Goal: Communication & Community: Answer question/provide support

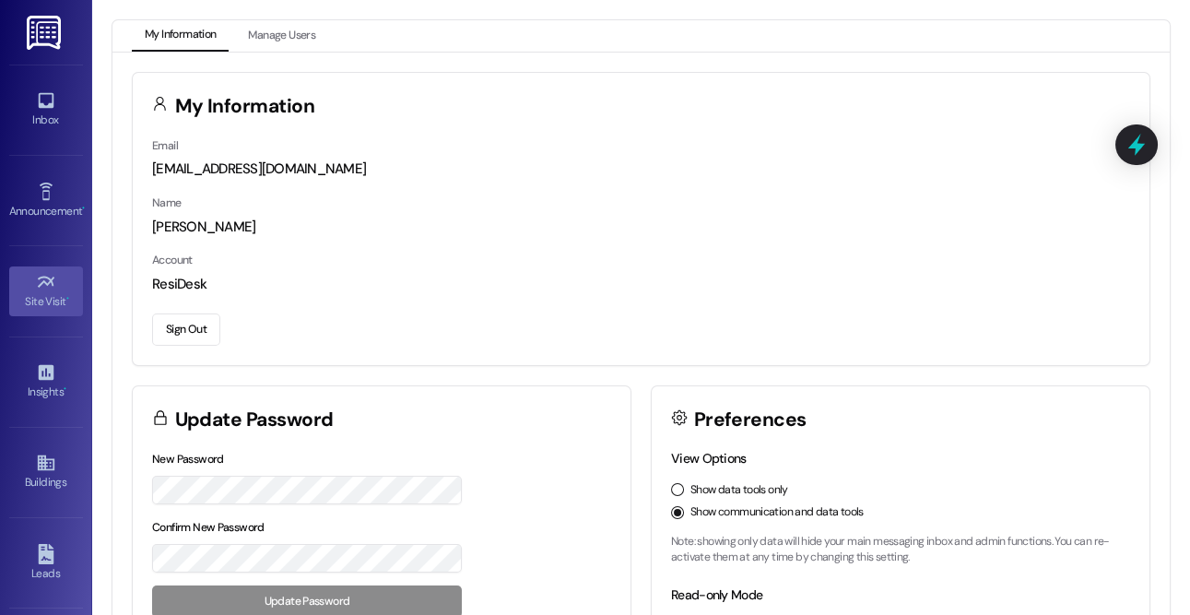
click at [40, 301] on div "Site Visit •" at bounding box center [46, 301] width 92 height 18
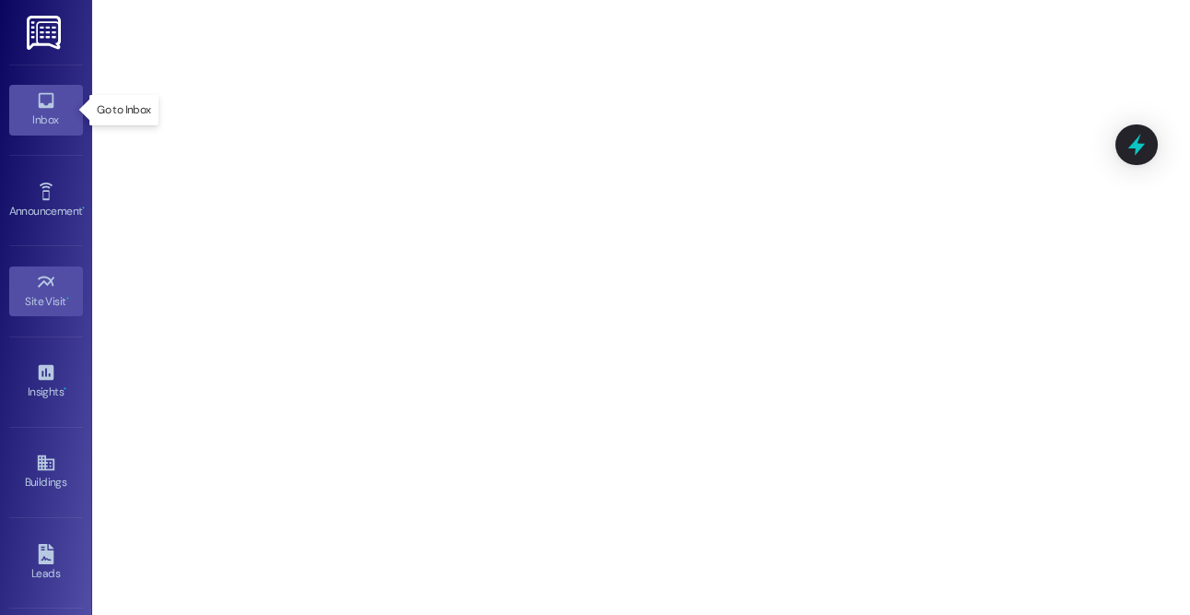
click at [41, 104] on icon at bounding box center [46, 100] width 20 height 20
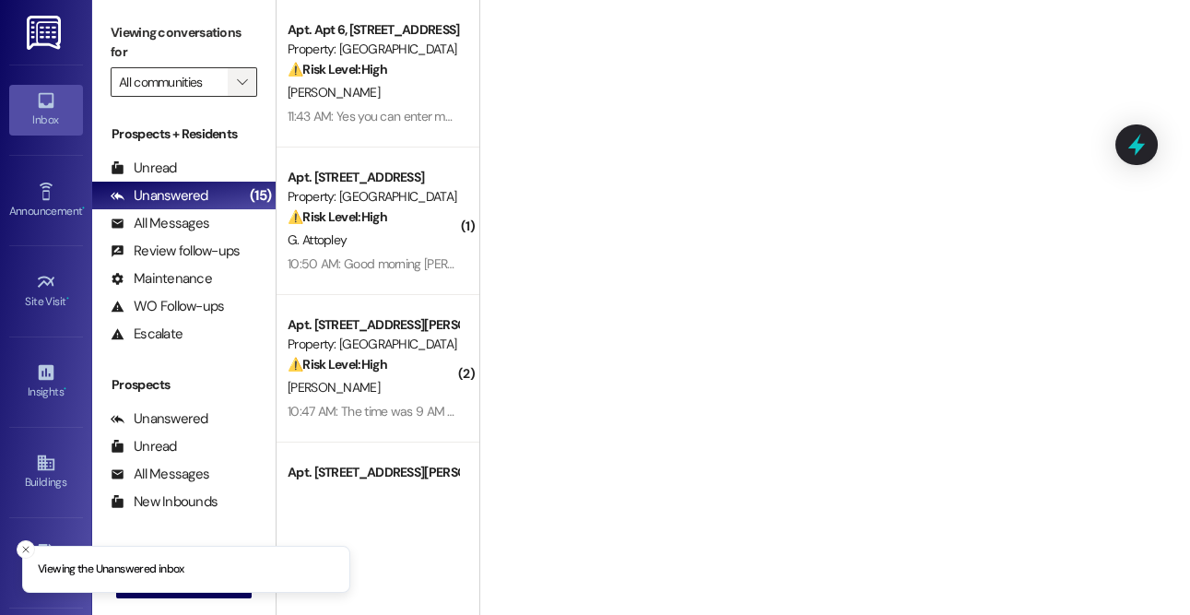
click at [230, 79] on button "" at bounding box center [243, 82] width 30 height 30
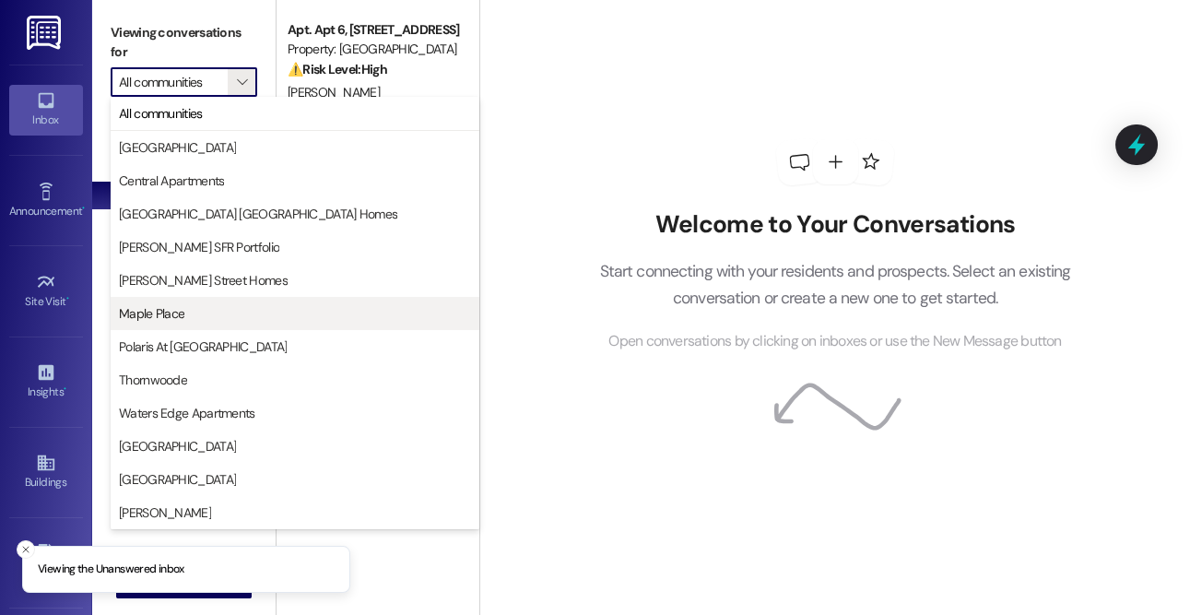
click at [209, 297] on button "Maple Place" at bounding box center [295, 313] width 369 height 33
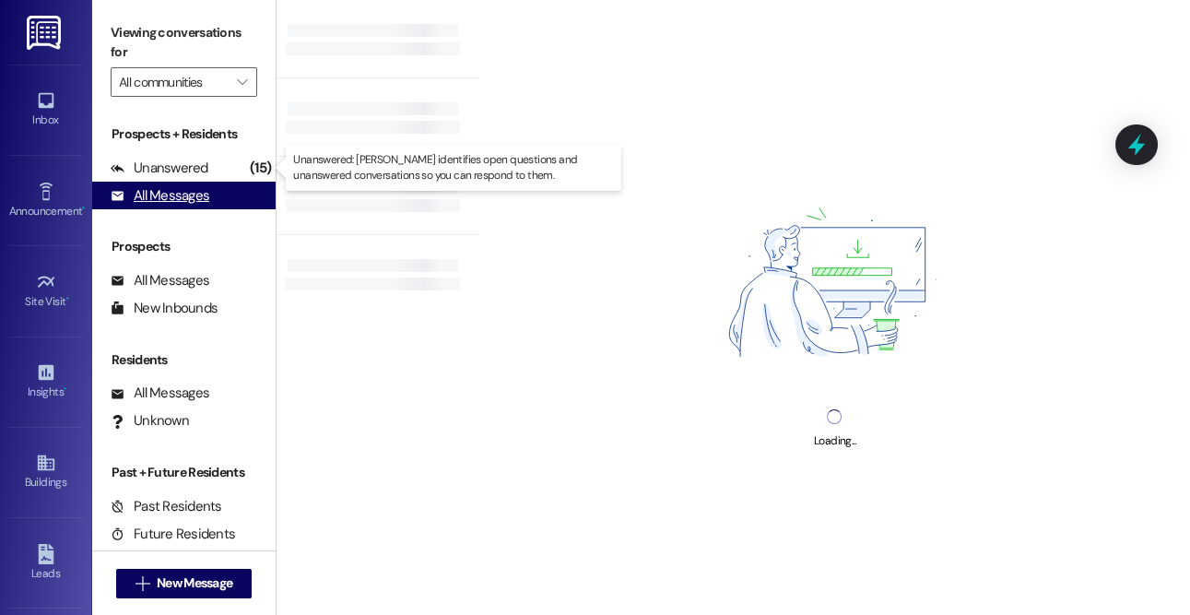
type input "Maple Place"
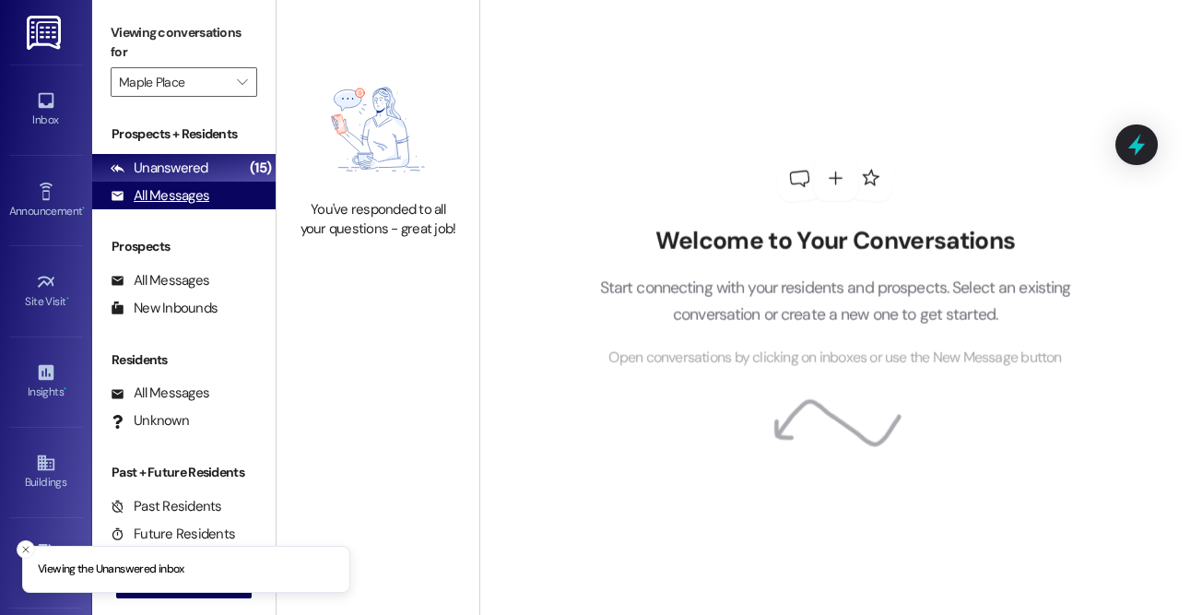
click at [203, 178] on div "Unanswered" at bounding box center [160, 168] width 98 height 19
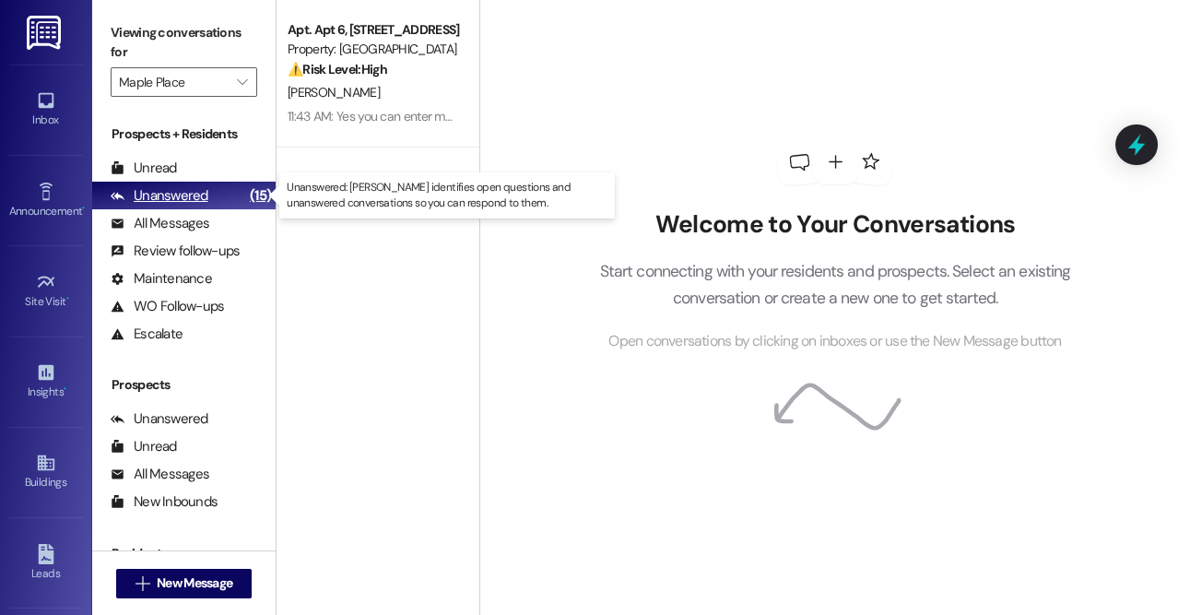
click at [188, 204] on div "Unanswered" at bounding box center [160, 195] width 98 height 19
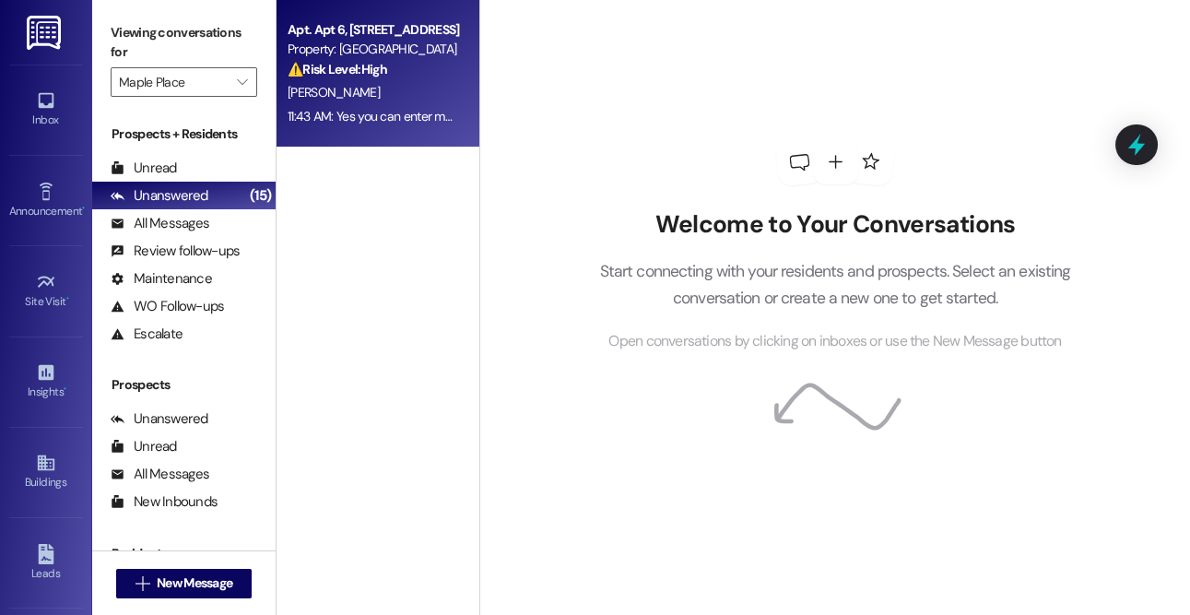
click at [370, 108] on div "11:43 AM: Yes you can enter my home 11:43 AM: Yes you can enter my home" at bounding box center [387, 116] width 198 height 17
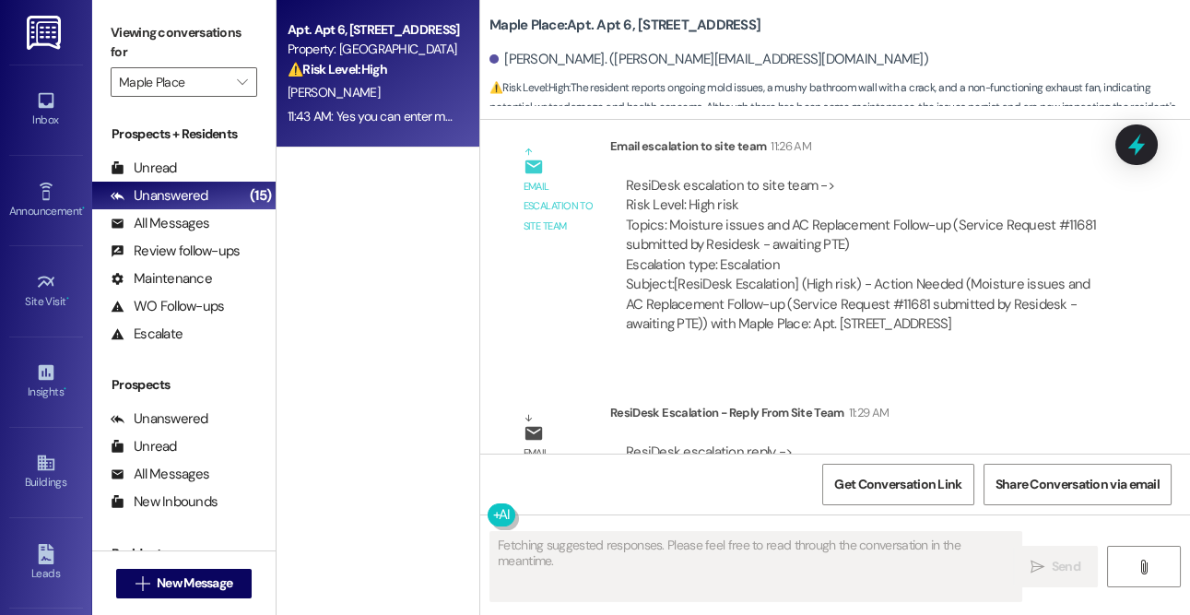
scroll to position [3774, 0]
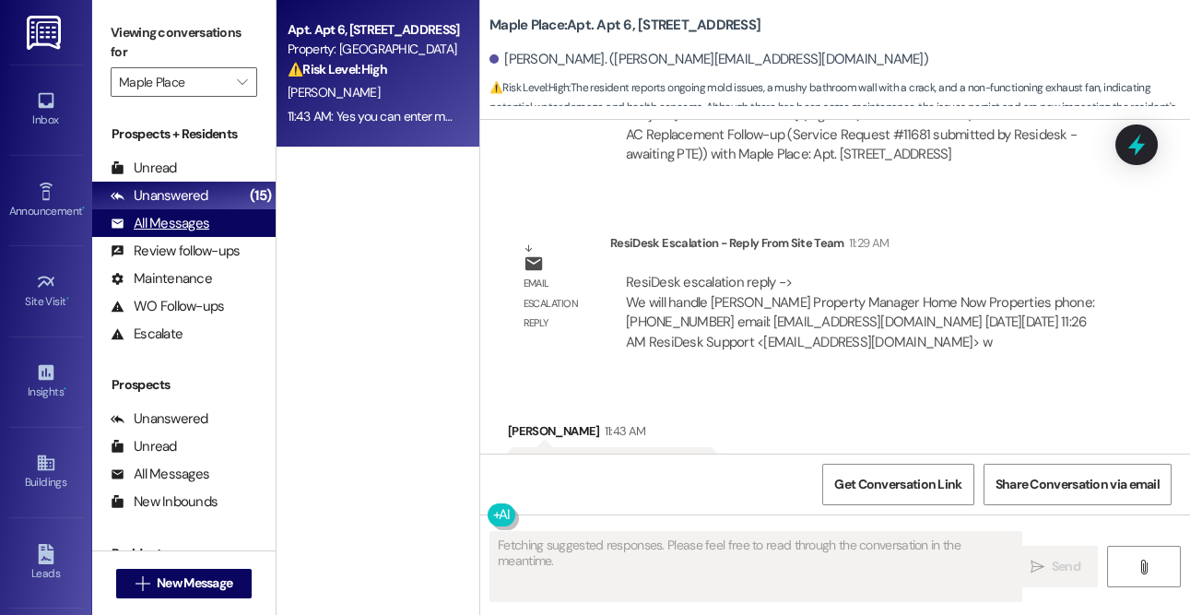
click at [176, 233] on div "All Messages (undefined)" at bounding box center [183, 223] width 183 height 28
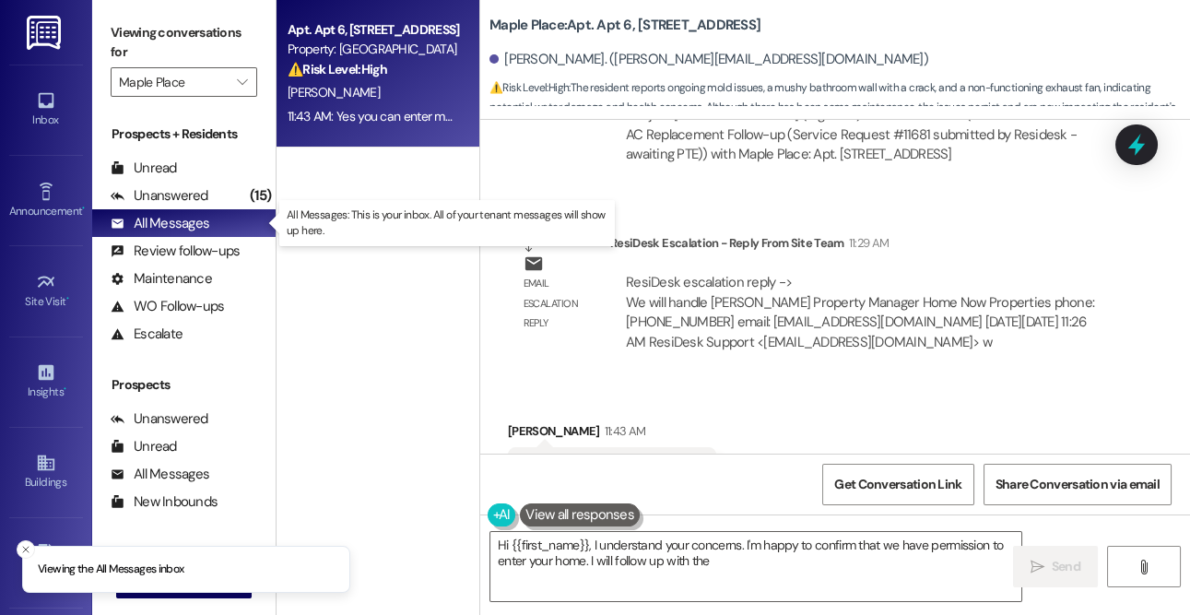
type textarea "Hi {{first_name}}, I understand your concerns. I'm happy to confirm that we hav…"
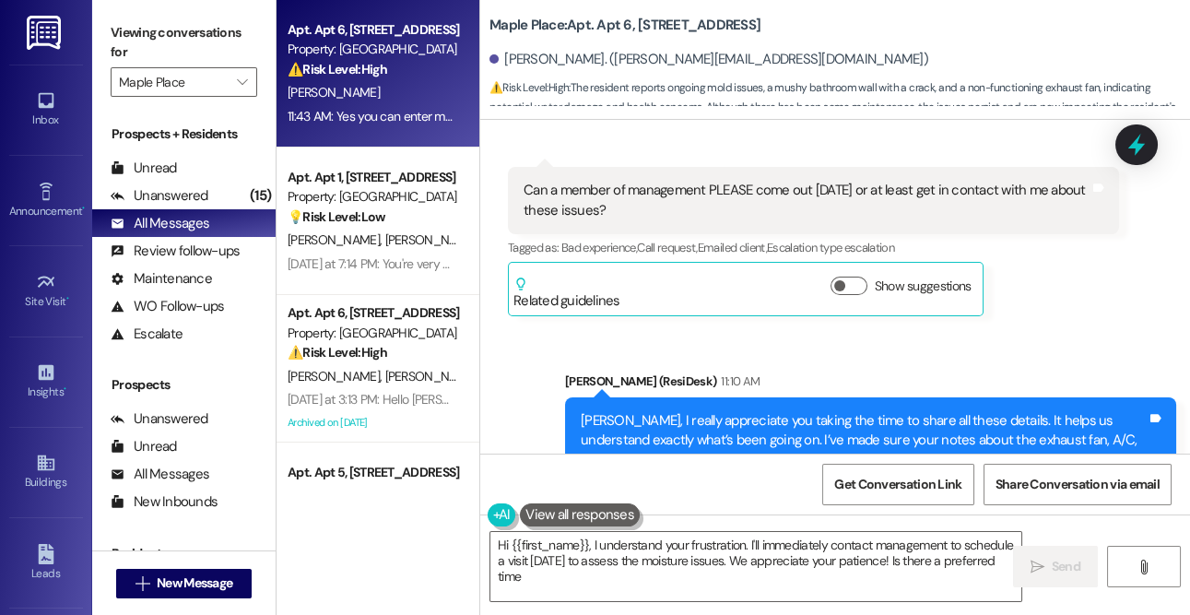
type textarea "Hi {{first_name}}, I understand your frustration. I'll immediately contact mana…"
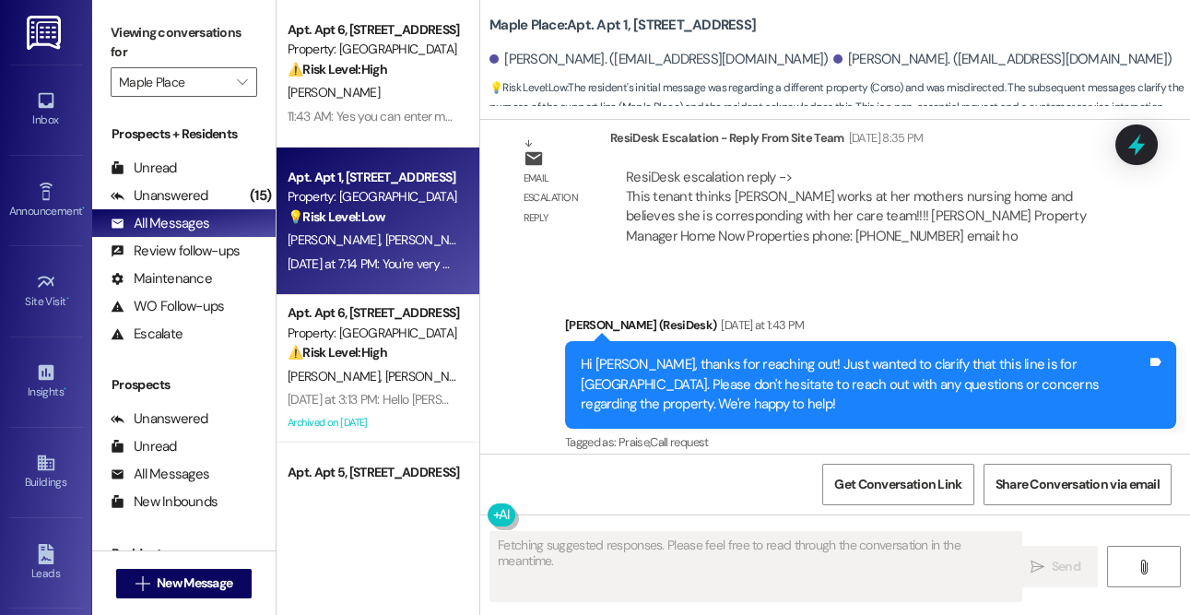
scroll to position [959, 0]
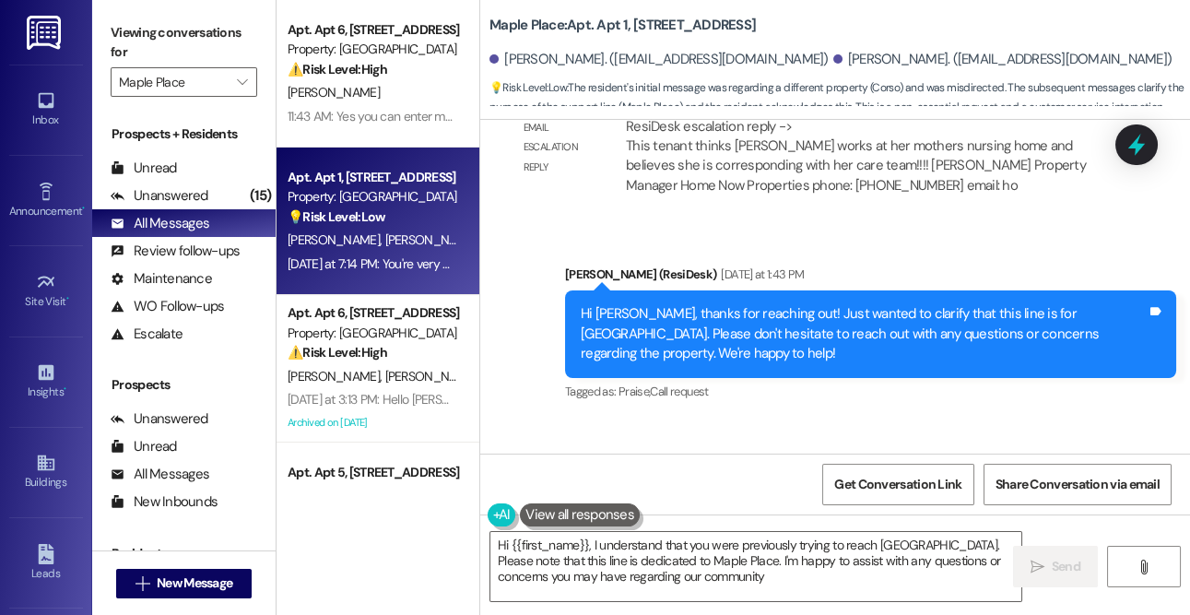
type textarea "Hi {{first_name}}, I understand that you were previously trying to reach Corso.…"
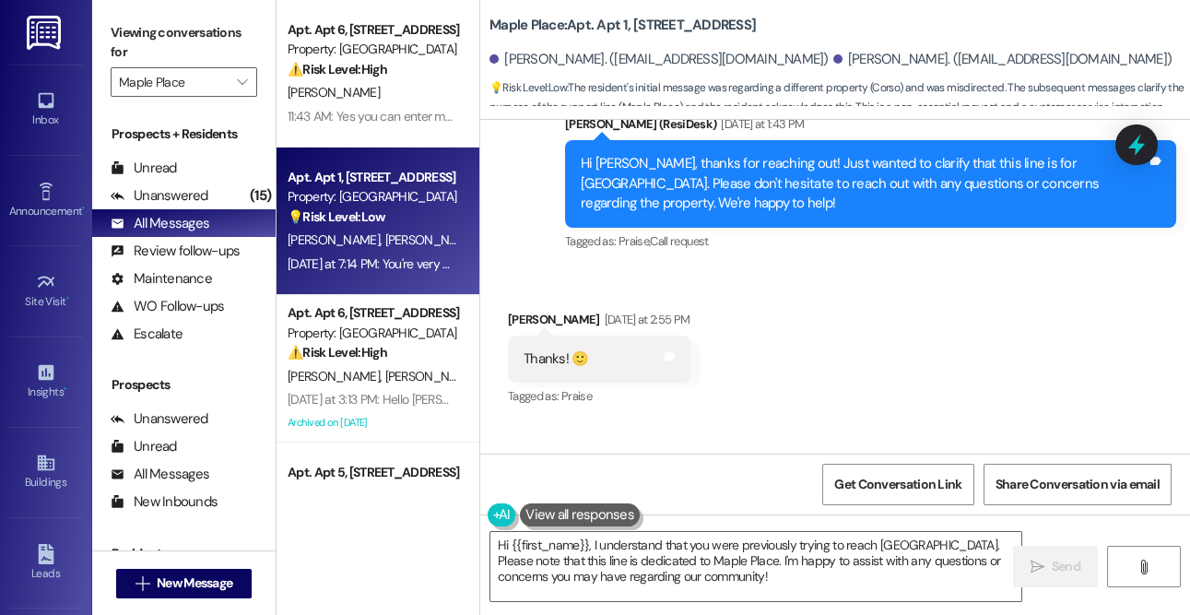
scroll to position [1156, 0]
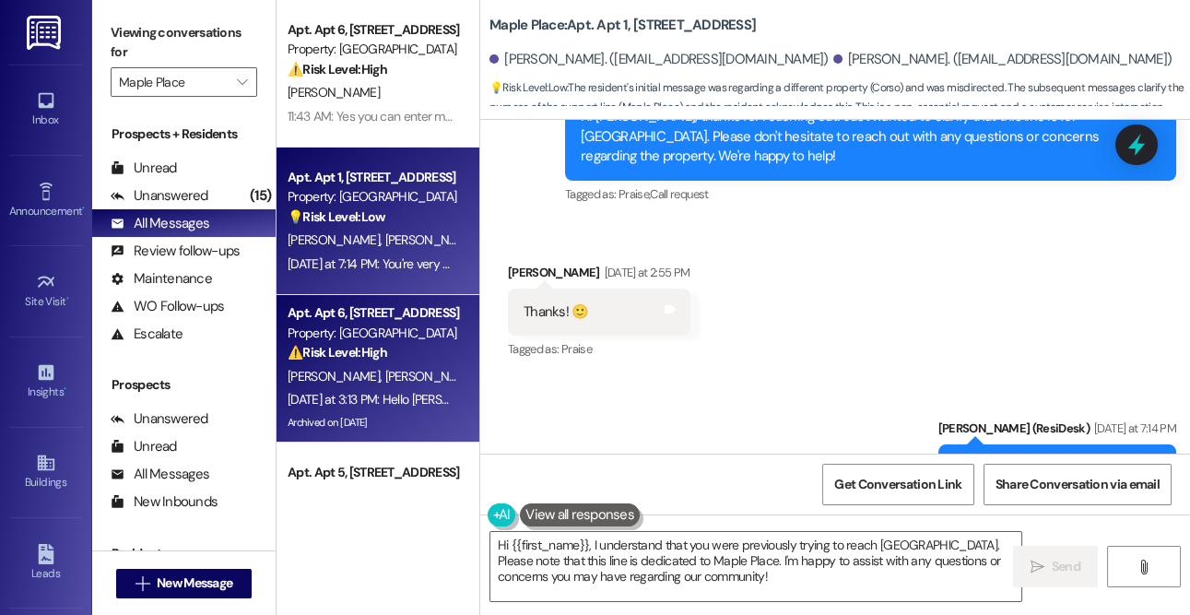
click at [390, 316] on div "Apt. Apt 6, [STREET_ADDRESS]" at bounding box center [373, 312] width 171 height 19
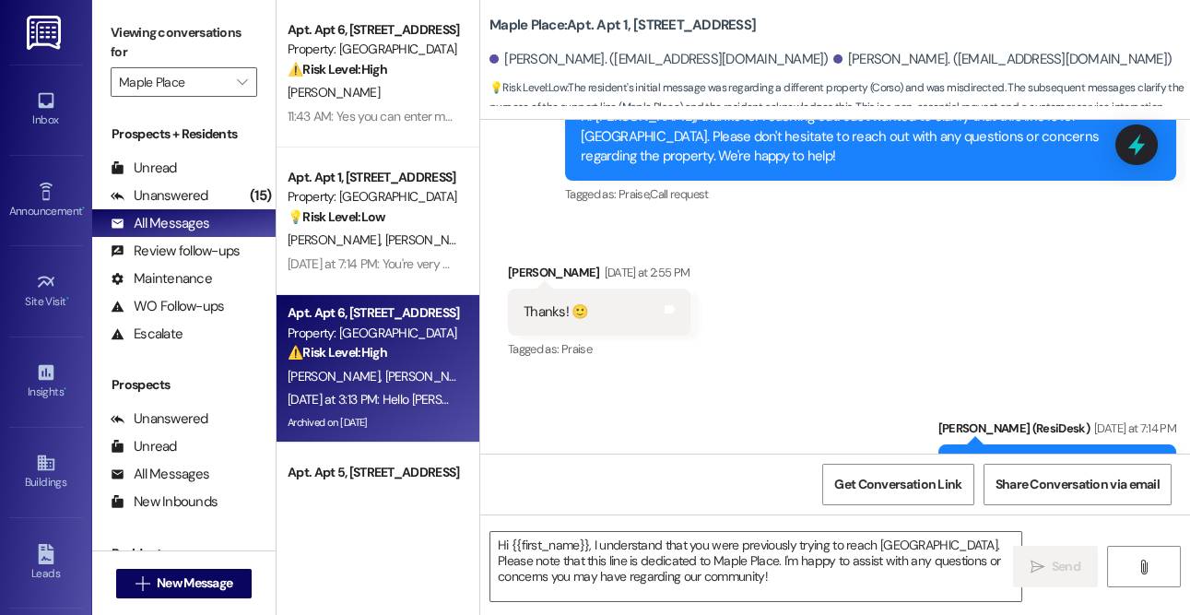
type textarea "Fetching suggested responses. Please feel free to read through the conversation…"
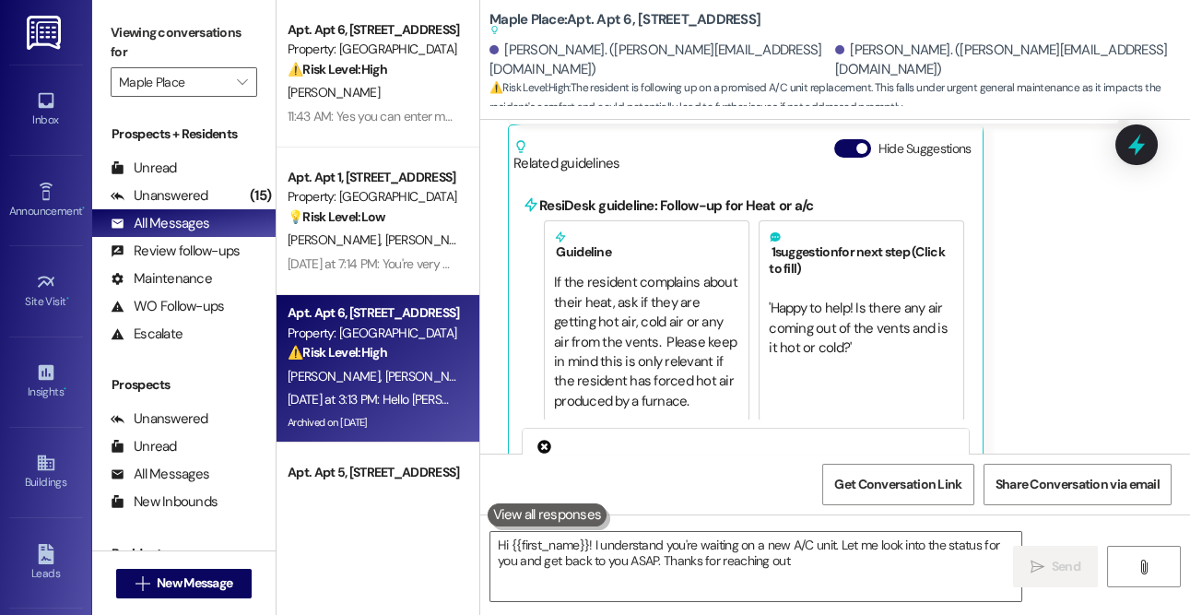
type textarea "Hi {{first_name}}! I understand you're waiting on a new A/C unit. Let me look i…"
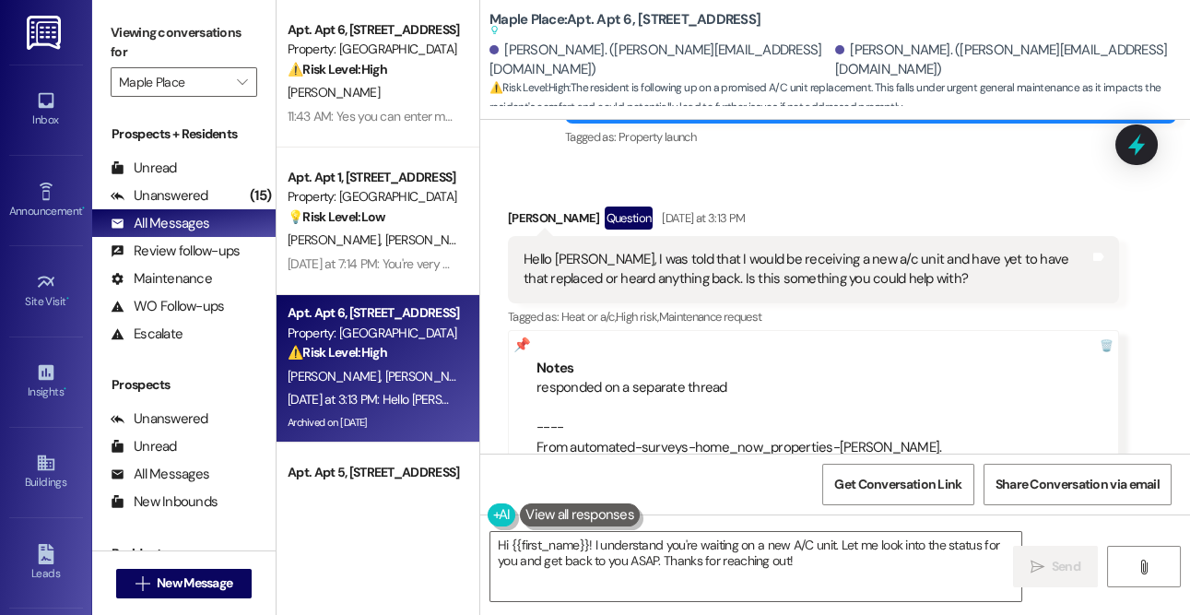
scroll to position [354, 0]
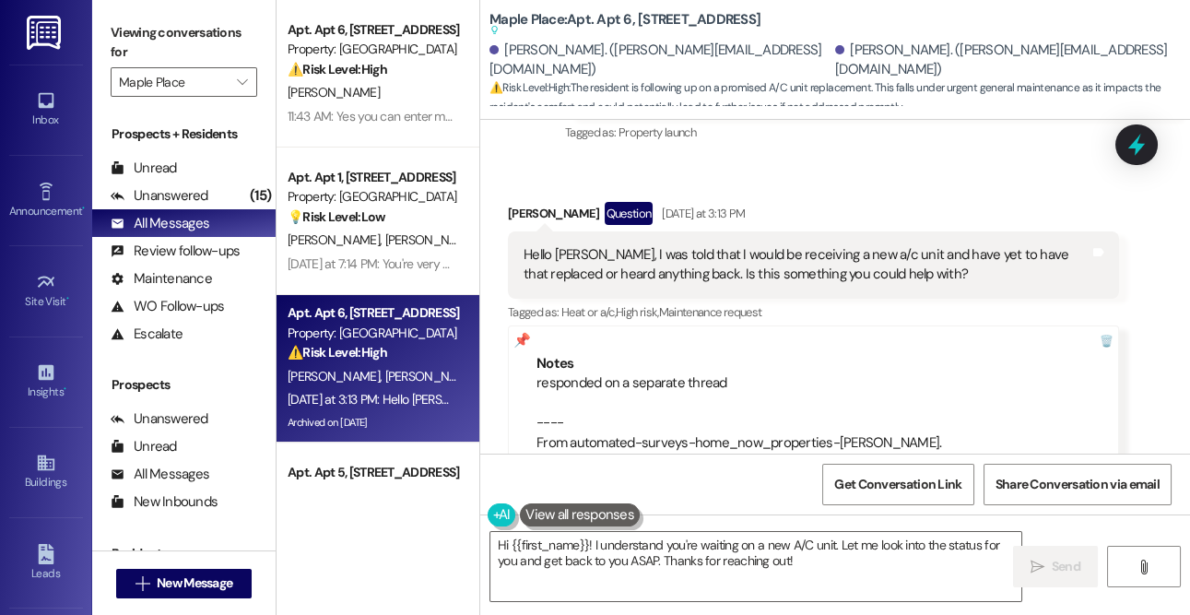
click at [913, 255] on div "Hello [PERSON_NAME], I was told that I would be receiving a new a/c unit and ha…" at bounding box center [807, 265] width 566 height 40
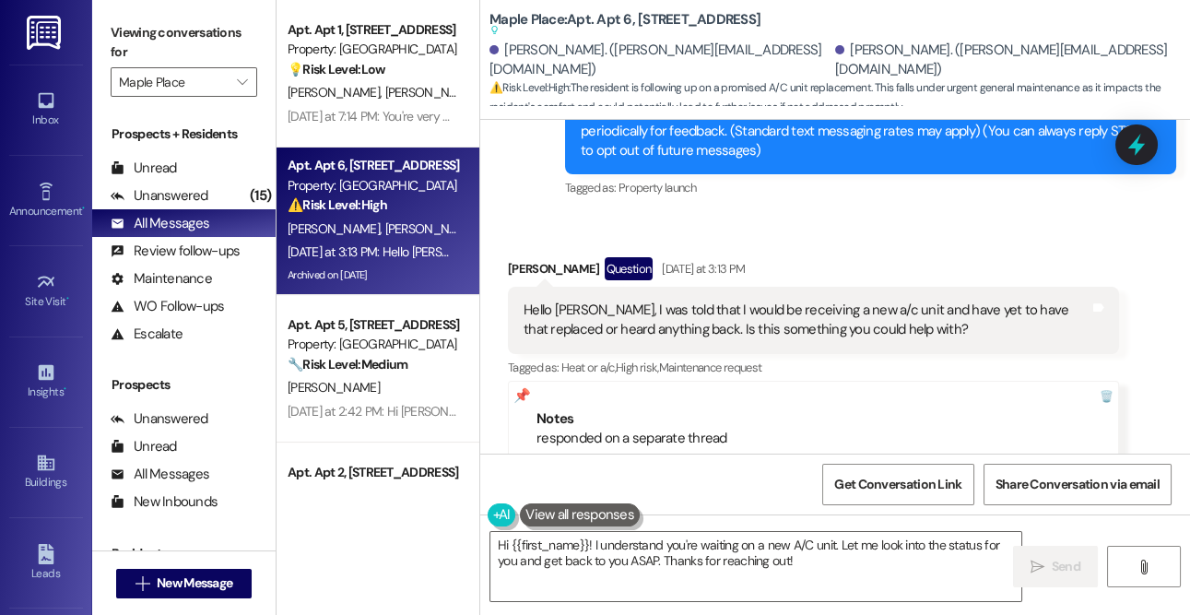
scroll to position [233, 0]
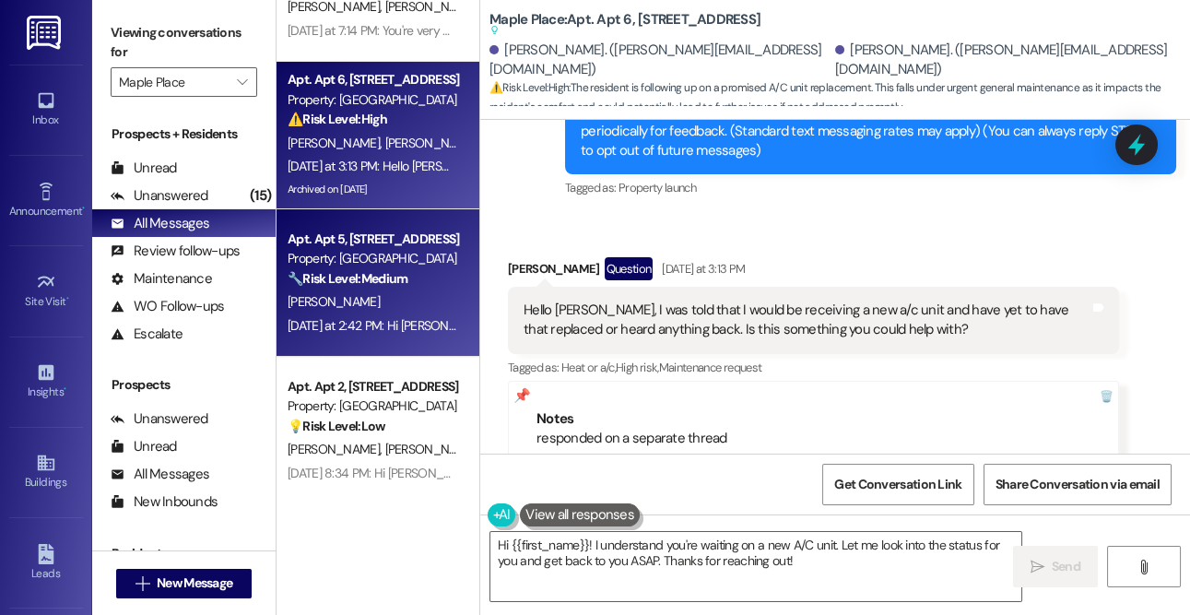
click at [354, 288] on div "🔧 Risk Level: Medium The resident is questioning the existence of an on-site ma…" at bounding box center [373, 278] width 171 height 19
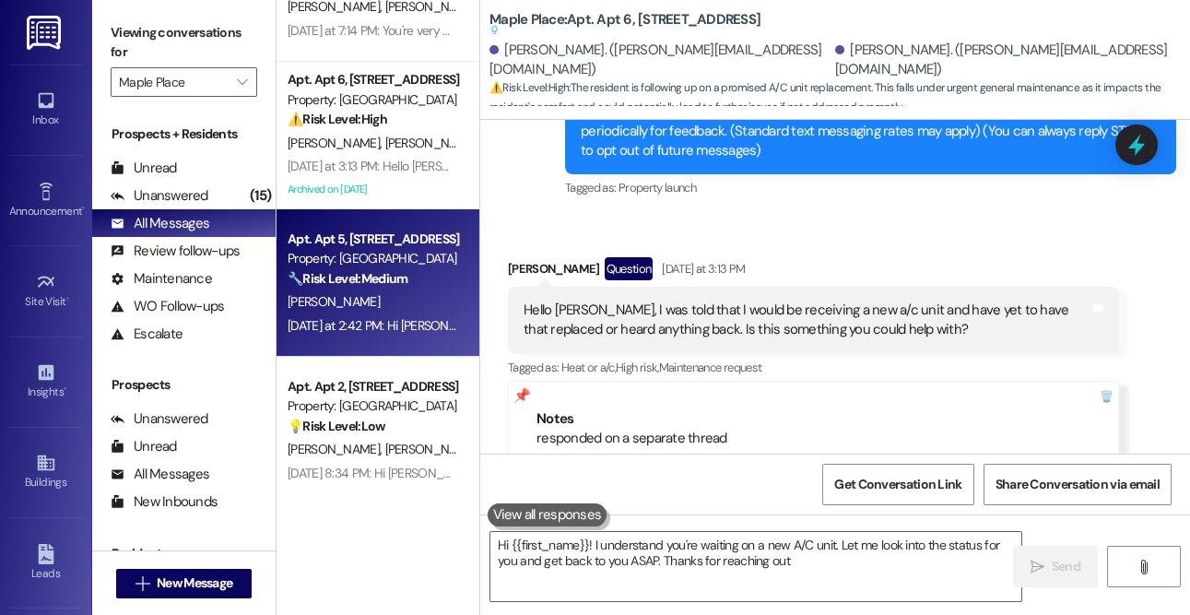
type textarea "Hi {{first_name}}! I understand you're waiting on a new A/C unit. Let me look i…"
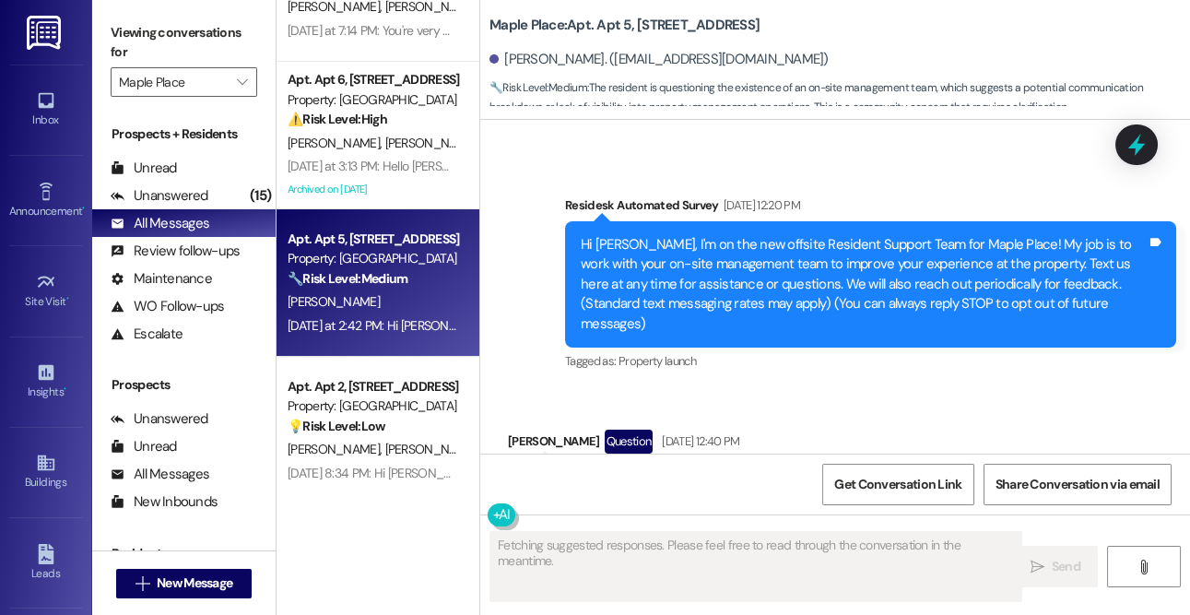
scroll to position [0, 0]
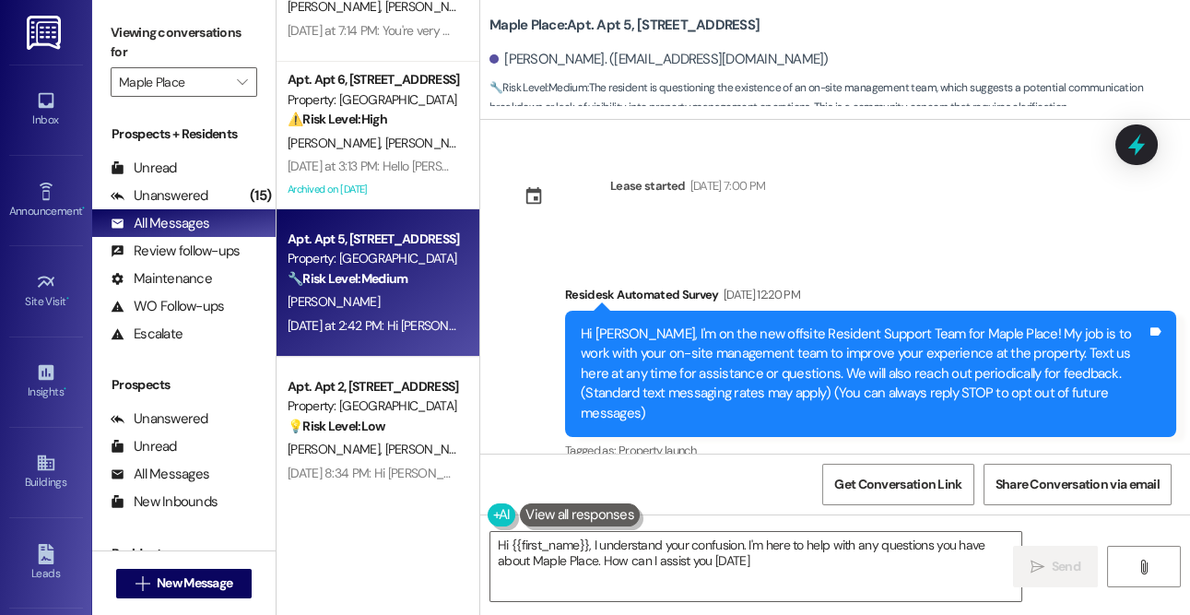
type textarea "Hi {{first_name}}, I understand your confusion. I'm here to help with any quest…"
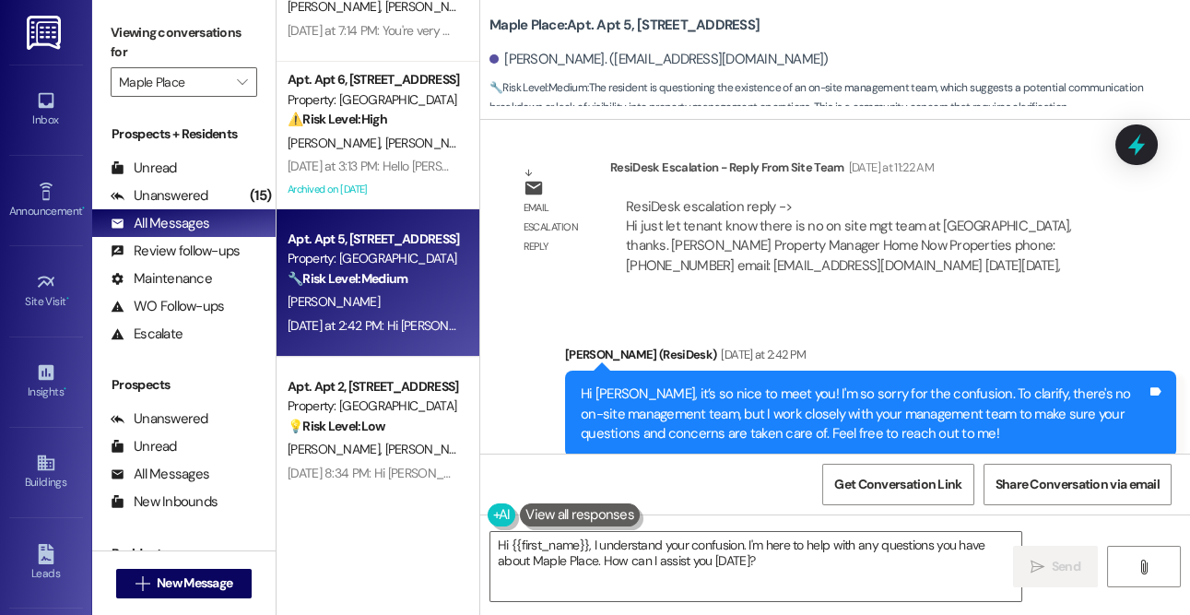
scroll to position [763, 0]
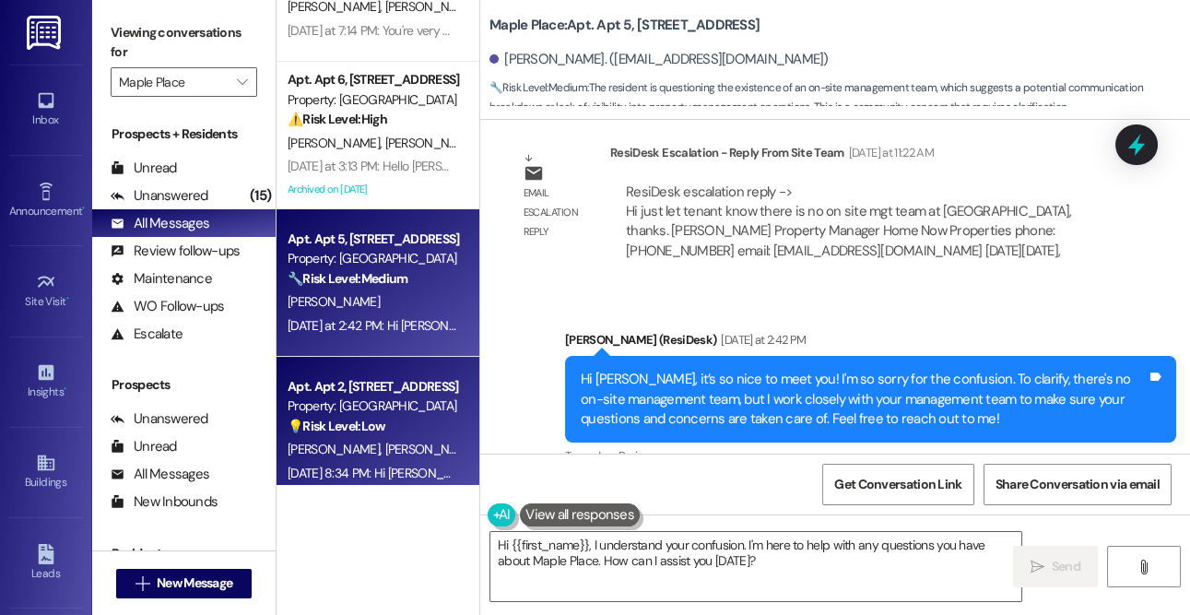
click at [416, 382] on div "Apt. Apt 2, [STREET_ADDRESS]" at bounding box center [373, 386] width 171 height 19
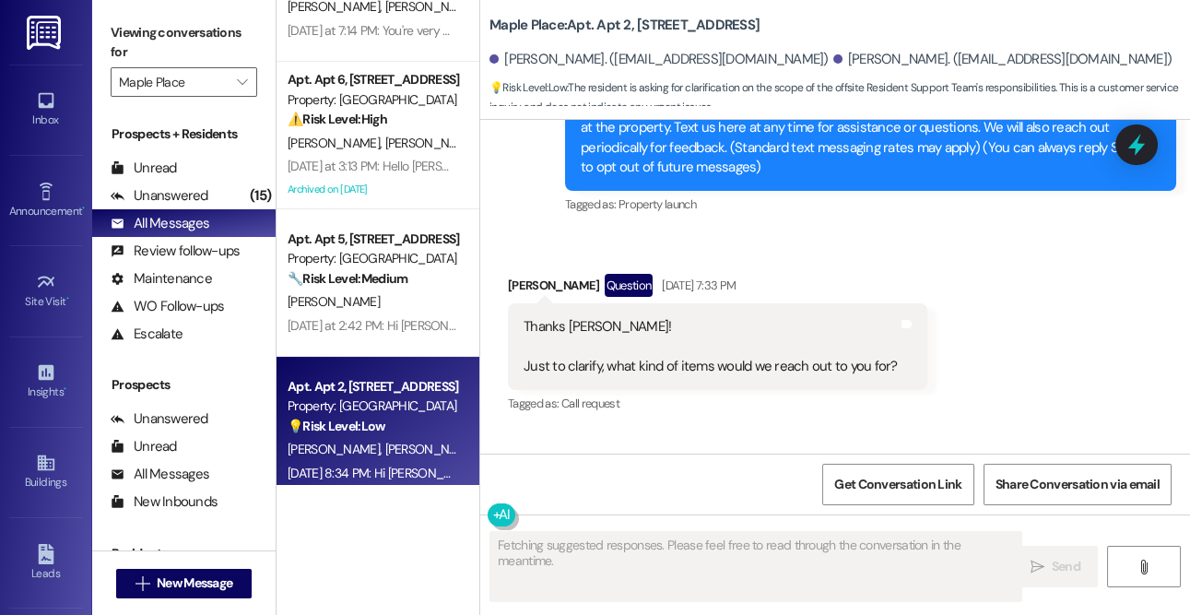
scroll to position [294, 0]
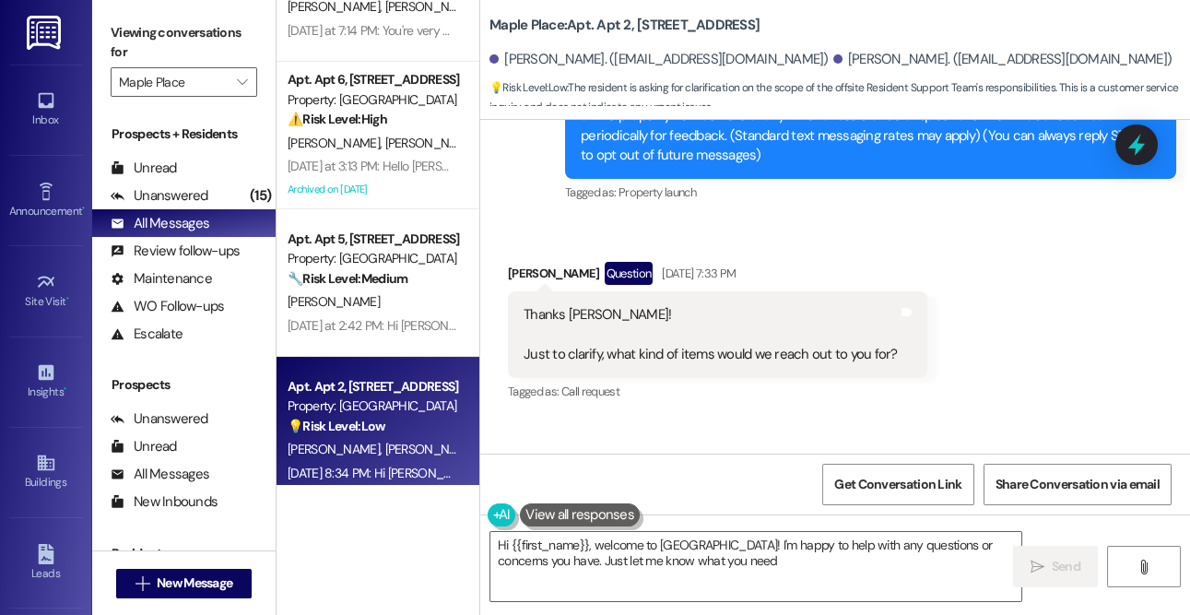
type textarea "Hi {{first_name}}, welcome to [GEOGRAPHIC_DATA]! I'm happy to help with any que…"
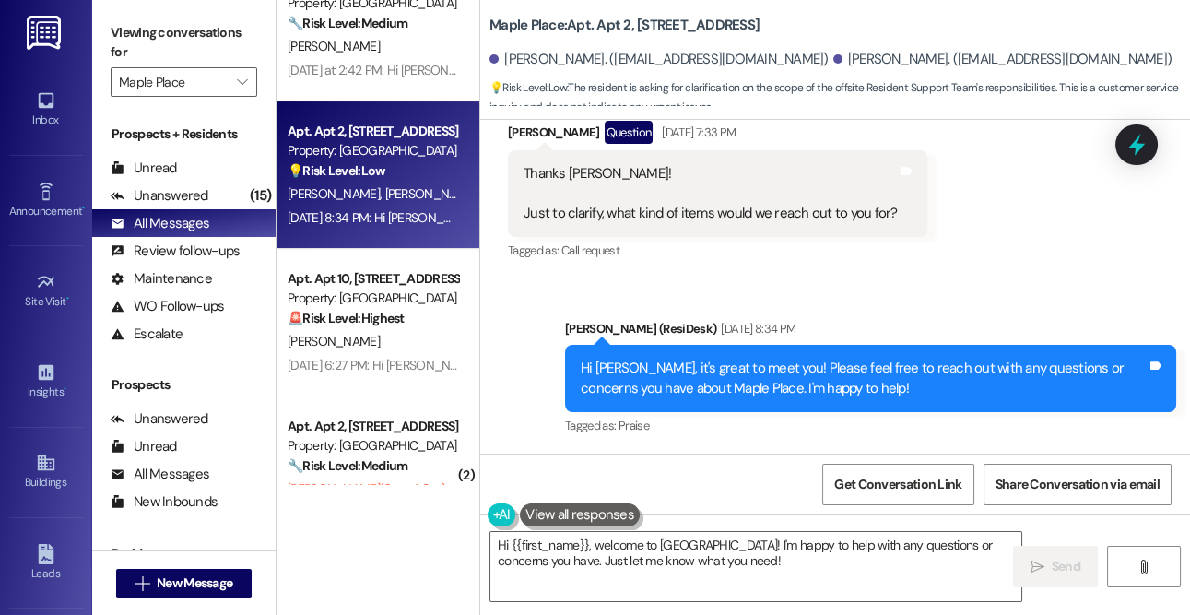
scroll to position [517, 0]
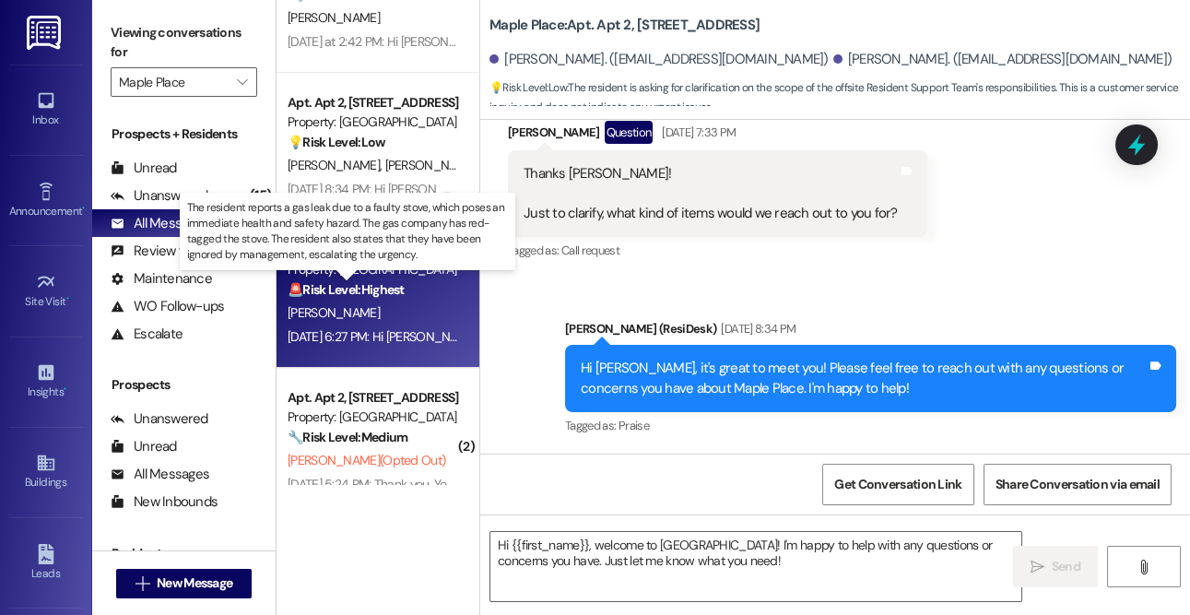
type textarea "Fetching suggested responses. Please feel free to read through the conversation…"
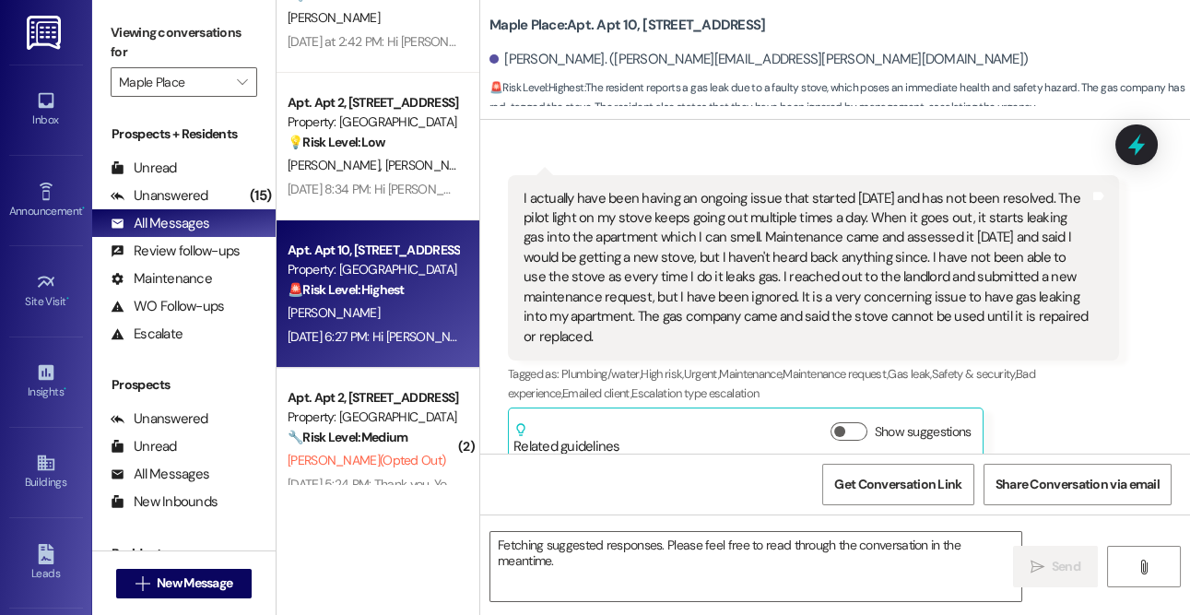
scroll to position [538, 0]
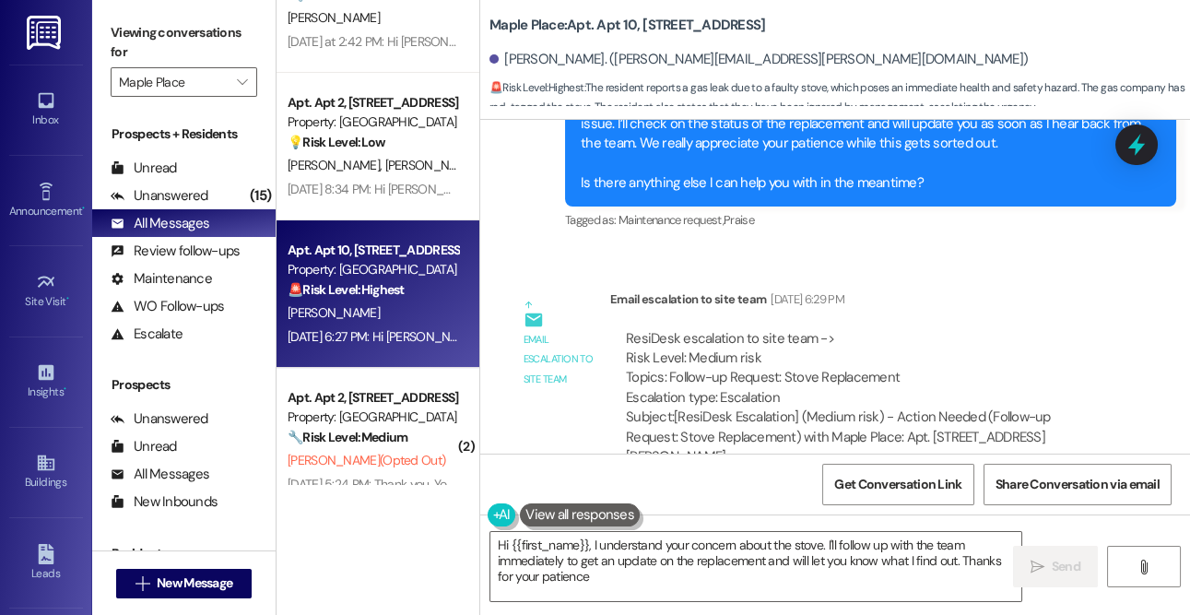
type textarea "Hi {{first_name}}, I understand your concern about the stove. I'll follow up wi…"
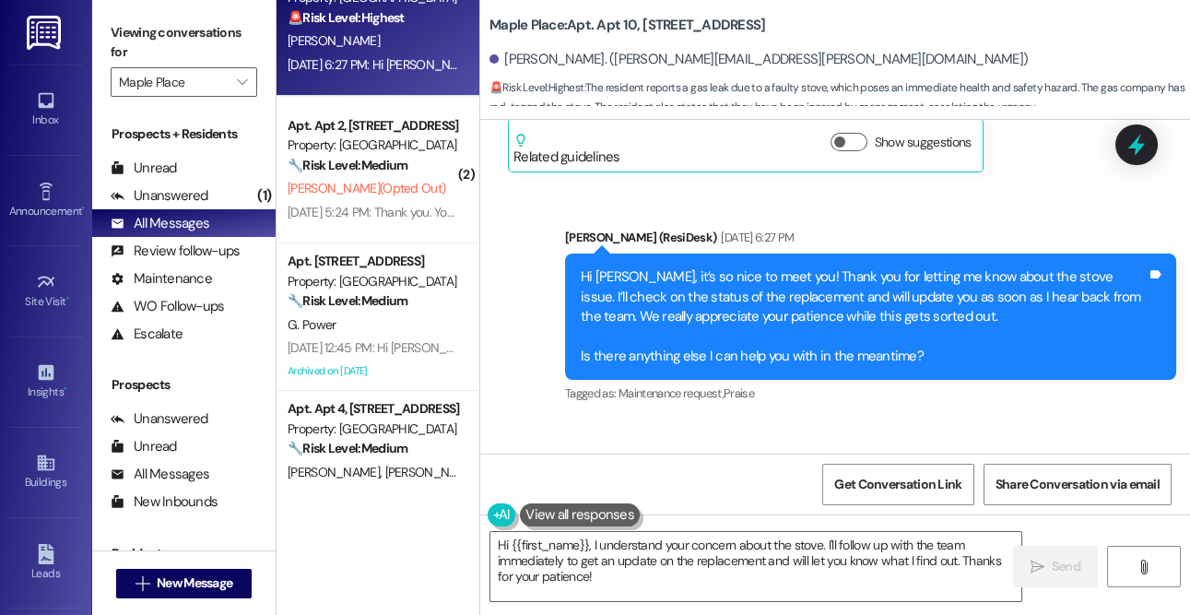
scroll to position [809, 0]
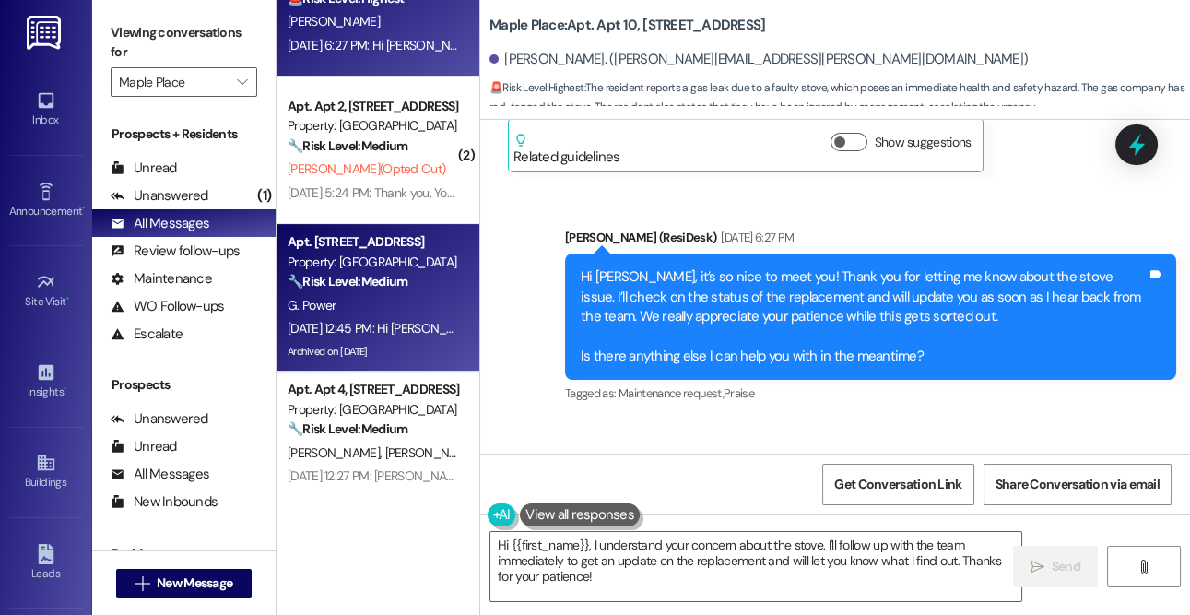
click at [368, 277] on strong "🔧 Risk Level: Medium" at bounding box center [348, 281] width 120 height 17
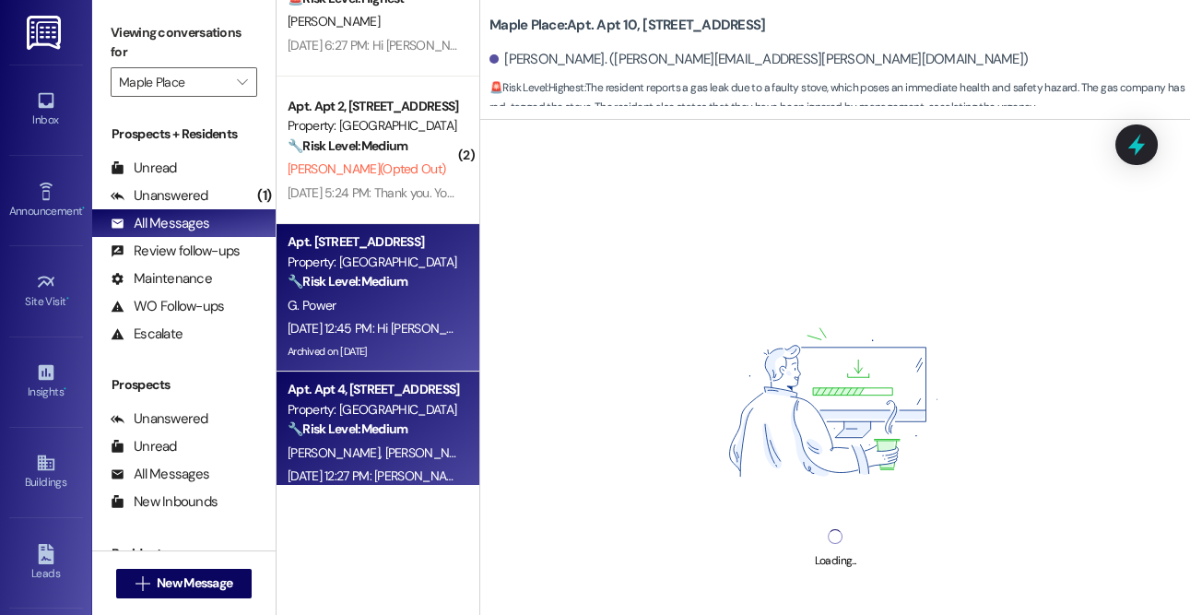
click at [396, 408] on div "Property: [GEOGRAPHIC_DATA]" at bounding box center [373, 409] width 171 height 19
click at [326, 287] on strong "🔧 Risk Level: Medium" at bounding box center [348, 281] width 120 height 17
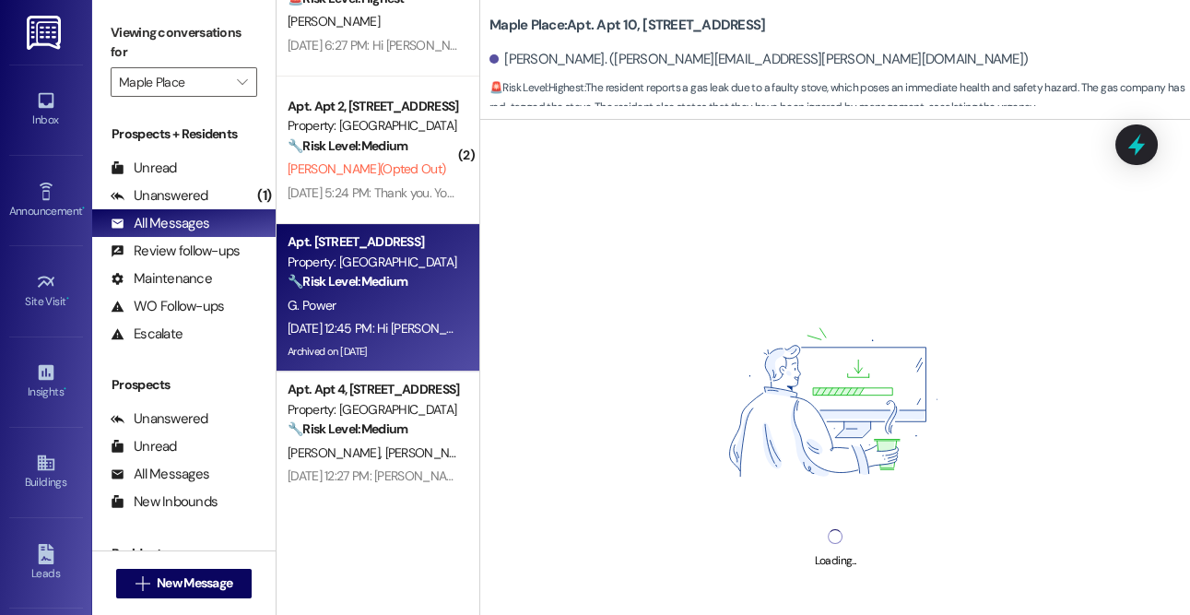
click at [407, 408] on div "Property: [GEOGRAPHIC_DATA]" at bounding box center [373, 409] width 171 height 19
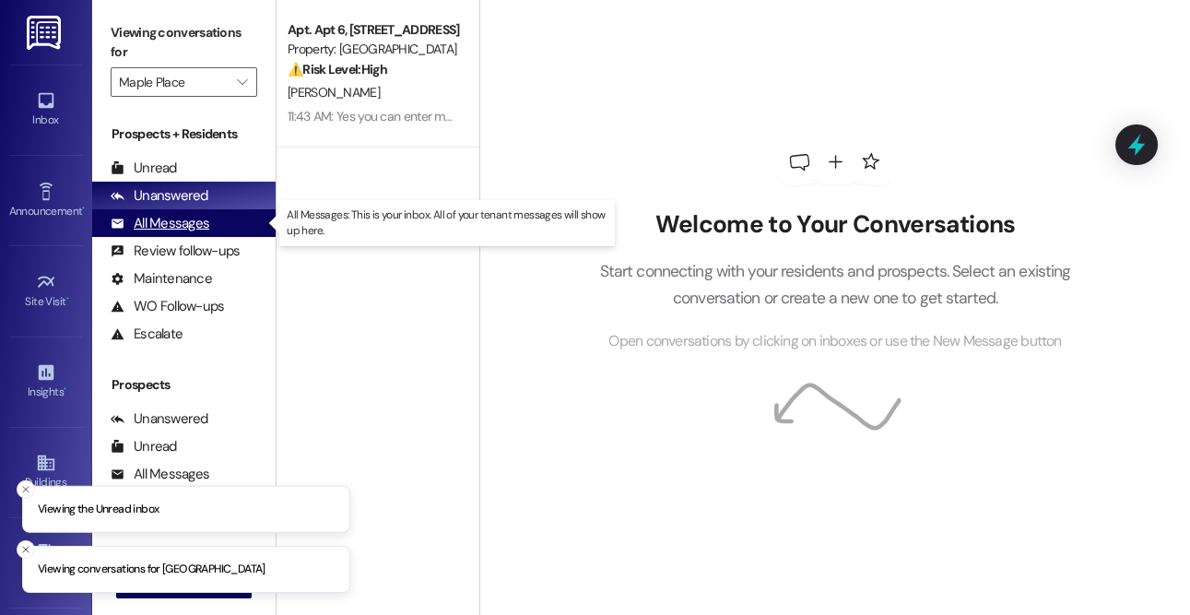
click at [160, 230] on div "All Messages" at bounding box center [160, 223] width 99 height 19
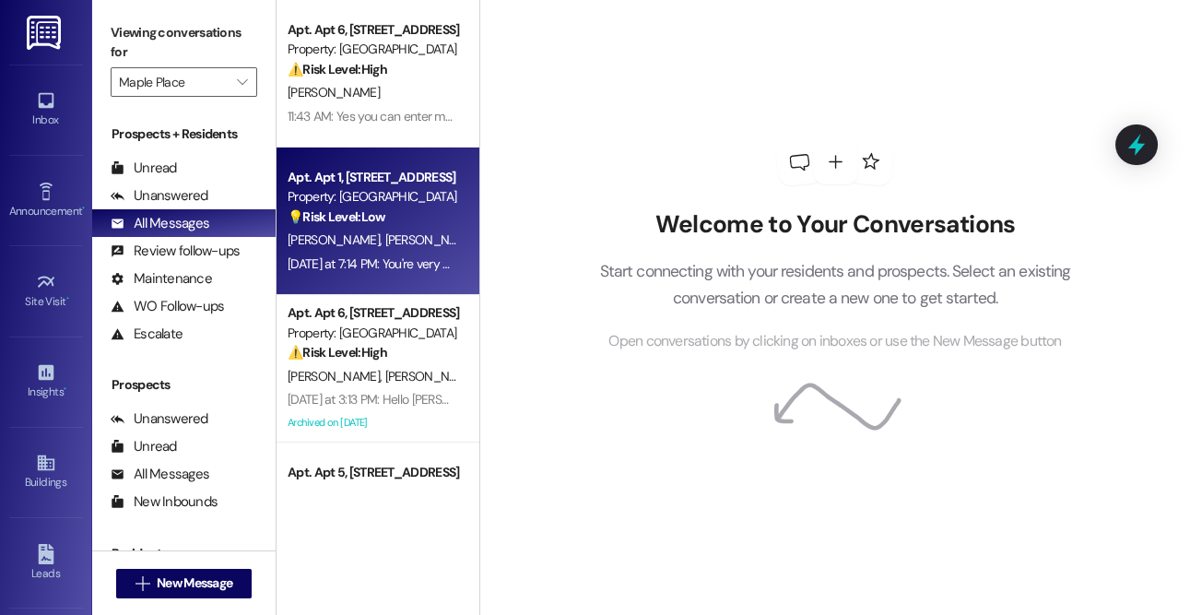
click at [333, 200] on div "Property: [GEOGRAPHIC_DATA]" at bounding box center [373, 196] width 171 height 19
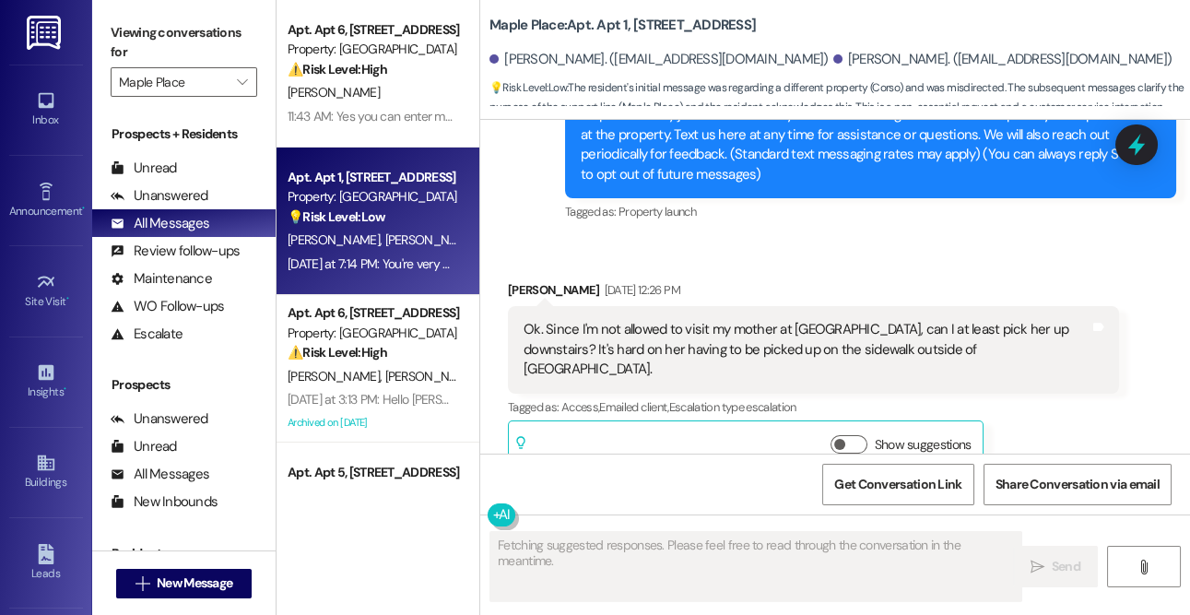
scroll to position [223, 0]
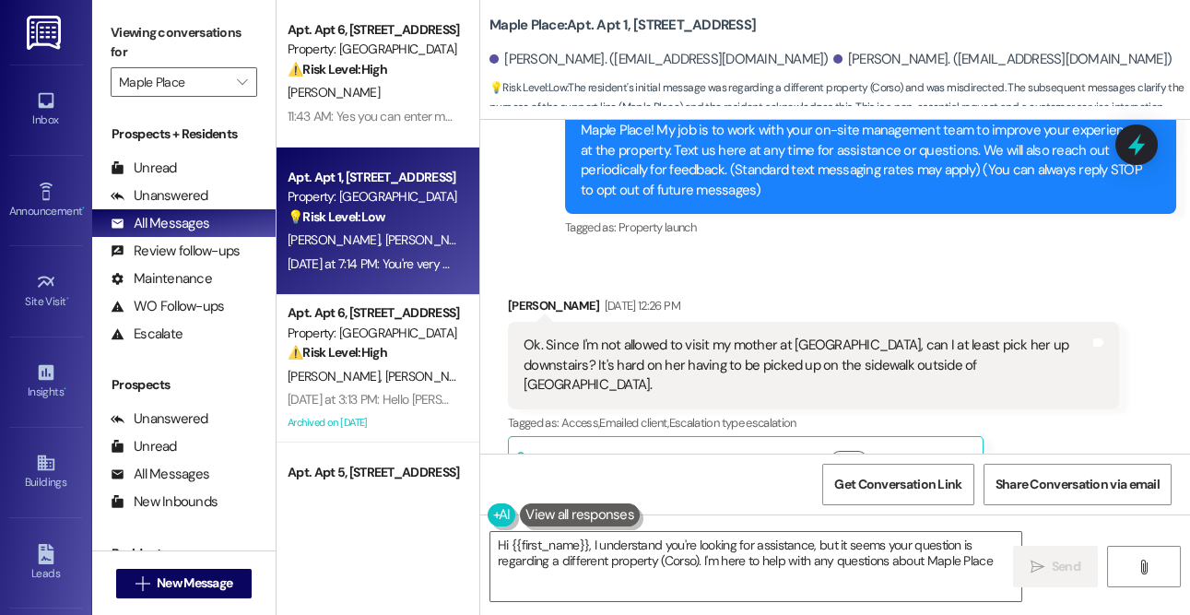
type textarea "Hi {{first_name}}, I understand you're looking for assistance, but it seems you…"
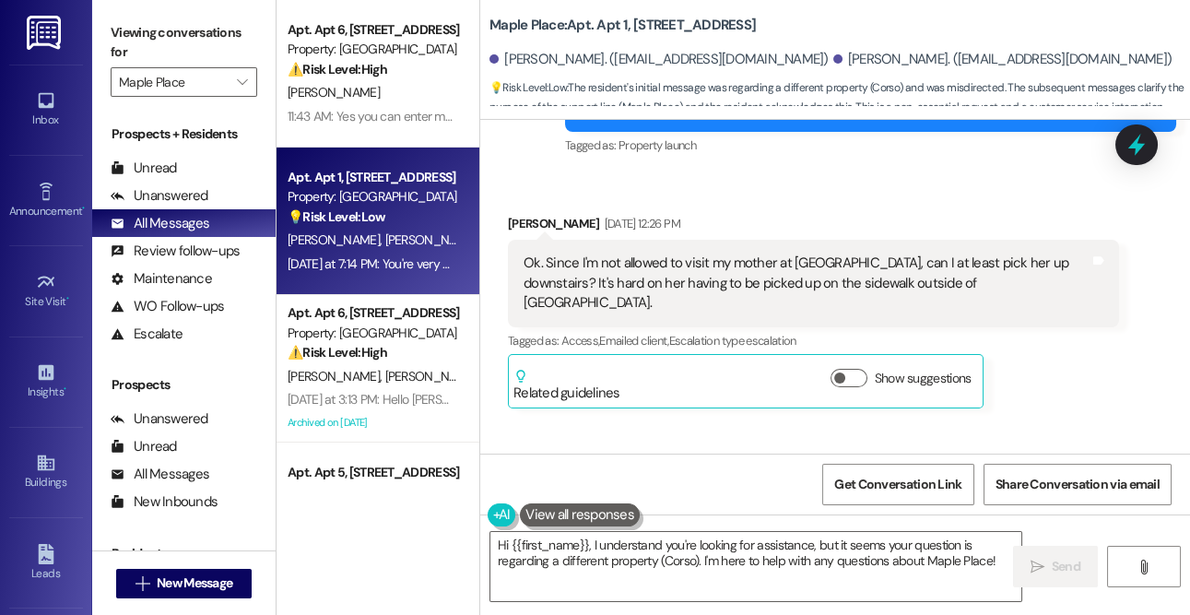
scroll to position [0, 0]
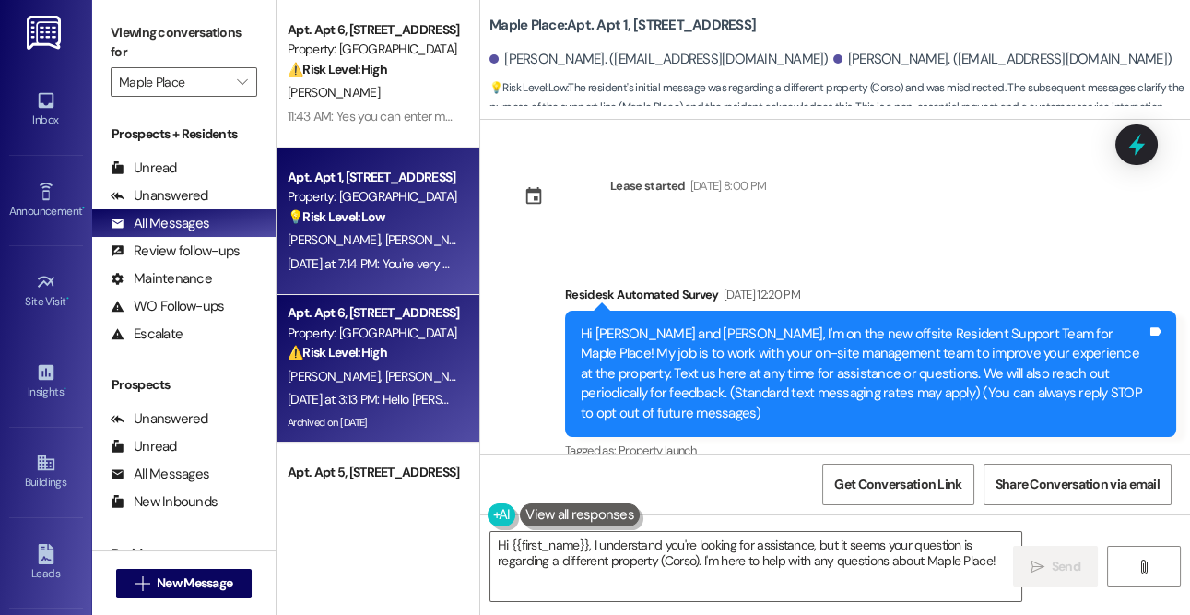
click at [414, 313] on div "Apt. Apt 6, [STREET_ADDRESS]" at bounding box center [373, 312] width 171 height 19
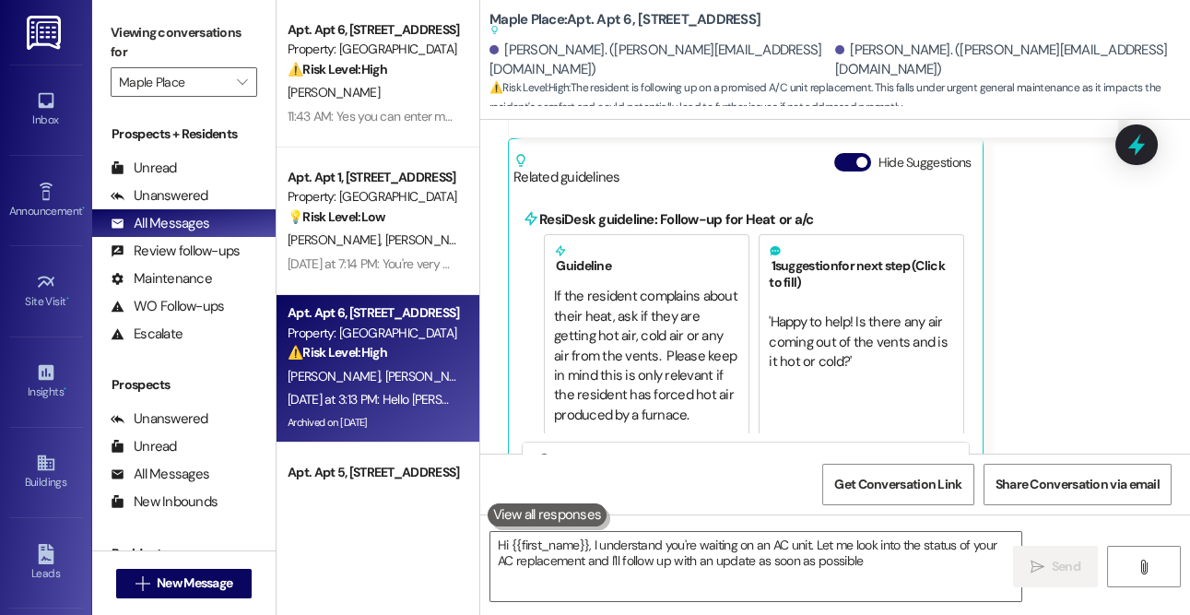
type textarea "Hi {{first_name}}, I understand you're waiting on an AC unit. Let me look into …"
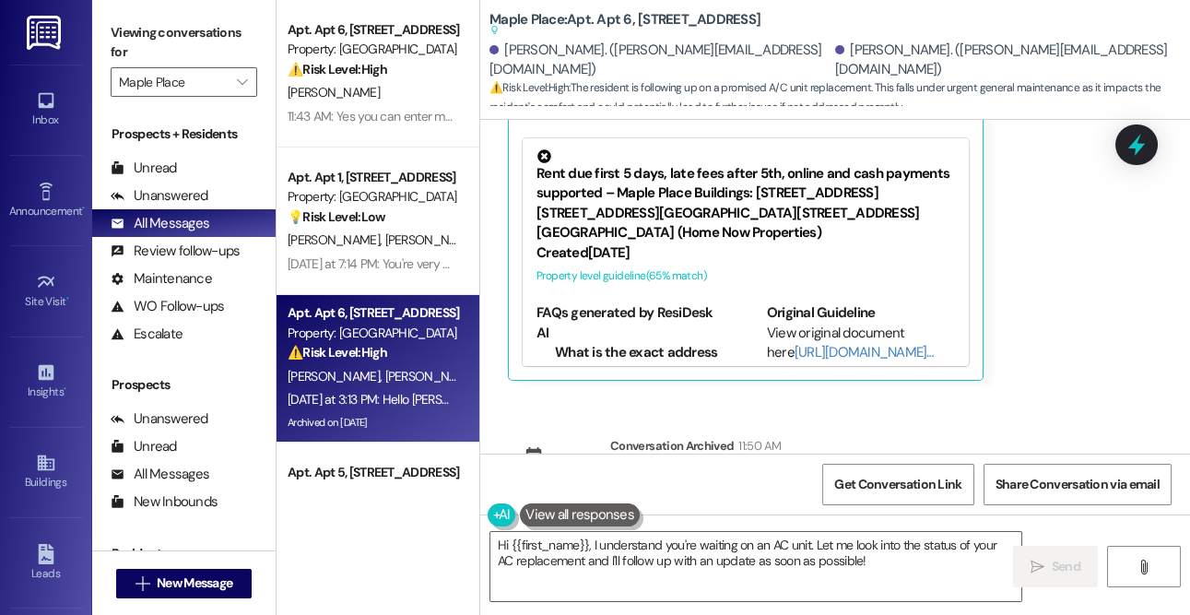
scroll to position [1078, 0]
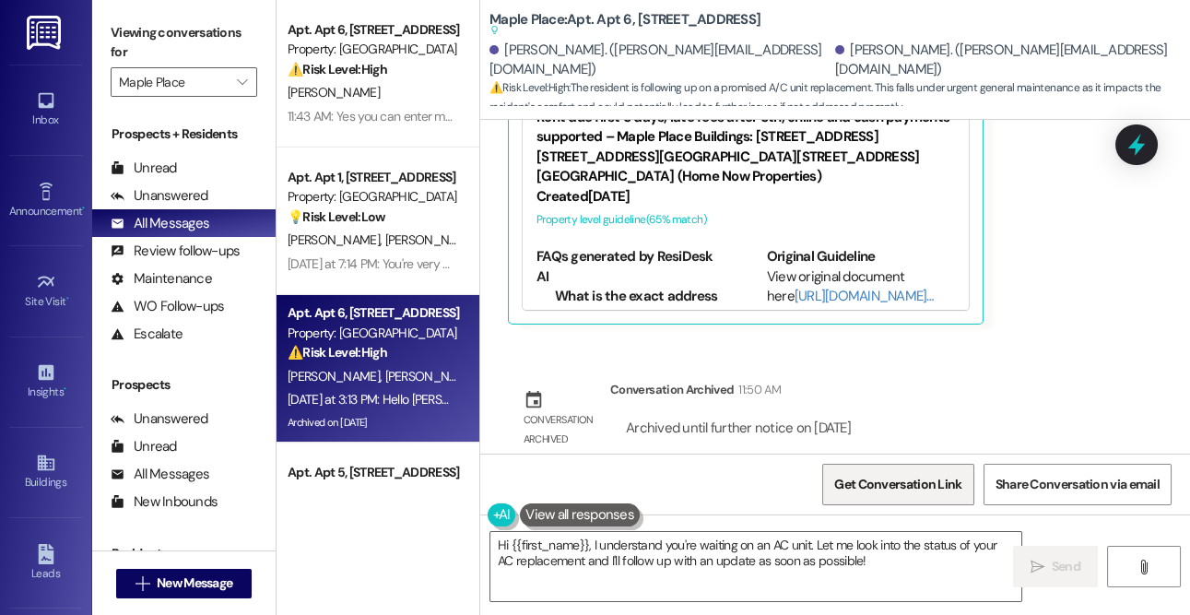
click at [906, 477] on span "Get Conversation Link" at bounding box center [897, 484] width 127 height 19
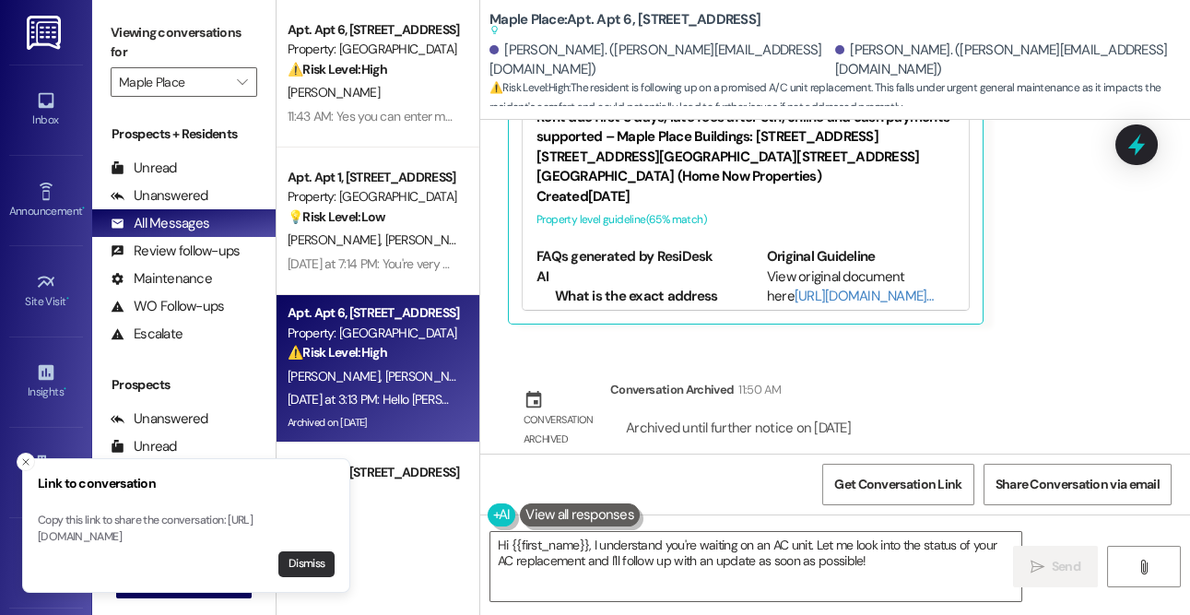
click at [314, 564] on button "Dismiss" at bounding box center [306, 564] width 56 height 26
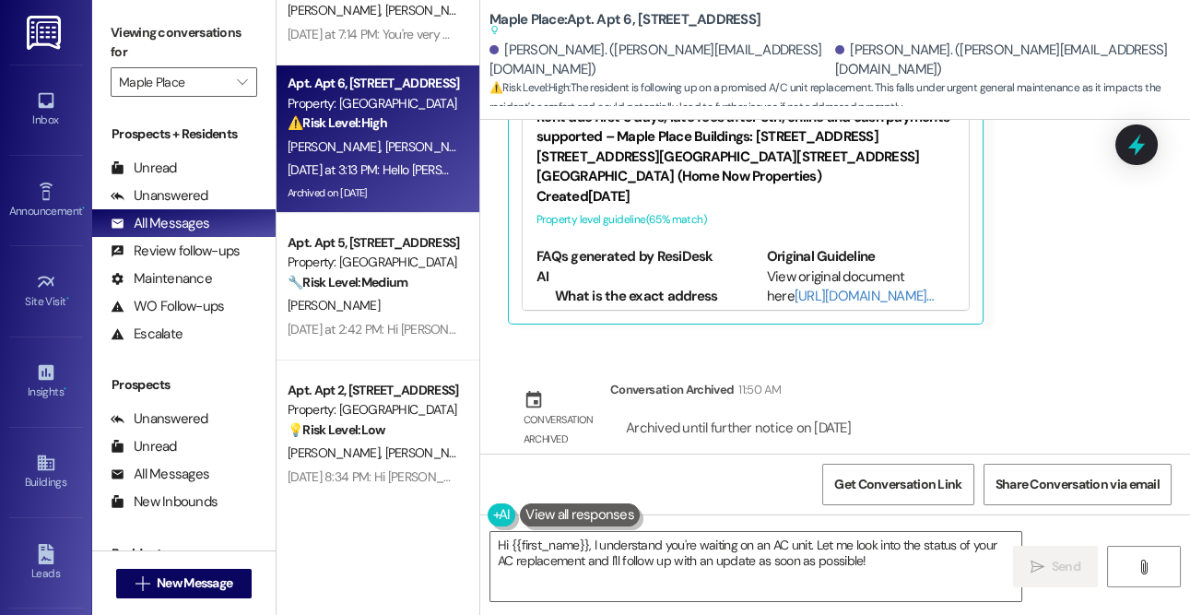
scroll to position [254, 0]
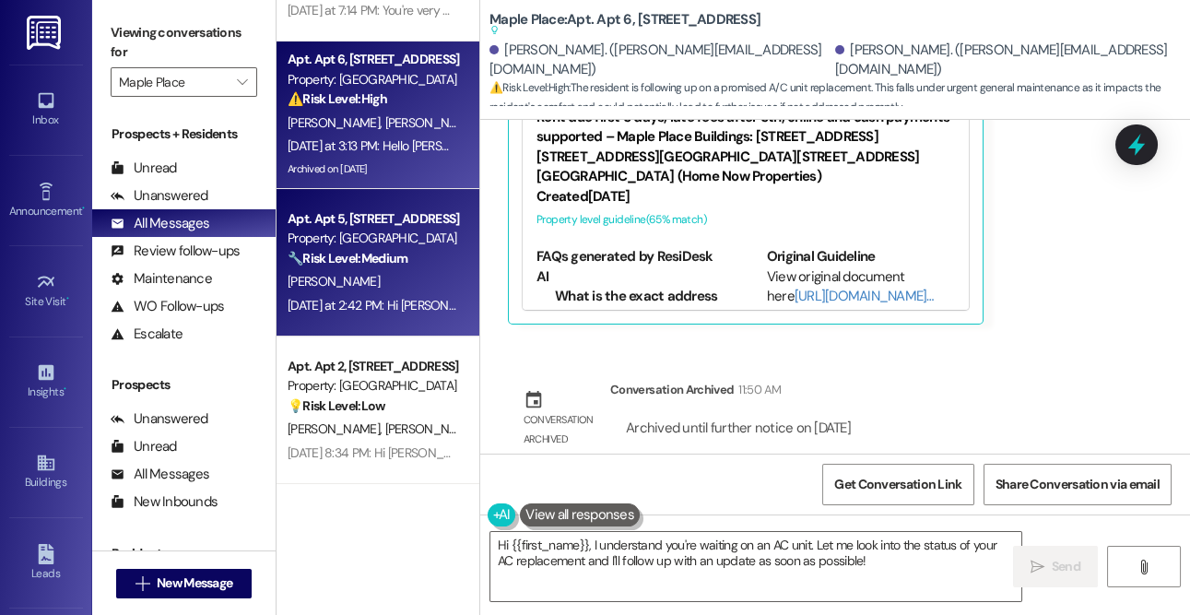
click at [349, 283] on div "[PERSON_NAME]" at bounding box center [373, 281] width 174 height 23
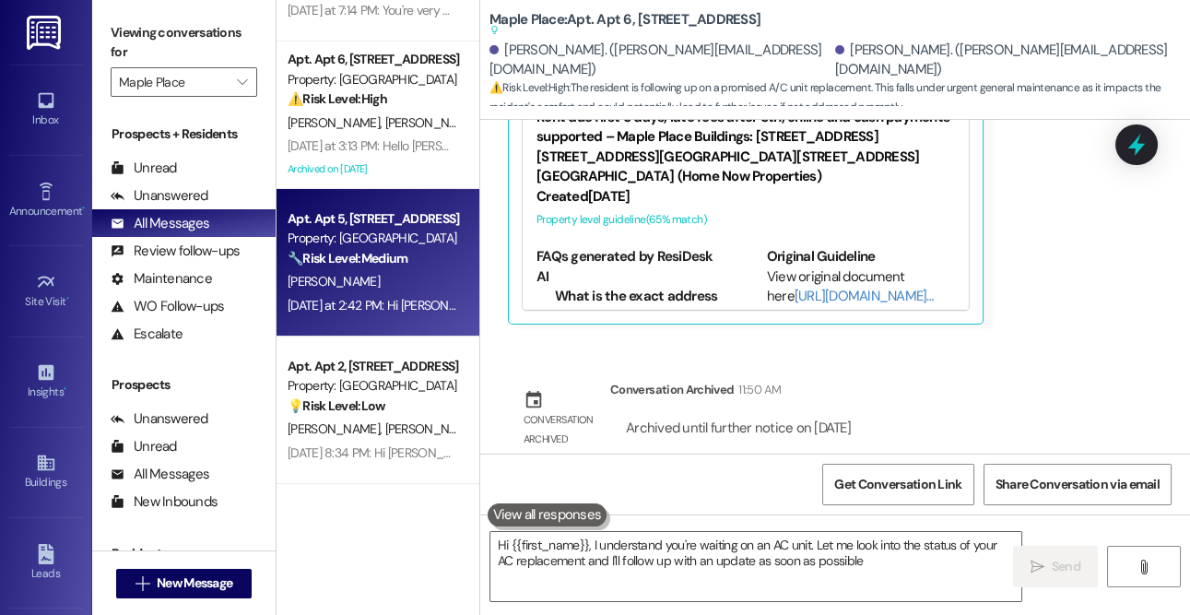
type textarea "Hi {{first_name}}, I understand you're waiting on an AC unit. Let me look into …"
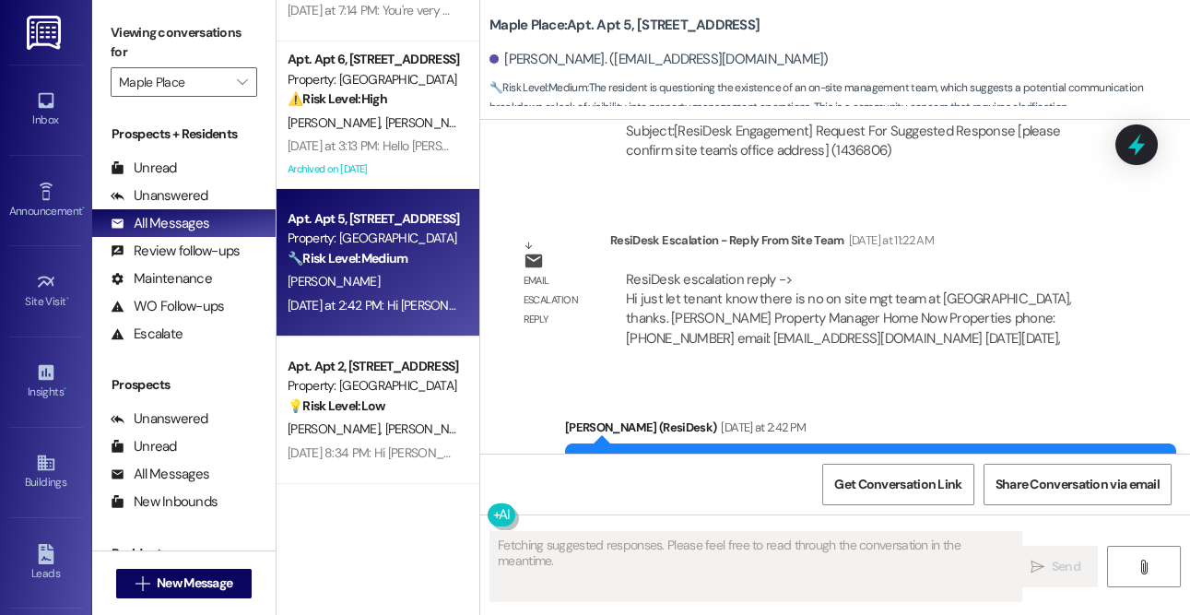
scroll to position [774, 0]
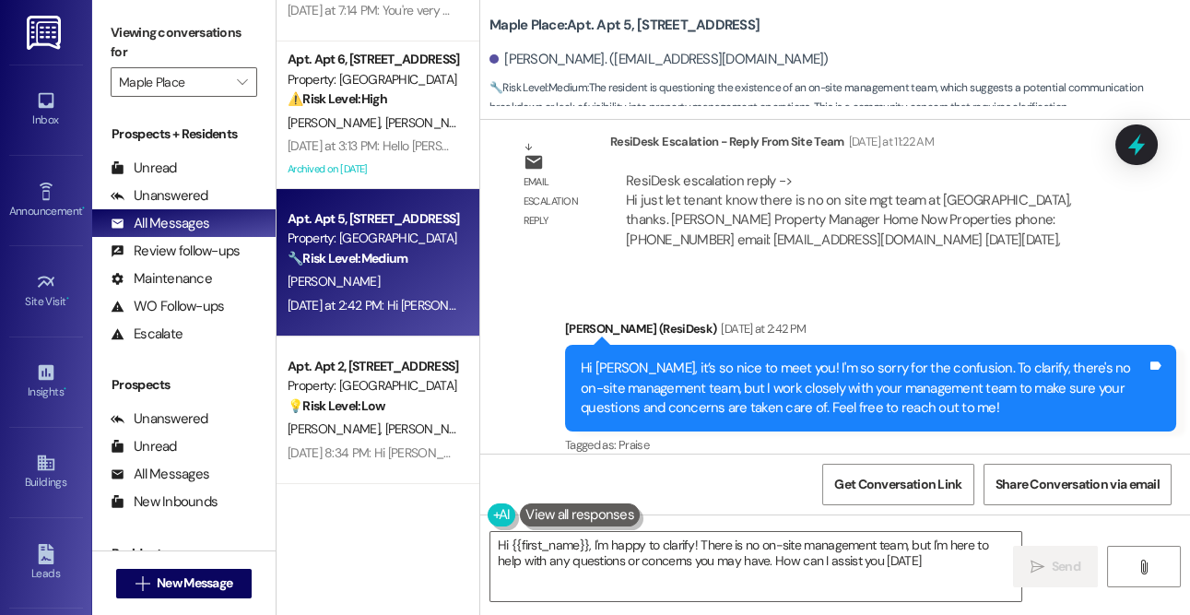
type textarea "Hi {{first_name}}, I'm happy to clarify! There is no on-site management team, b…"
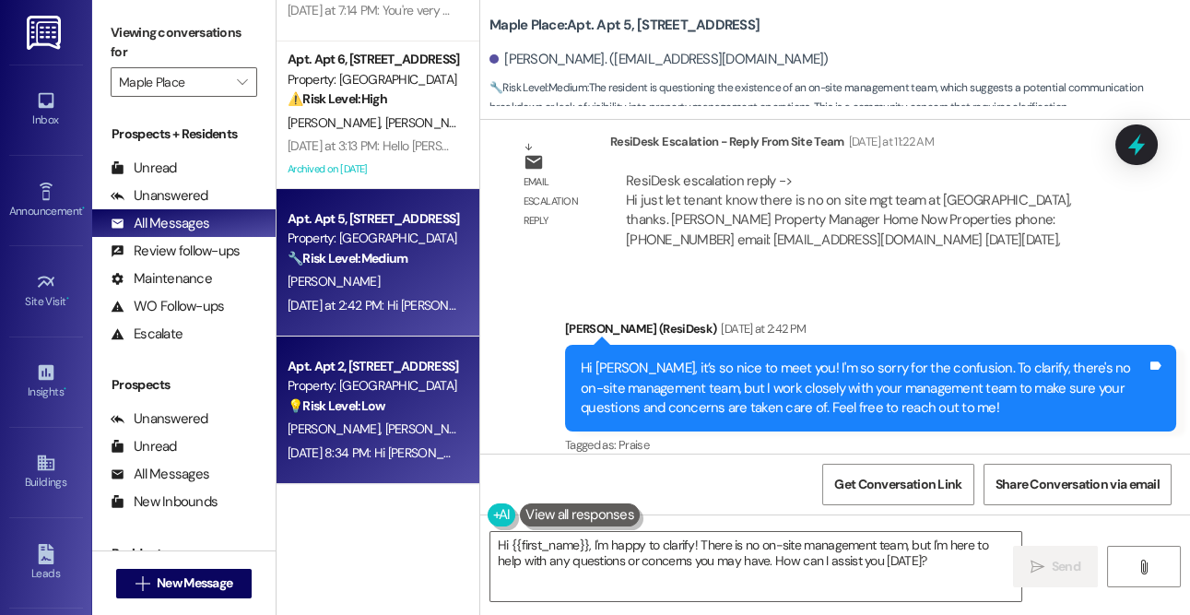
click at [347, 402] on strong "💡 Risk Level: Low" at bounding box center [337, 405] width 98 height 17
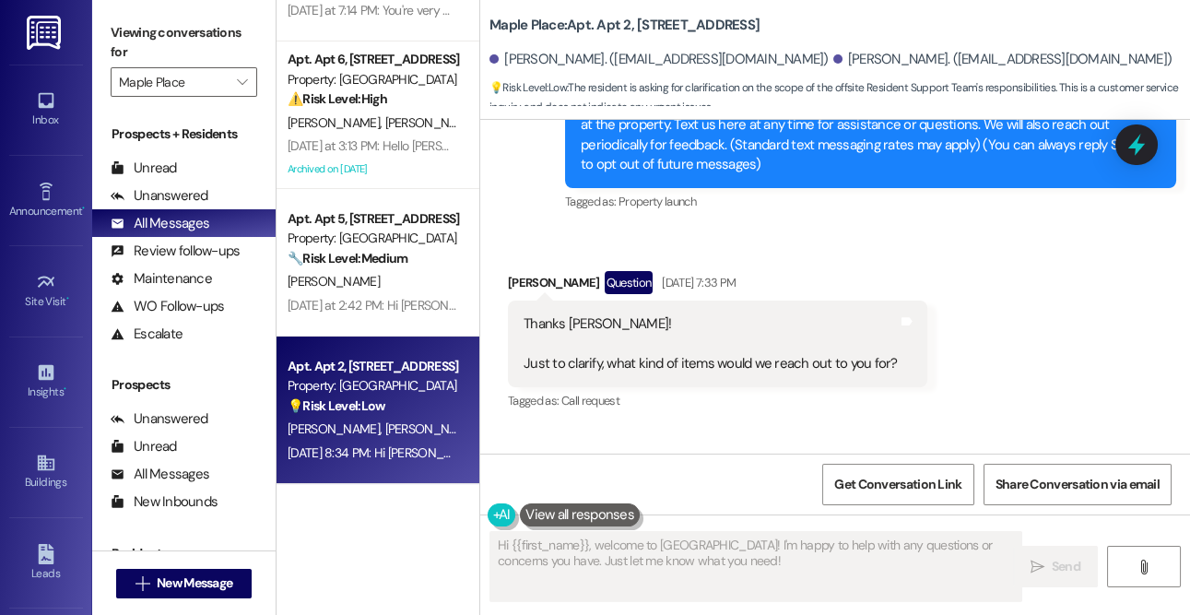
scroll to position [259, 0]
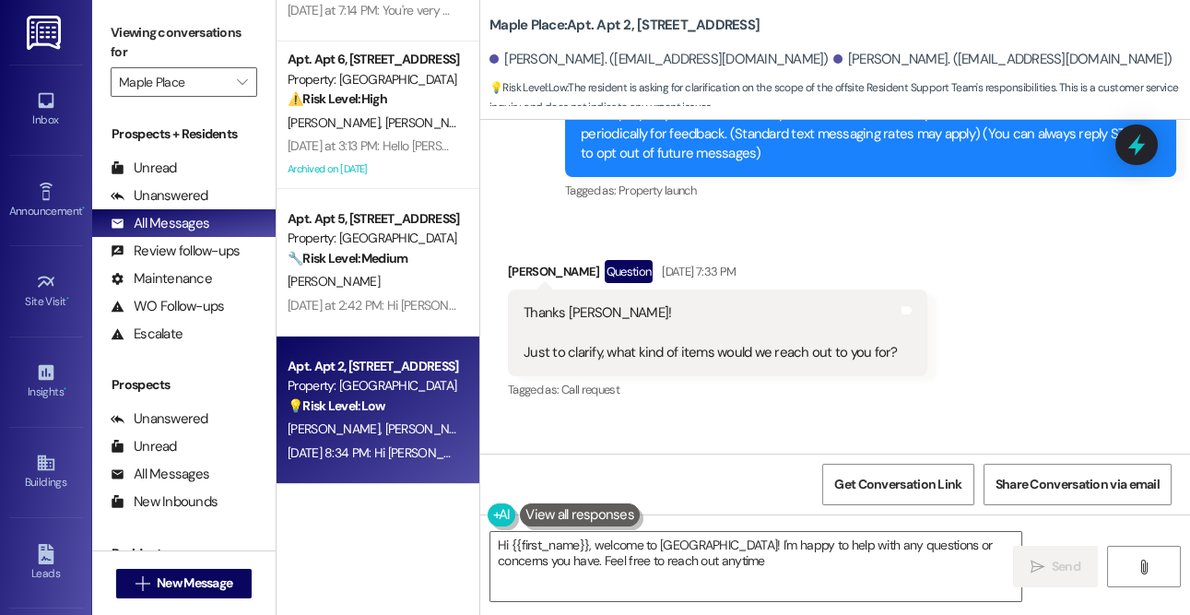
type textarea "Hi {{first_name}}, welcome to [GEOGRAPHIC_DATA]! I'm happy to help with any que…"
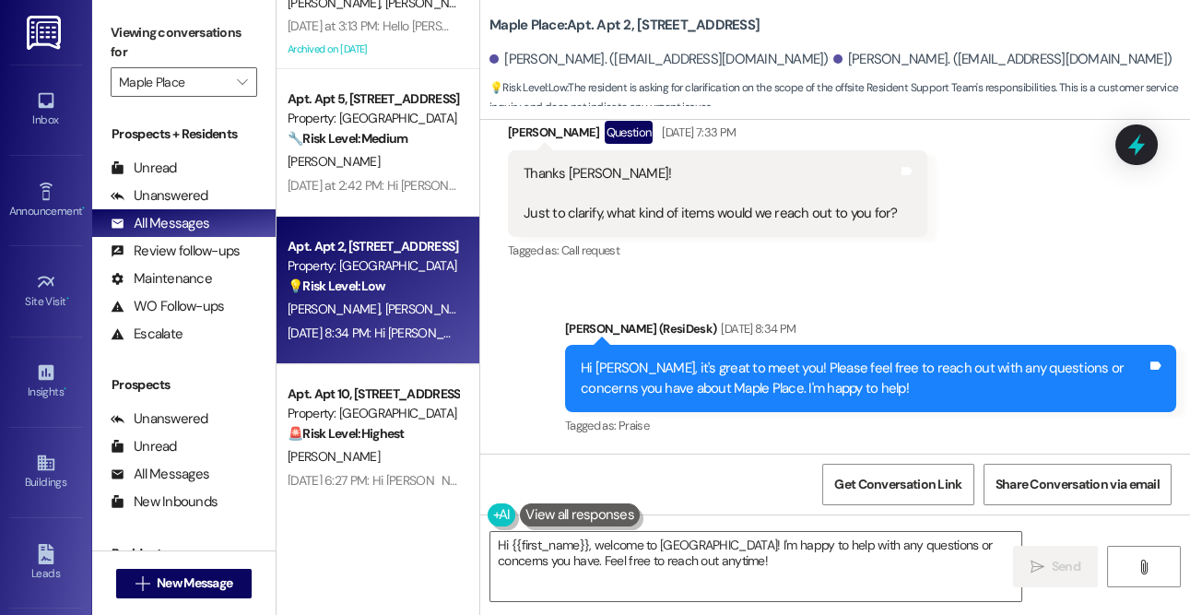
scroll to position [464, 0]
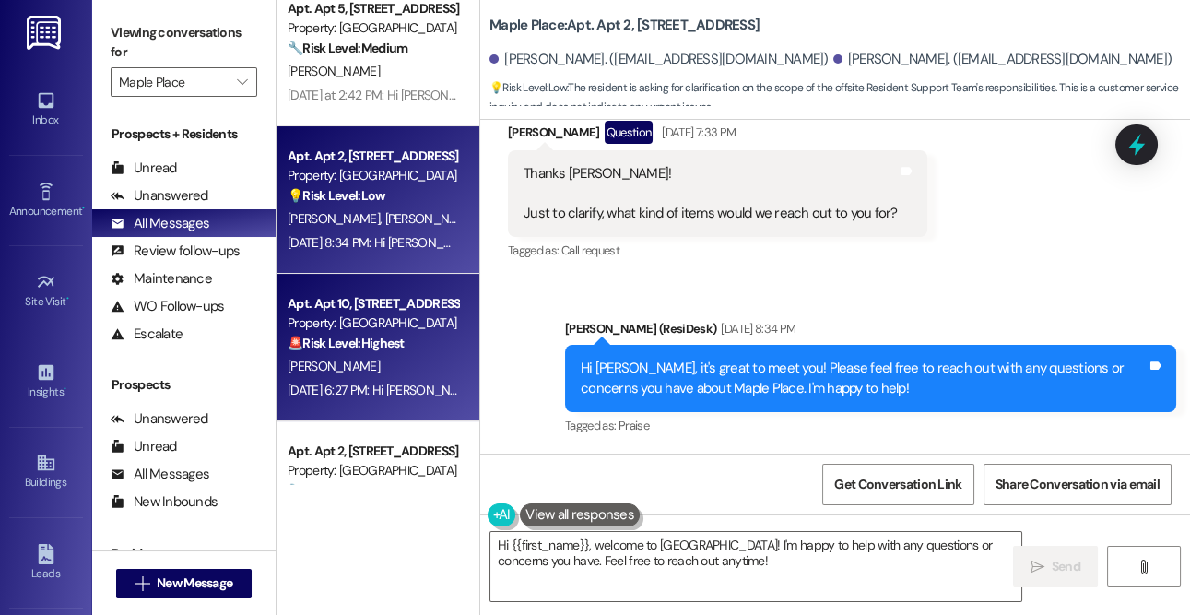
click at [353, 341] on strong "🚨 Risk Level: Highest" at bounding box center [346, 343] width 117 height 17
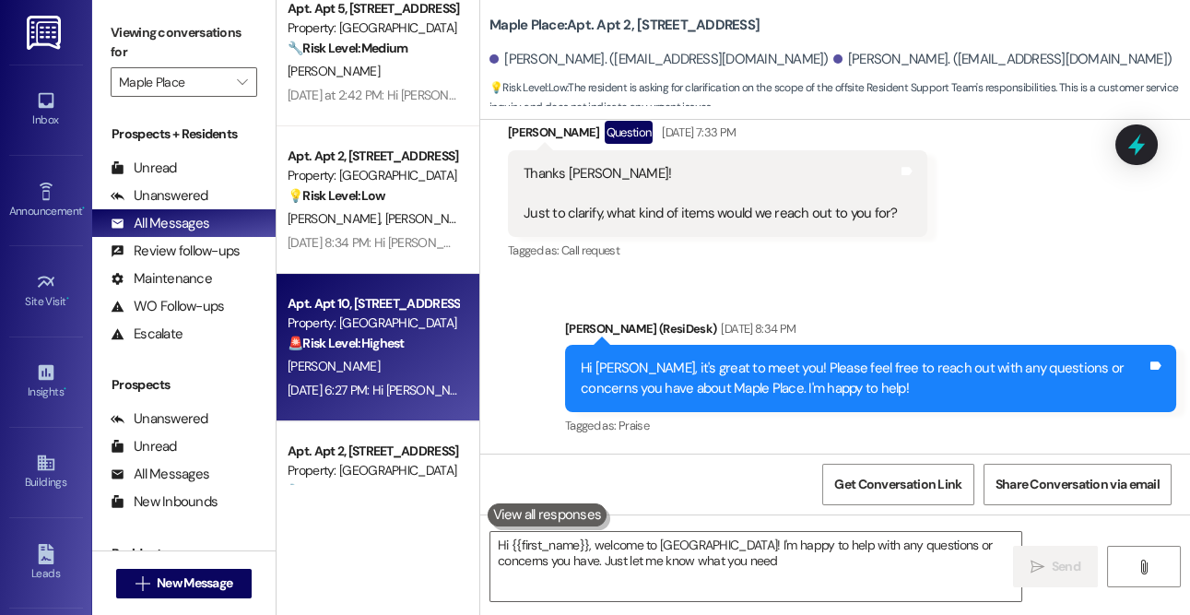
type textarea "Hi {{first_name}}, welcome to [GEOGRAPHIC_DATA]! I'm happy to help with any que…"
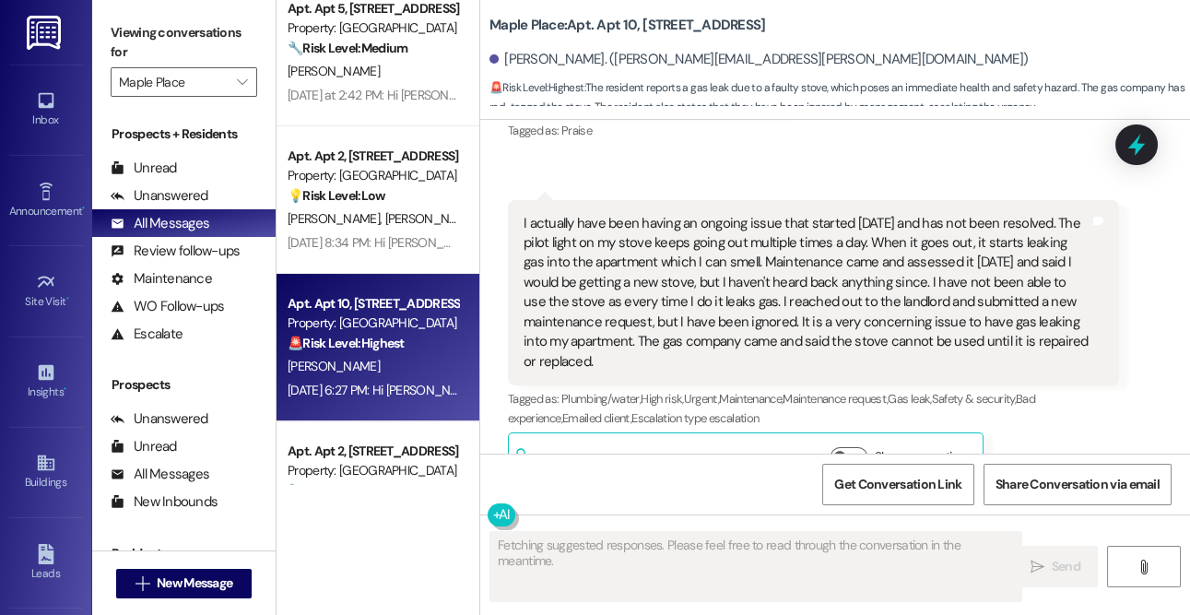
scroll to position [538, 0]
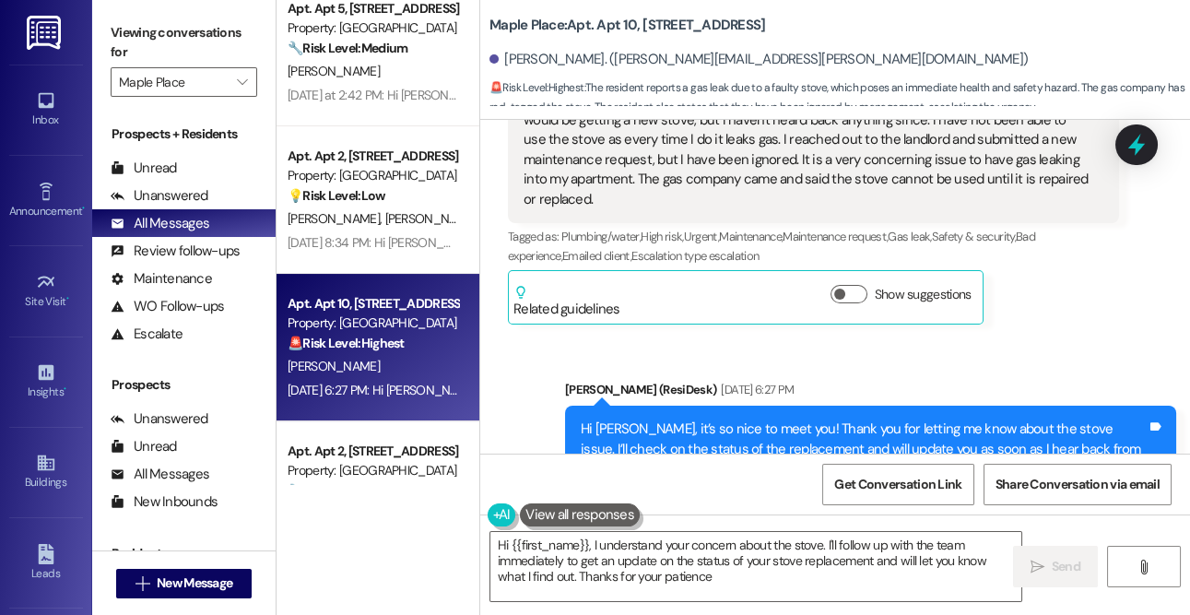
type textarea "Hi {{first_name}}, I understand your concern about the stove. I'll follow up wi…"
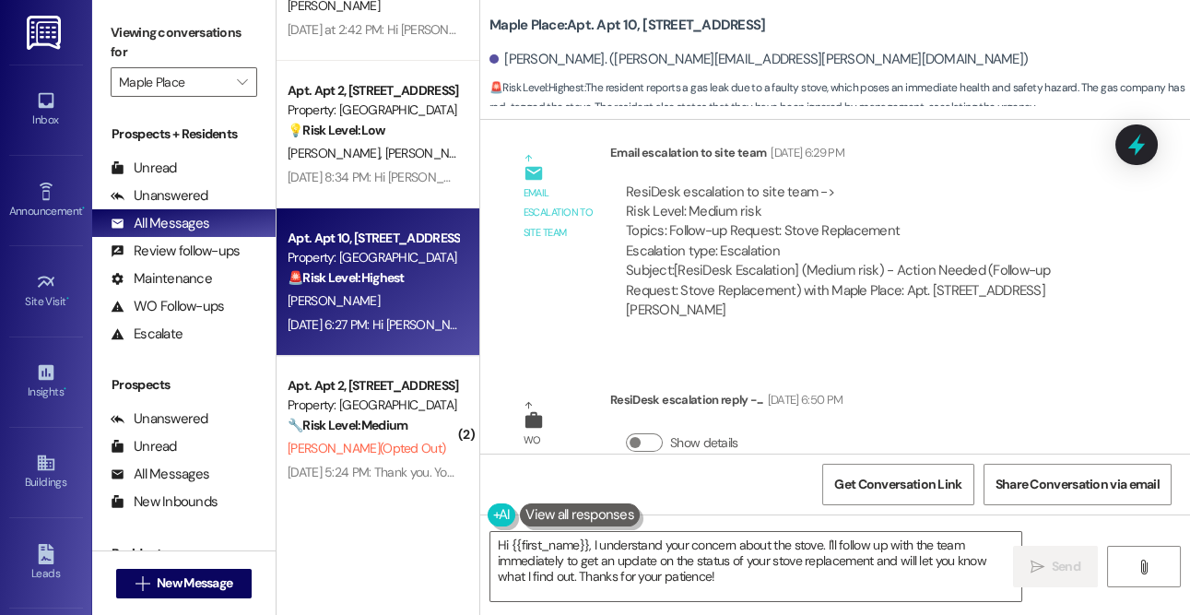
scroll to position [553, 0]
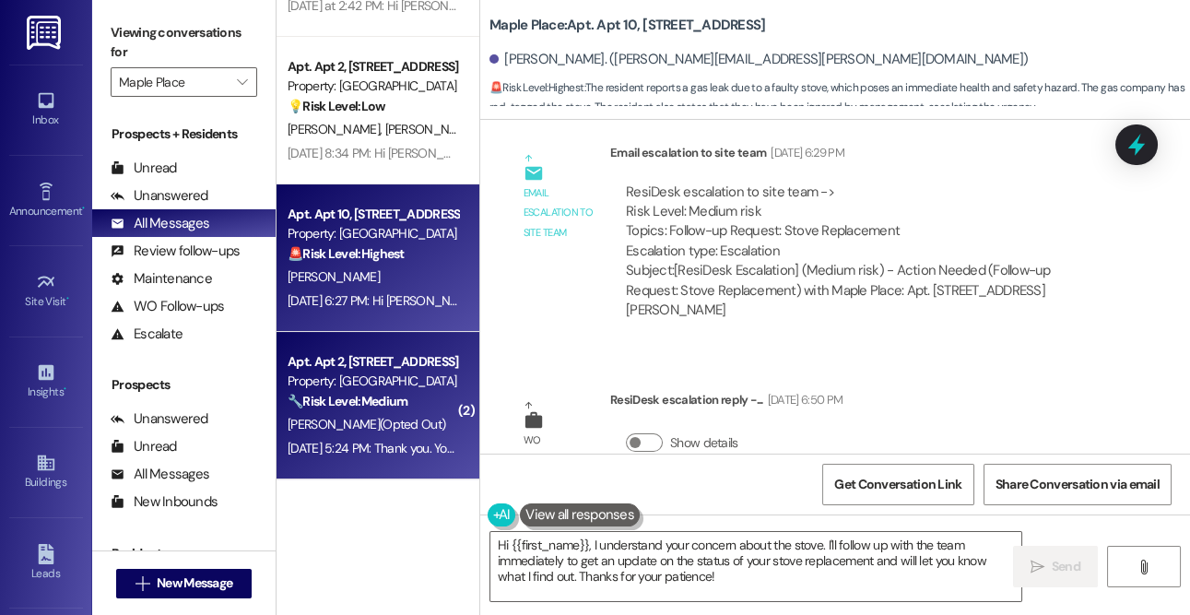
click at [366, 364] on div "Apt. Apt 2, [STREET_ADDRESS]" at bounding box center [373, 361] width 171 height 19
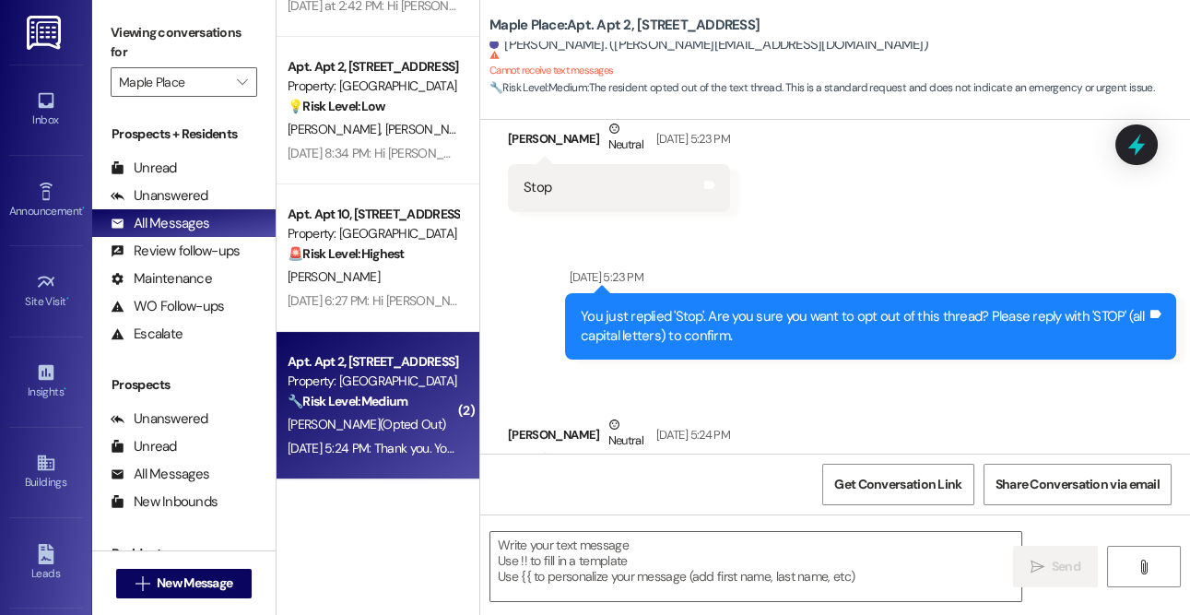
scroll to position [454, 0]
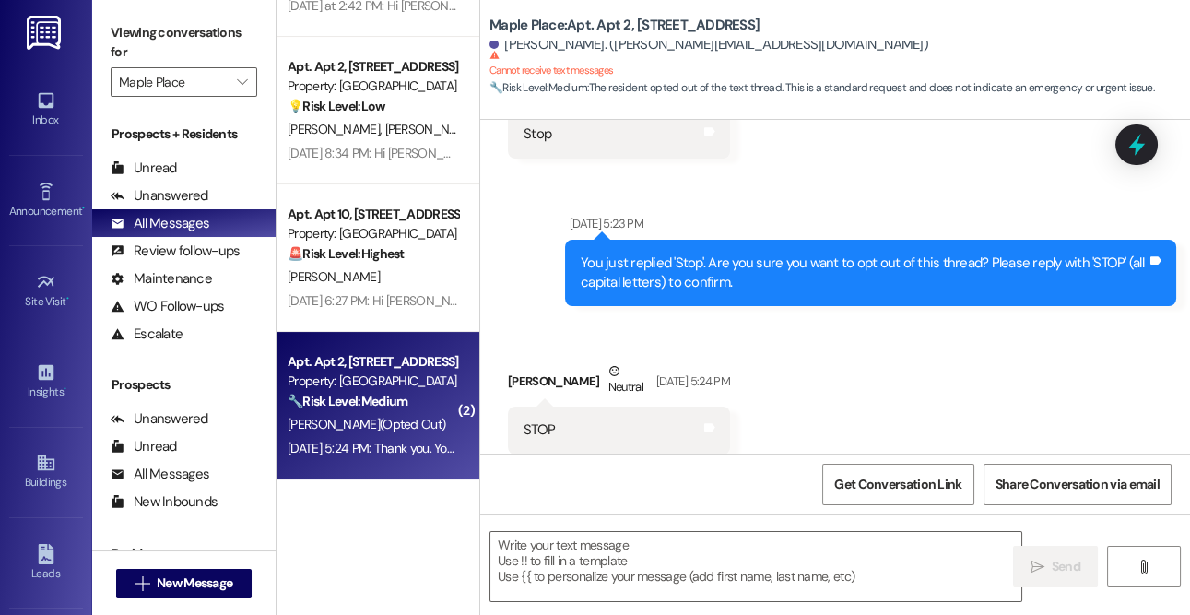
type textarea "Fetching suggested responses. Please feel free to read through the conversation…"
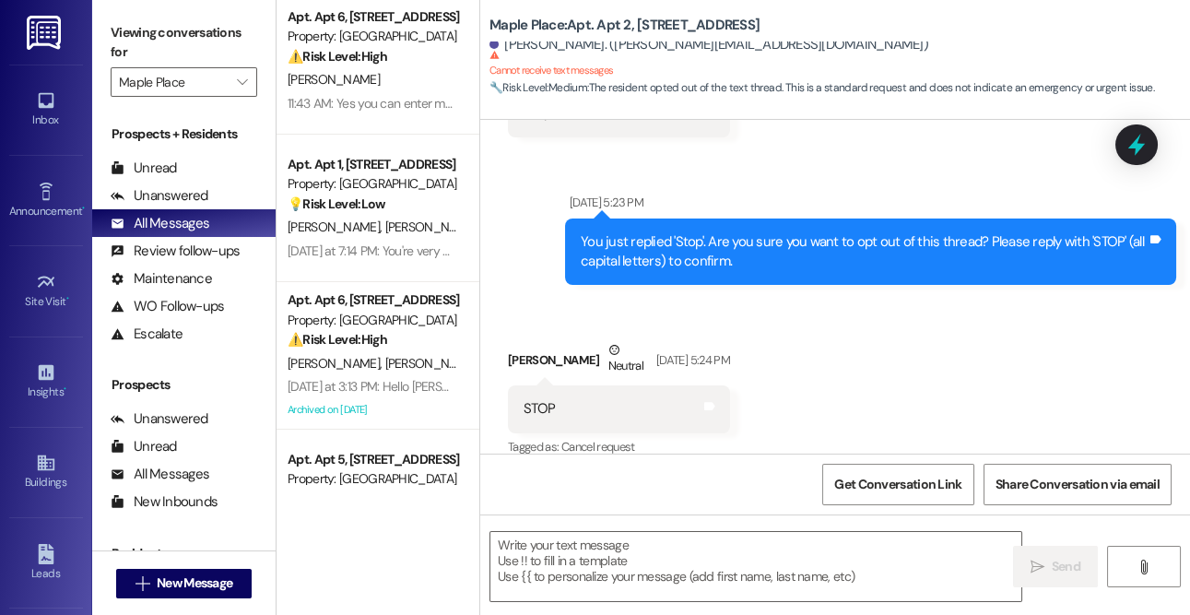
scroll to position [0, 0]
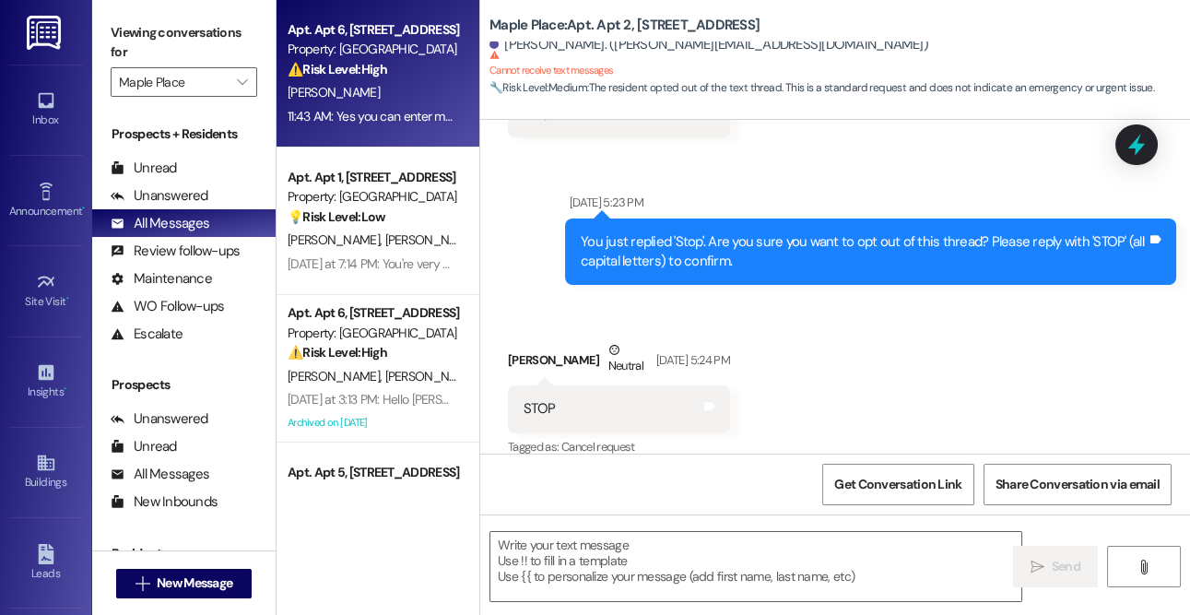
click at [374, 108] on div "11:43 AM: Yes you can enter my home 11:43 AM: Yes you can enter my home" at bounding box center [387, 116] width 198 height 17
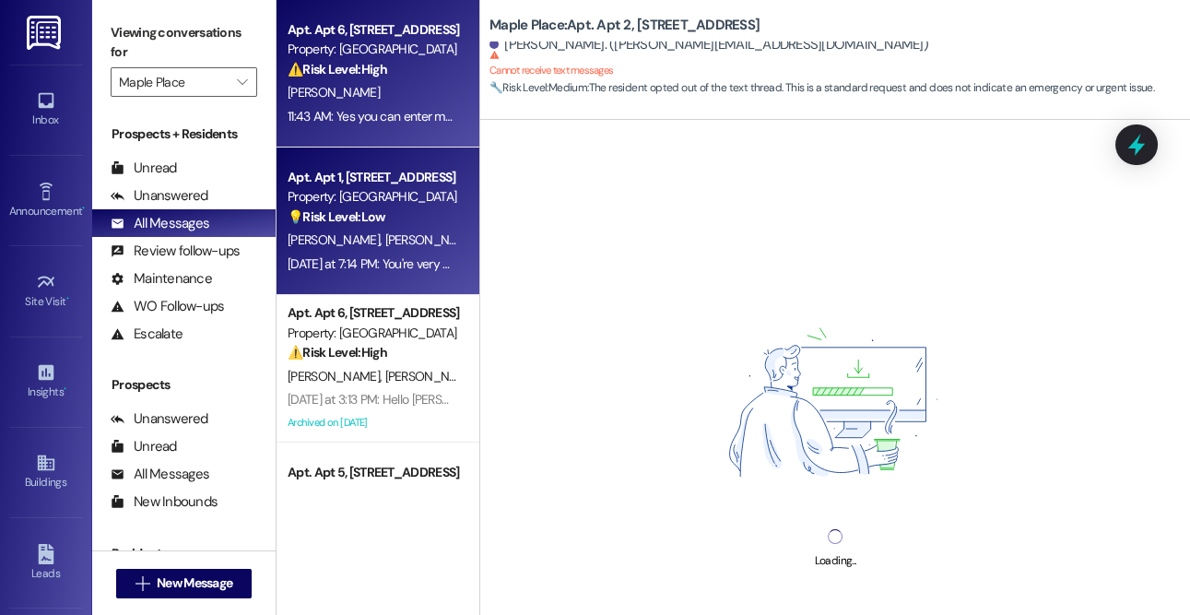
click at [361, 178] on div "Apt. Apt 1, [STREET_ADDRESS]" at bounding box center [373, 177] width 171 height 19
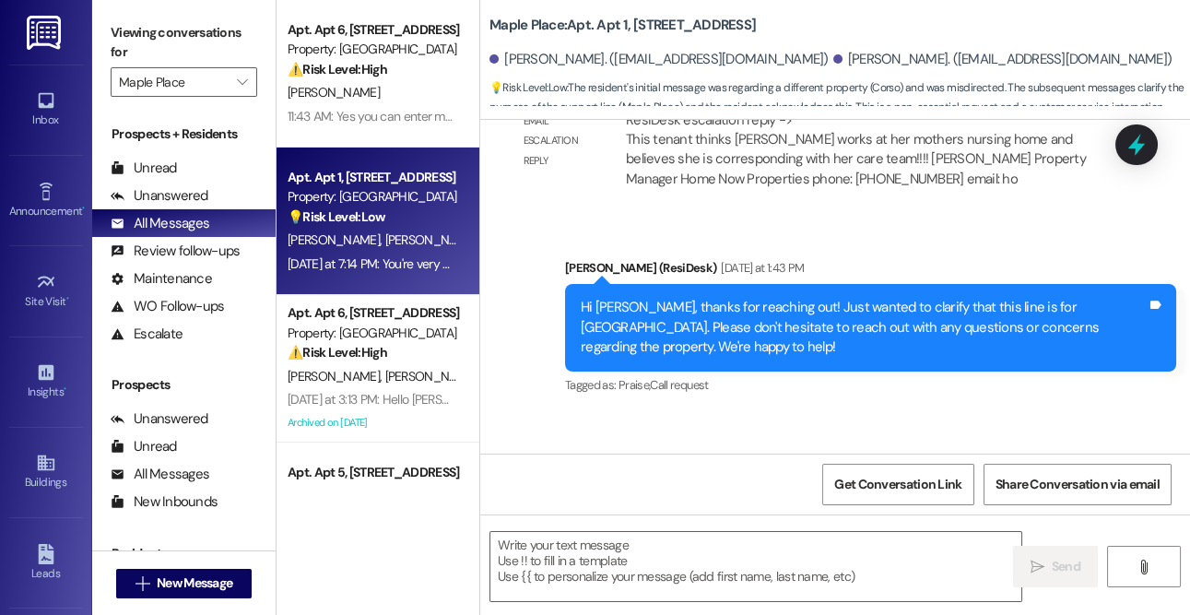
type textarea "Fetching suggested responses. Please feel free to read through the conversation…"
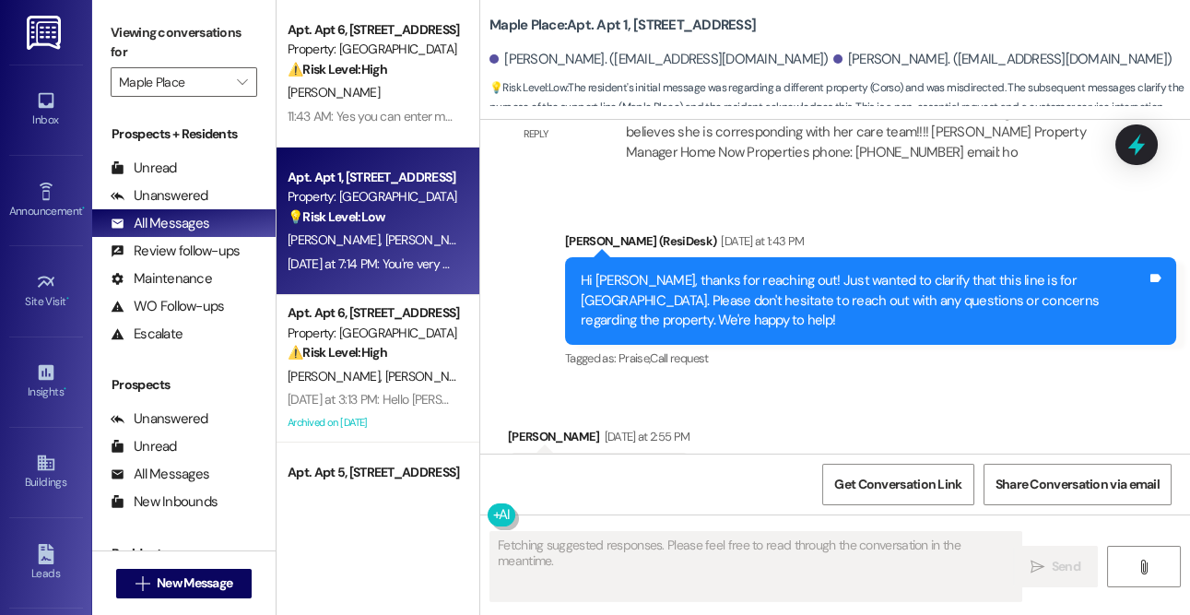
scroll to position [999, 0]
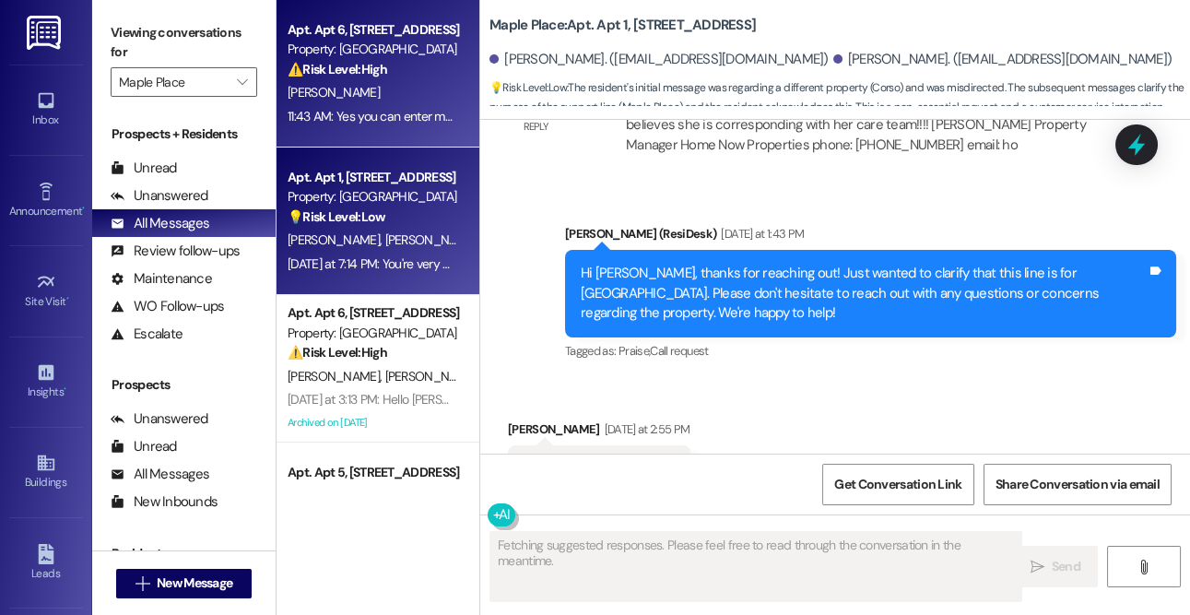
click at [349, 89] on div "[PERSON_NAME]" at bounding box center [373, 92] width 174 height 23
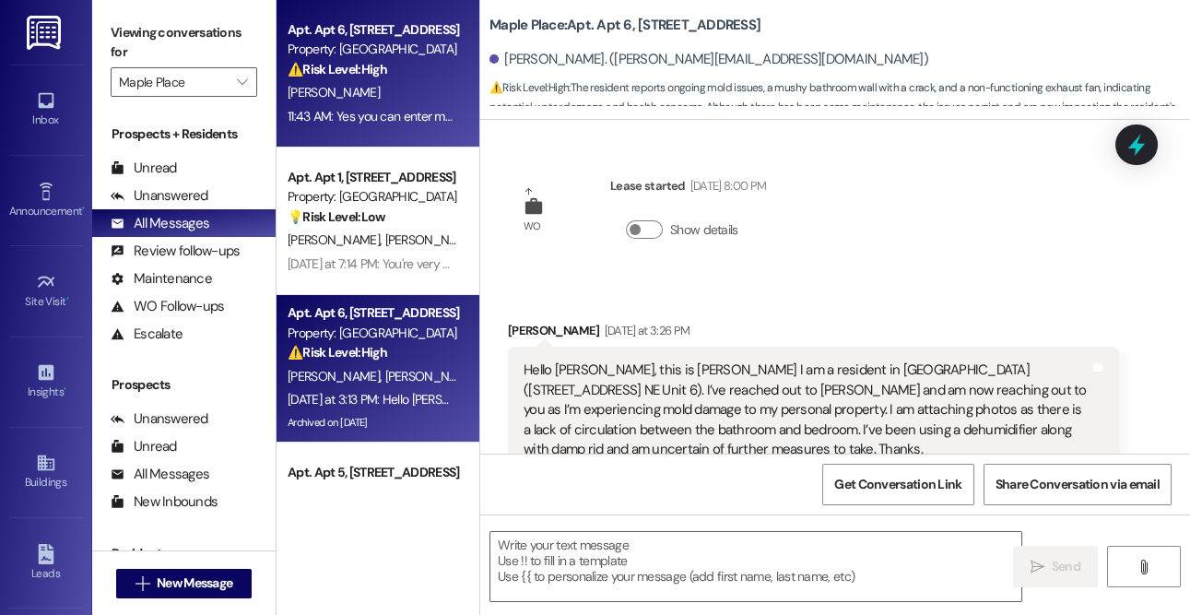
scroll to position [3773, 0]
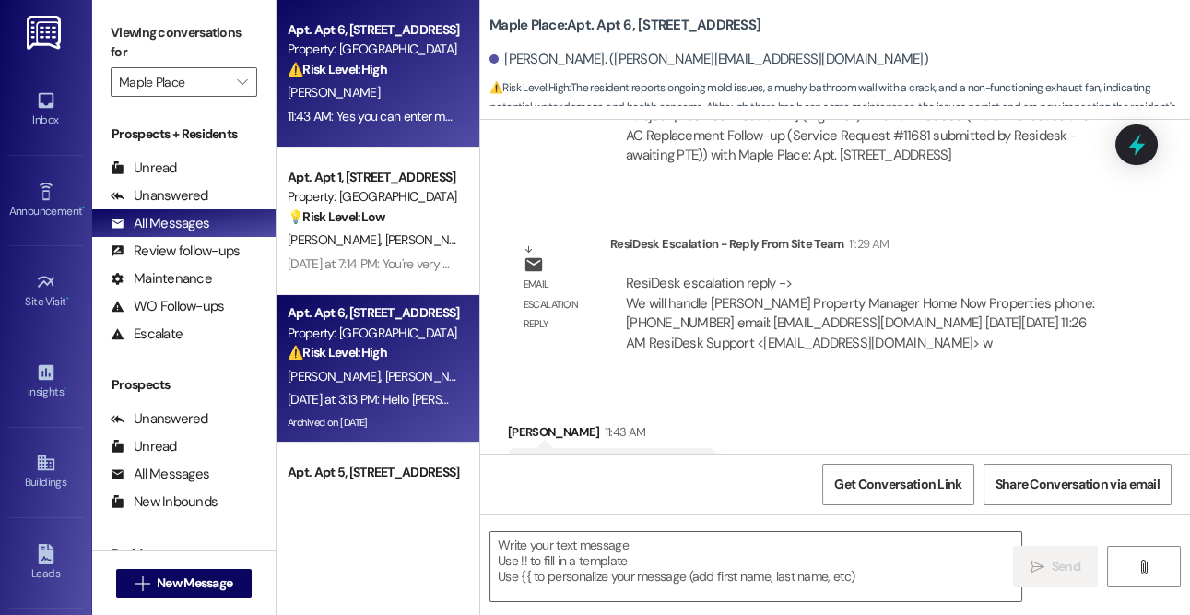
click at [355, 332] on div "Property: [GEOGRAPHIC_DATA]" at bounding box center [373, 333] width 171 height 19
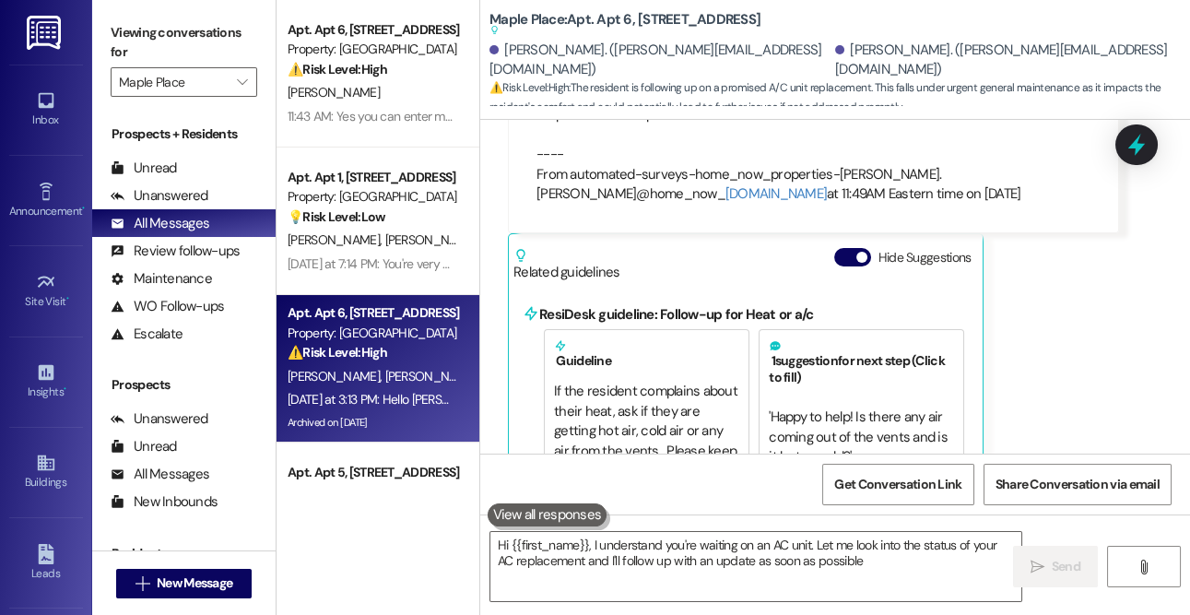
type textarea "Hi {{first_name}}, I understand you're waiting on an AC unit. Let me look into …"
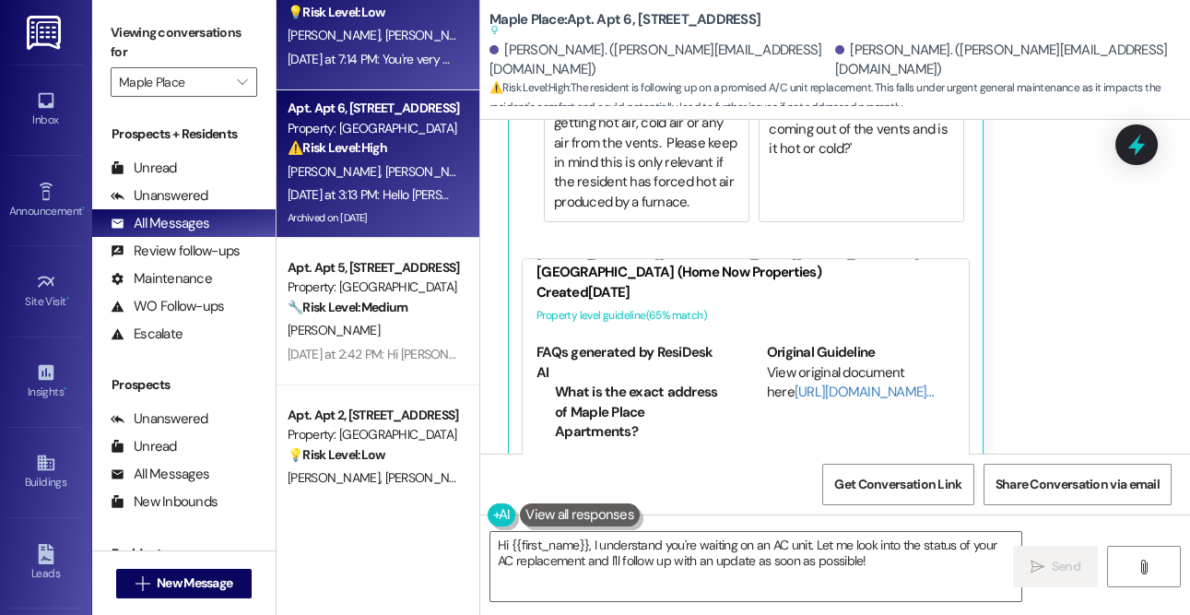
scroll to position [230, 0]
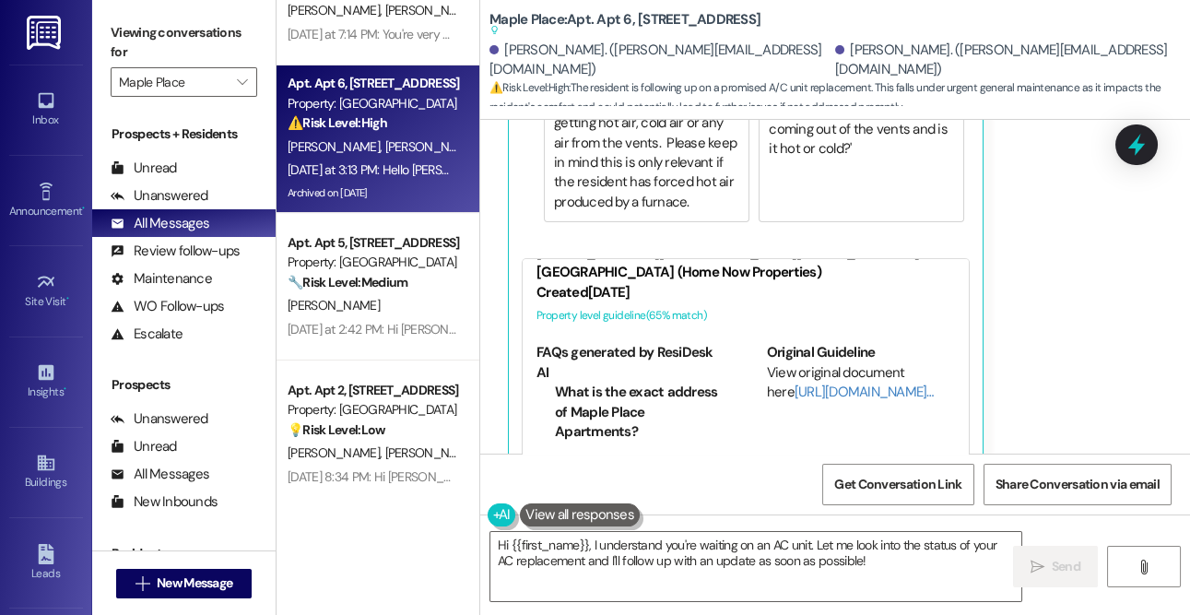
click at [357, 293] on div "Apt. Apt 5, [STREET_ADDRESS] Property: Maple Place 🔧 Risk Level: Medium The res…" at bounding box center [373, 262] width 174 height 63
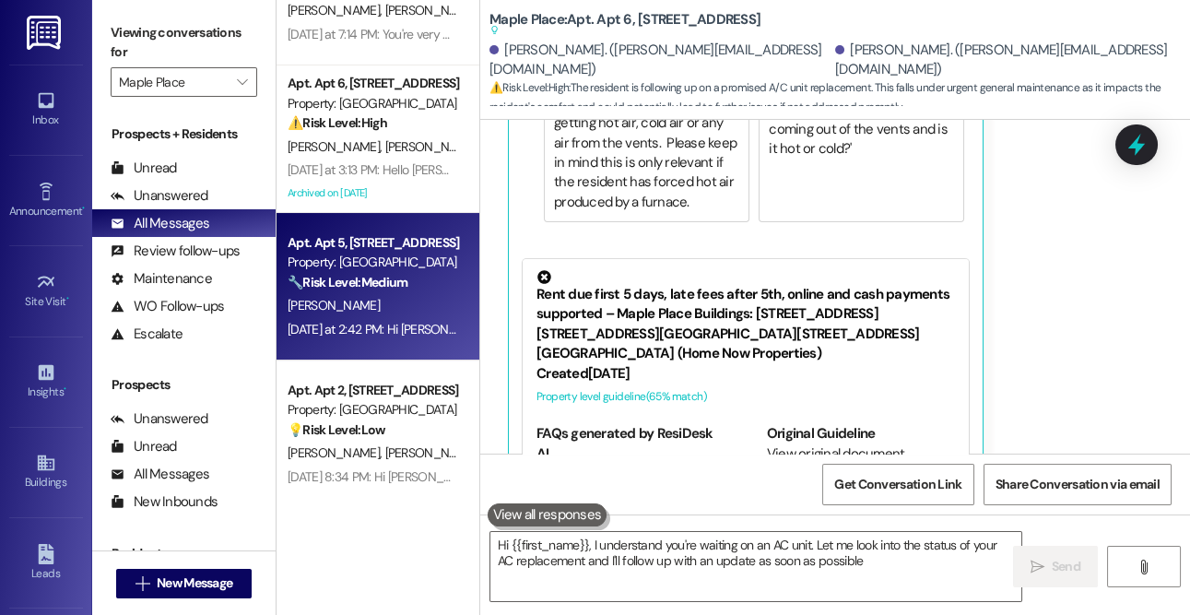
type textarea "Hi {{first_name}}, I understand you're waiting on an AC unit. Let me look into …"
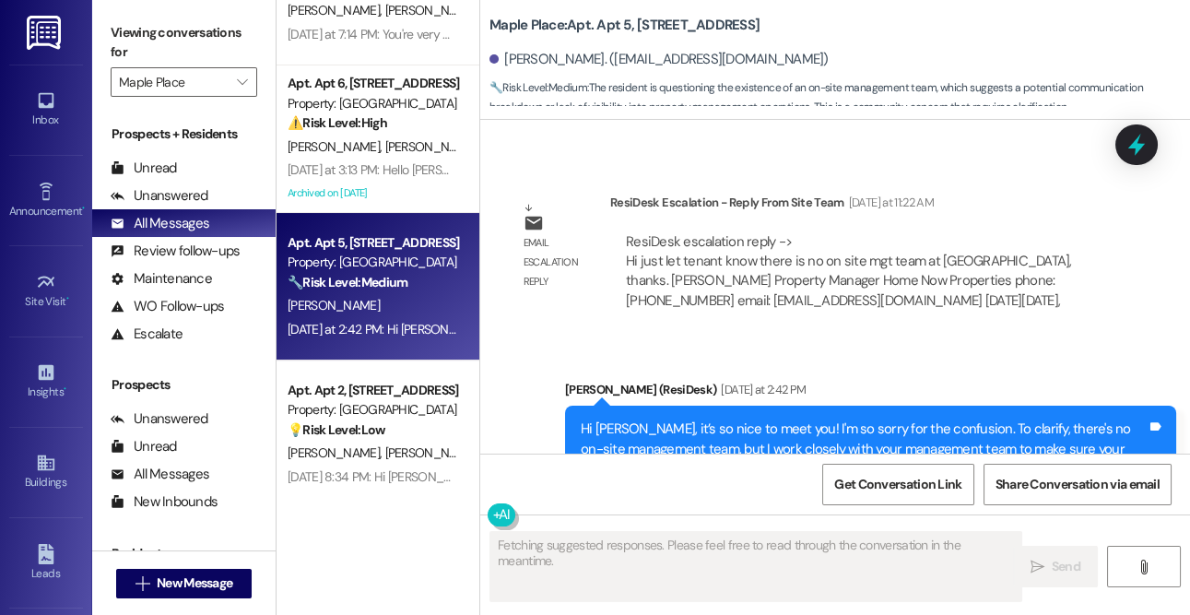
scroll to position [774, 0]
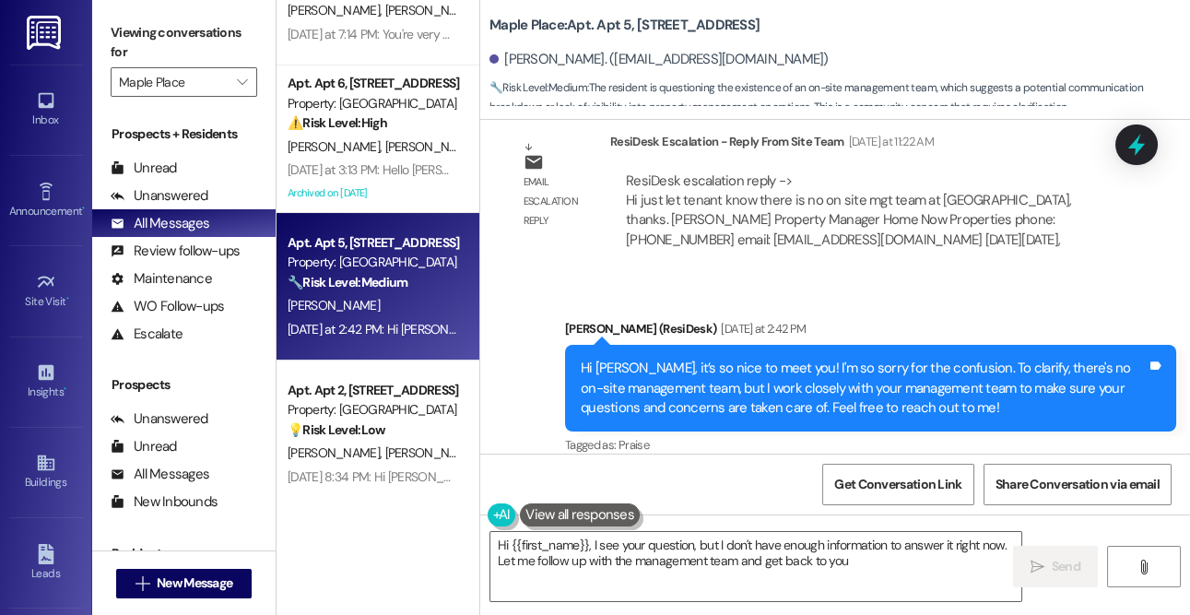
type textarea "Hi {{first_name}}, I see your question, but I don't have enough information to …"
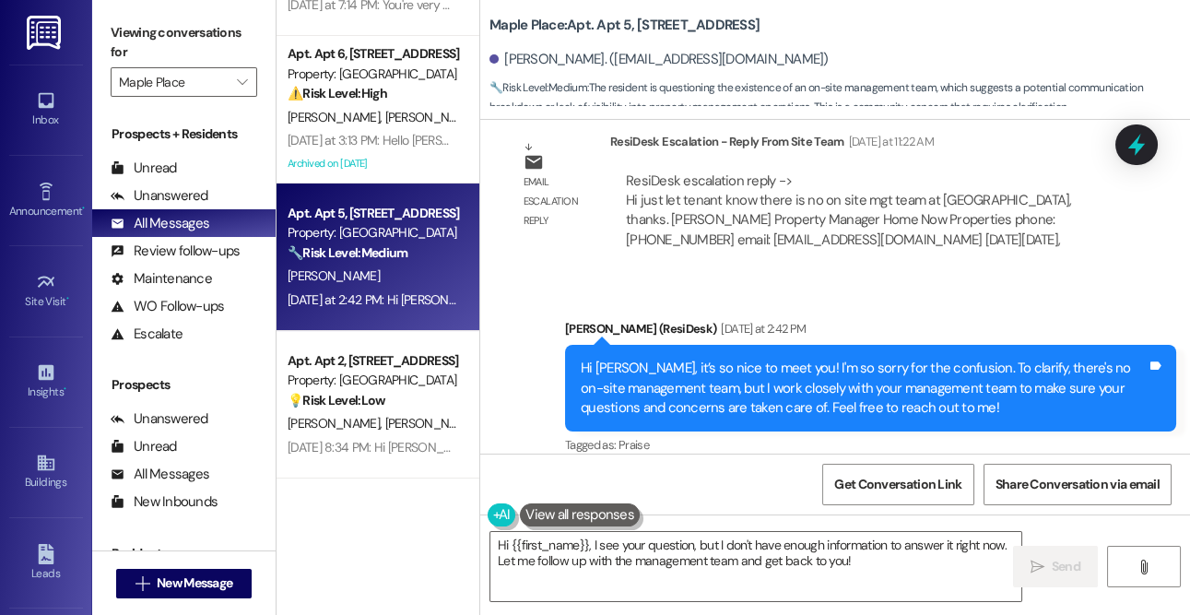
scroll to position [273, 0]
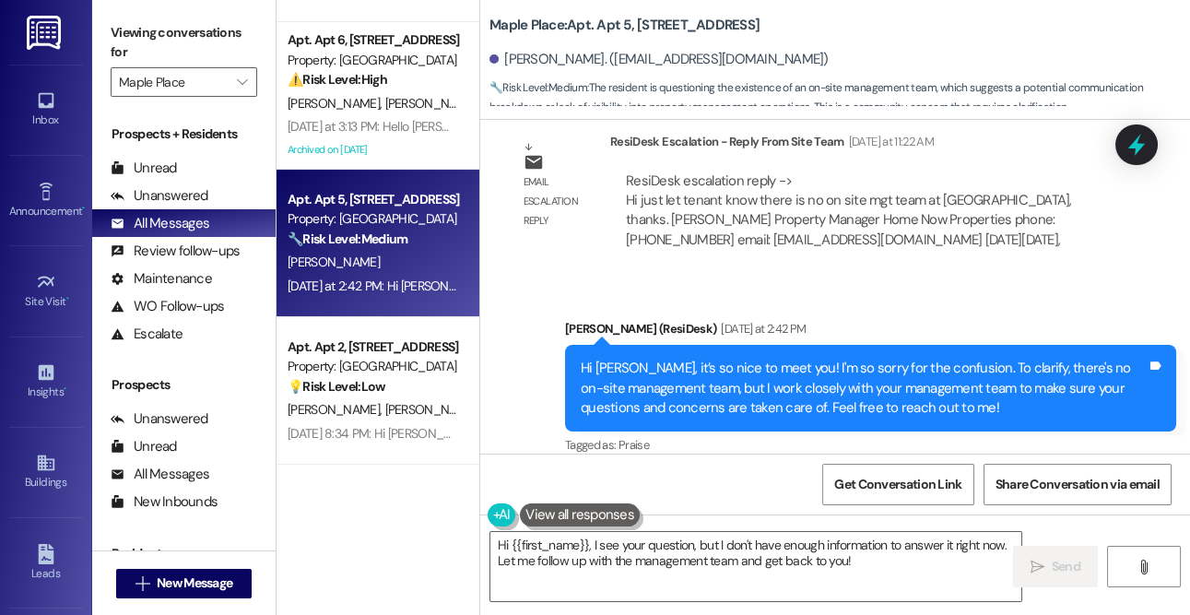
click at [359, 349] on div "Apt. Apt 2, [STREET_ADDRESS]" at bounding box center [373, 346] width 171 height 19
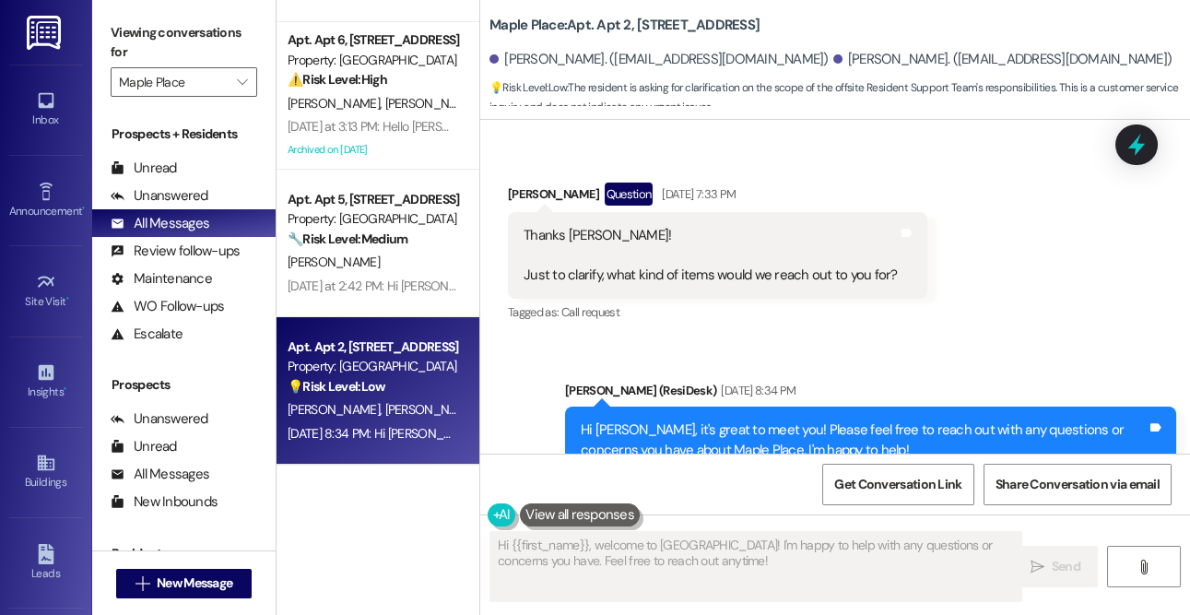
scroll to position [435, 0]
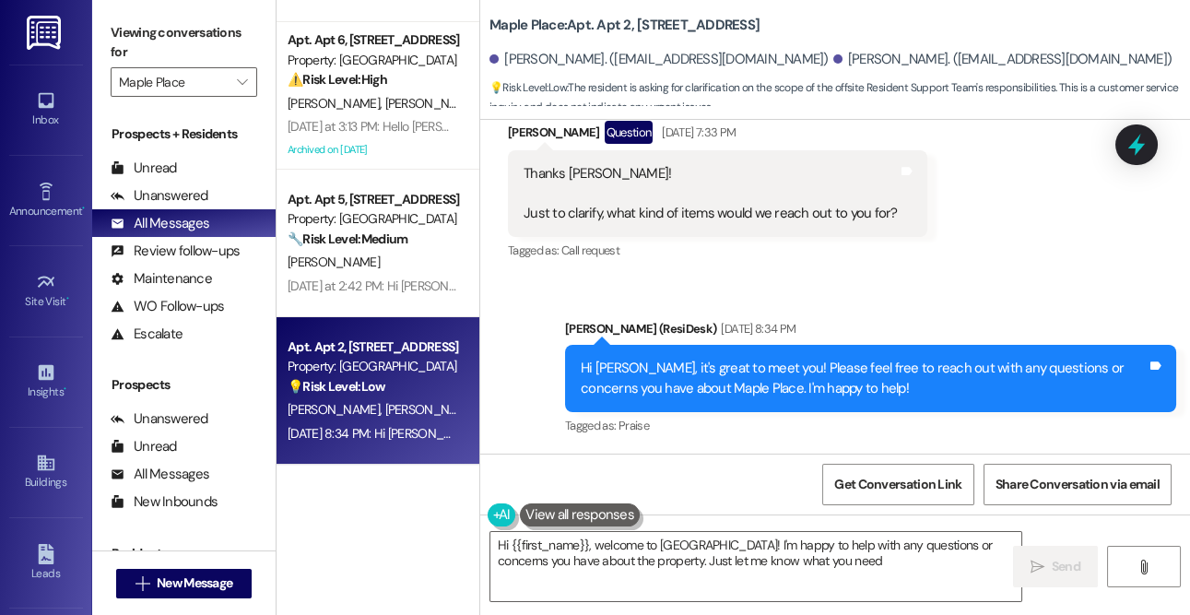
type textarea "Hi {{first_name}}, welcome to [GEOGRAPHIC_DATA]! I'm happy to help with any que…"
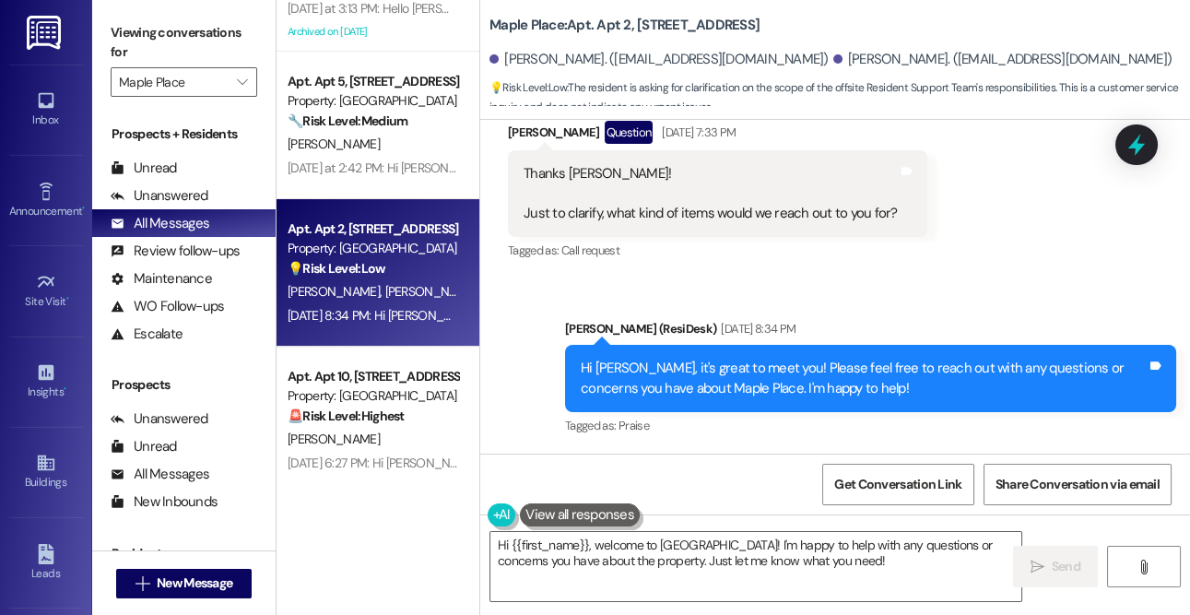
scroll to position [395, 0]
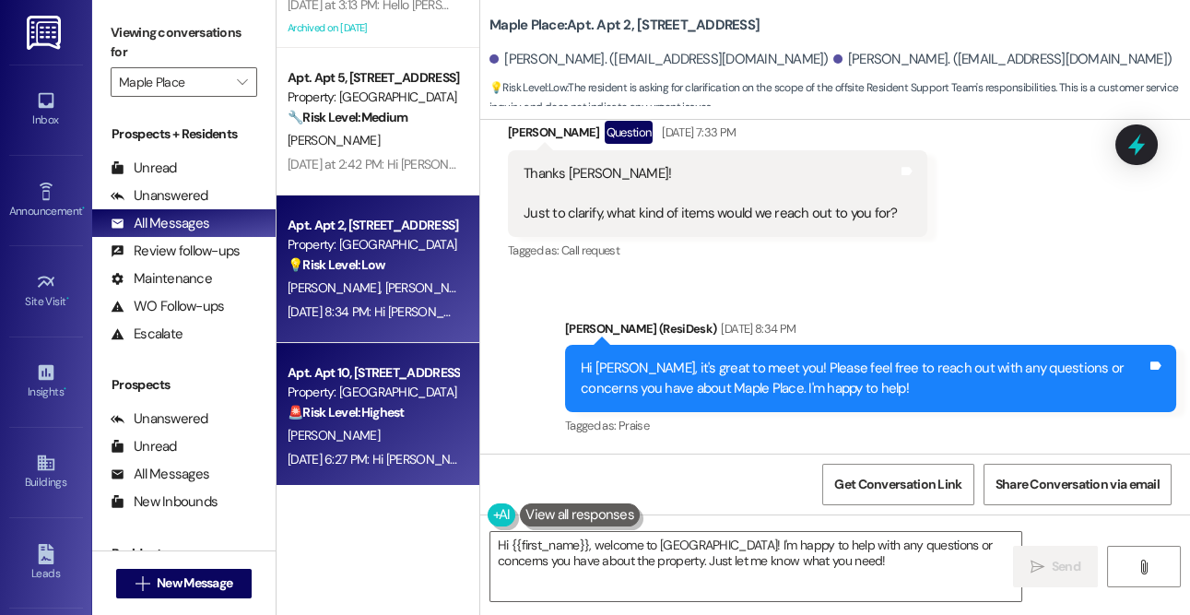
click at [360, 423] on div "Apt. Apt 10, [STREET_ADDRESS] Property: Maple Place 🚨 Risk Level: Highest The r…" at bounding box center [373, 392] width 174 height 63
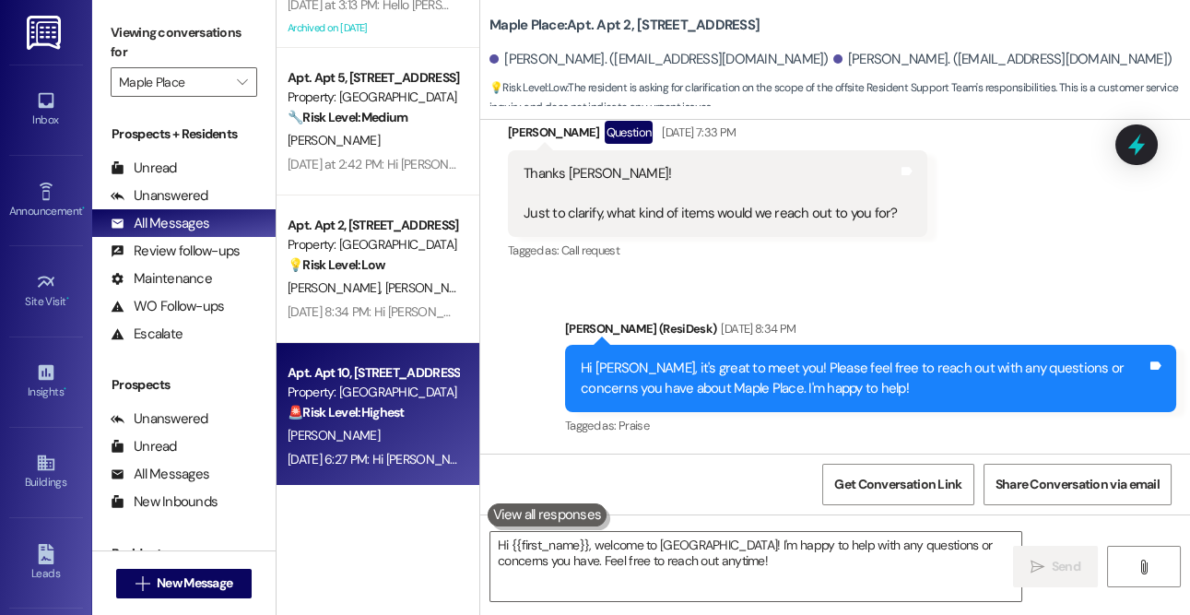
type textarea "Fetching suggested responses. Please feel free to read through the conversation…"
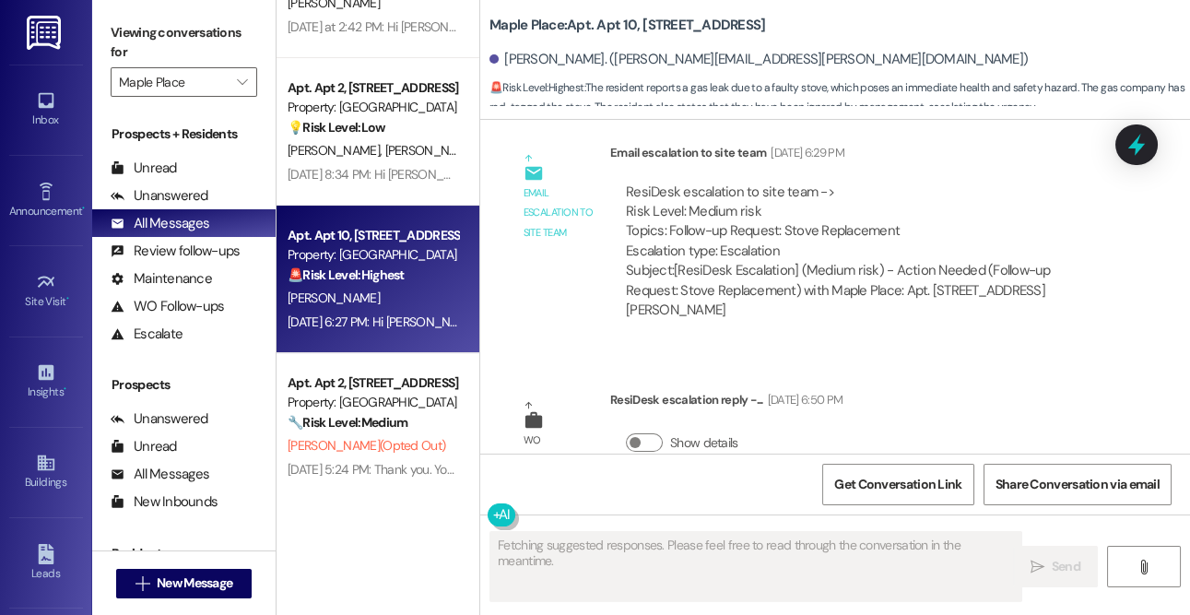
scroll to position [617, 0]
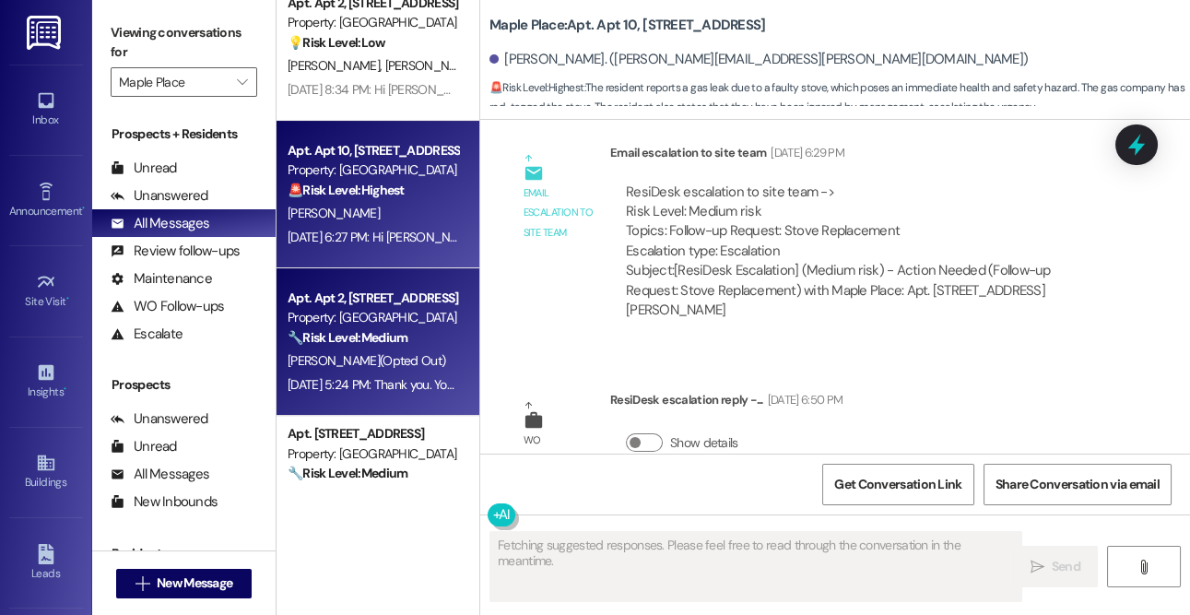
click at [382, 325] on div "Property: [GEOGRAPHIC_DATA]" at bounding box center [373, 317] width 171 height 19
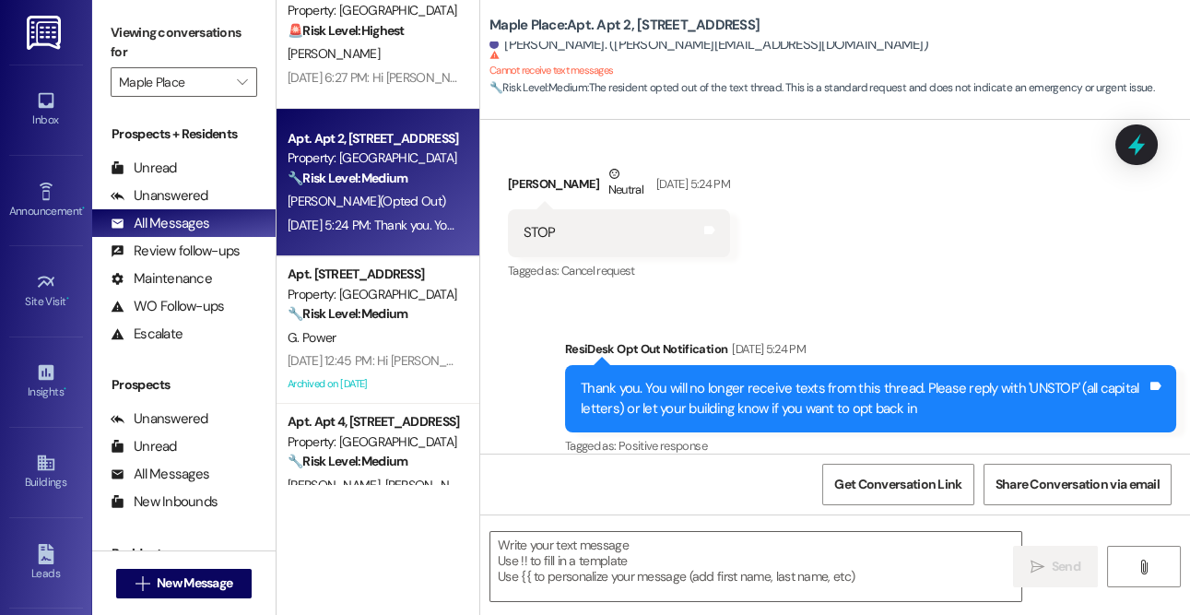
scroll to position [802, 0]
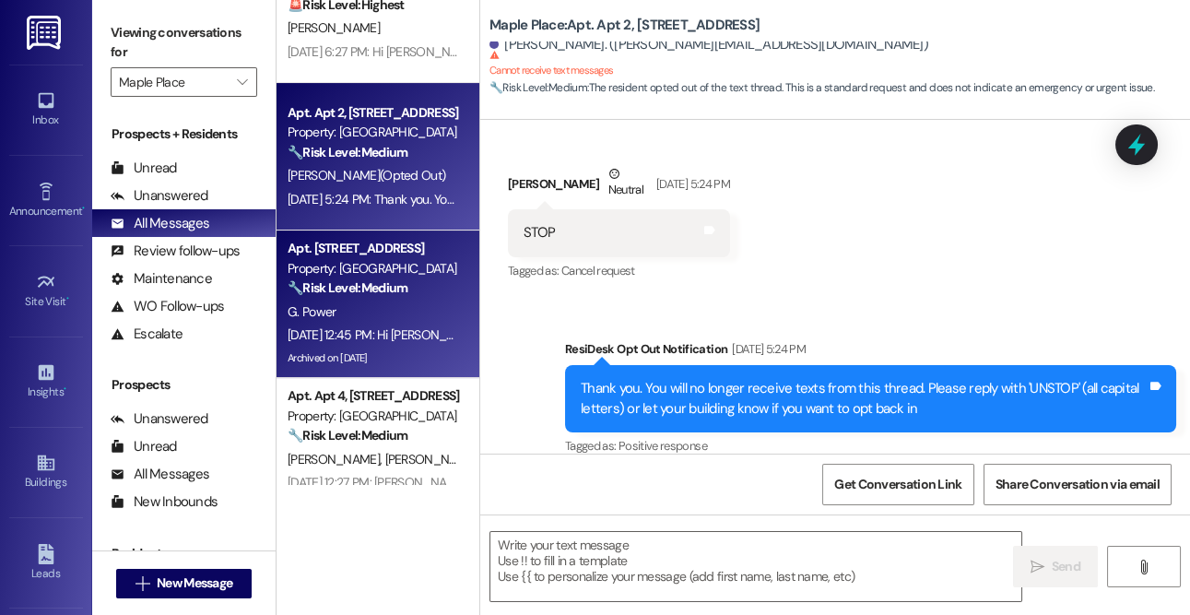
click at [348, 309] on div "G. Power" at bounding box center [373, 312] width 174 height 23
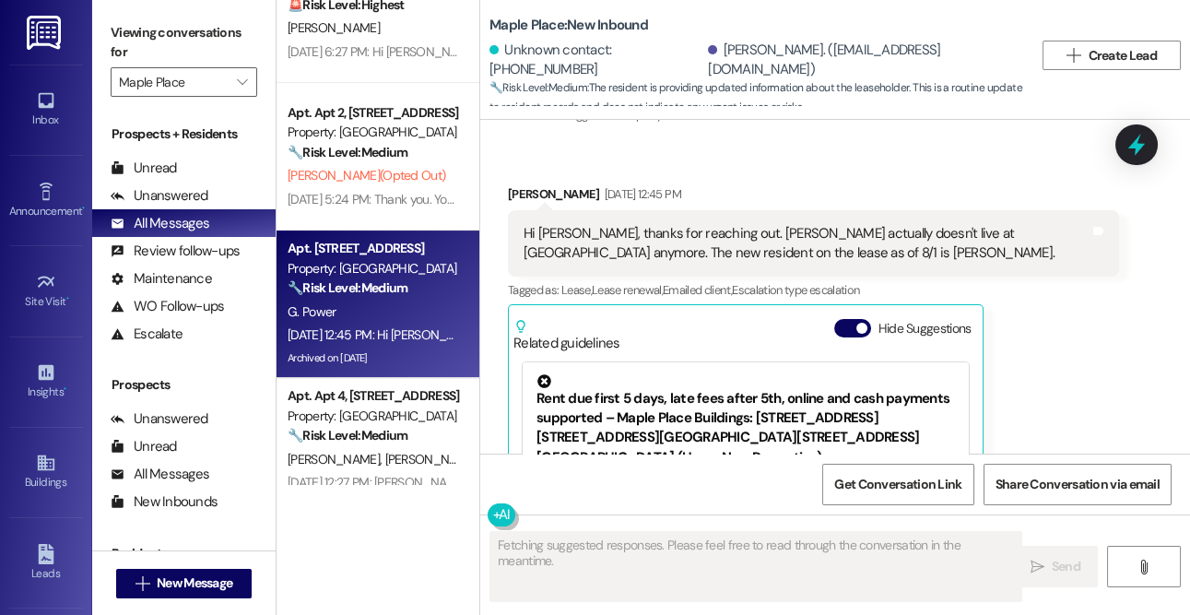
scroll to position [332, 0]
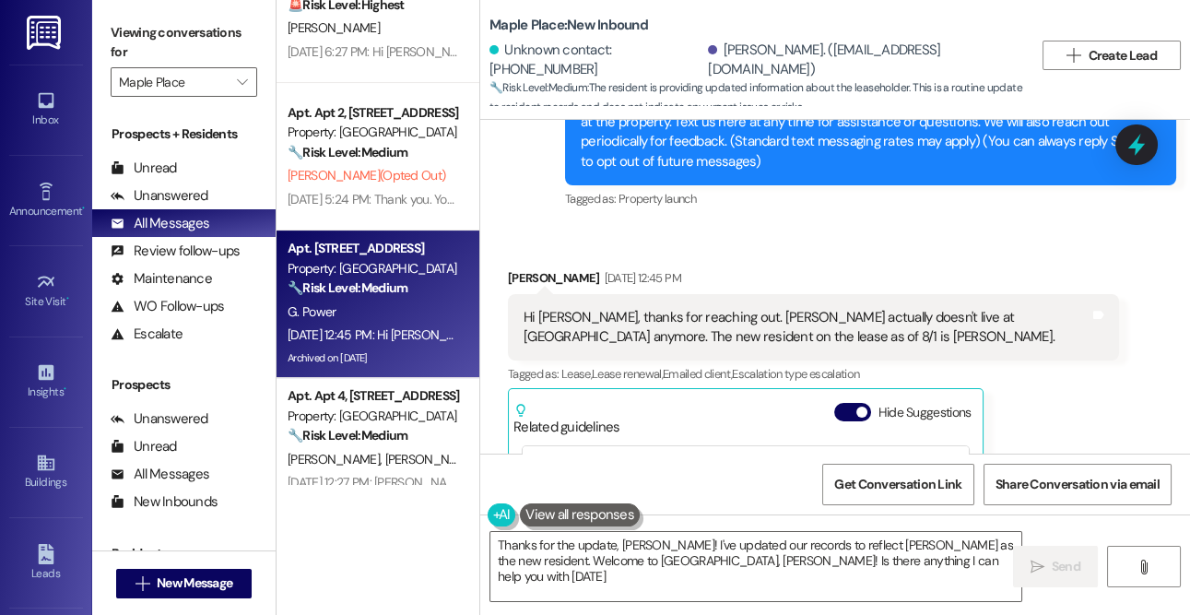
type textarea "Thanks for the update, [PERSON_NAME]! I've updated our records to reflect [PERS…"
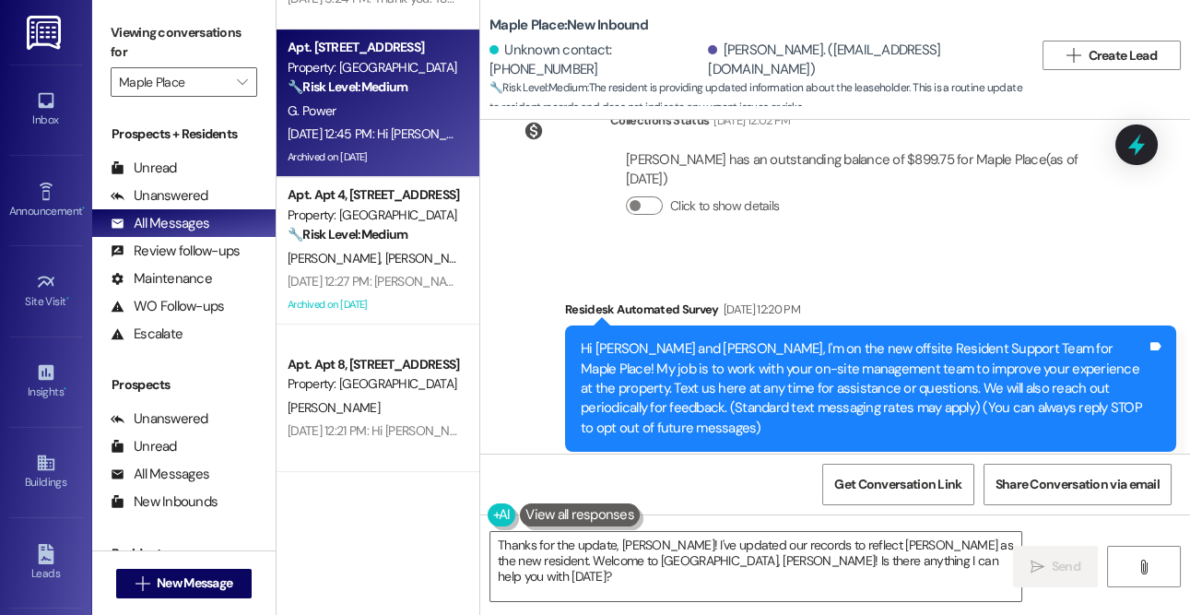
scroll to position [1069, 0]
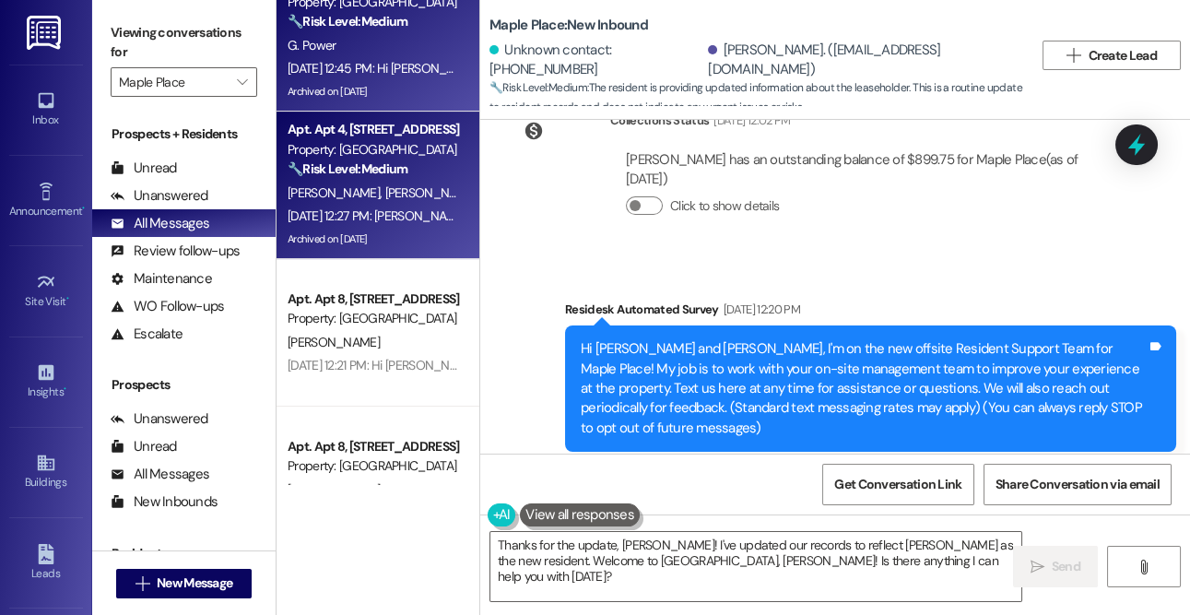
click at [393, 153] on div "Property: [GEOGRAPHIC_DATA]" at bounding box center [373, 149] width 171 height 19
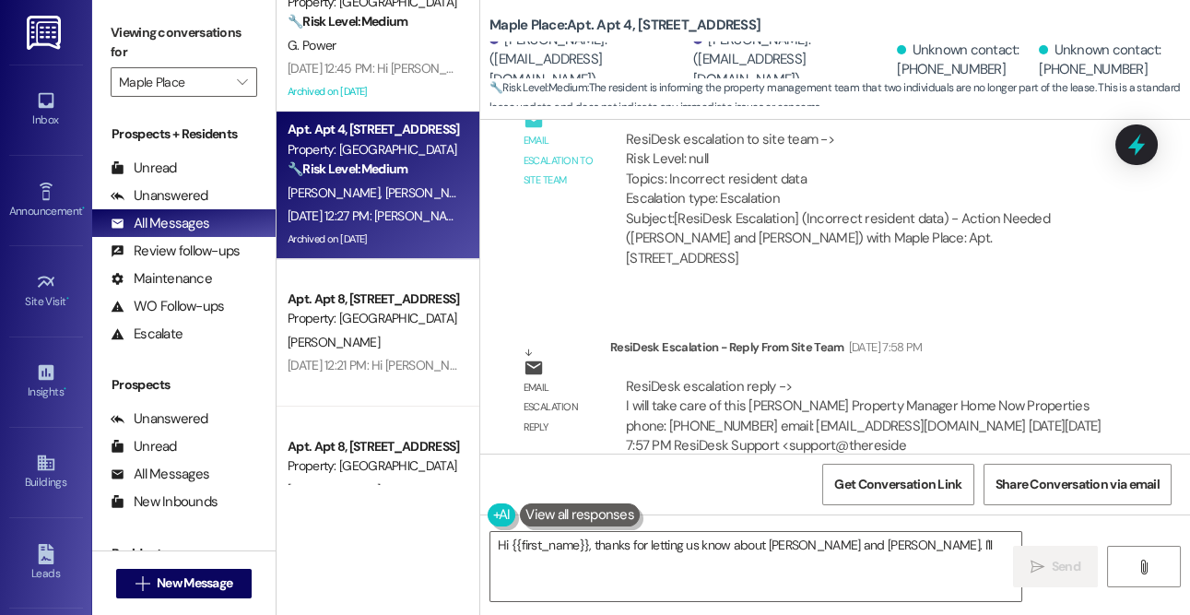
scroll to position [810, 0]
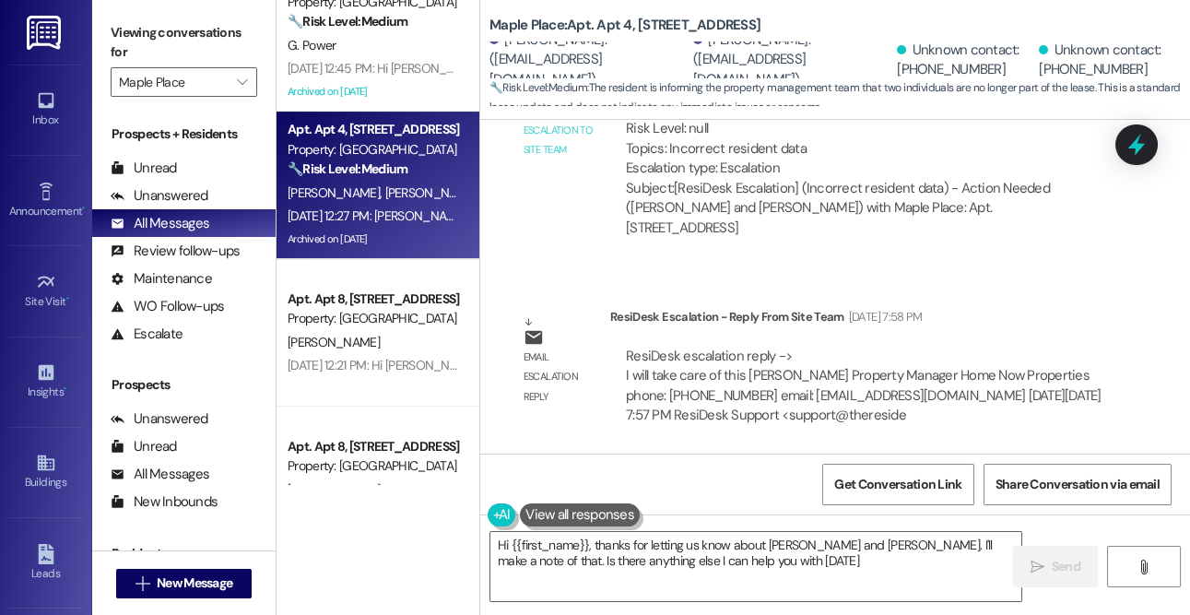
type textarea "Hi {{first_name}}, thanks for letting us know about [PERSON_NAME] and [PERSON_N…"
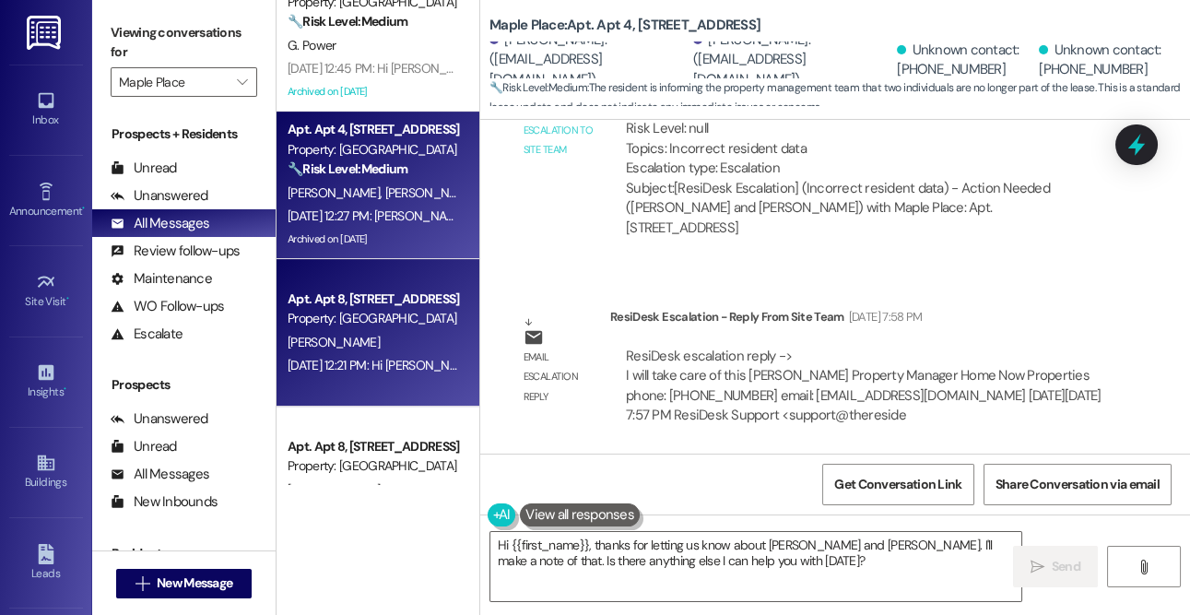
click at [443, 299] on div "Apt. Apt 8, [STREET_ADDRESS]" at bounding box center [373, 299] width 171 height 19
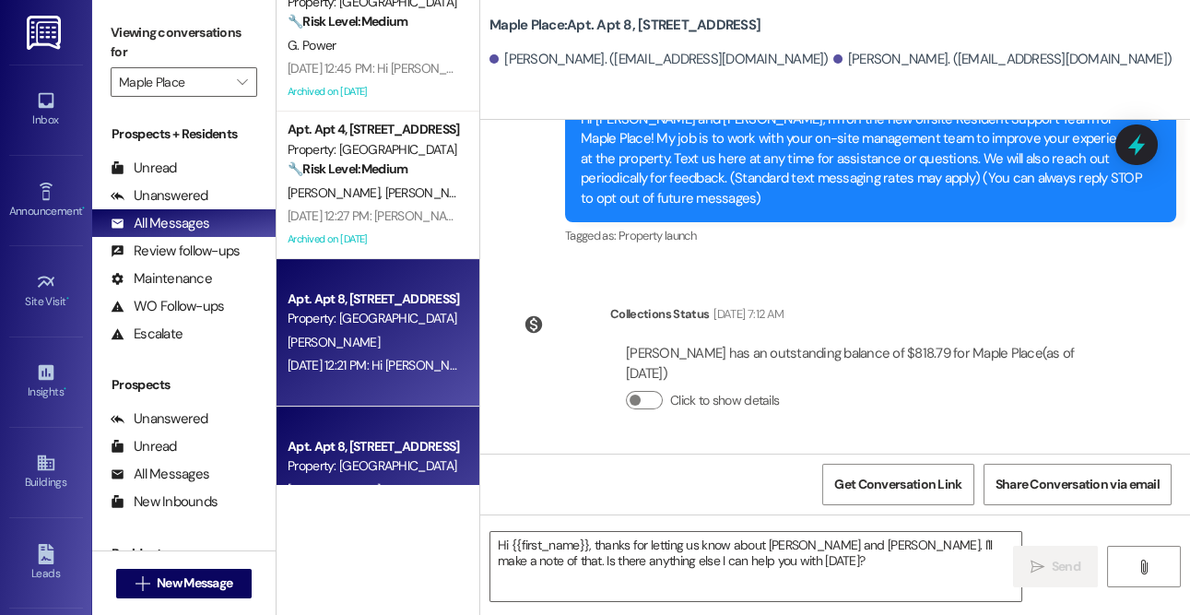
scroll to position [194, 0]
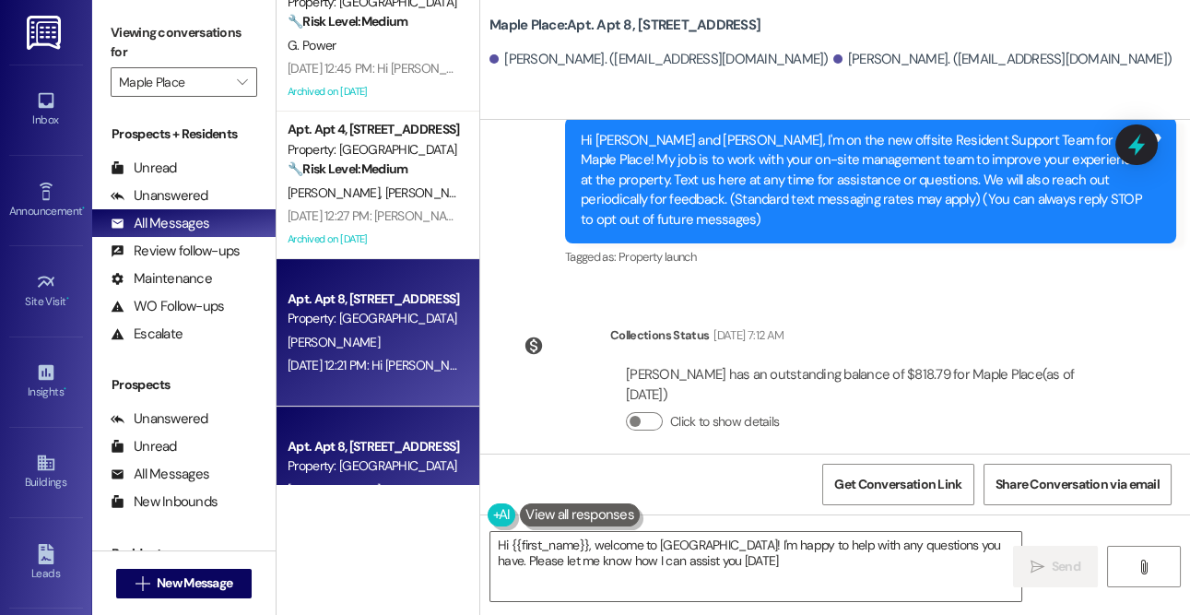
type textarea "Hi {{first_name}}, welcome to [GEOGRAPHIC_DATA]! I'm happy to help with any que…"
click at [353, 457] on div "Property: [GEOGRAPHIC_DATA]" at bounding box center [373, 465] width 171 height 19
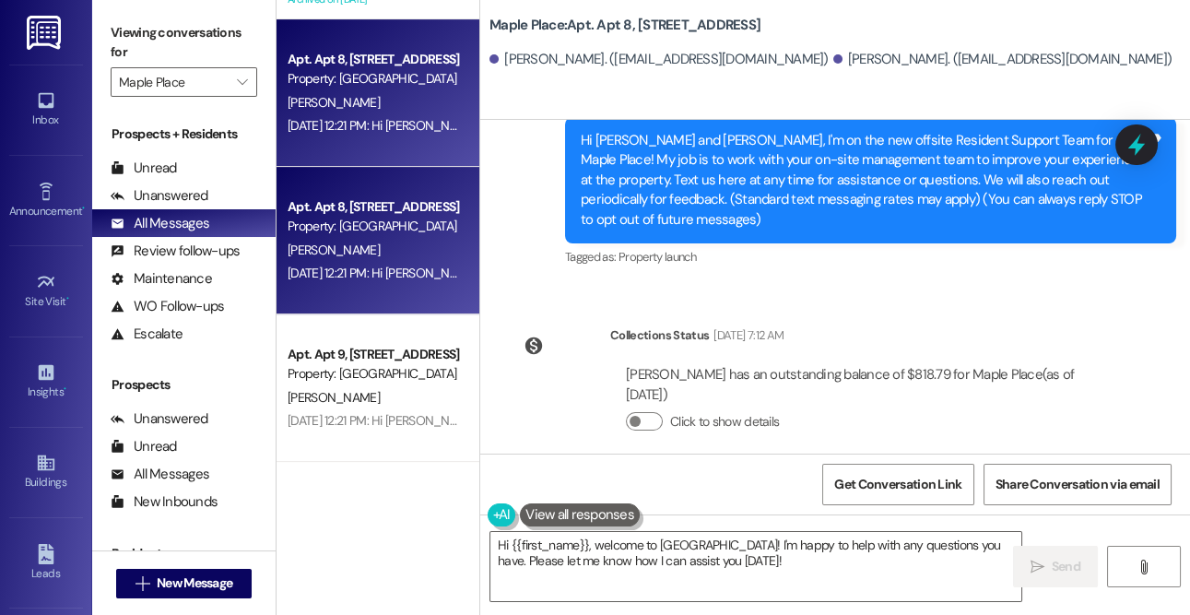
scroll to position [1314, 0]
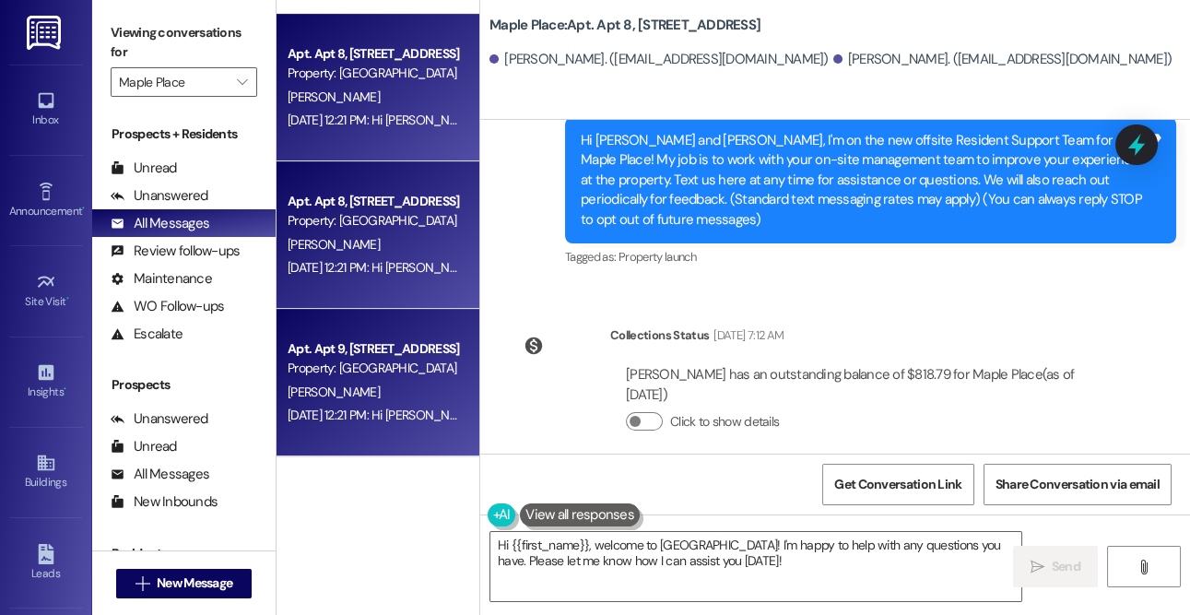
click at [372, 347] on div "Apt. Apt 9, [STREET_ADDRESS]" at bounding box center [373, 348] width 171 height 19
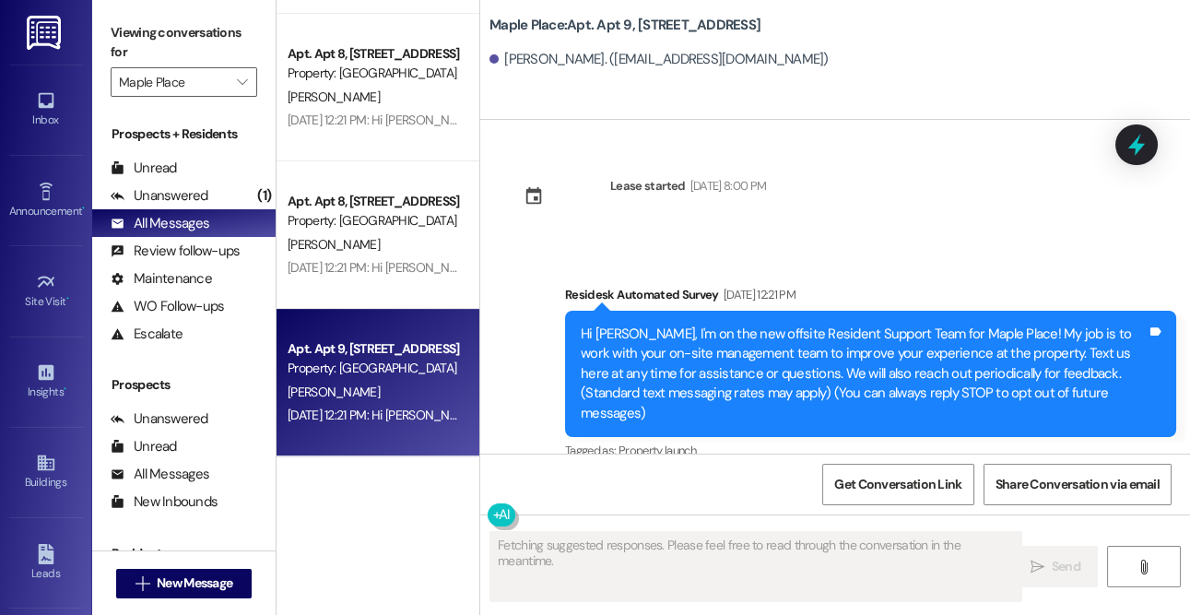
scroll to position [5, 0]
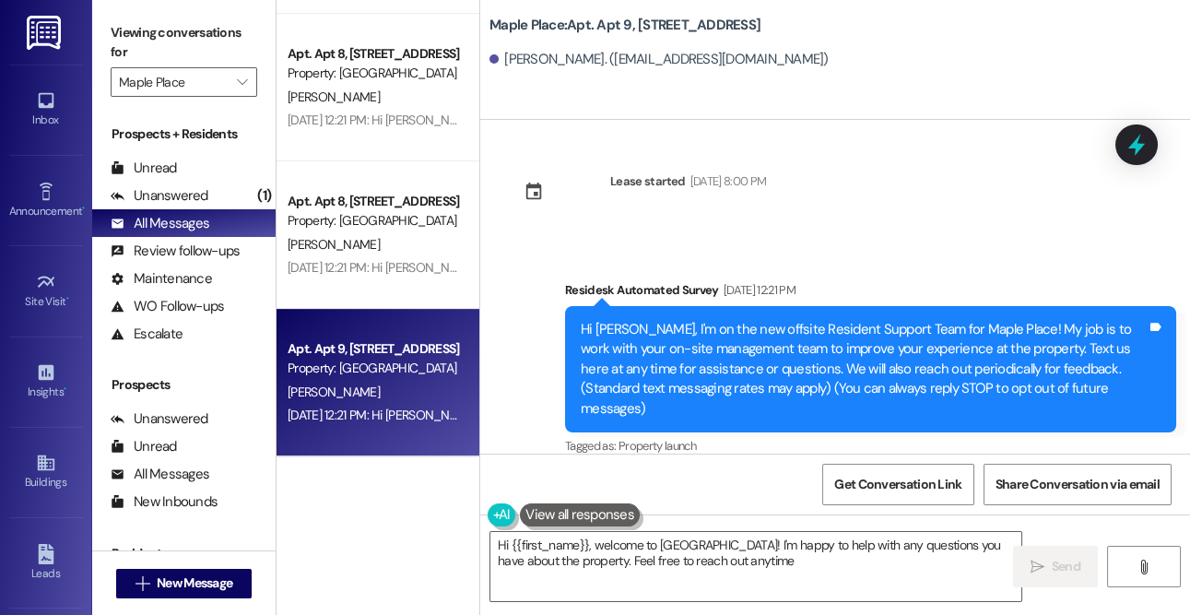
type textarea "Hi {{first_name}}, welcome to [GEOGRAPHIC_DATA]! I'm happy to help with any que…"
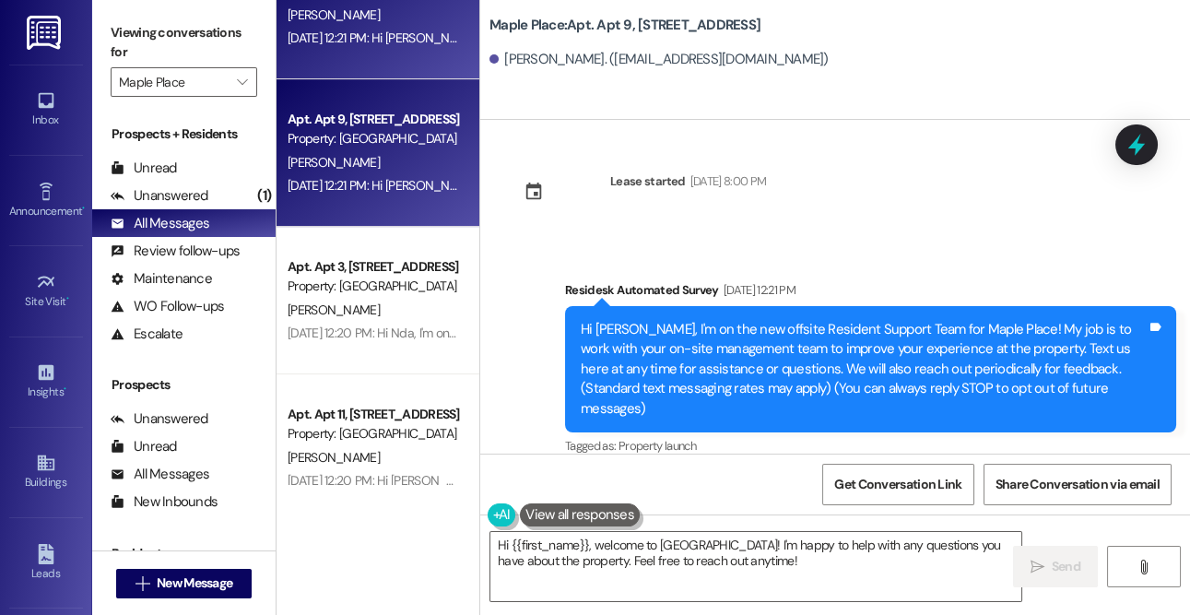
scroll to position [1549, 0]
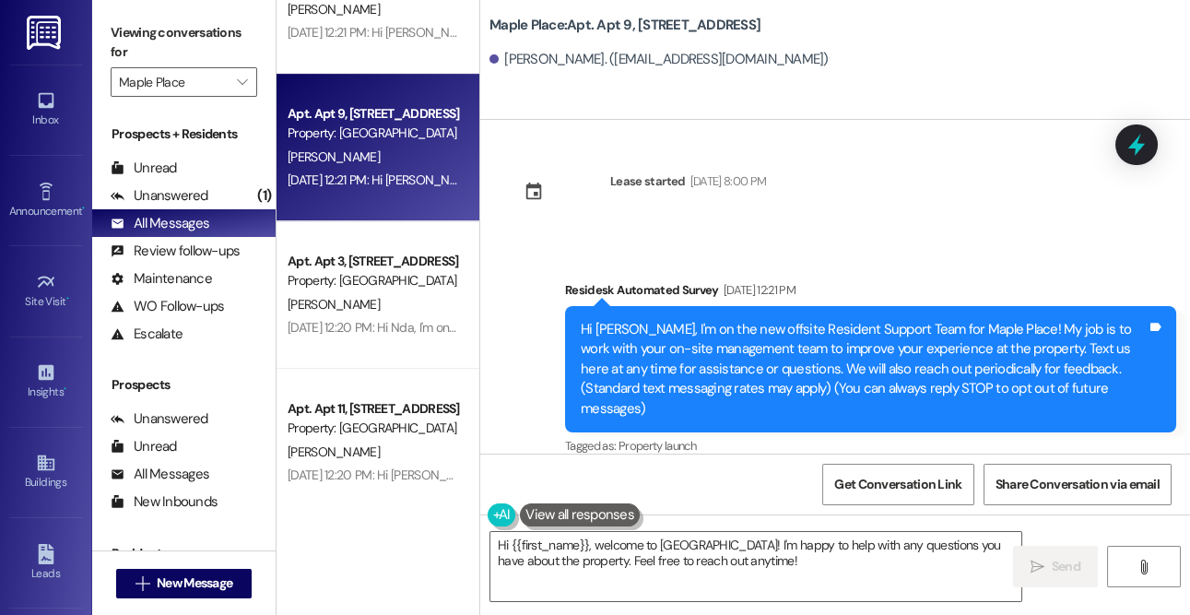
click at [332, 316] on div "[DATE] 12:20 PM: Hi Nda, I'm on the new offsite Resident Support Team for Maple…" at bounding box center [373, 327] width 174 height 23
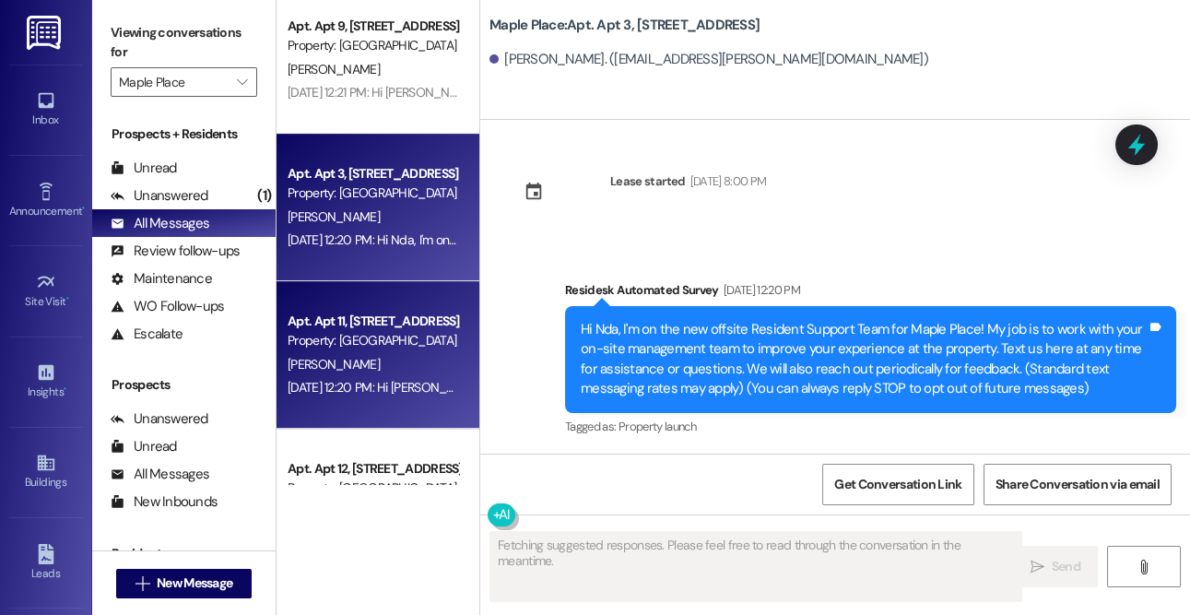
scroll to position [1697, 0]
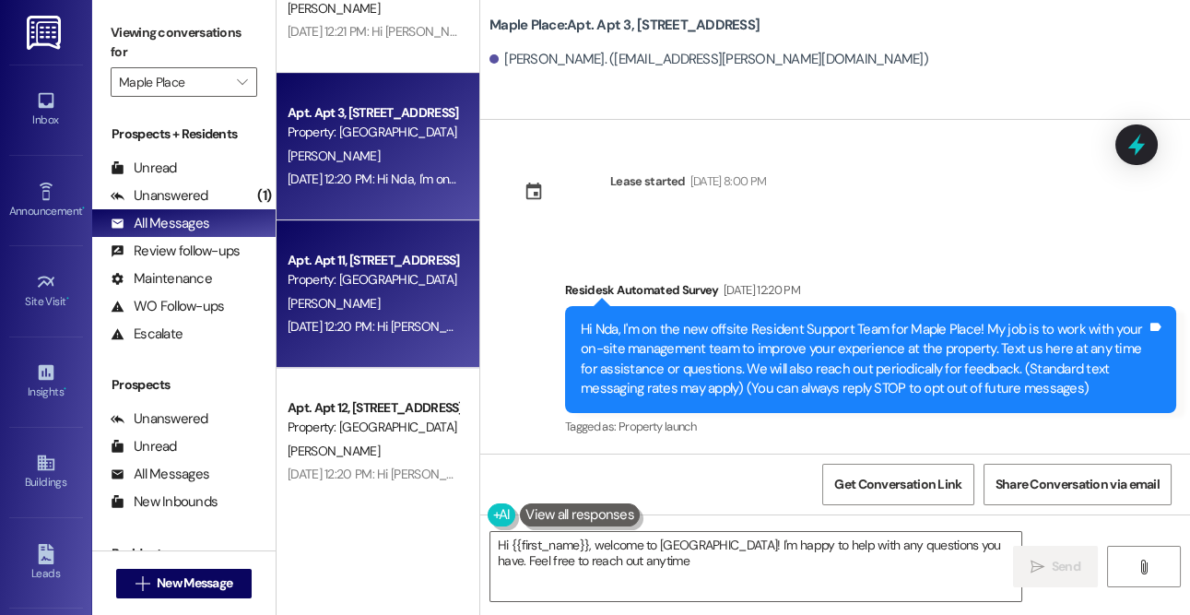
type textarea "Hi {{first_name}}, welcome to [GEOGRAPHIC_DATA]! I'm happy to help with any que…"
click at [332, 266] on div "Apt. Apt 11, [STREET_ADDRESS]" at bounding box center [373, 260] width 171 height 19
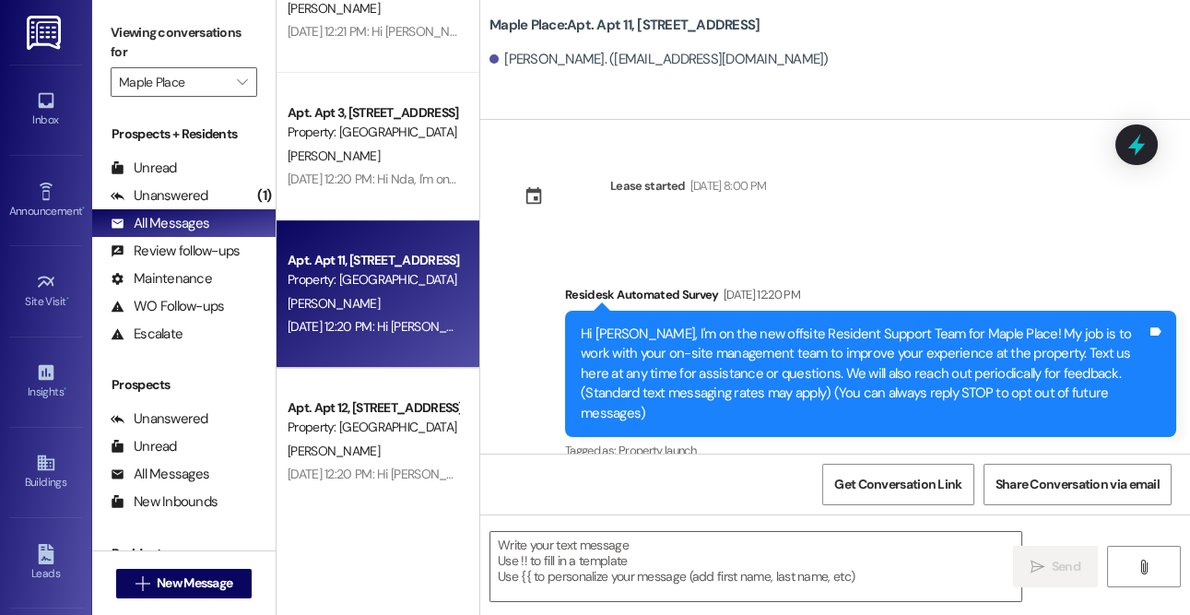
type textarea "Fetching suggested responses. Please feel free to read through the conversation…"
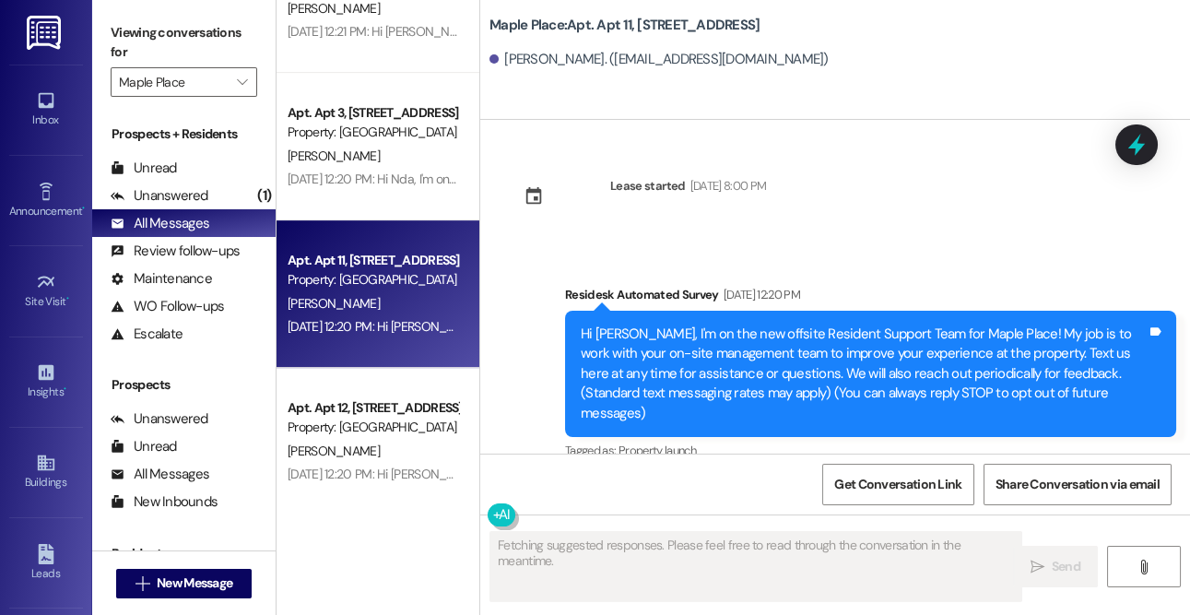
scroll to position [5, 0]
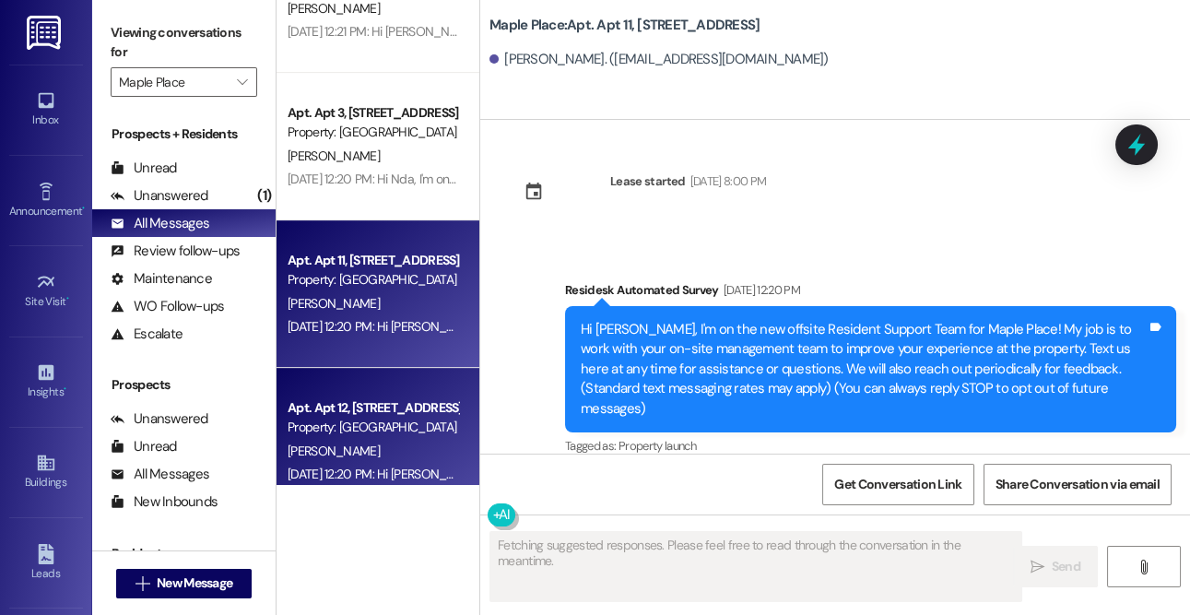
click at [365, 374] on div "Apt. Apt 12, [STREET_ADDRESS] Property: [GEOGRAPHIC_DATA] [PERSON_NAME] [DATE] …" at bounding box center [378, 442] width 203 height 148
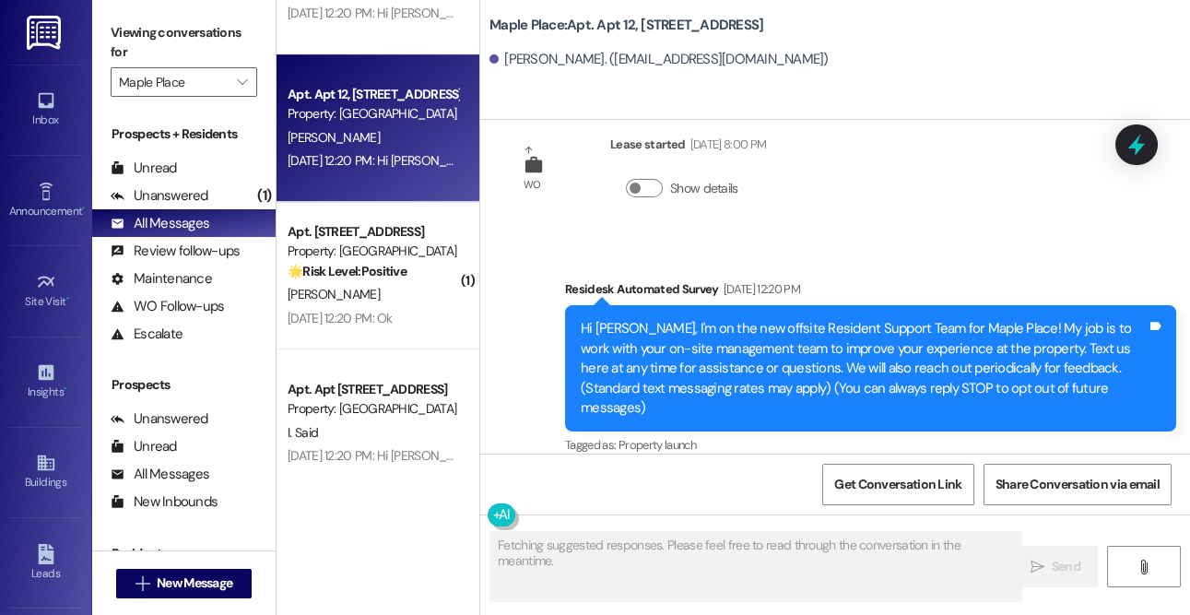
scroll to position [2044, 0]
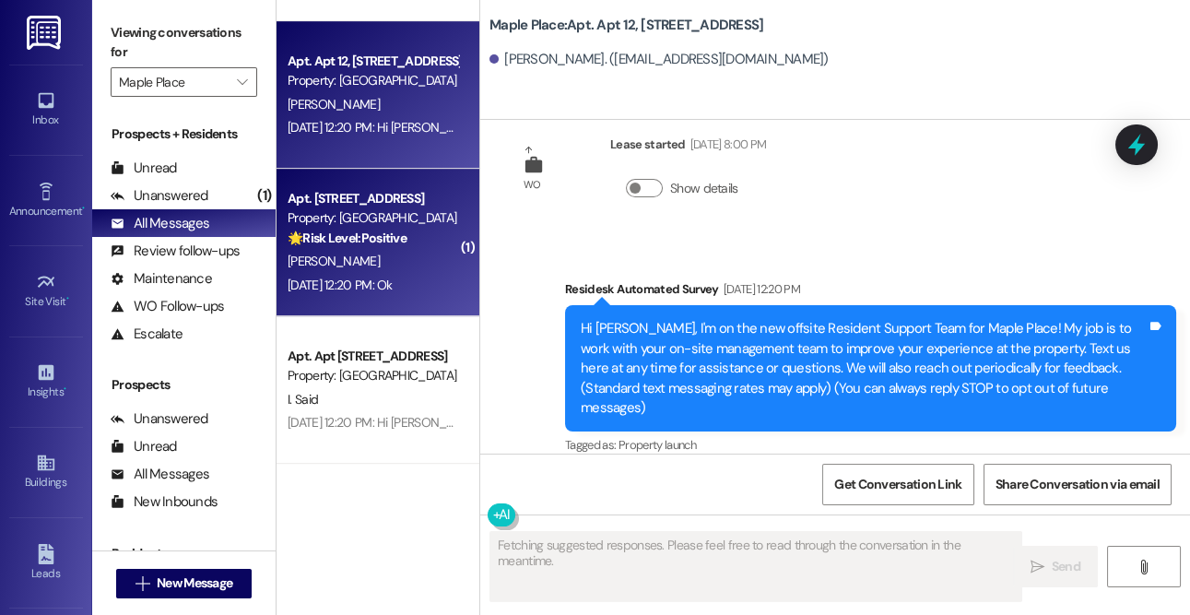
click at [365, 276] on div "[DATE] 12:20 PM: Ok [DATE] 12:20 PM: Ok" at bounding box center [373, 285] width 174 height 23
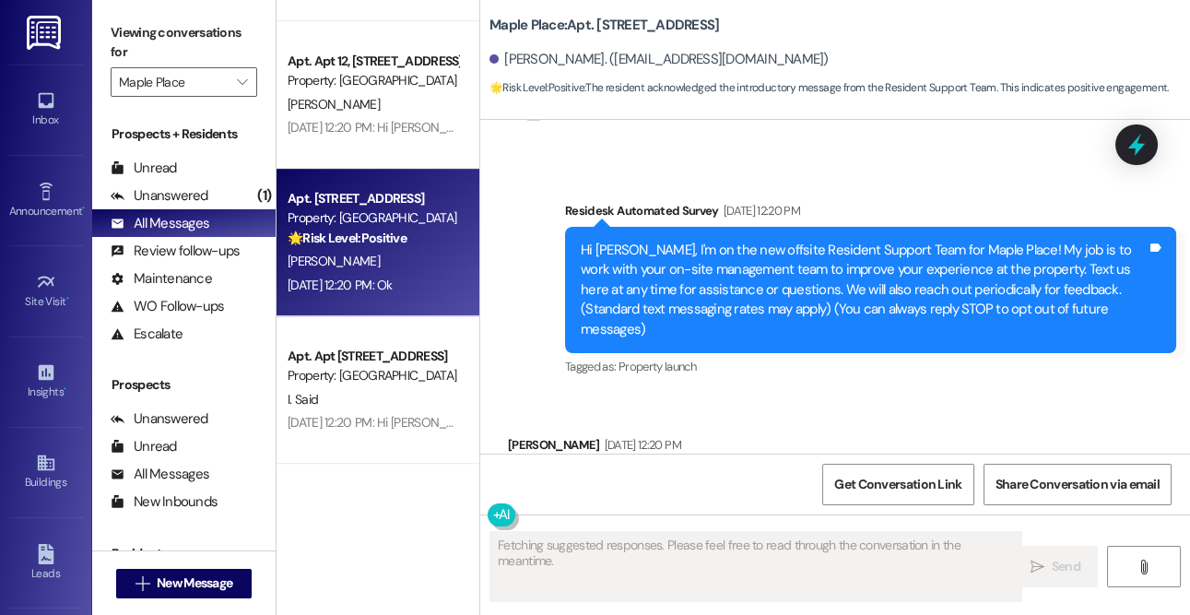
scroll to position [160, 0]
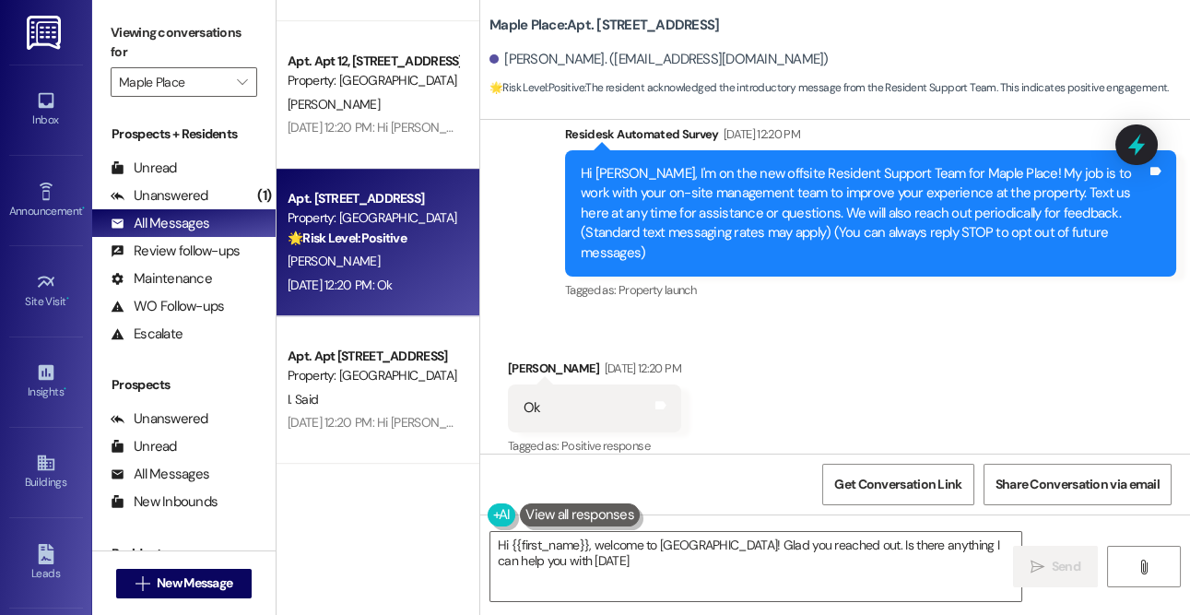
type textarea "Hi {{first_name}}, welcome to [GEOGRAPHIC_DATA]! Glad you reached out. Is there…"
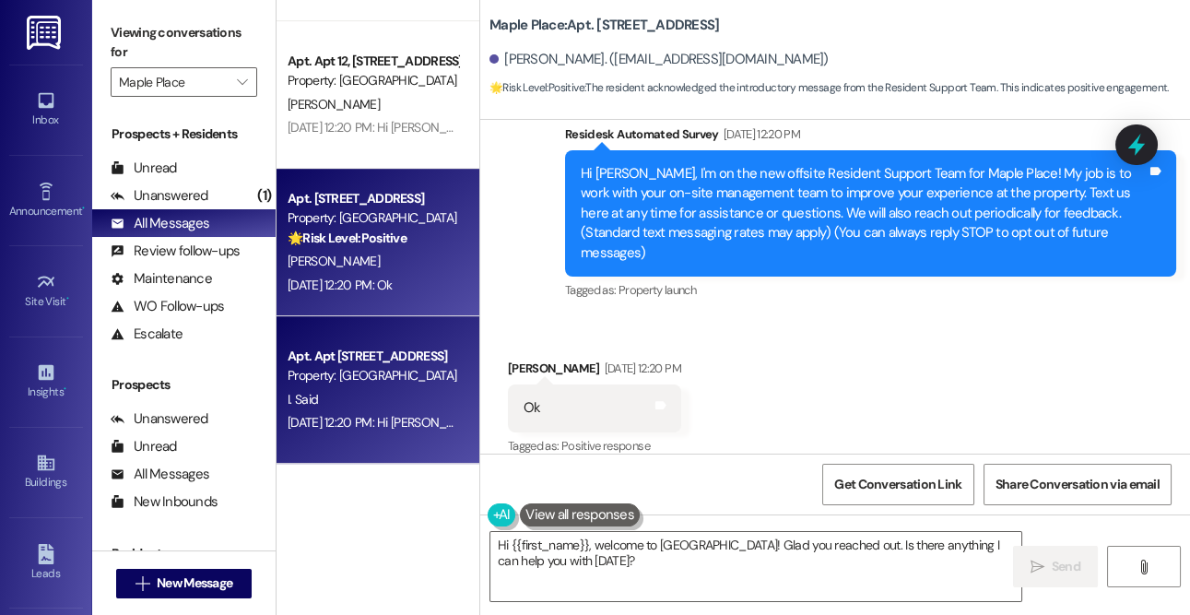
click at [360, 364] on div "Apt. Apt [STREET_ADDRESS]" at bounding box center [373, 356] width 171 height 19
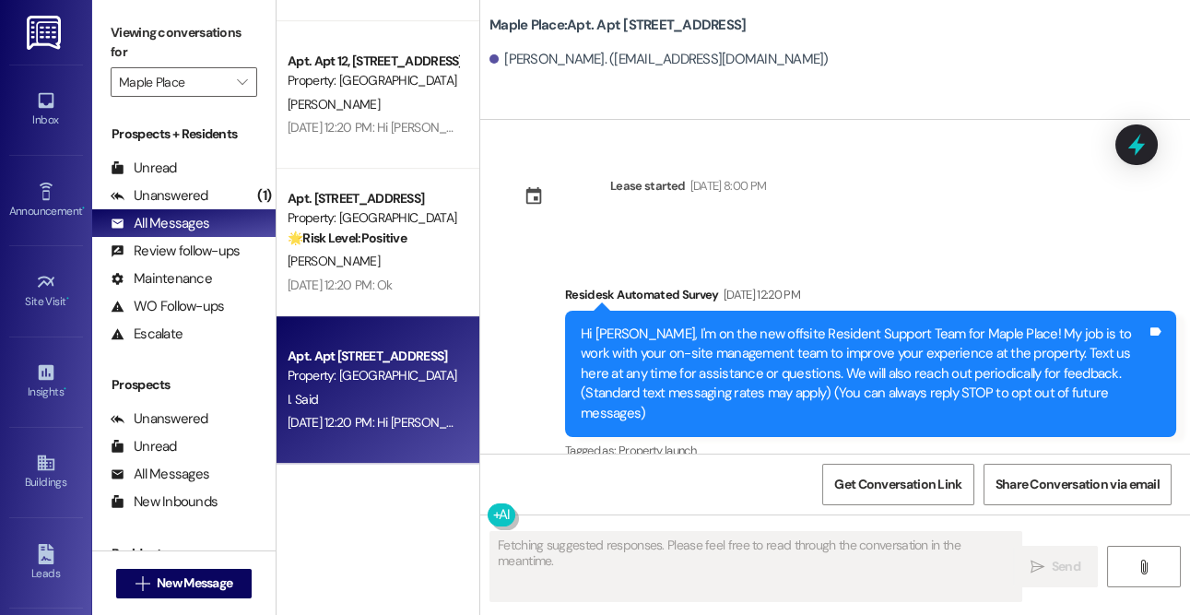
scroll to position [5, 0]
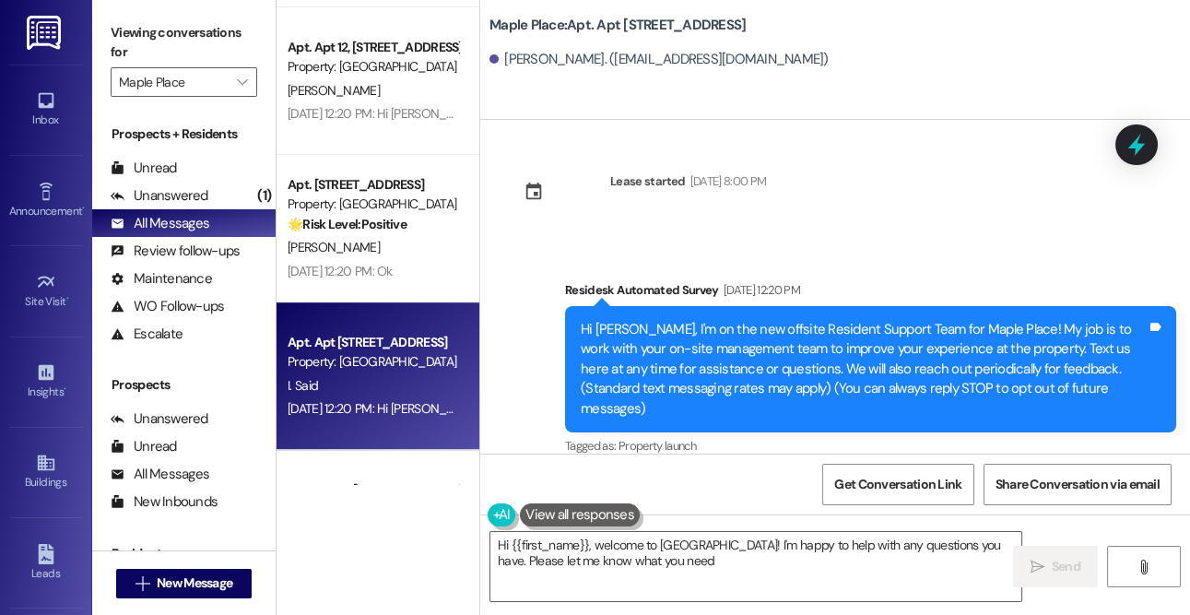
type textarea "Hi {{first_name}}, welcome to [GEOGRAPHIC_DATA]! I'm happy to help with any que…"
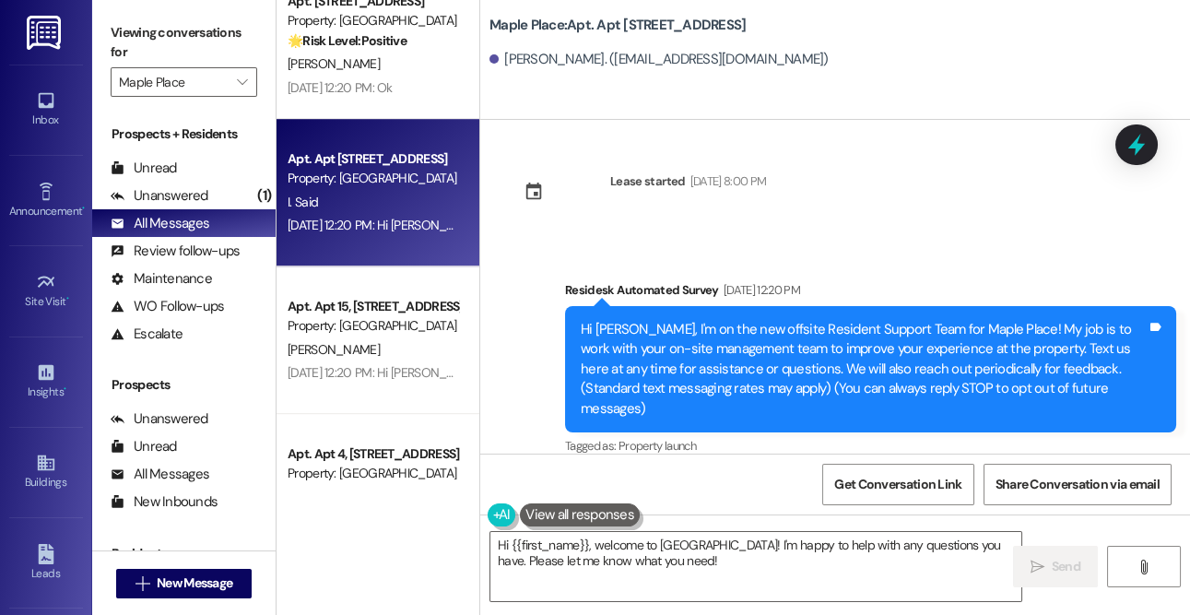
scroll to position [2269, 0]
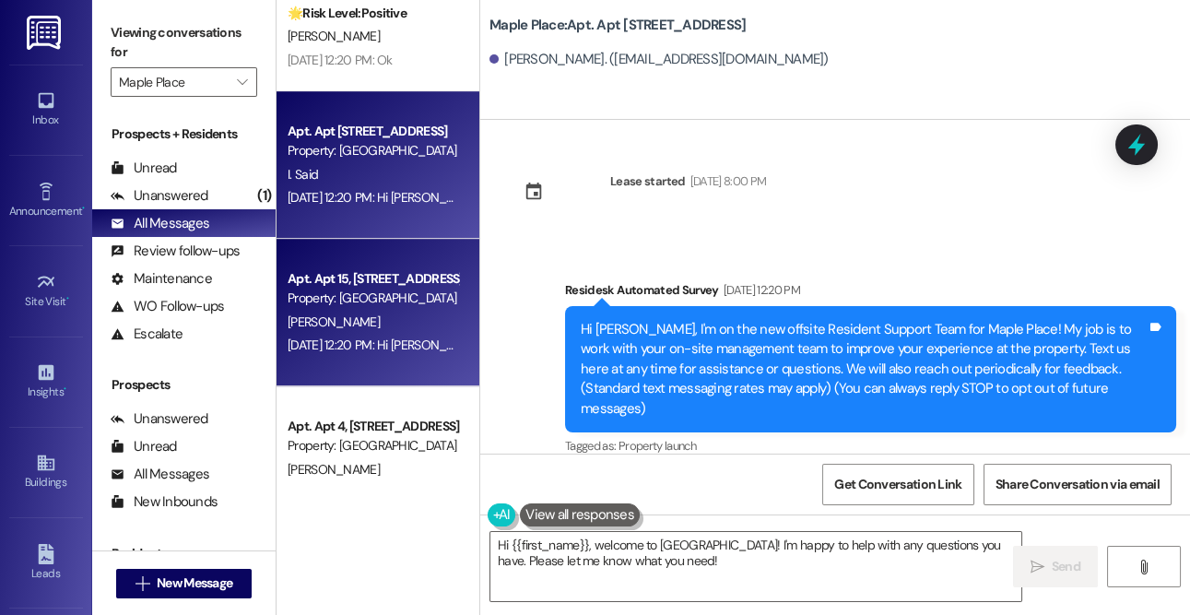
click at [345, 292] on div "Property: [GEOGRAPHIC_DATA]" at bounding box center [373, 298] width 171 height 19
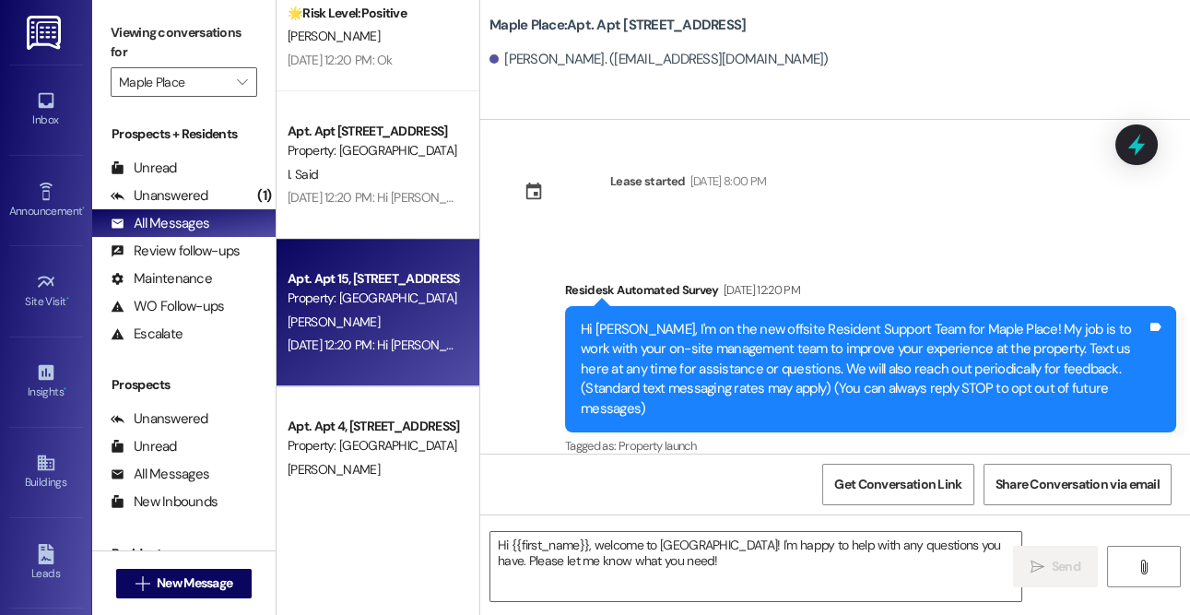
type textarea "Fetching suggested responses. Please feel free to read through the conversation…"
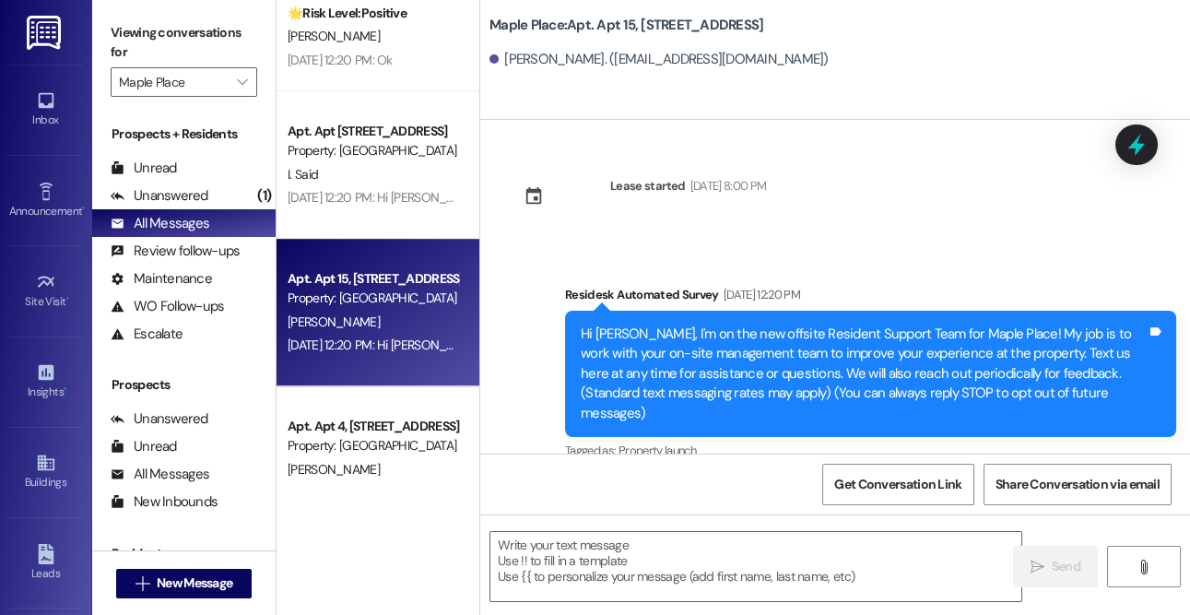
type textarea "Fetching suggested responses. Please feel free to read through the conversation…"
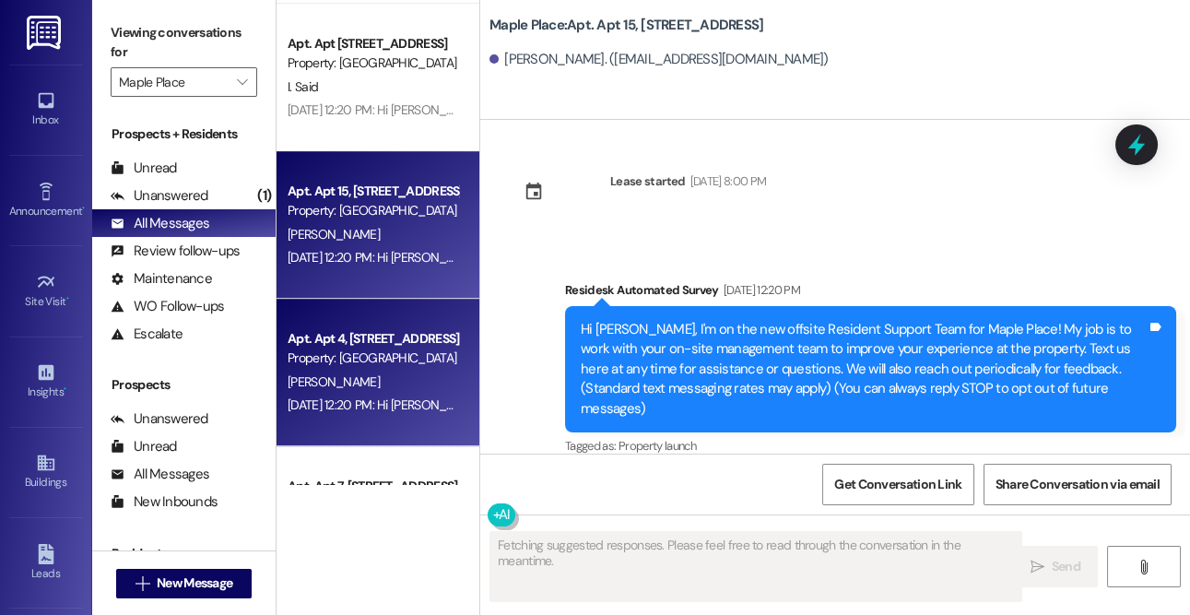
scroll to position [2397, 0]
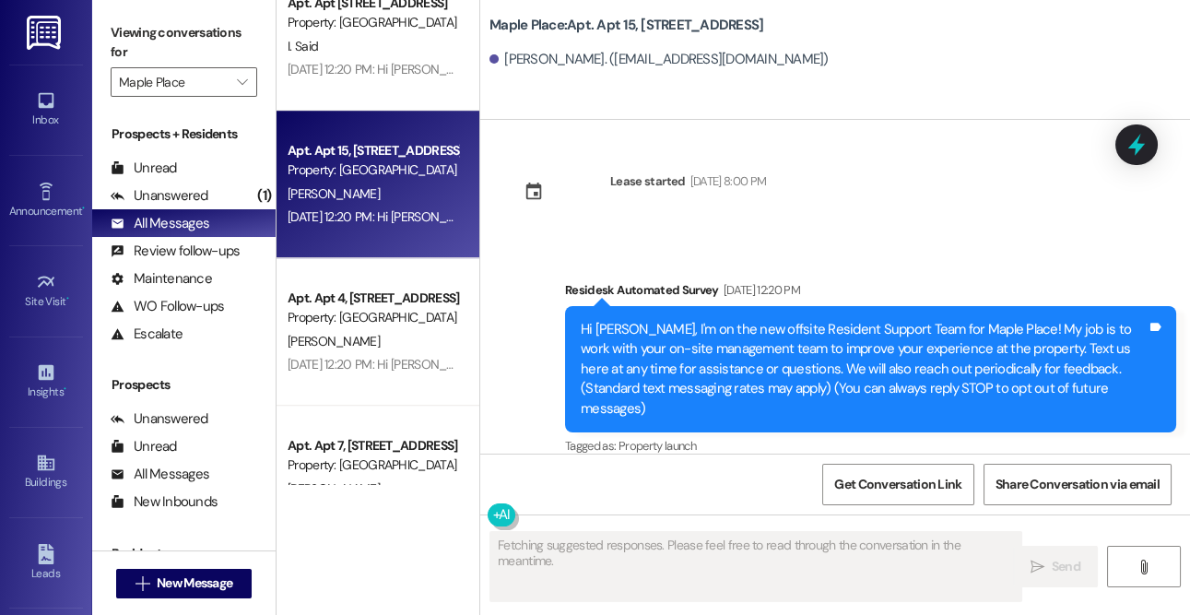
click at [404, 302] on div "Apt. Apt 4, [STREET_ADDRESS]" at bounding box center [373, 298] width 171 height 19
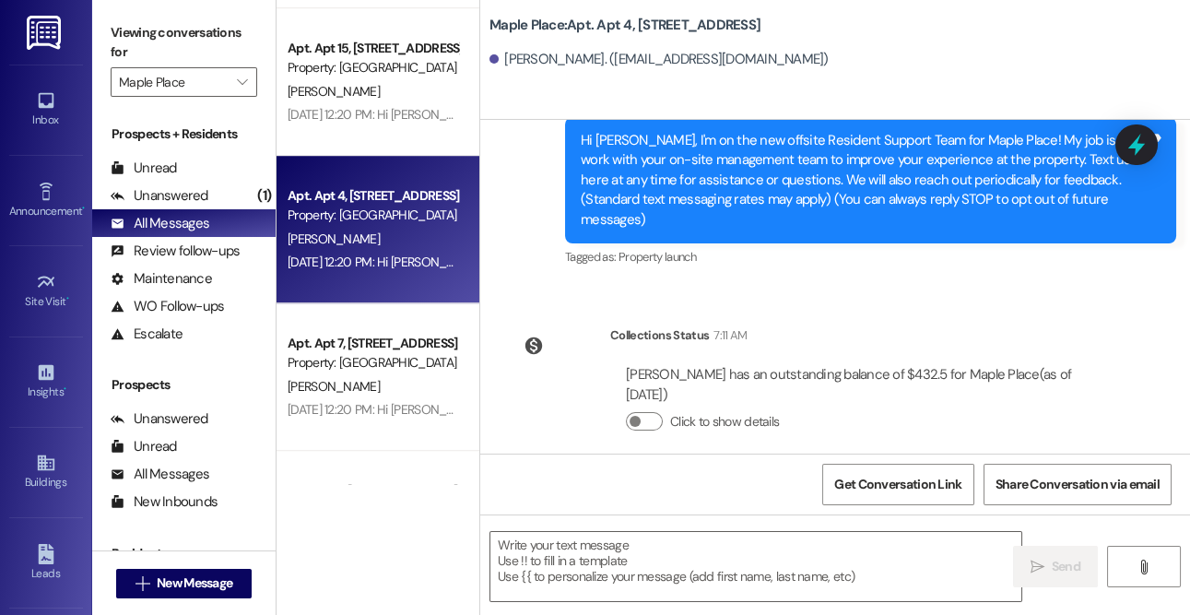
scroll to position [2577, 0]
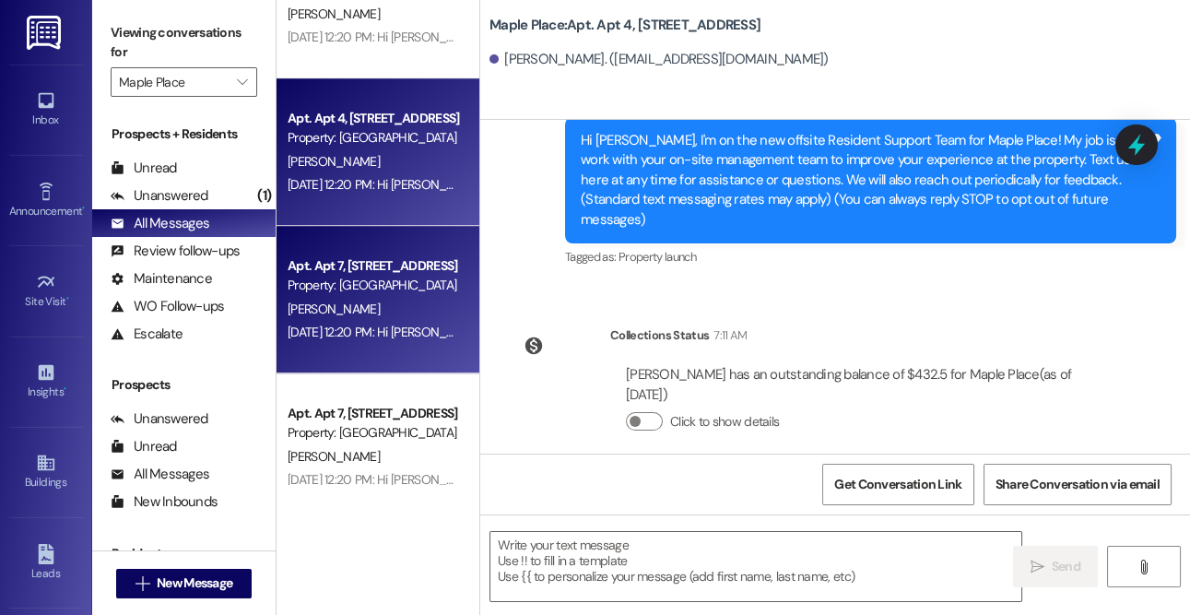
click at [377, 272] on div "Apt. Apt 7, [STREET_ADDRESS]" at bounding box center [373, 265] width 171 height 19
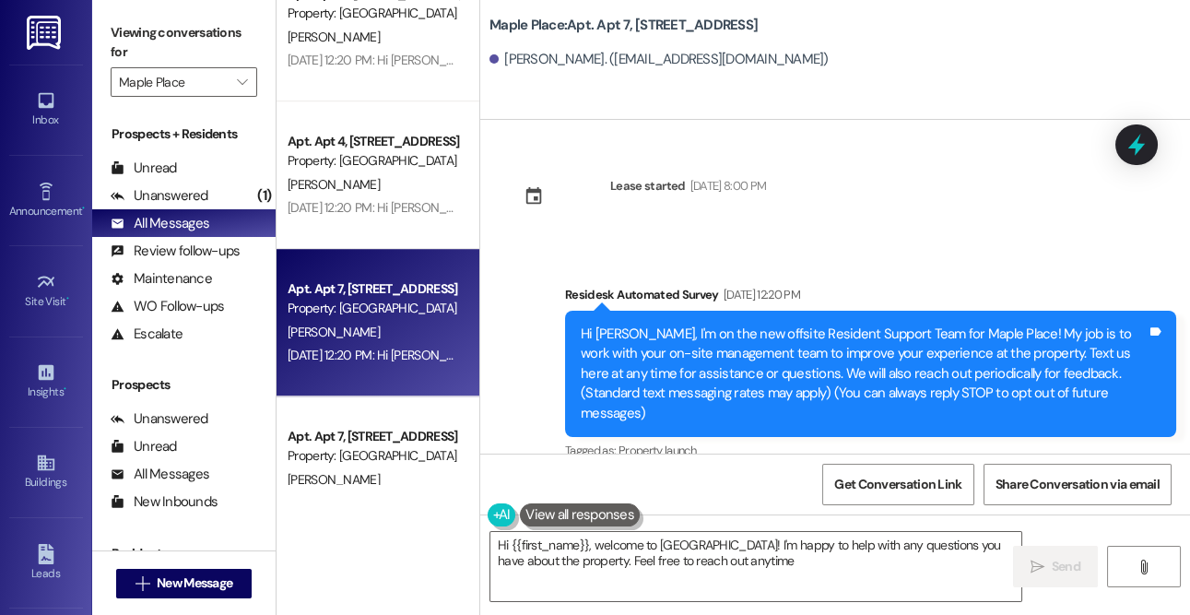
type textarea "Hi {{first_name}}, welcome to [GEOGRAPHIC_DATA]! I'm happy to help with any que…"
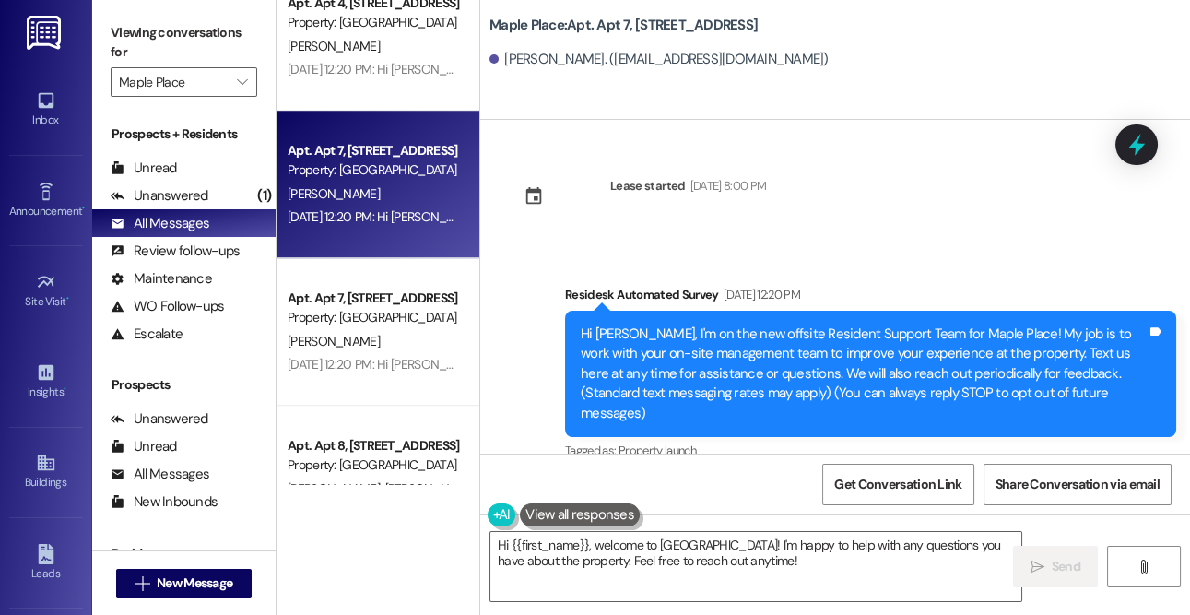
scroll to position [2701, 0]
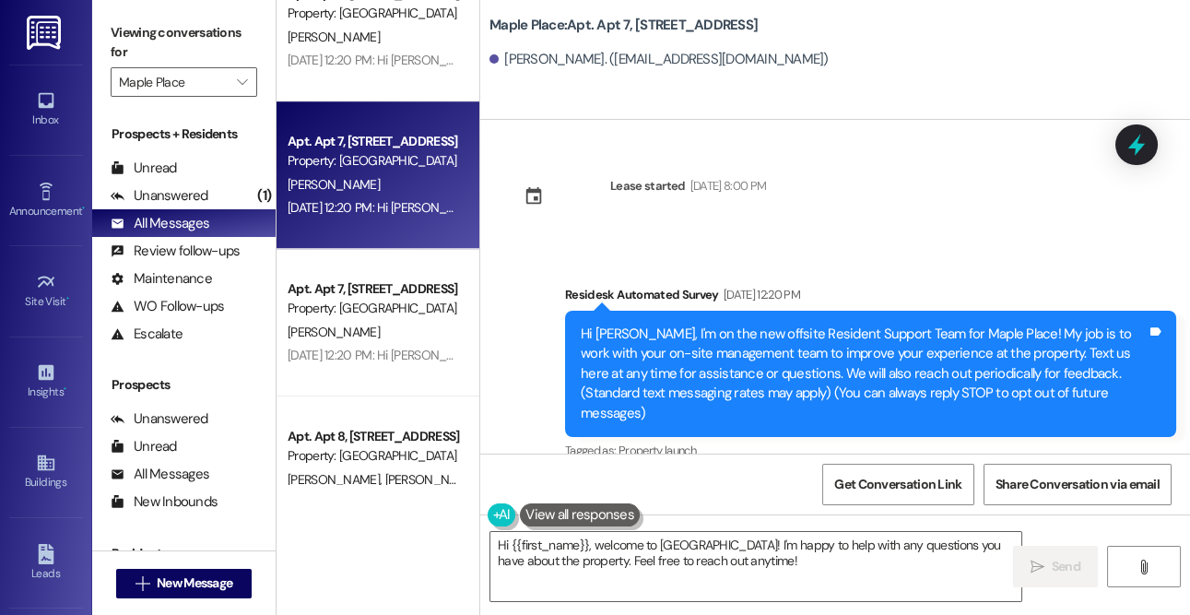
click at [379, 341] on div "[PERSON_NAME]" at bounding box center [373, 332] width 174 height 23
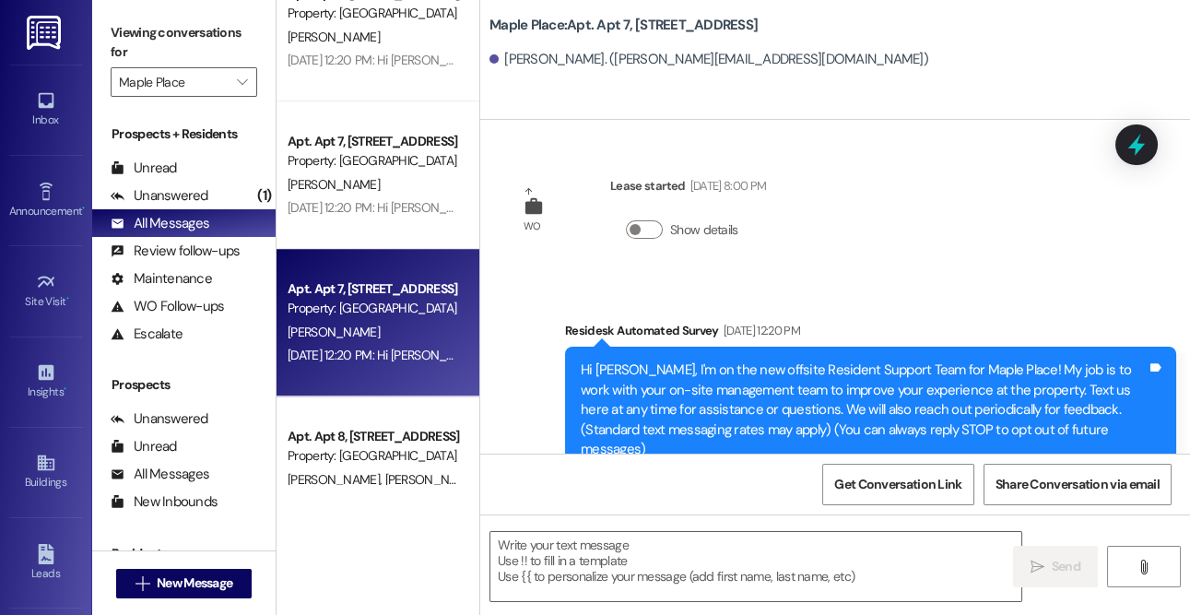
type textarea "Fetching suggested responses. Please feel free to read through the conversation…"
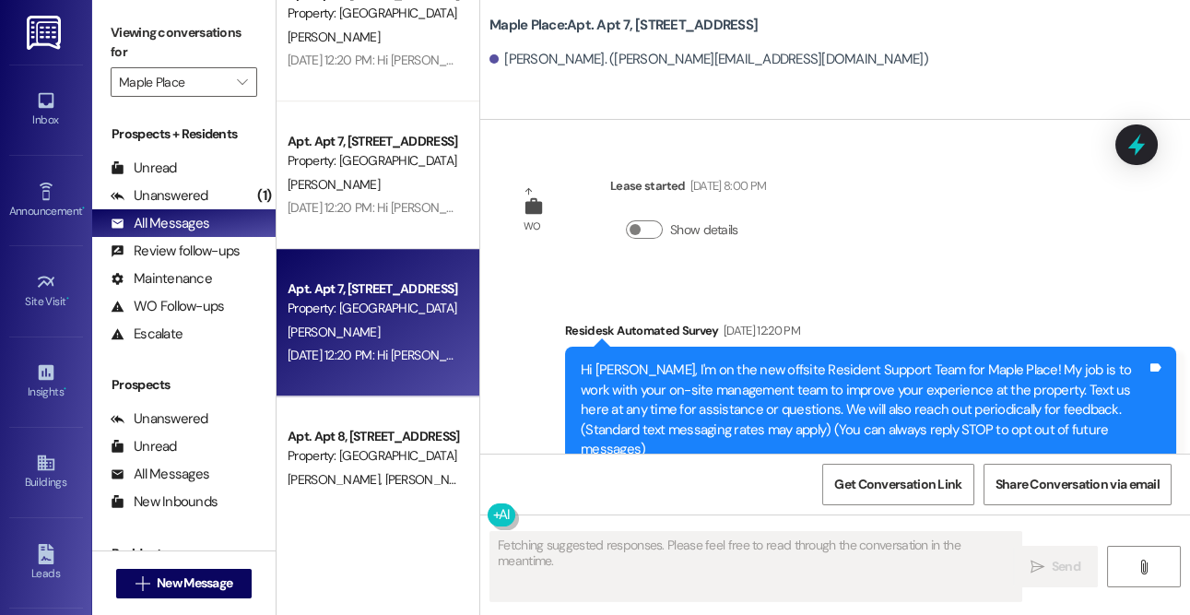
scroll to position [41, 0]
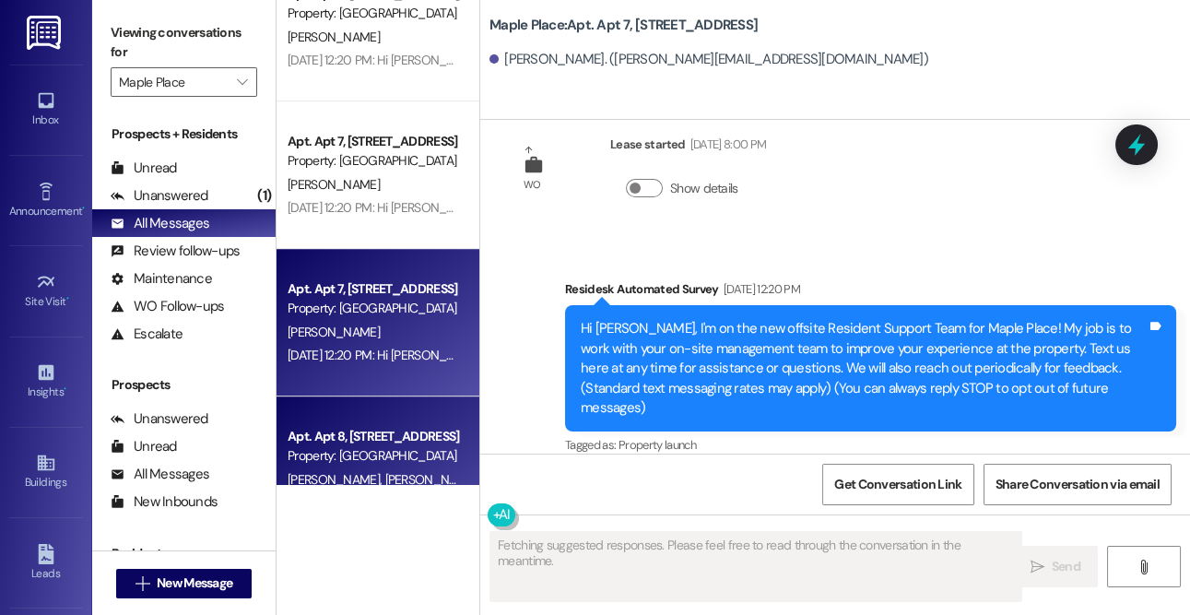
click at [396, 437] on div "Apt. Apt 8, [STREET_ADDRESS]" at bounding box center [373, 436] width 171 height 19
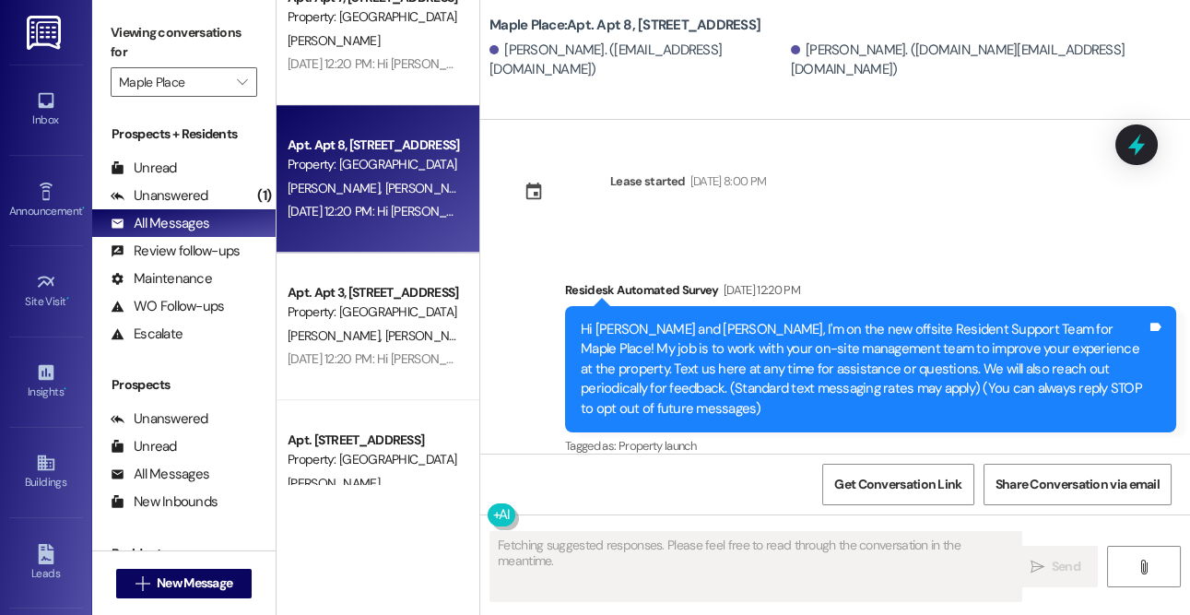
scroll to position [2997, 0]
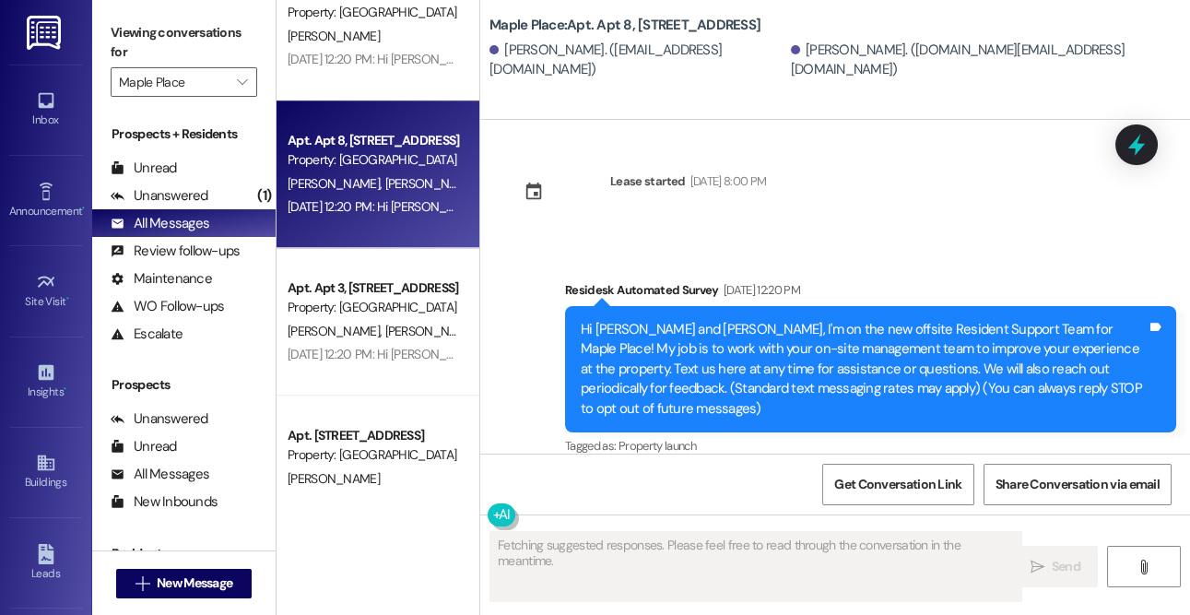
click at [404, 323] on div "[PERSON_NAME] [PERSON_NAME]" at bounding box center [373, 331] width 174 height 23
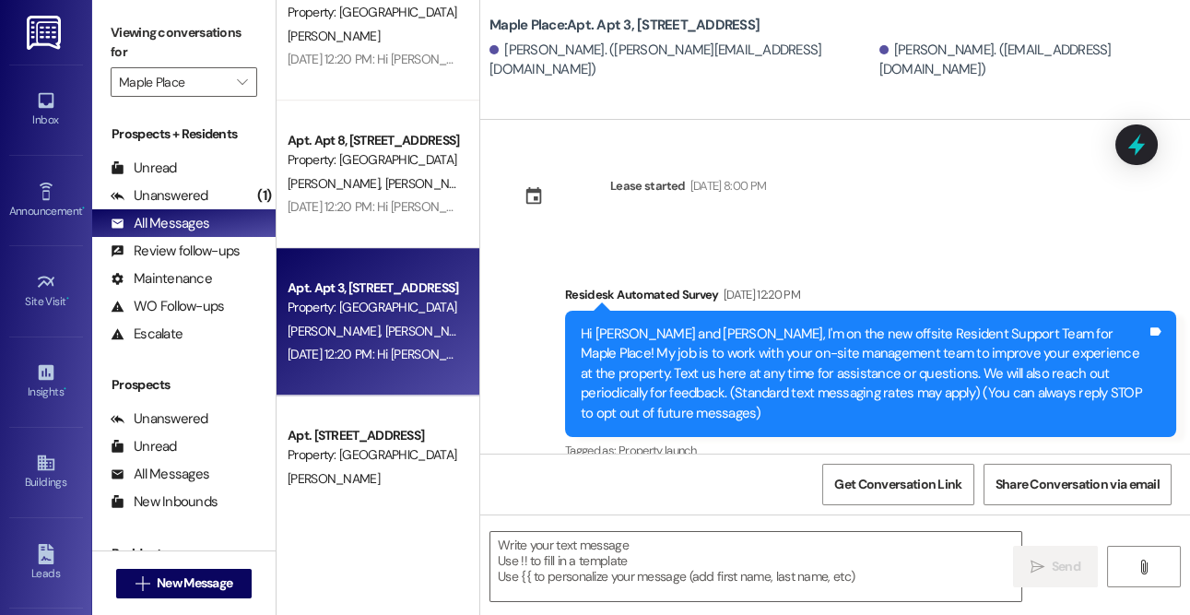
type textarea "Fetching suggested responses. Please feel free to read through the conversation…"
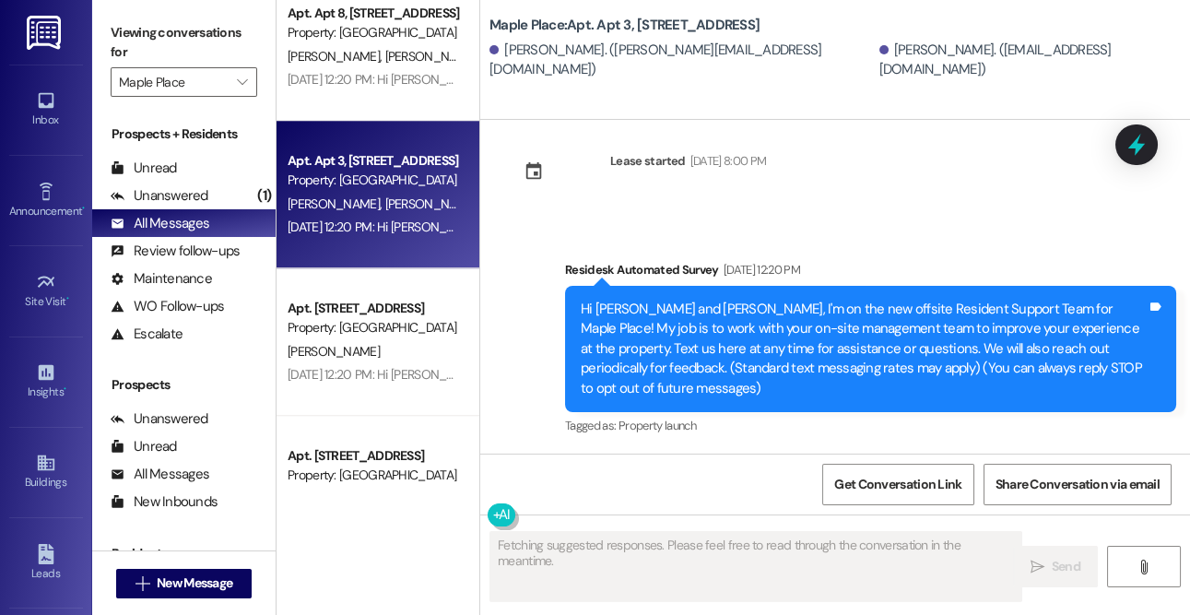
scroll to position [3143, 0]
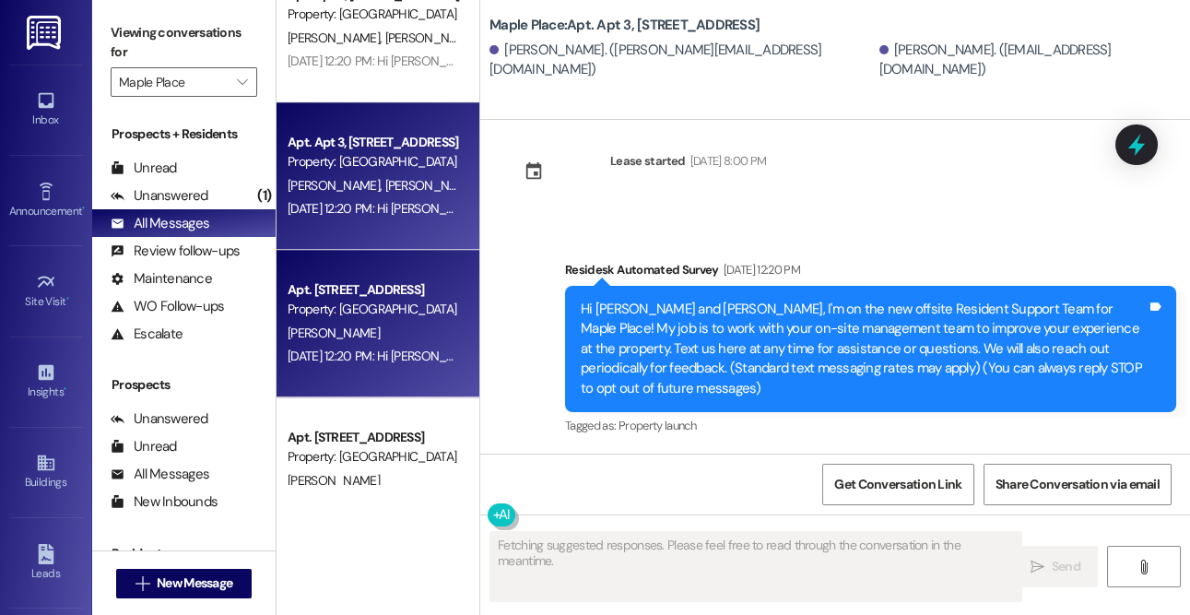
click at [371, 310] on div "Property: [GEOGRAPHIC_DATA]" at bounding box center [373, 309] width 171 height 19
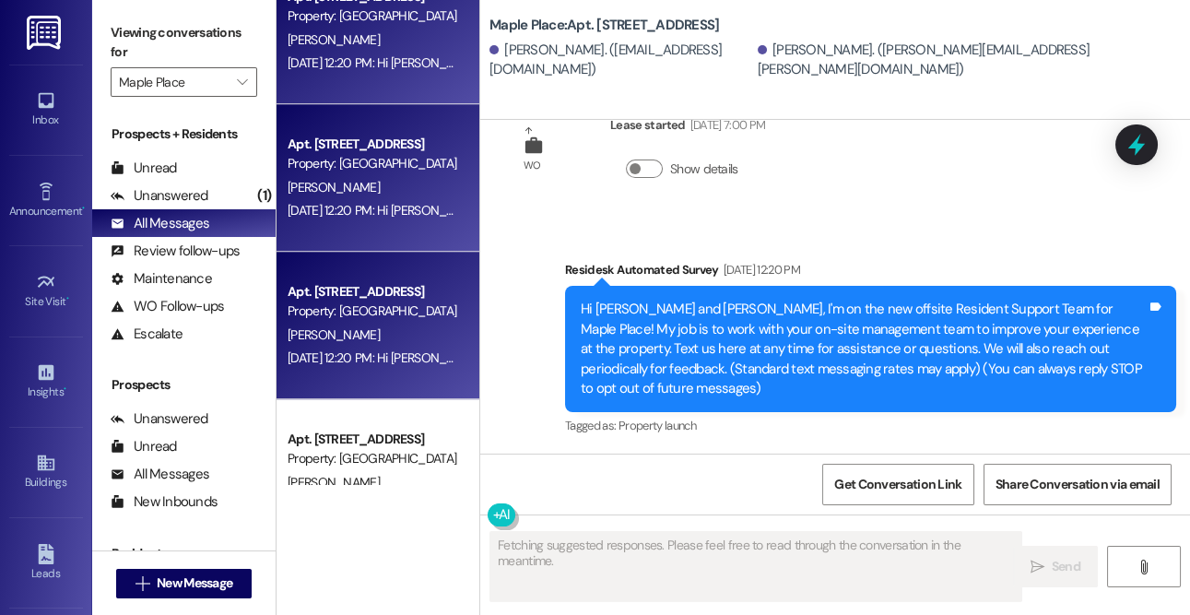
scroll to position [3455, 0]
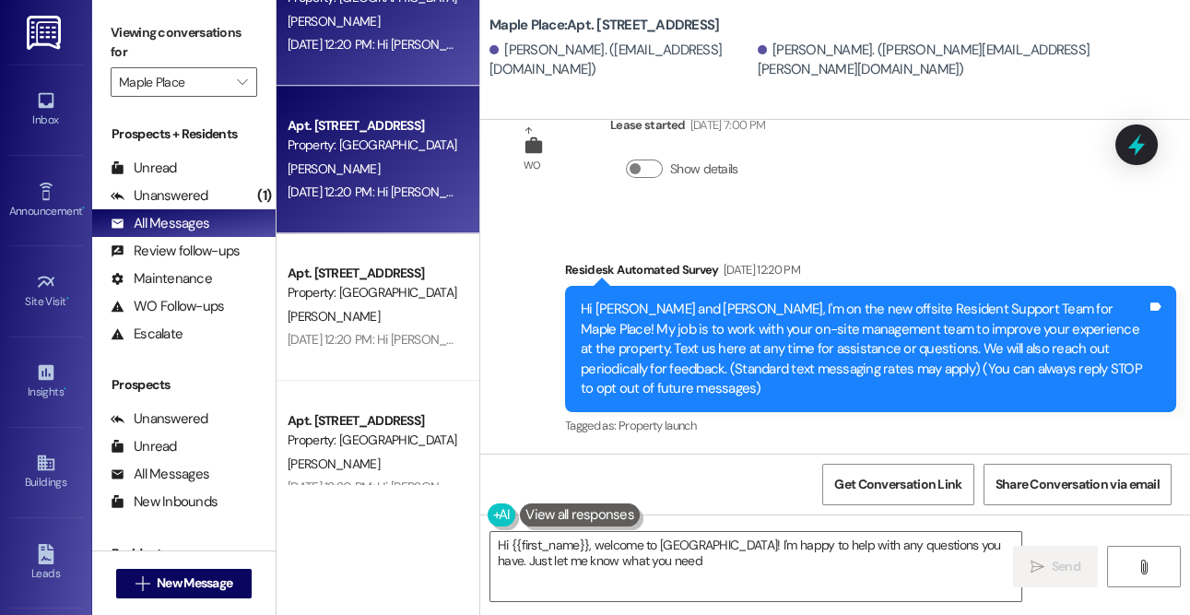
type textarea "Hi {{first_name}}, welcome to [GEOGRAPHIC_DATA]! I'm happy to help with any que…"
click at [361, 166] on div "[PERSON_NAME]" at bounding box center [373, 169] width 174 height 23
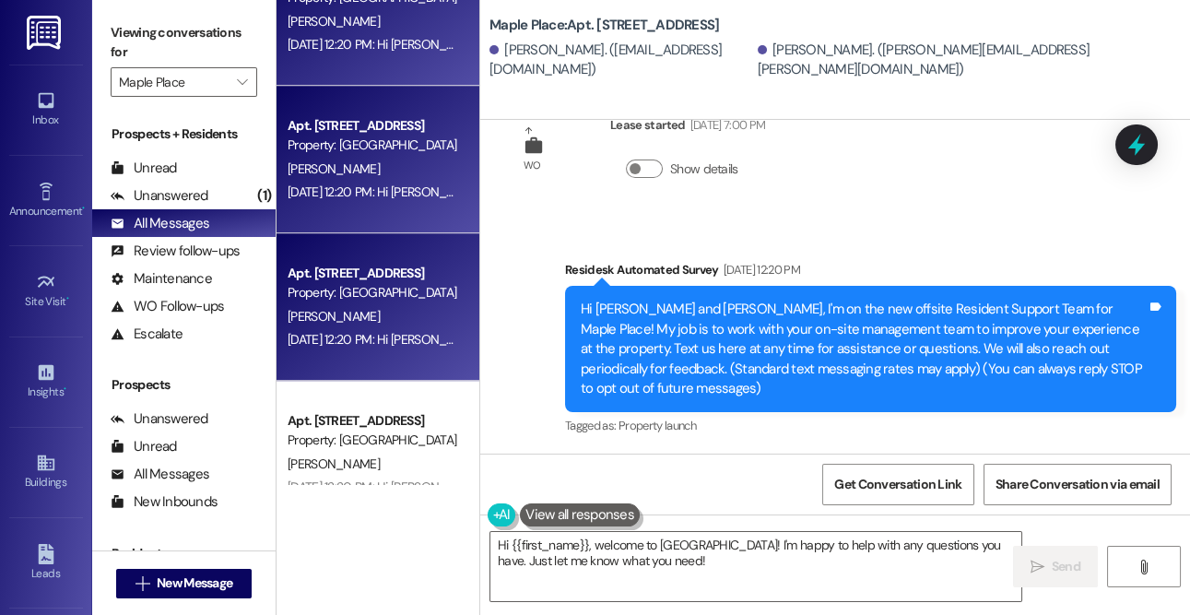
click at [419, 349] on div "[DATE] 12:20 PM: Hi [PERSON_NAME] and [PERSON_NAME], I'm on the new offsite Res…" at bounding box center [373, 339] width 174 height 23
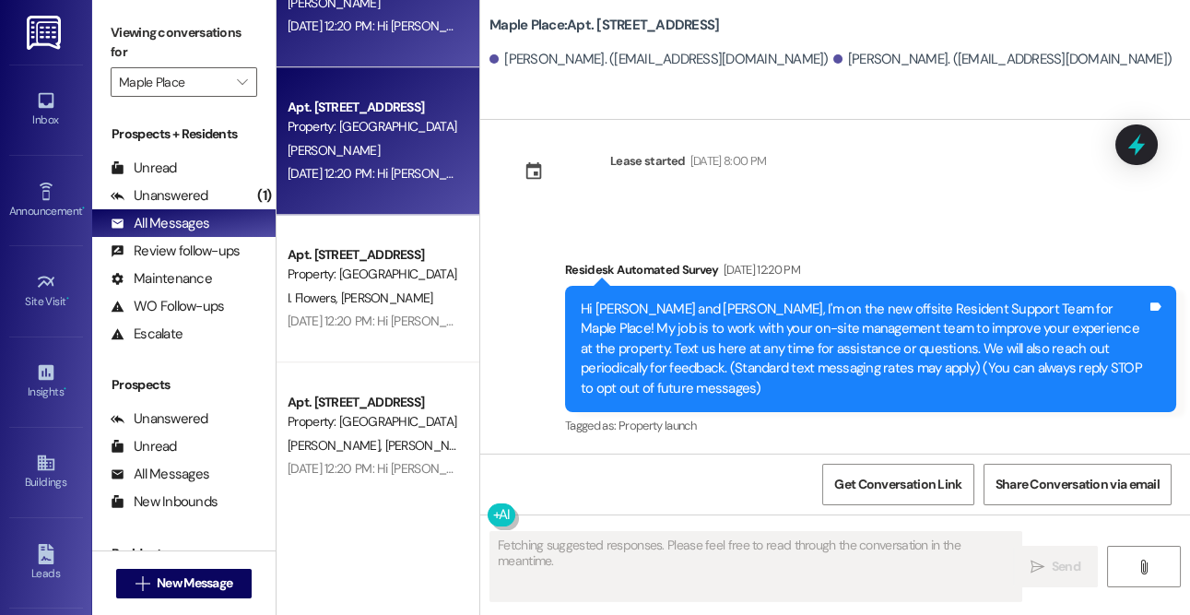
scroll to position [3801, 0]
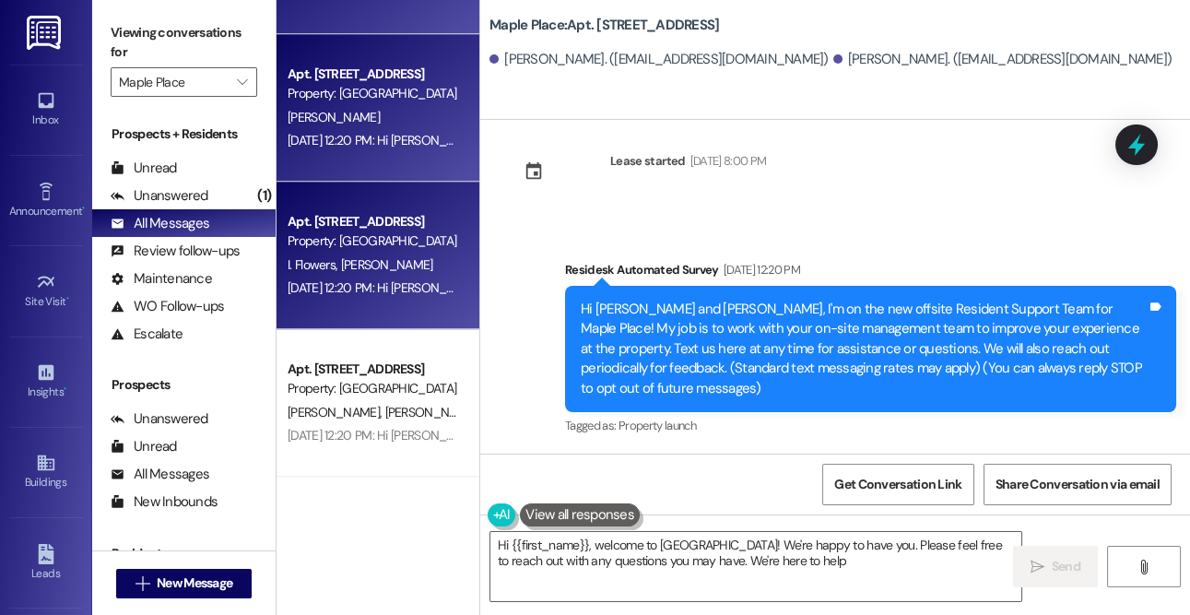
type textarea "Hi {{first_name}}, welcome to [GEOGRAPHIC_DATA]! We're happy to have you. Pleas…"
click at [336, 240] on div "Property: [GEOGRAPHIC_DATA]" at bounding box center [373, 240] width 171 height 19
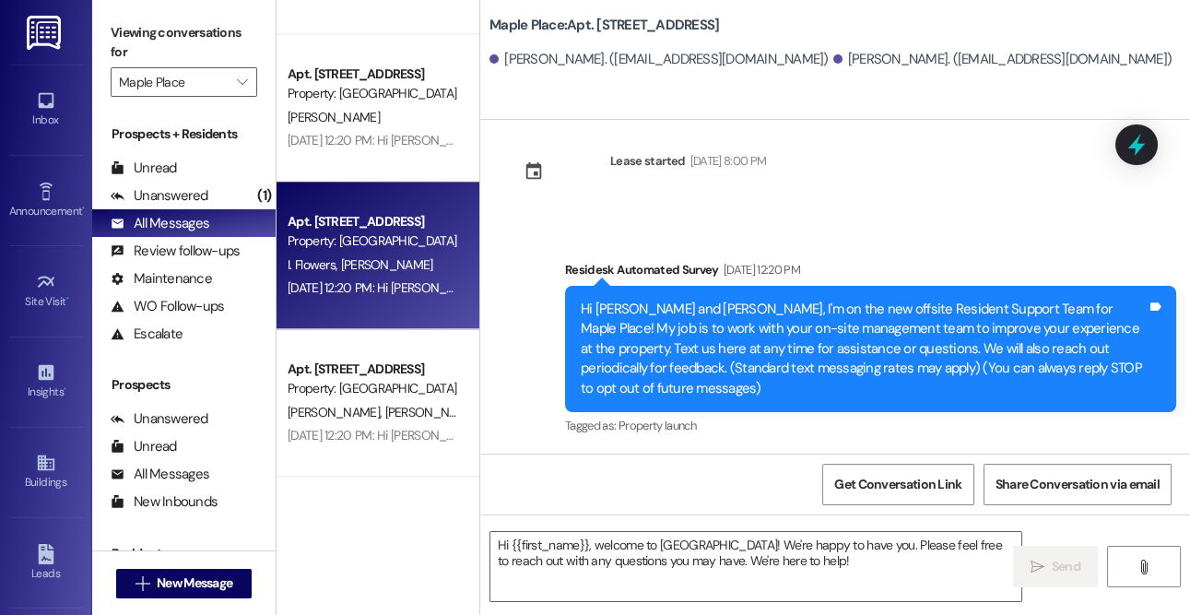
type textarea "Fetching suggested responses. Please feel free to read through the conversation…"
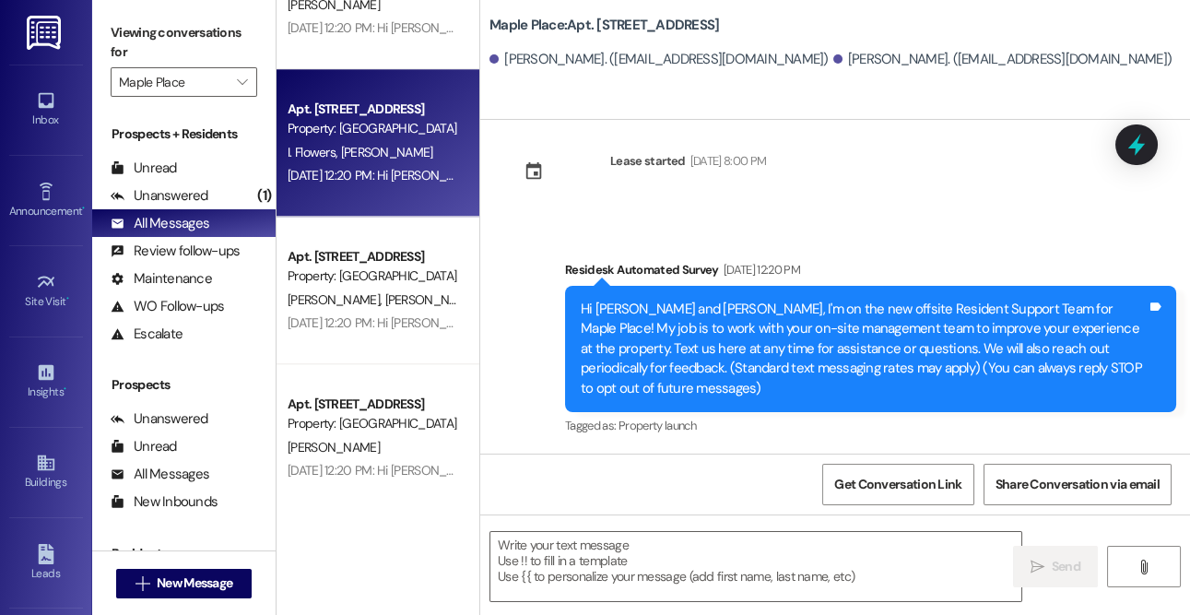
scroll to position [3968, 0]
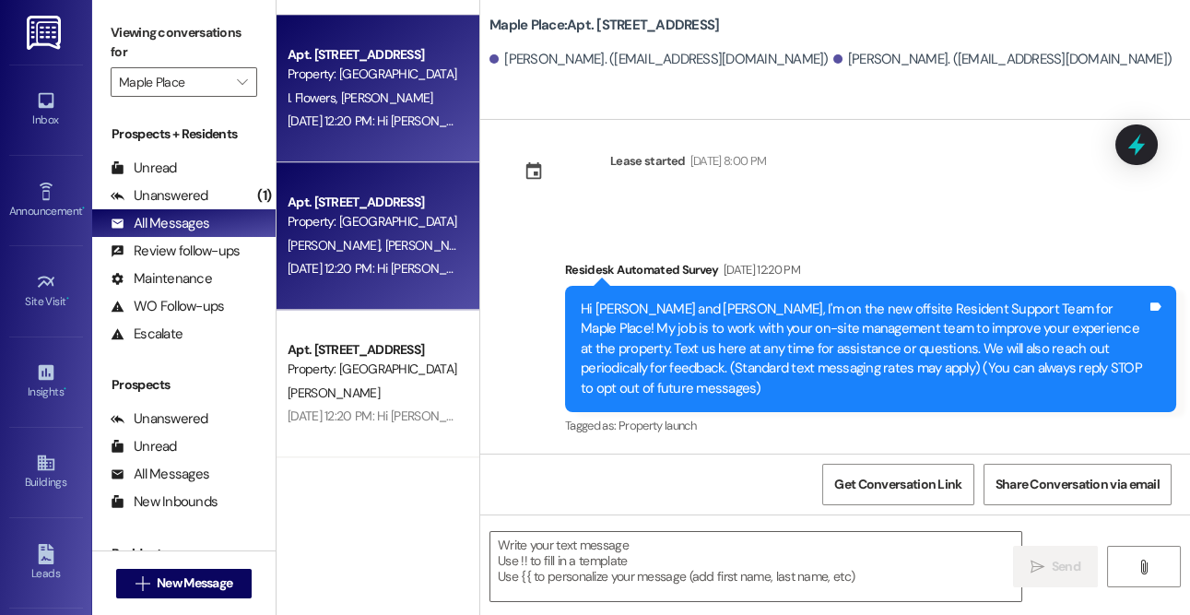
click at [361, 255] on div "[PERSON_NAME] [PERSON_NAME]" at bounding box center [373, 245] width 174 height 23
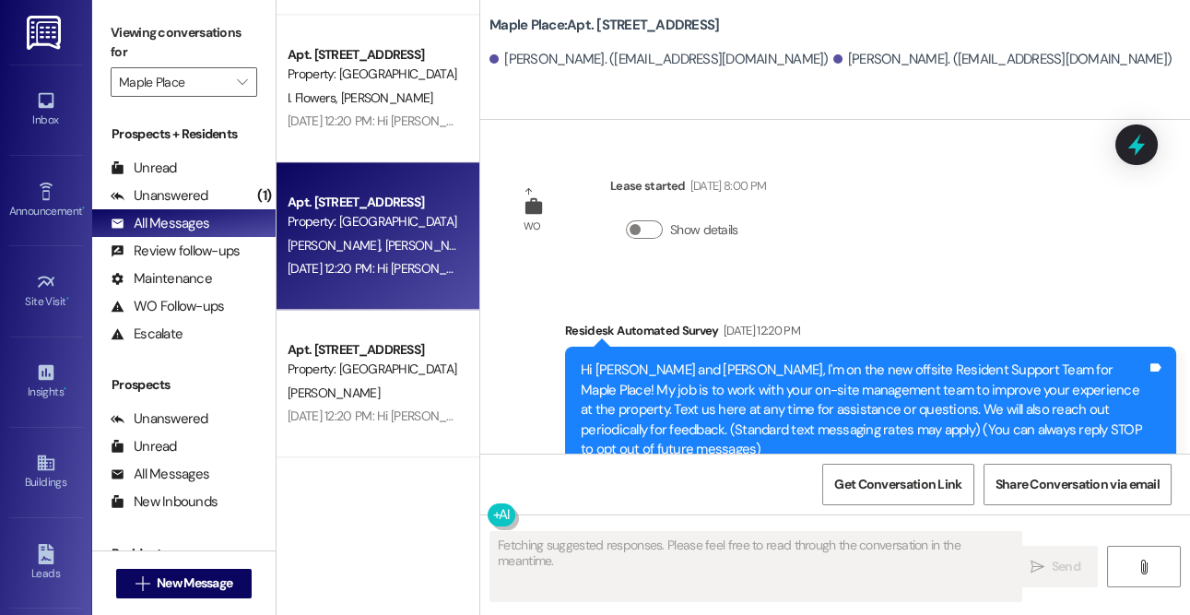
type textarea "Fetching suggested responses. Please feel free to read through the conversation…"
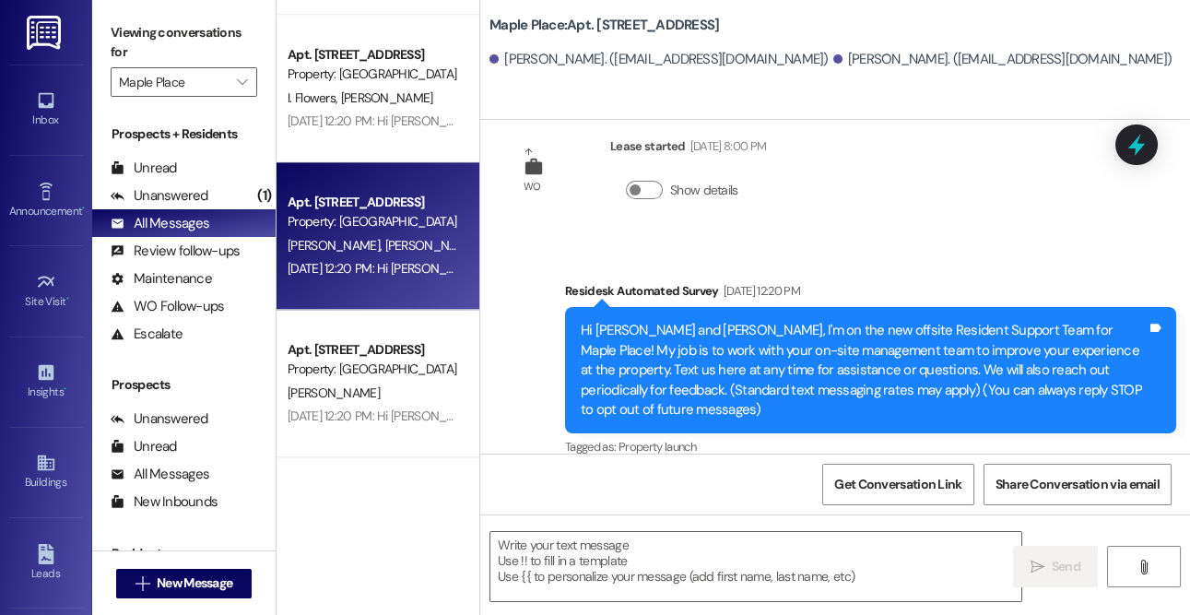
scroll to position [61, 0]
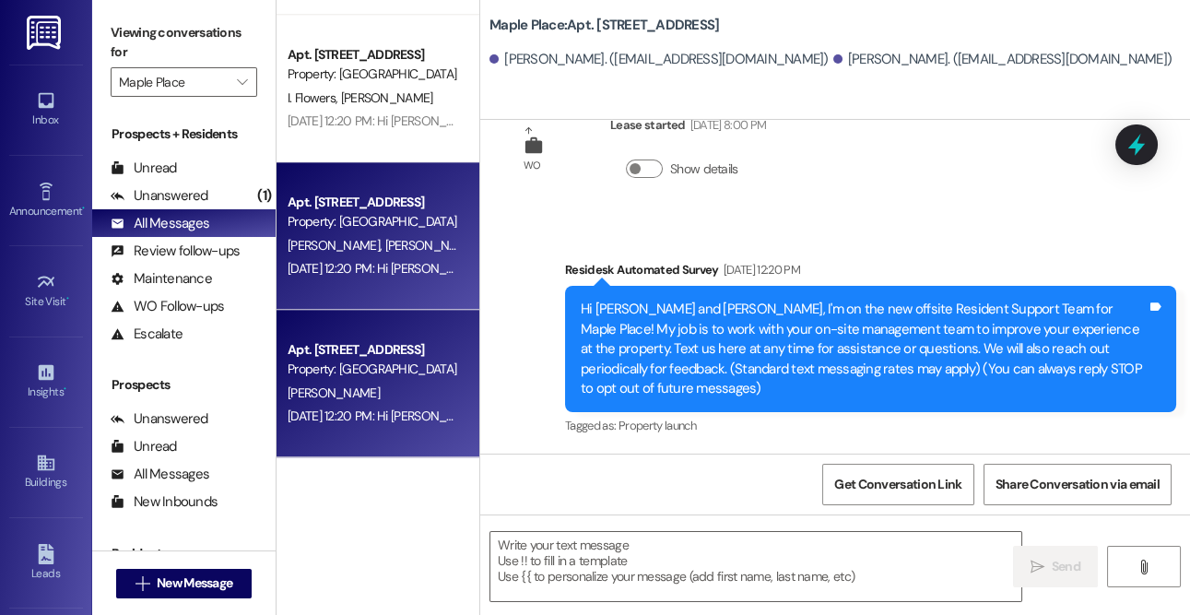
click at [397, 363] on div "Property: [GEOGRAPHIC_DATA]" at bounding box center [373, 369] width 171 height 19
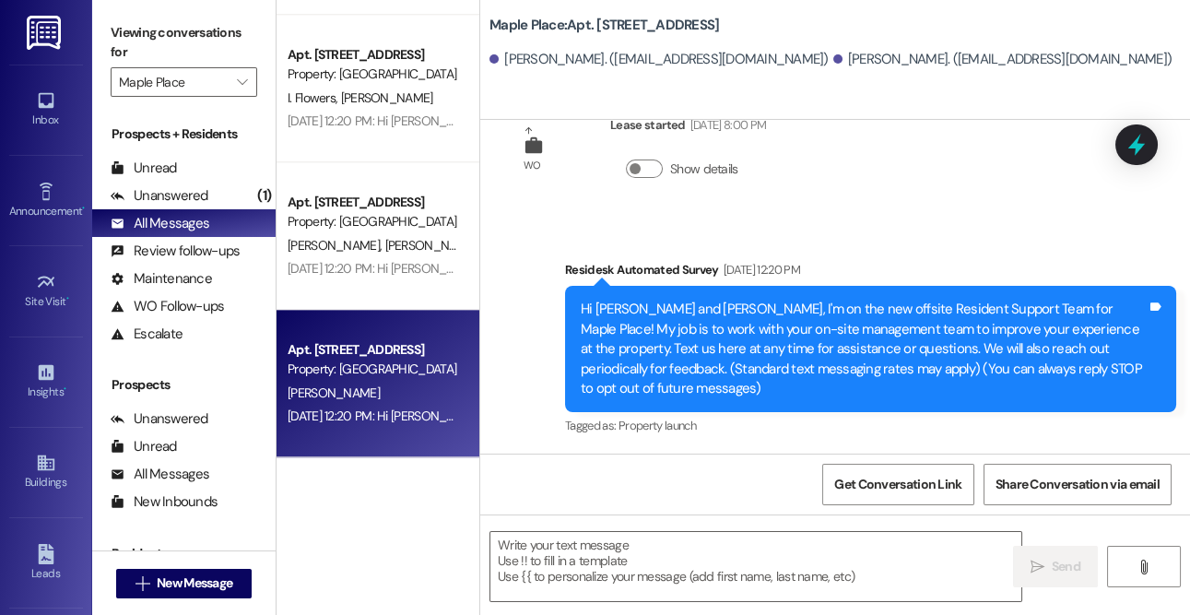
type textarea "Fetching suggested responses. Please feel free to read through the conversation…"
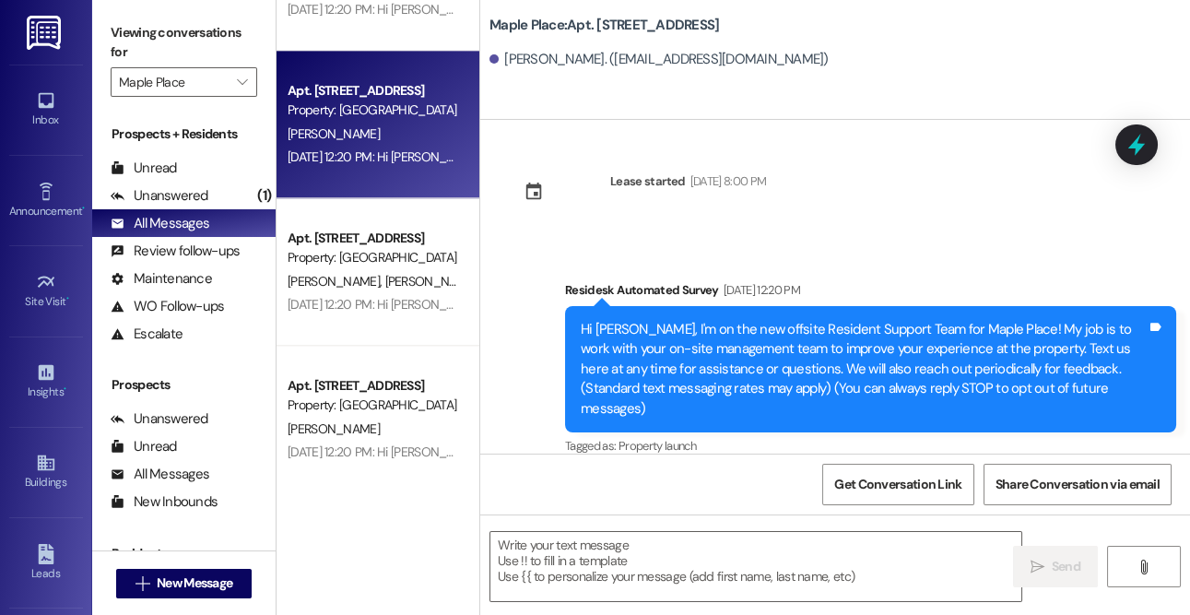
scroll to position [4359, 0]
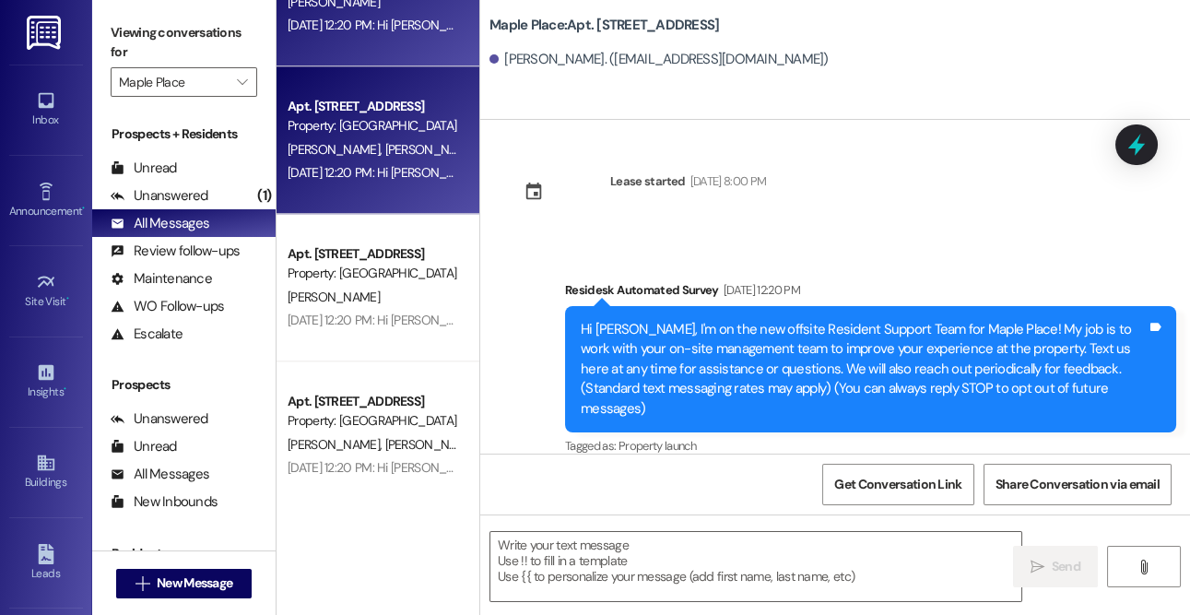
click at [387, 151] on div "[PERSON_NAME] [PERSON_NAME]" at bounding box center [373, 149] width 174 height 23
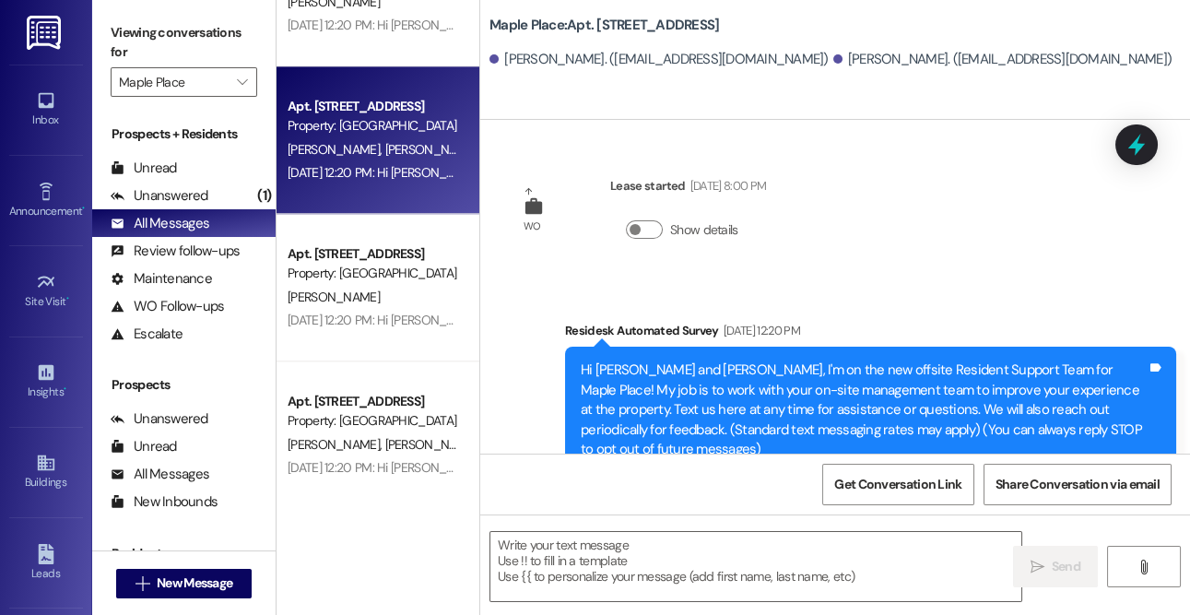
type textarea "Fetching suggested responses. Please feel free to read through the conversation…"
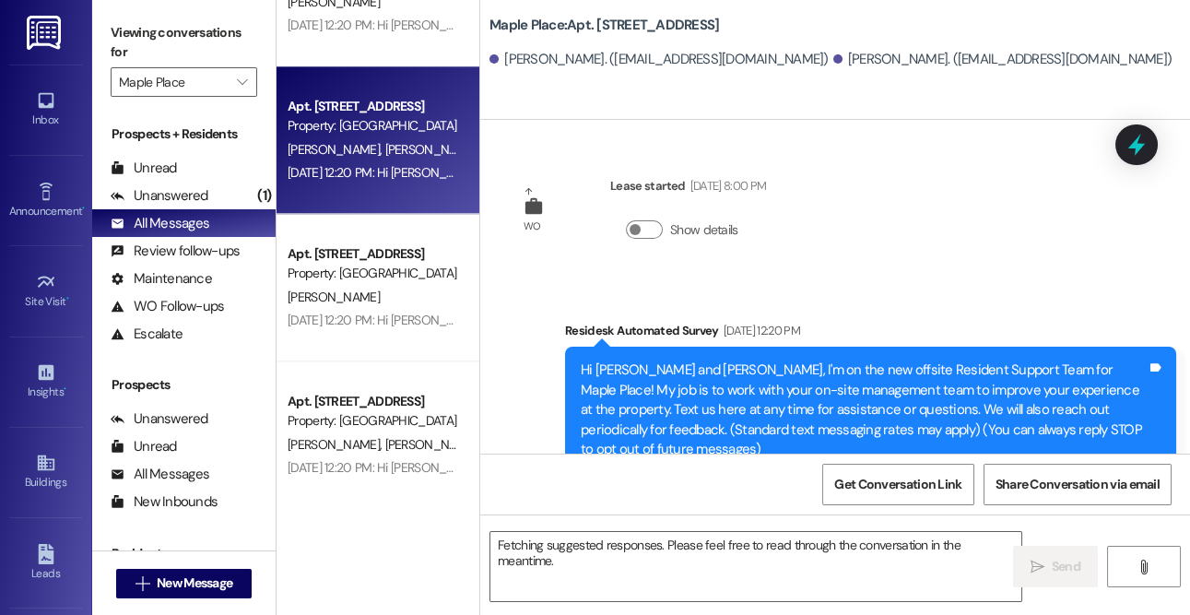
scroll to position [61, 0]
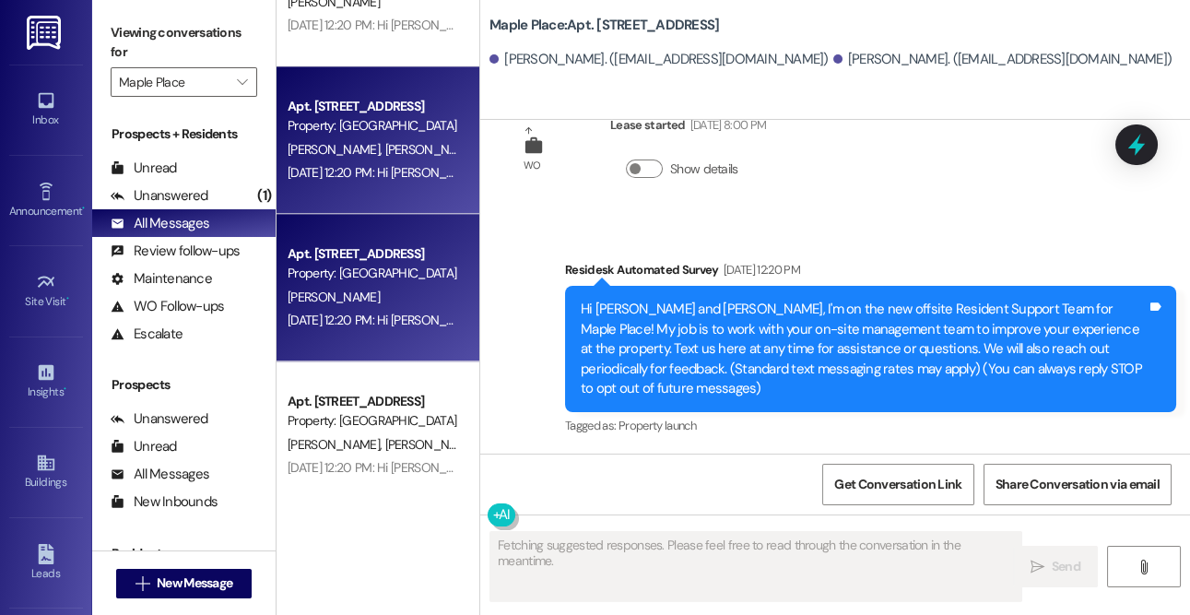
click at [334, 269] on div "Property: [GEOGRAPHIC_DATA]" at bounding box center [373, 273] width 171 height 19
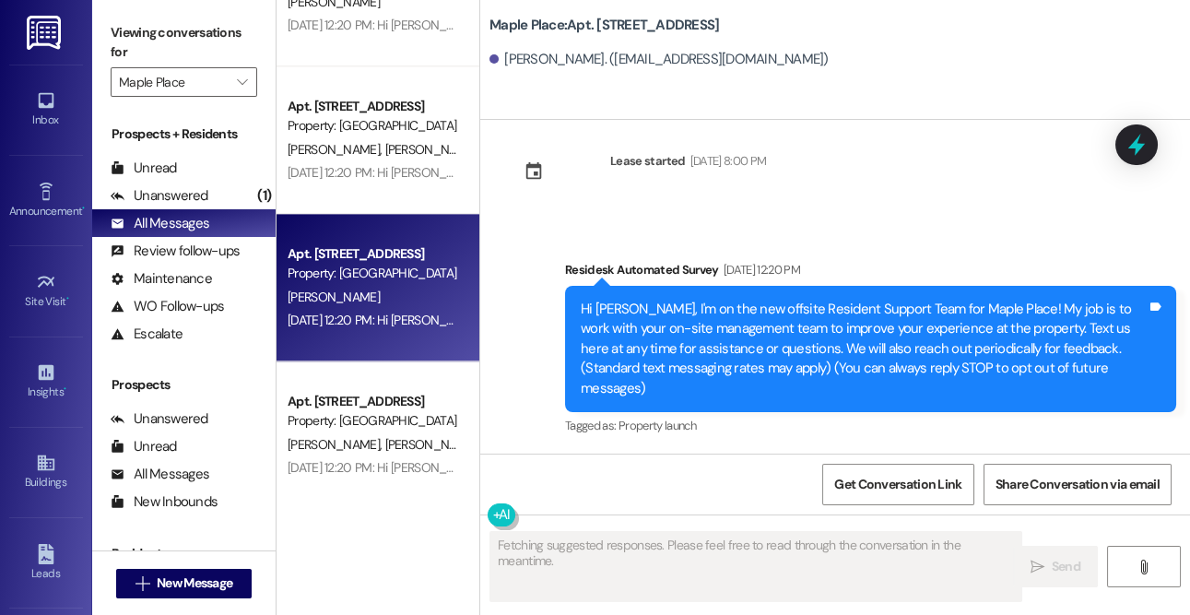
scroll to position [5, 0]
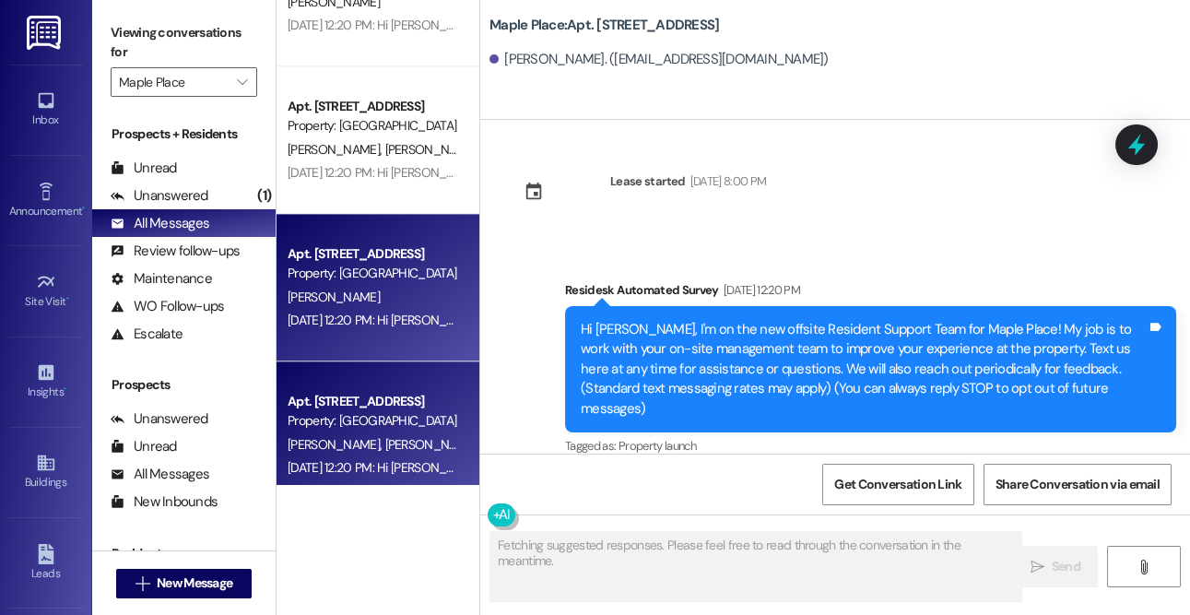
click at [414, 388] on div "Apt. Apt 9, [STREET_ADDRESS] Property: [GEOGRAPHIC_DATA] [PERSON_NAME] [PERSON_…" at bounding box center [378, 435] width 203 height 148
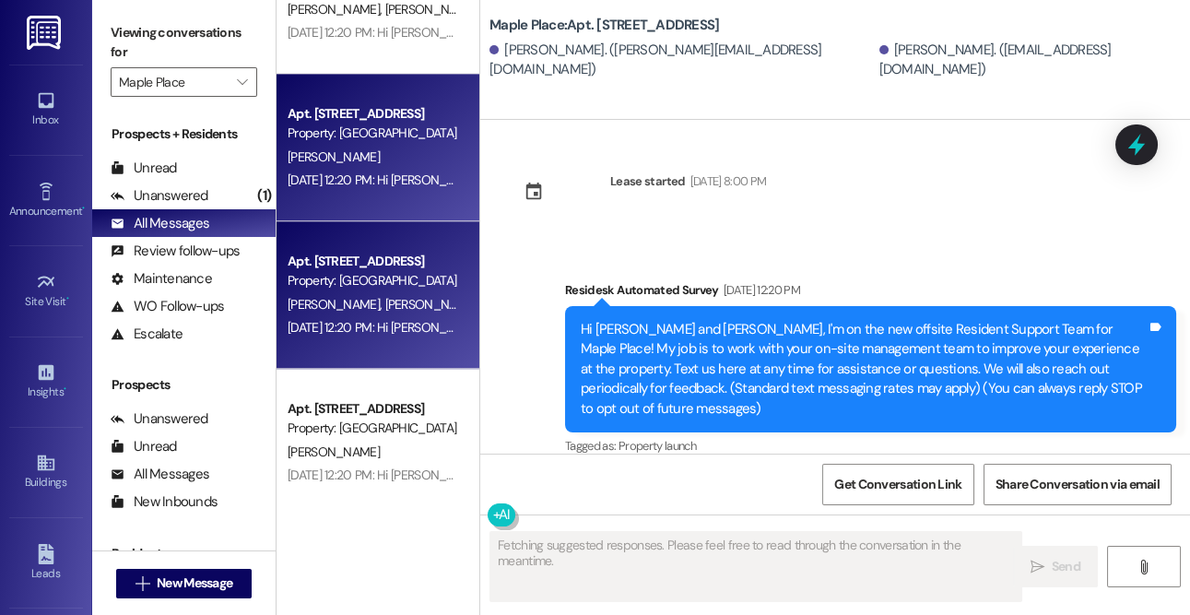
scroll to position [4532, 0]
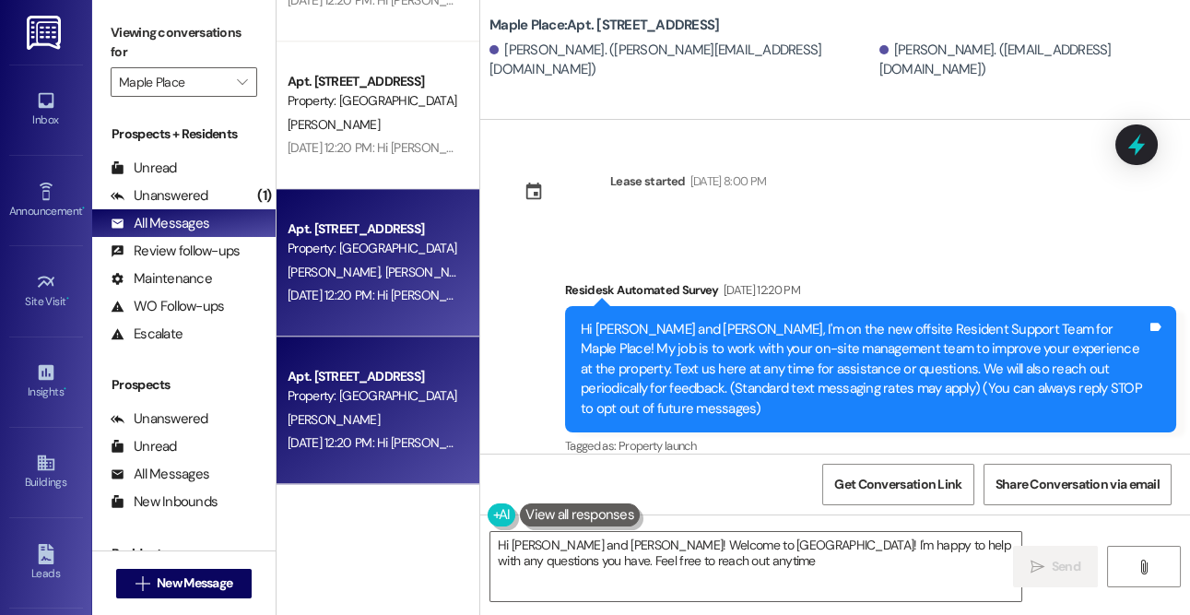
type textarea "Hi [PERSON_NAME] and [PERSON_NAME]! Welcome to [GEOGRAPHIC_DATA]! I'm happy to …"
click at [384, 402] on div "Property: [GEOGRAPHIC_DATA]" at bounding box center [373, 395] width 171 height 19
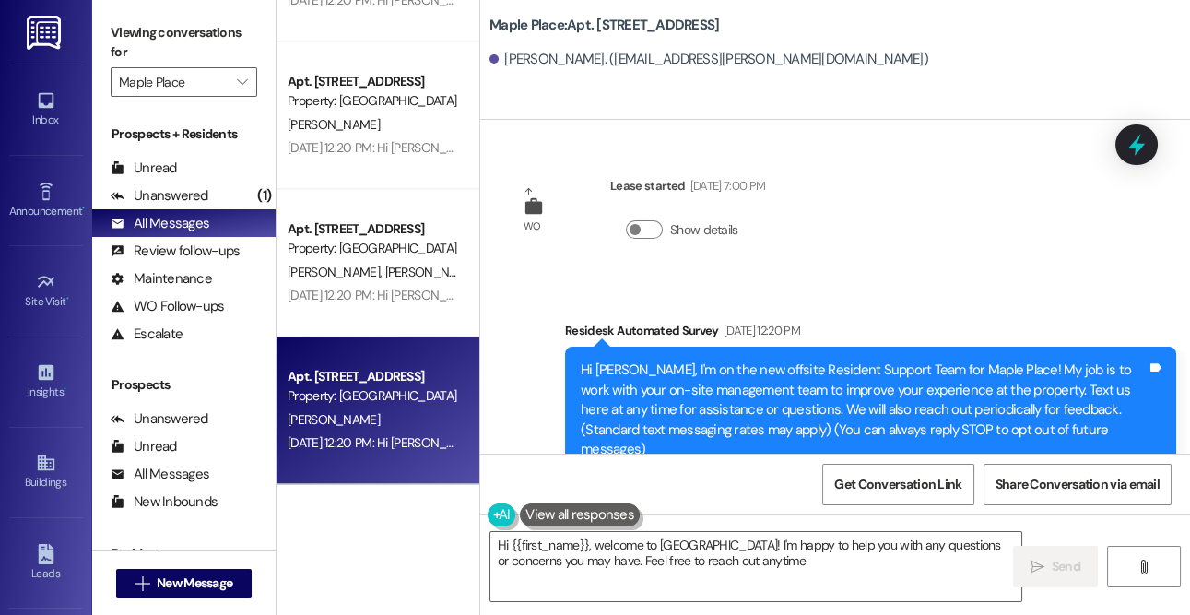
type textarea "Hi {{first_name}}, welcome to [GEOGRAPHIC_DATA]! I'm happy to help you with any…"
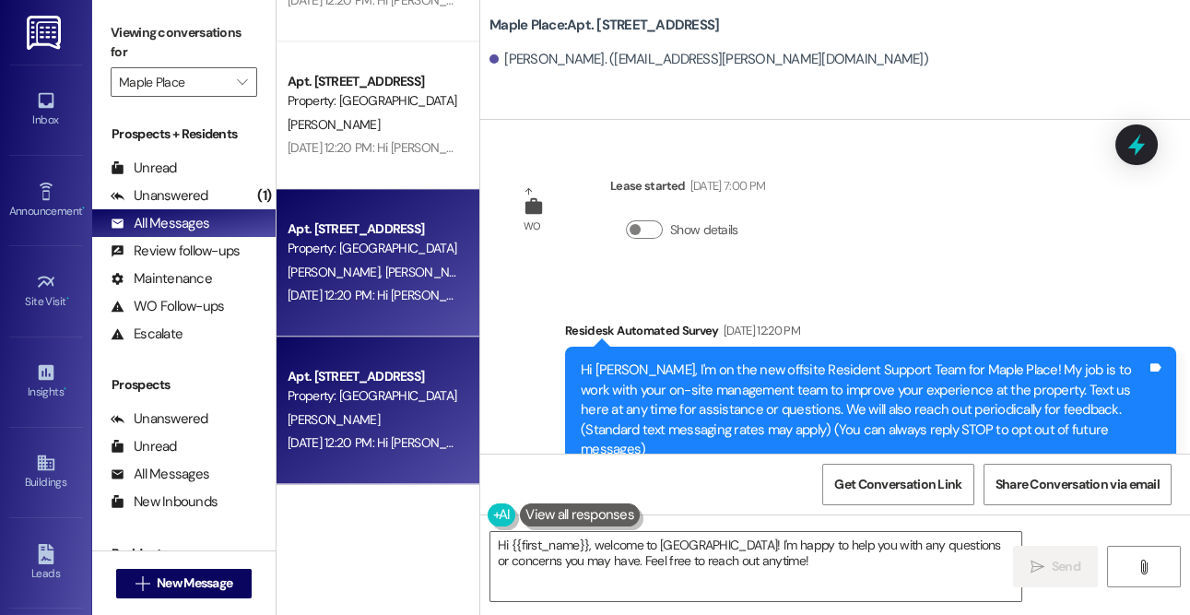
click at [358, 321] on div "Apt. Apt 9, [STREET_ADDRESS] Property: [GEOGRAPHIC_DATA] [PERSON_NAME] [PERSON_…" at bounding box center [378, 263] width 203 height 148
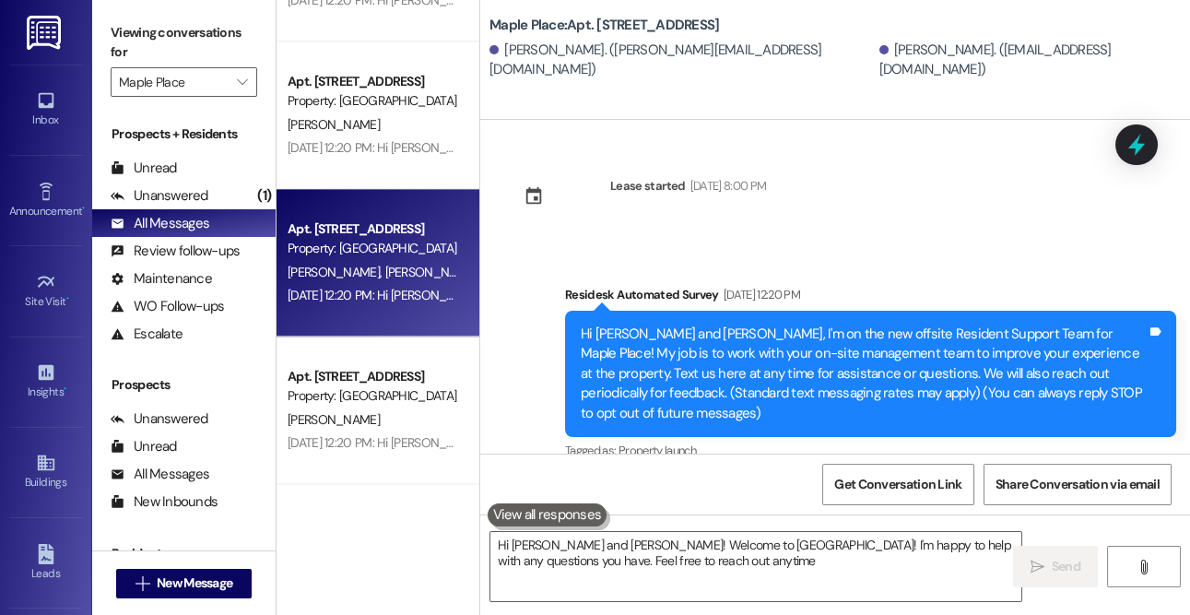
type textarea "Hi [PERSON_NAME] and [PERSON_NAME]! Welcome to [GEOGRAPHIC_DATA]! I'm happy to …"
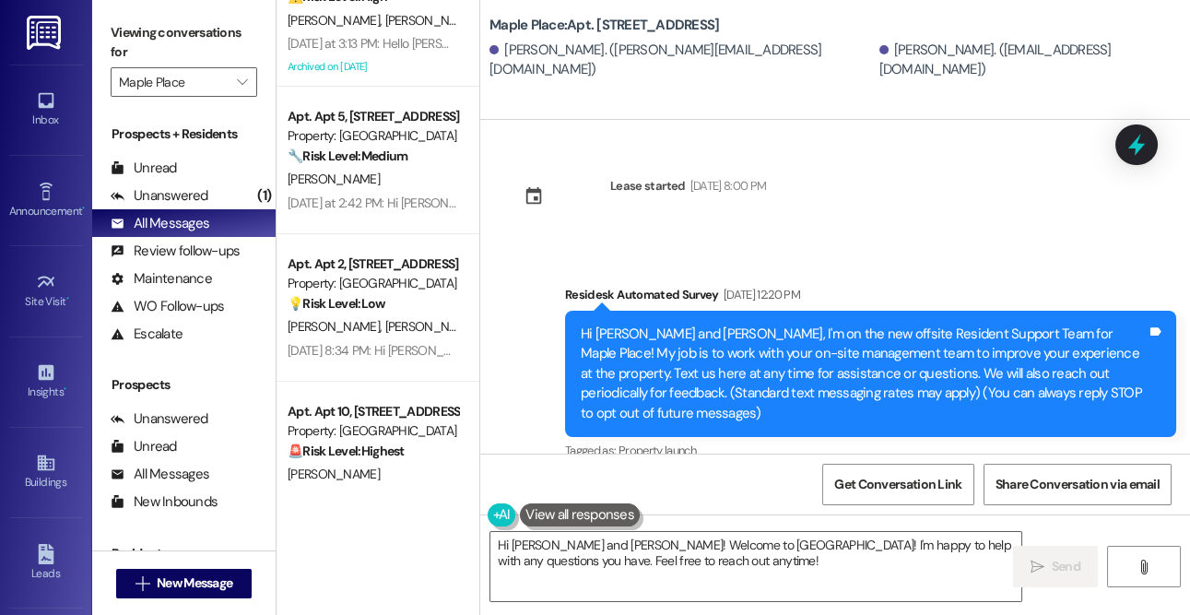
scroll to position [0, 0]
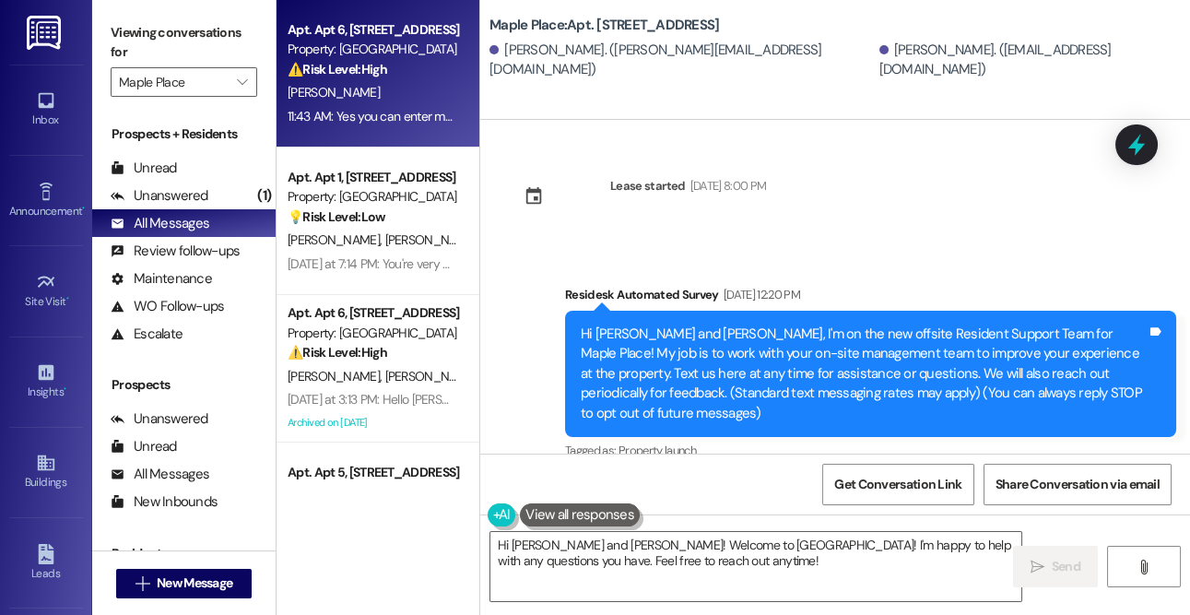
click at [359, 113] on div "11:43 AM: Yes you can enter my home 11:43 AM: Yes you can enter my home" at bounding box center [387, 116] width 198 height 17
type textarea "Hi [PERSON_NAME] and [PERSON_NAME]! Welcome to [GEOGRAPHIC_DATA]! I'm happy to …"
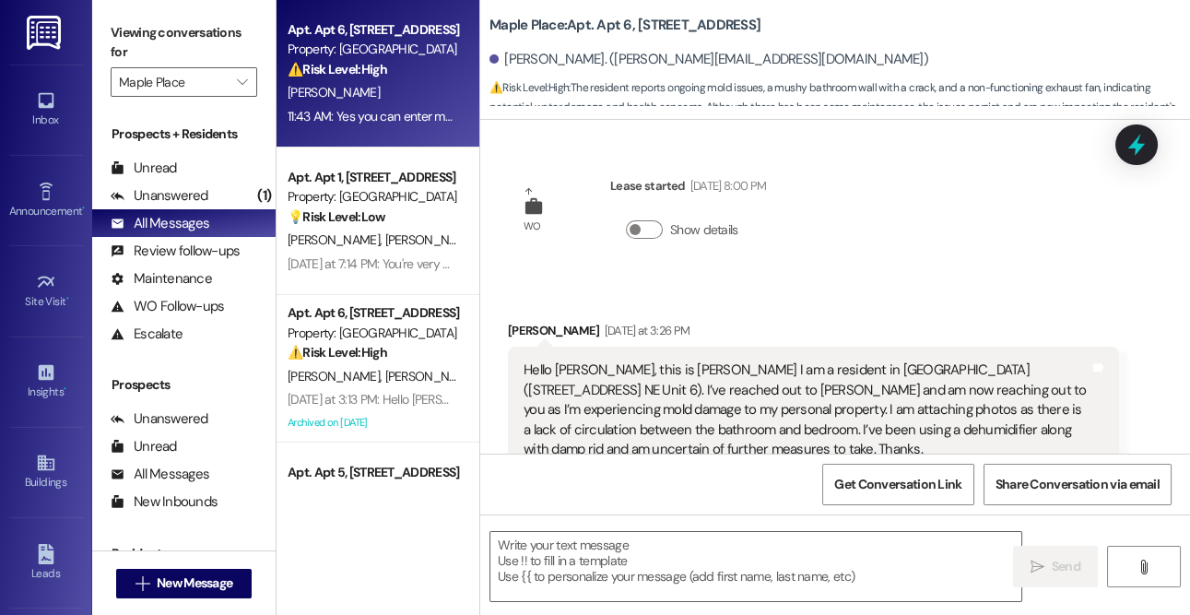
scroll to position [3773, 0]
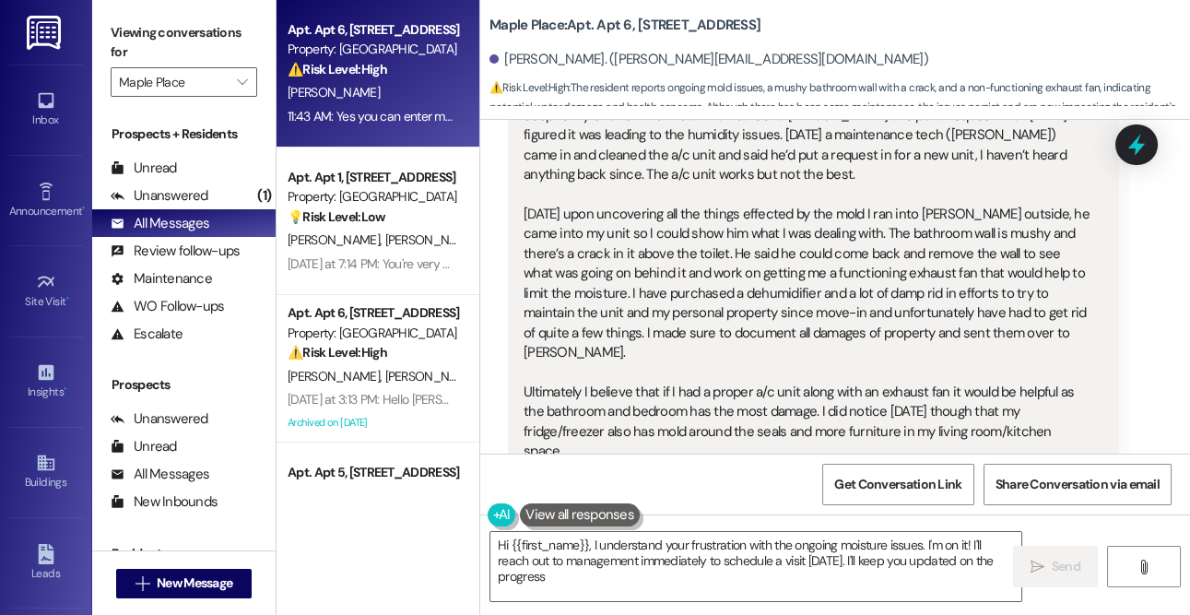
type textarea "Hi {{first_name}}, I understand your frustration with the ongoing moisture issu…"
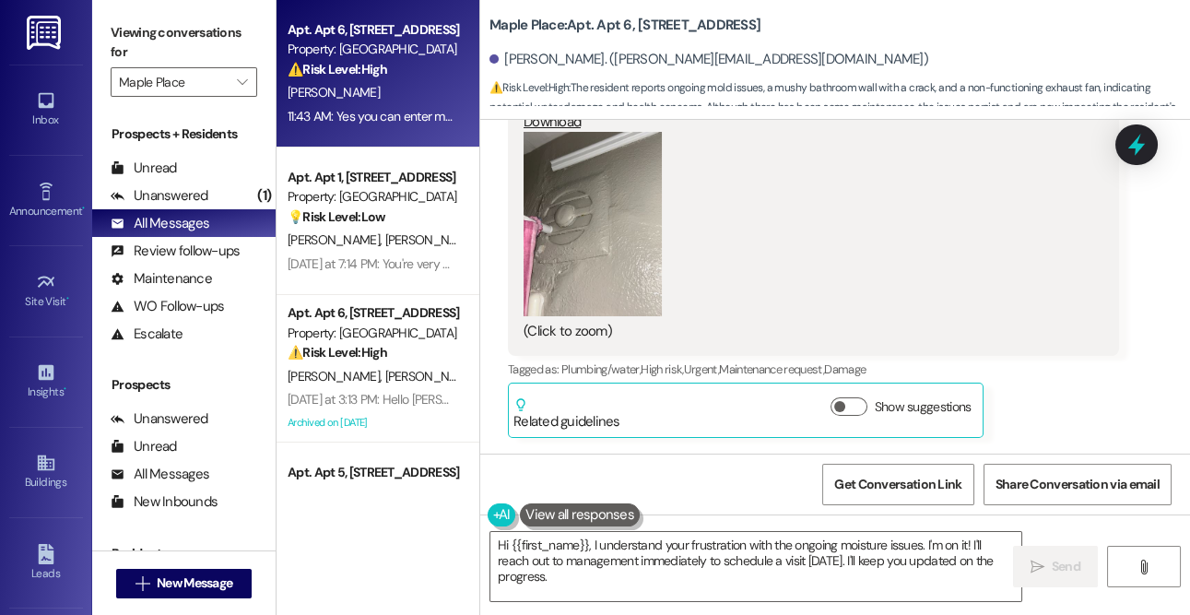
scroll to position [489, 0]
click at [651, 274] on button "Zoom image" at bounding box center [593, 225] width 138 height 184
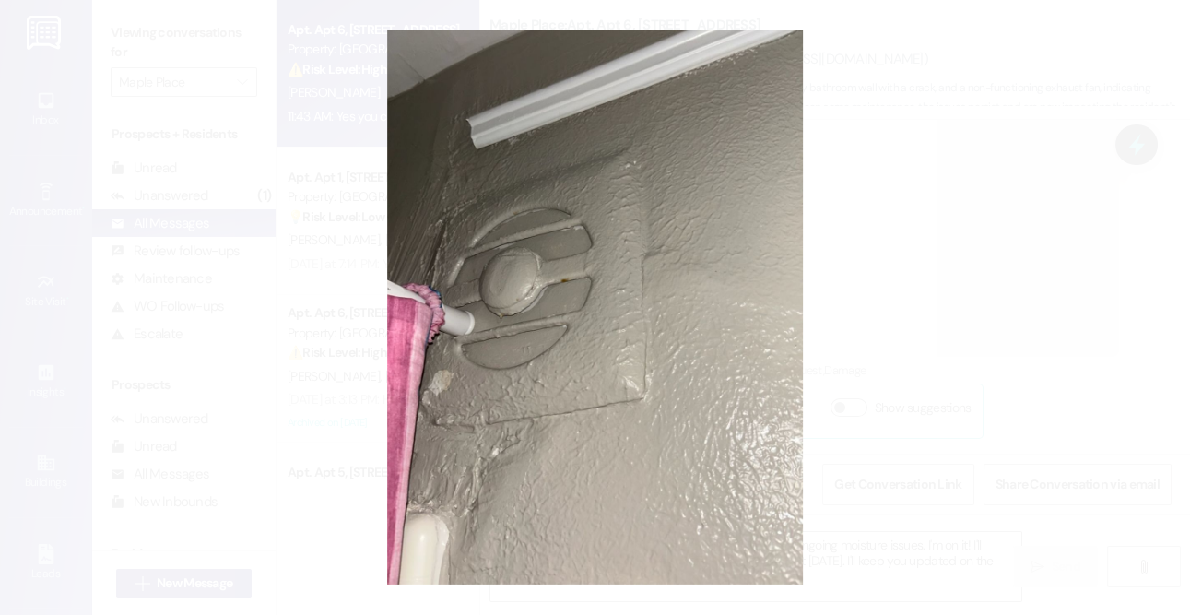
click at [1098, 149] on button "Unzoom image" at bounding box center [595, 307] width 1190 height 615
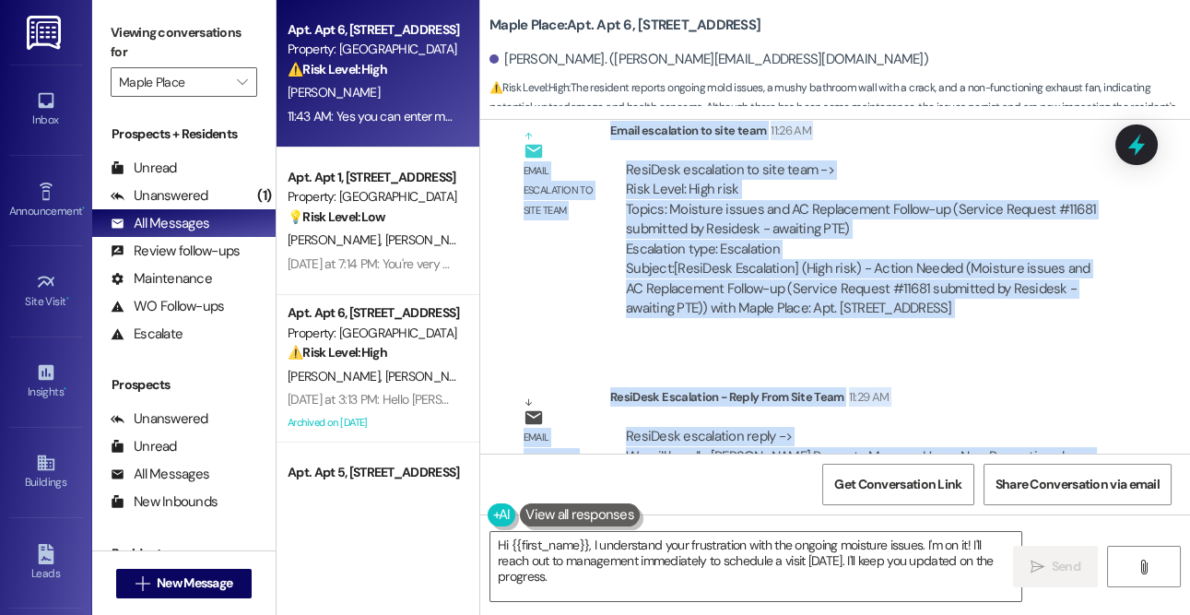
scroll to position [3774, 0]
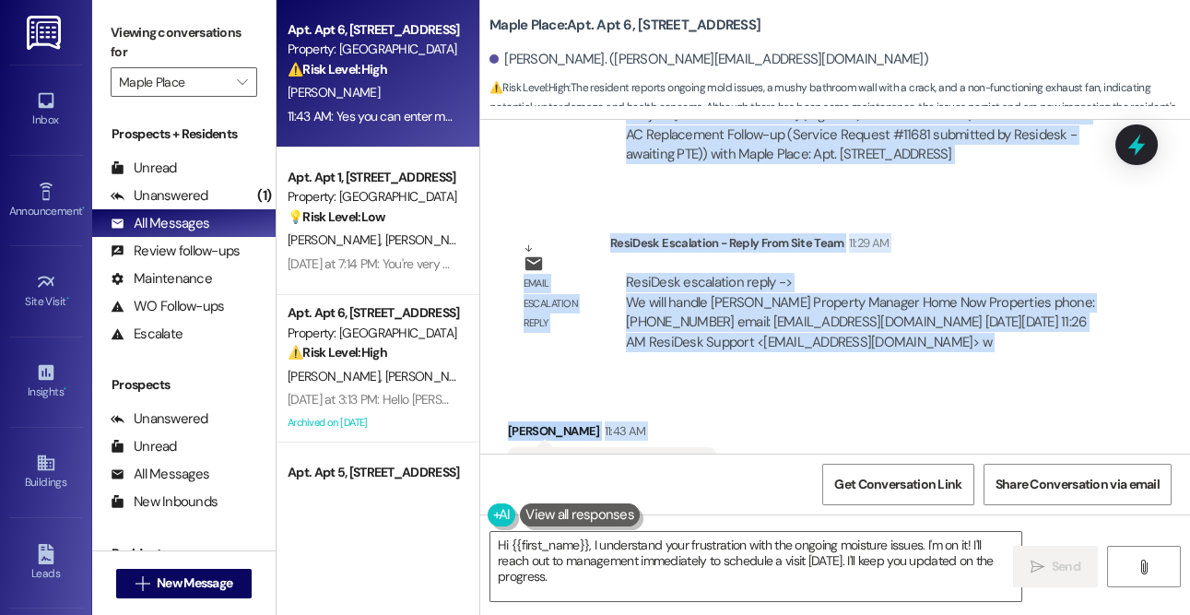
drag, startPoint x: 508, startPoint y: 252, endPoint x: 718, endPoint y: 385, distance: 249.1
click at [718, 385] on div "WO [PERSON_NAME] started [DATE] 8:00 PM Show details Received via SMS [PERSON_N…" at bounding box center [835, 287] width 710 height 334
copy div "Loremi Dolorsi Ametconse ad 8:52 EL Seddo Eiusm, temp in Utlabo Etdolor M al e …"
click at [185, 379] on div "Prospects" at bounding box center [183, 384] width 183 height 19
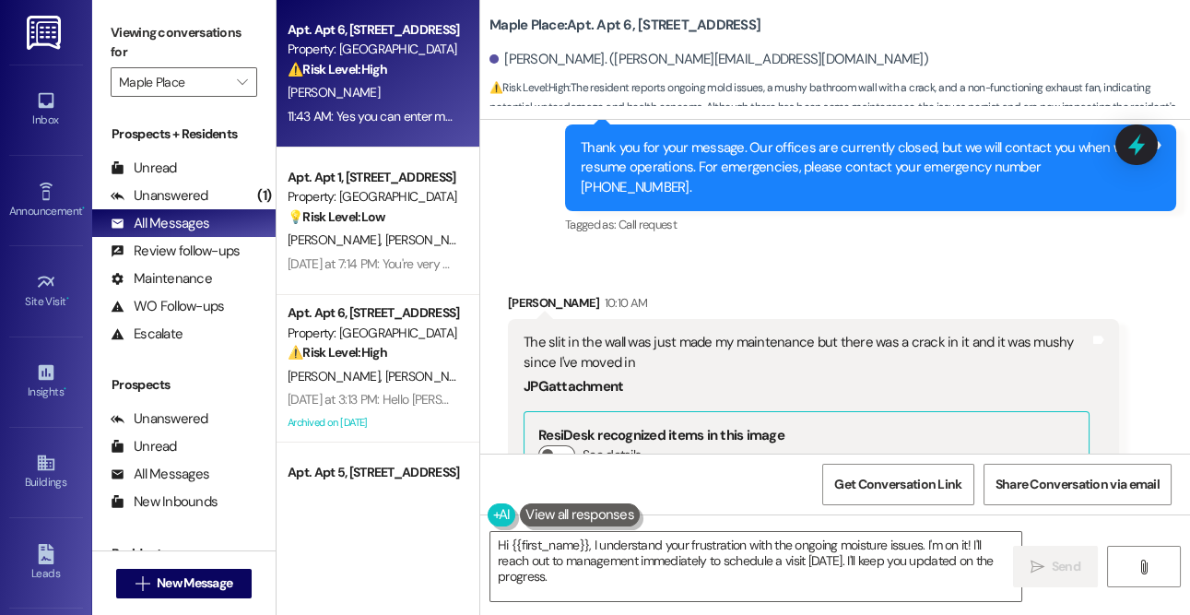
scroll to position [2229, 0]
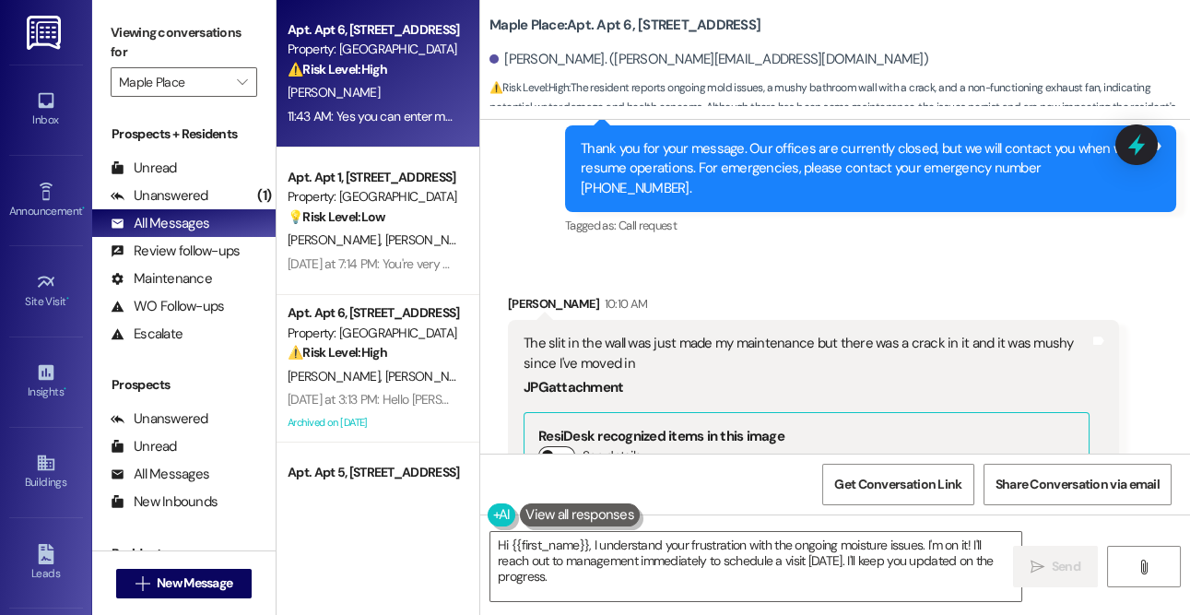
click at [561, 446] on button "See details" at bounding box center [556, 455] width 37 height 18
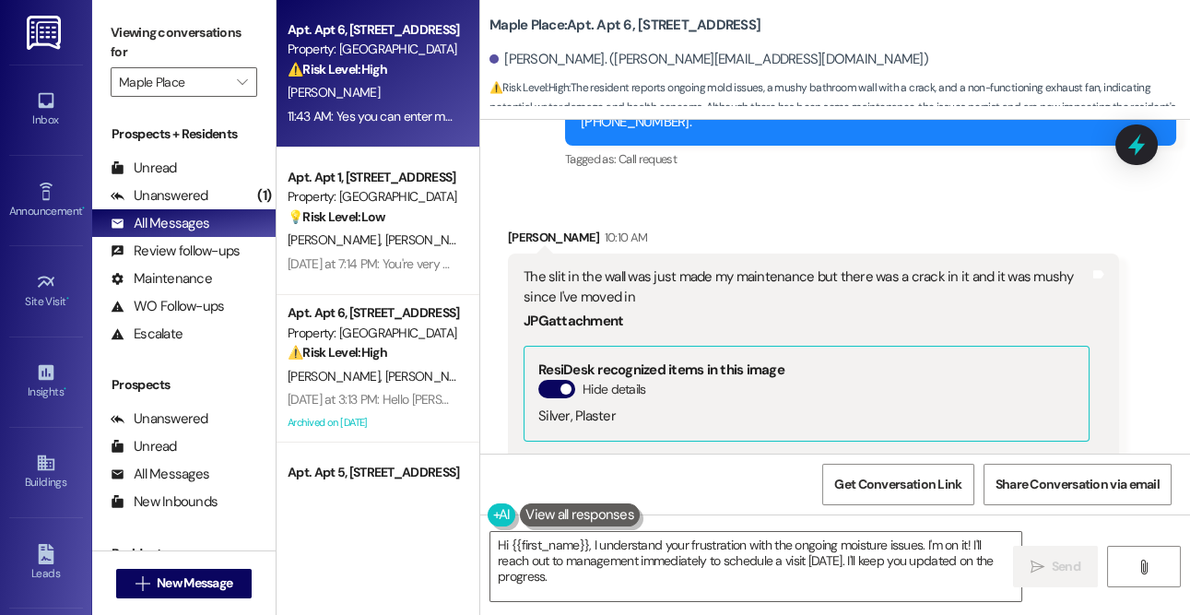
scroll to position [2276, 0]
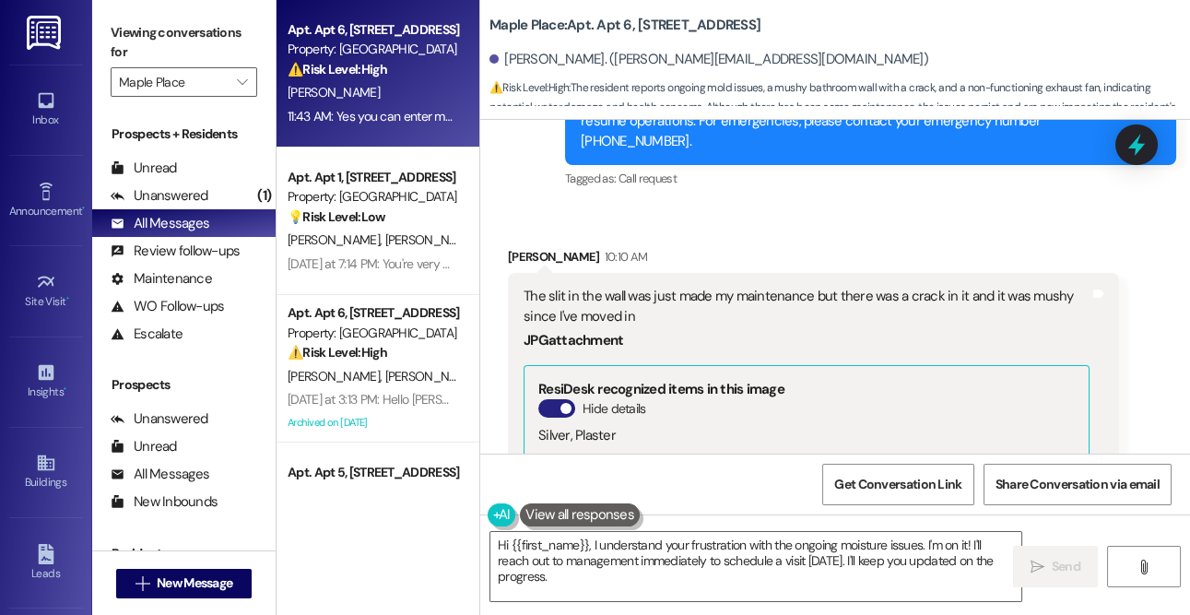
click at [555, 399] on button "Hide details" at bounding box center [556, 408] width 37 height 18
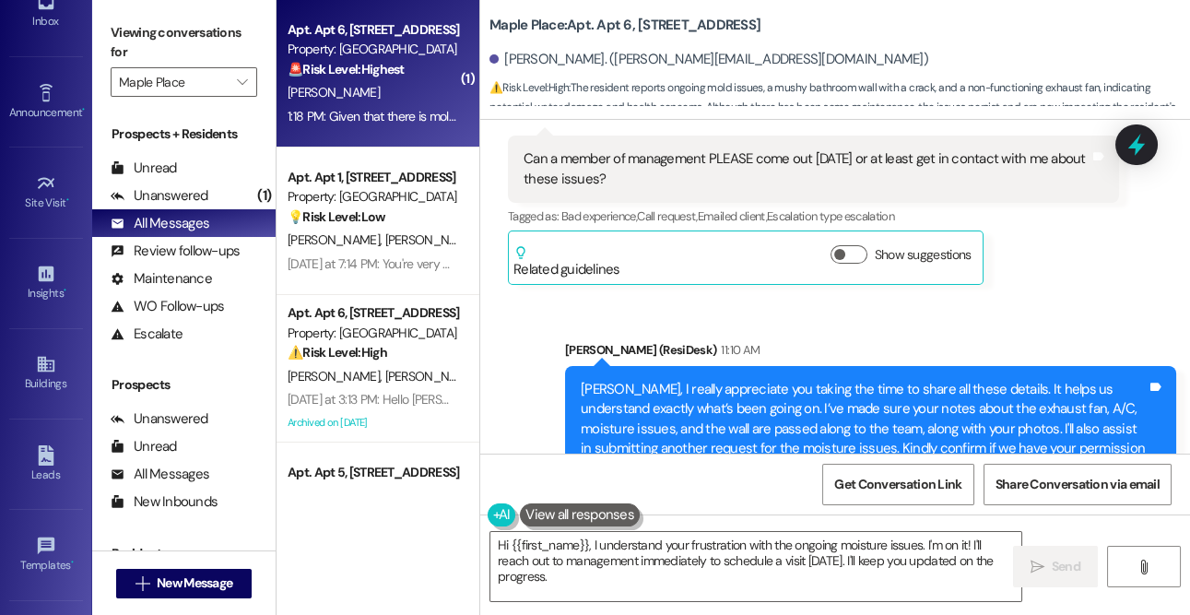
scroll to position [262, 0]
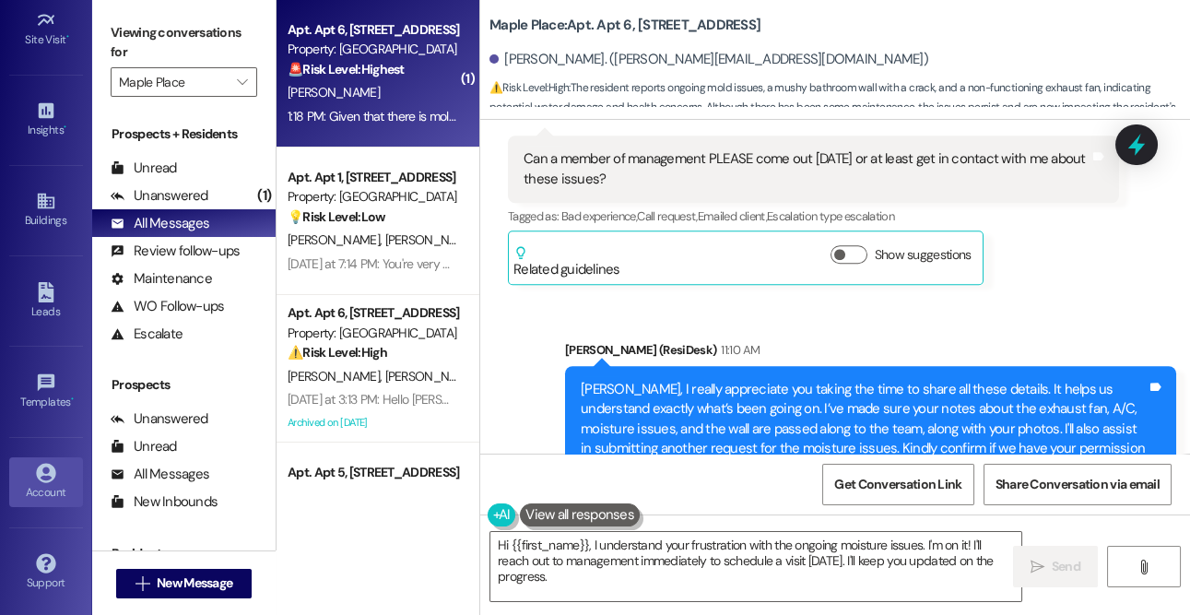
click at [44, 488] on div "Account" at bounding box center [46, 492] width 92 height 18
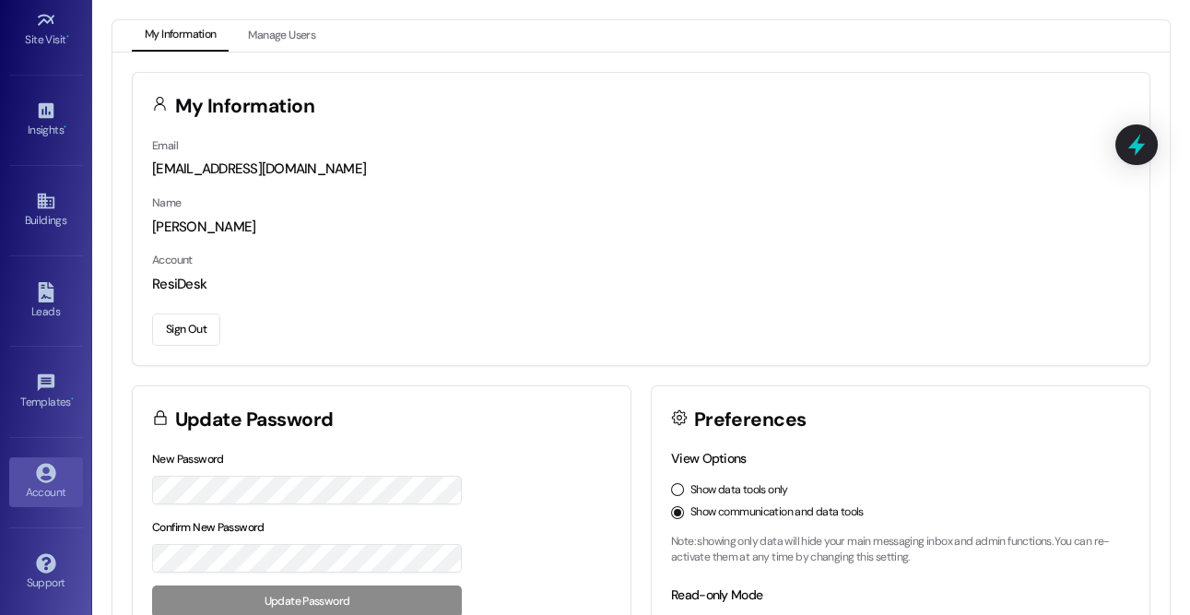
click at [561, 202] on div "Name [PERSON_NAME]" at bounding box center [641, 215] width 978 height 44
click at [30, 40] on div "Site Visit •" at bounding box center [46, 39] width 92 height 18
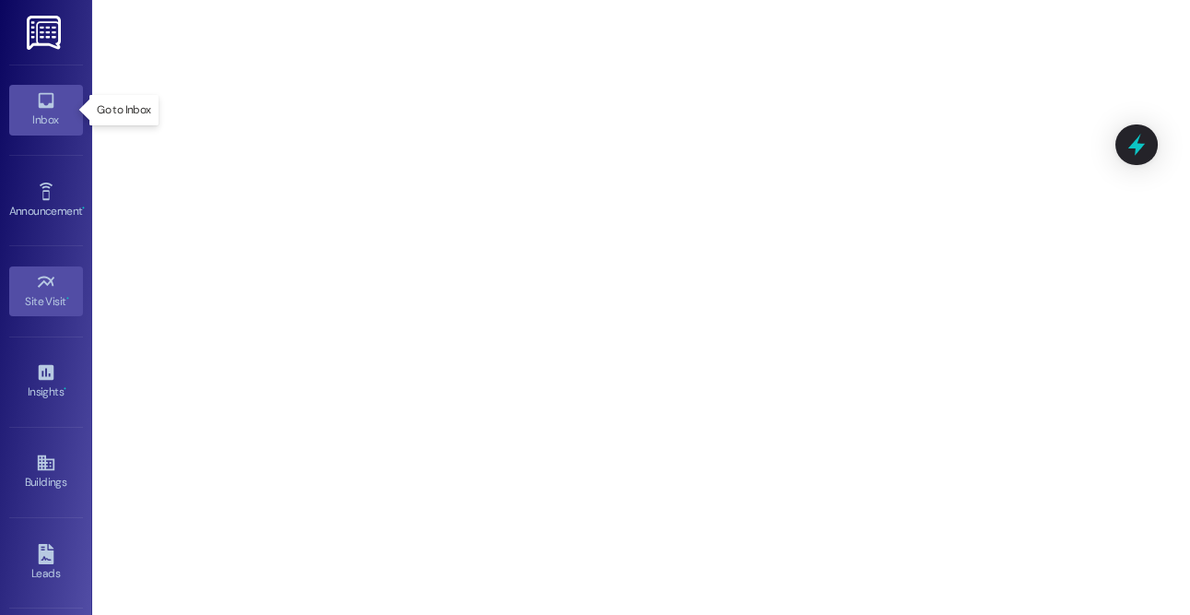
click at [43, 103] on icon at bounding box center [46, 100] width 20 height 20
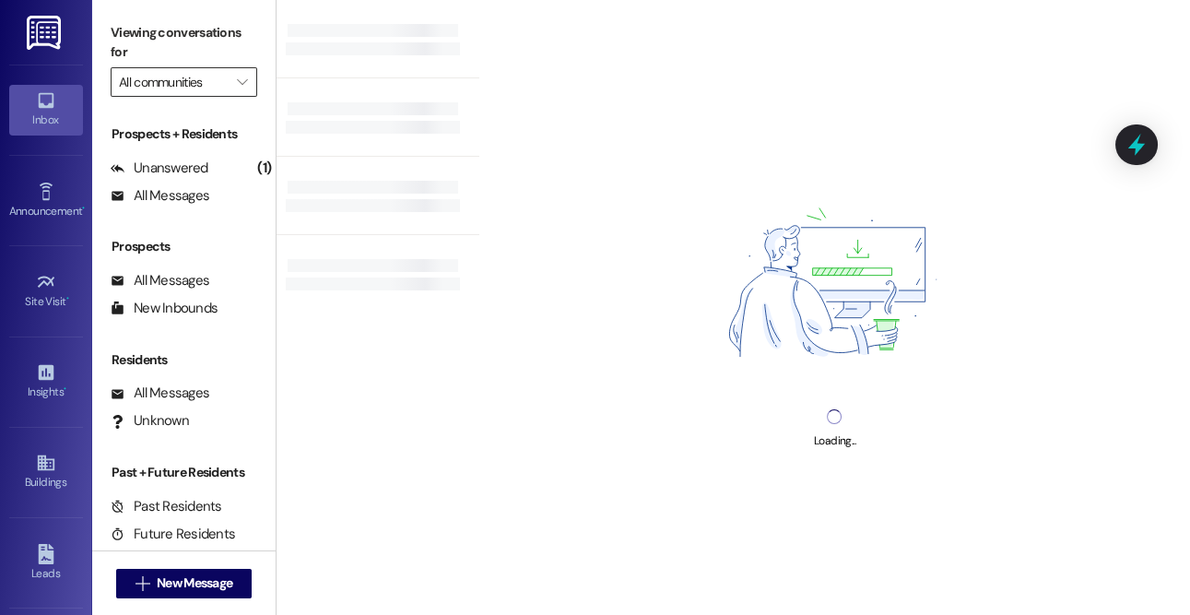
click at [208, 79] on input "All communities" at bounding box center [173, 82] width 109 height 30
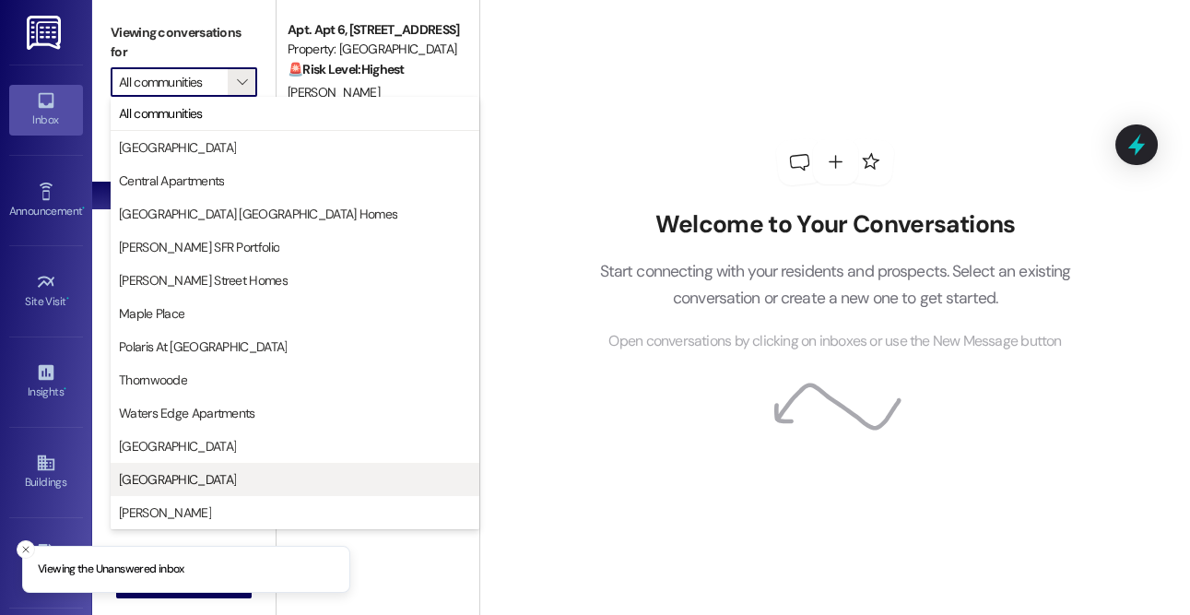
click at [182, 479] on span "[GEOGRAPHIC_DATA]" at bounding box center [177, 479] width 117 height 18
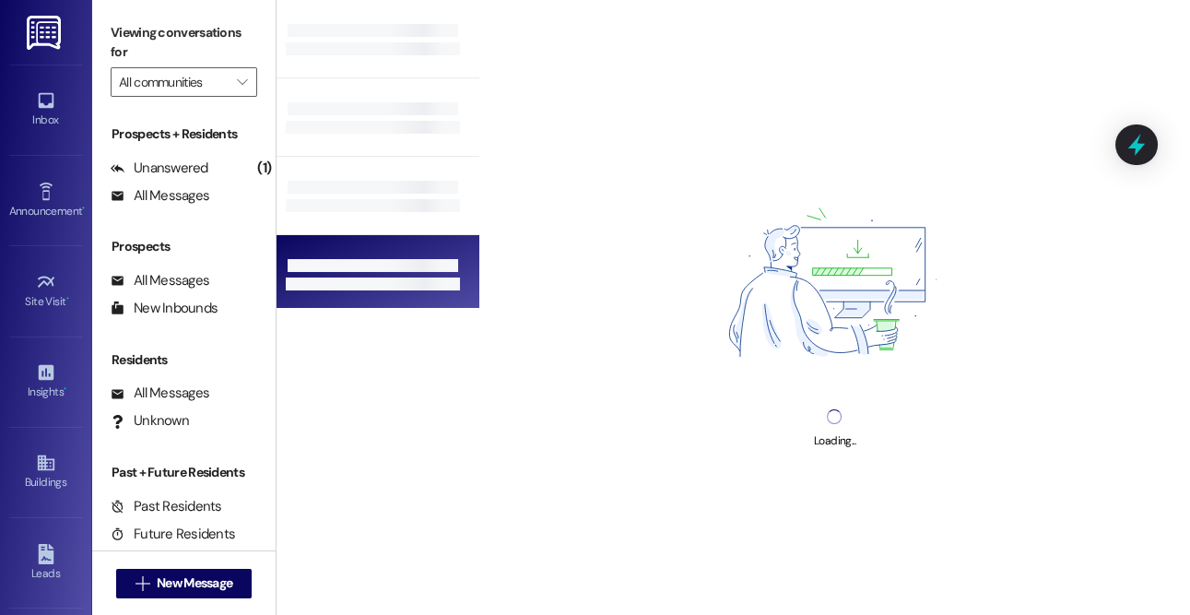
type input "[GEOGRAPHIC_DATA]"
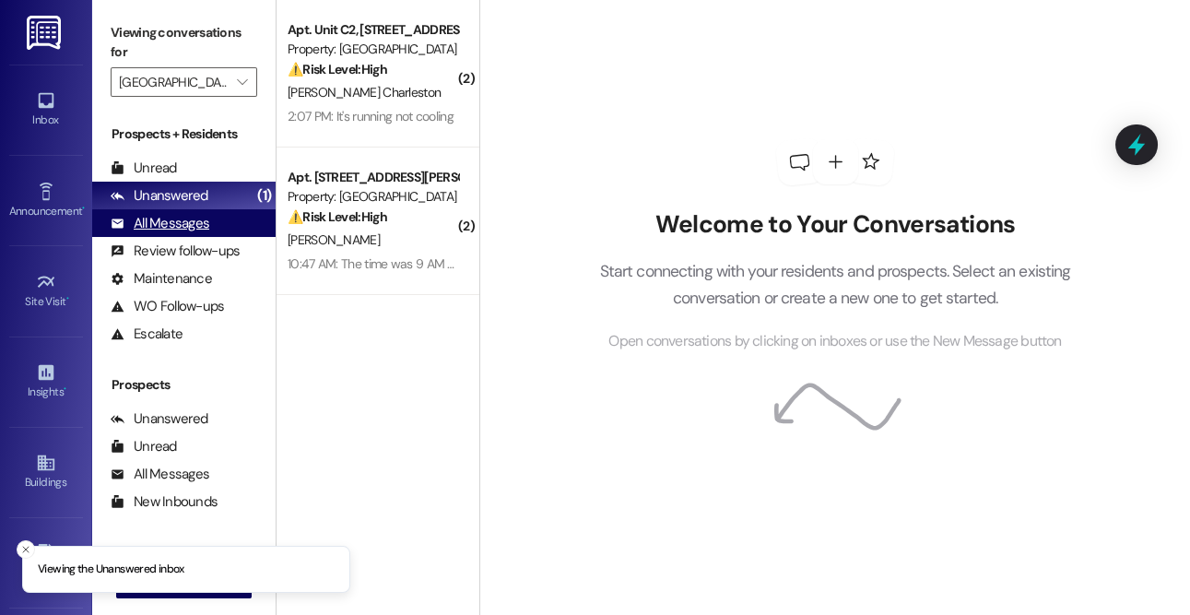
click at [200, 220] on div "All Messages" at bounding box center [160, 223] width 99 height 19
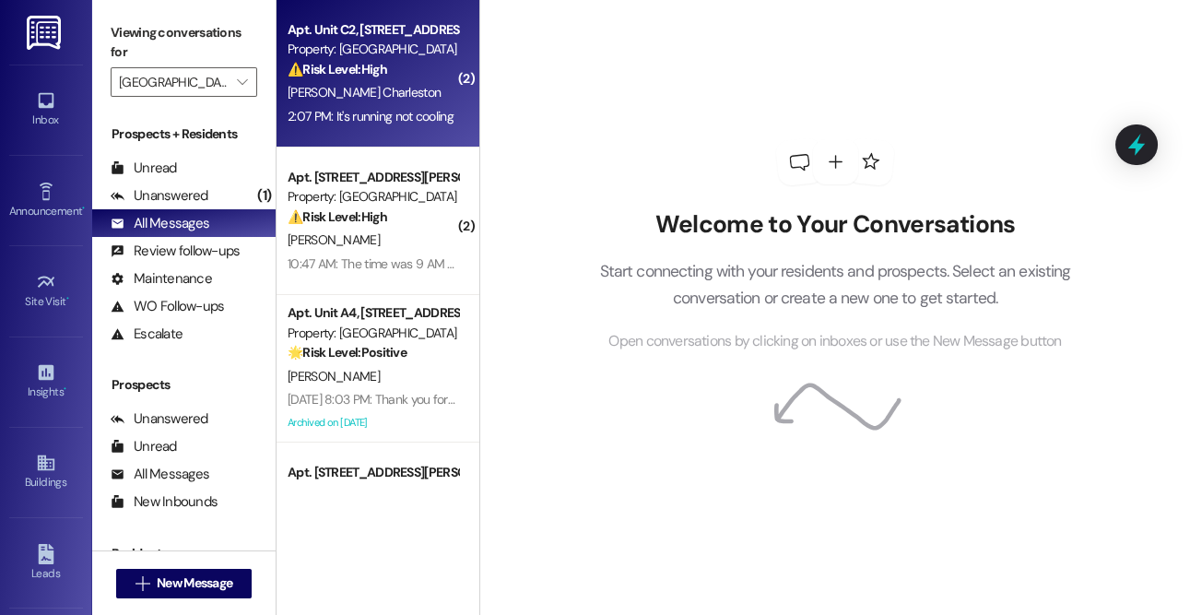
click at [402, 90] on div "[PERSON_NAME] Charleston" at bounding box center [373, 92] width 174 height 23
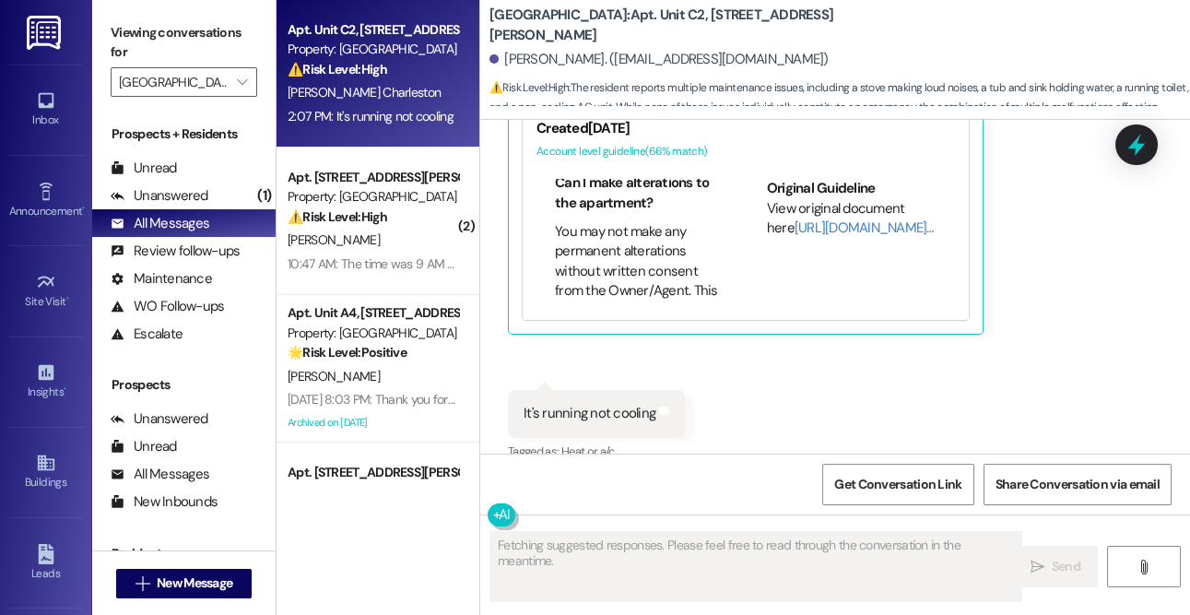
scroll to position [1228, 0]
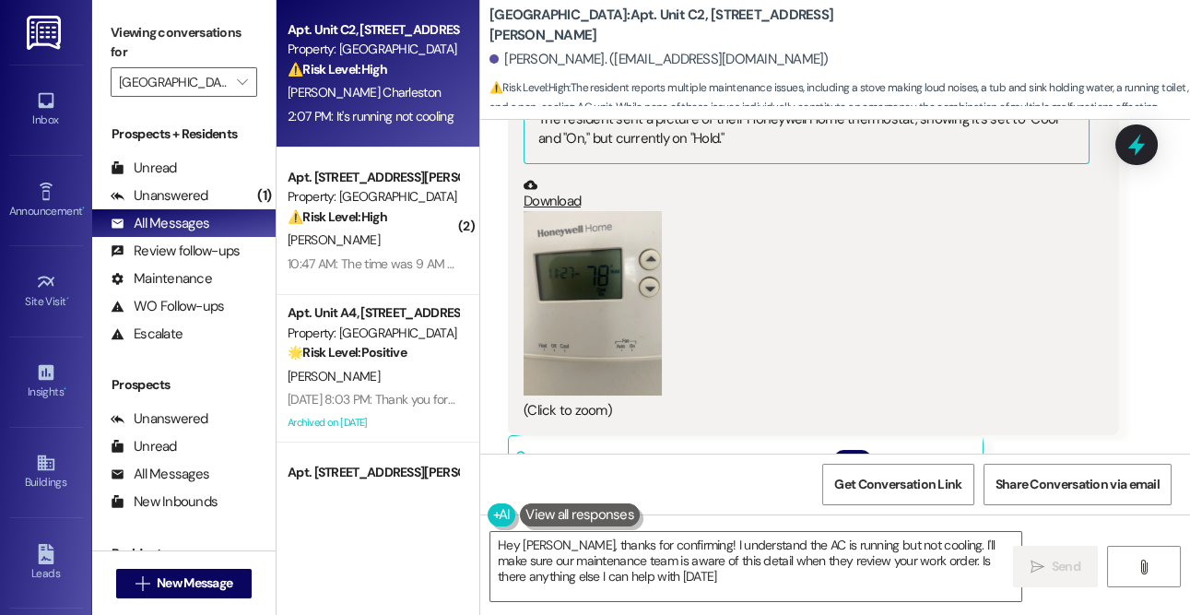
type textarea "Hey [PERSON_NAME], thanks for confirming! I understand the AC is running but no…"
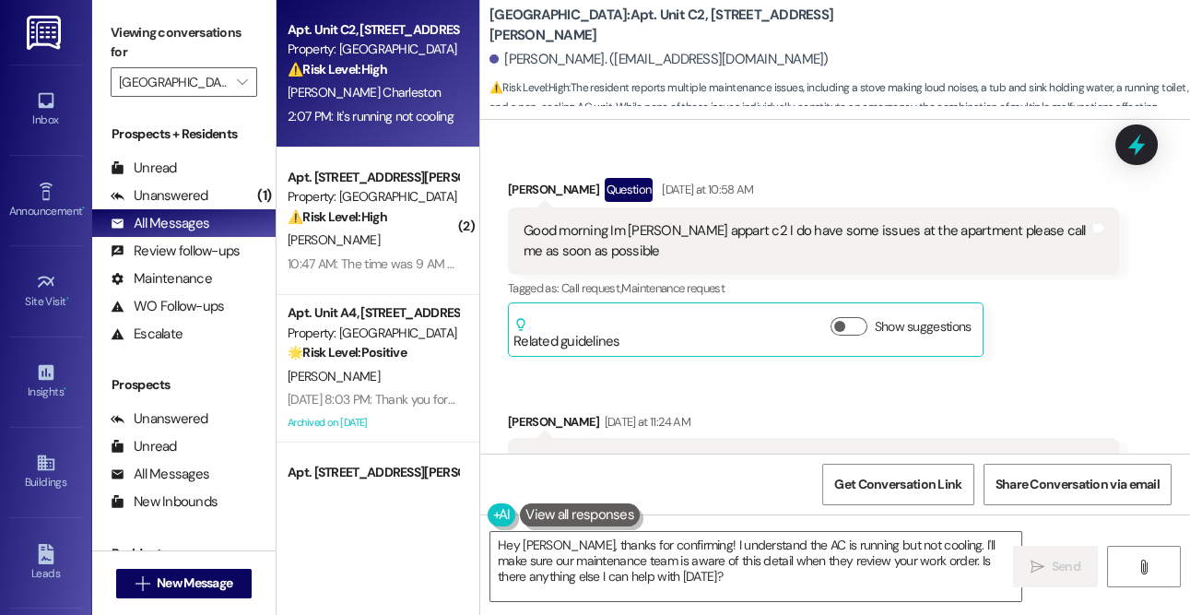
scroll to position [676, 0]
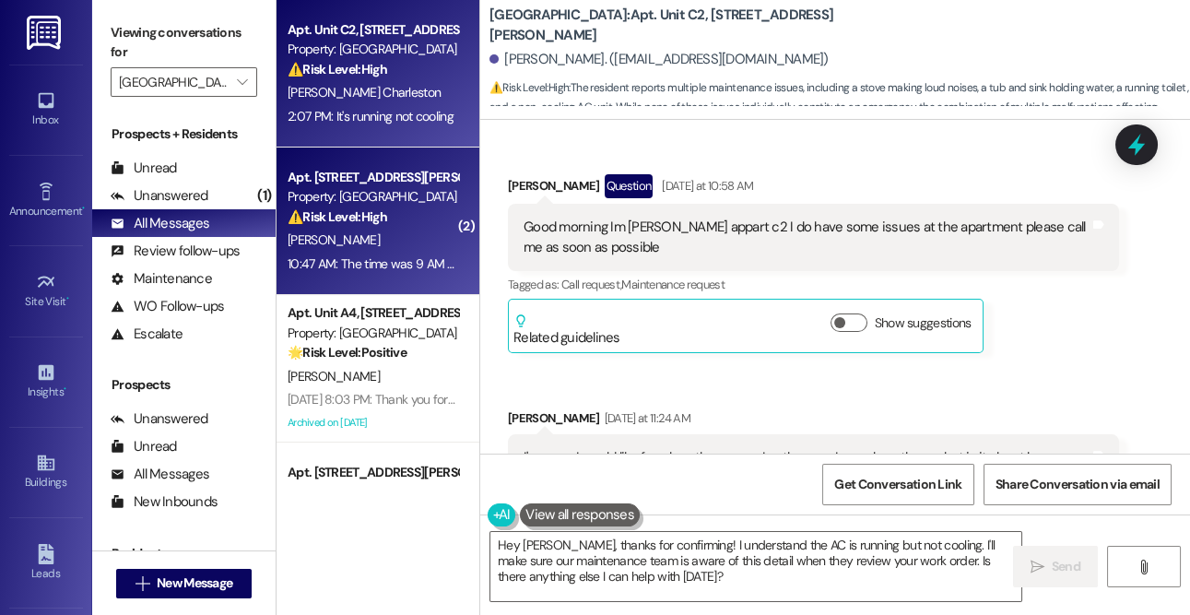
click at [385, 250] on div "[PERSON_NAME]" at bounding box center [373, 240] width 174 height 23
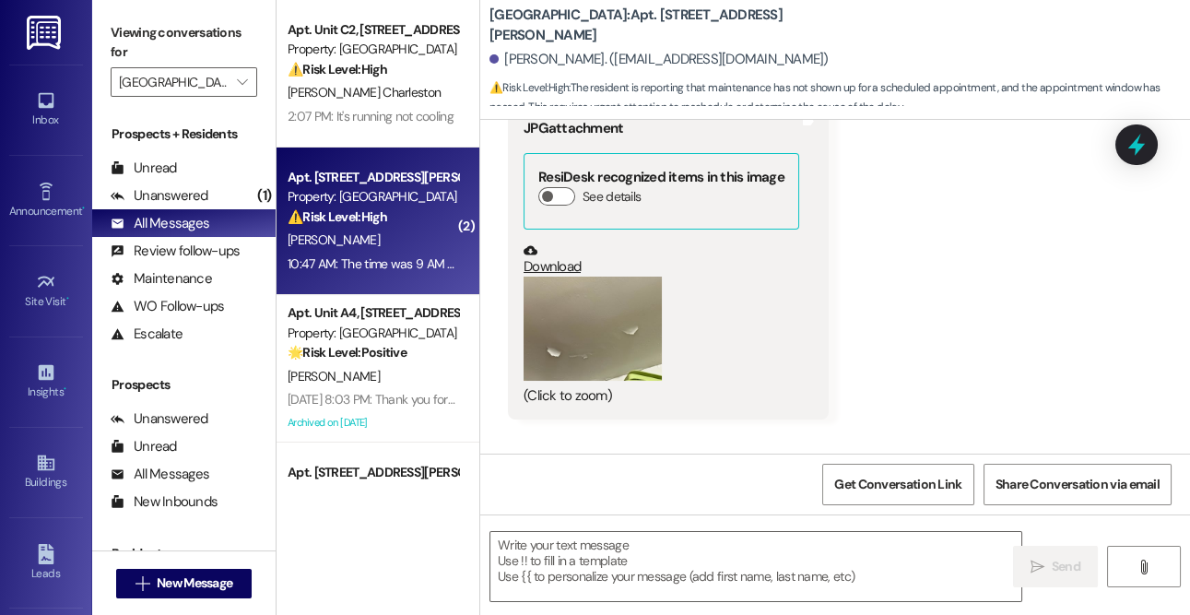
scroll to position [4011, 0]
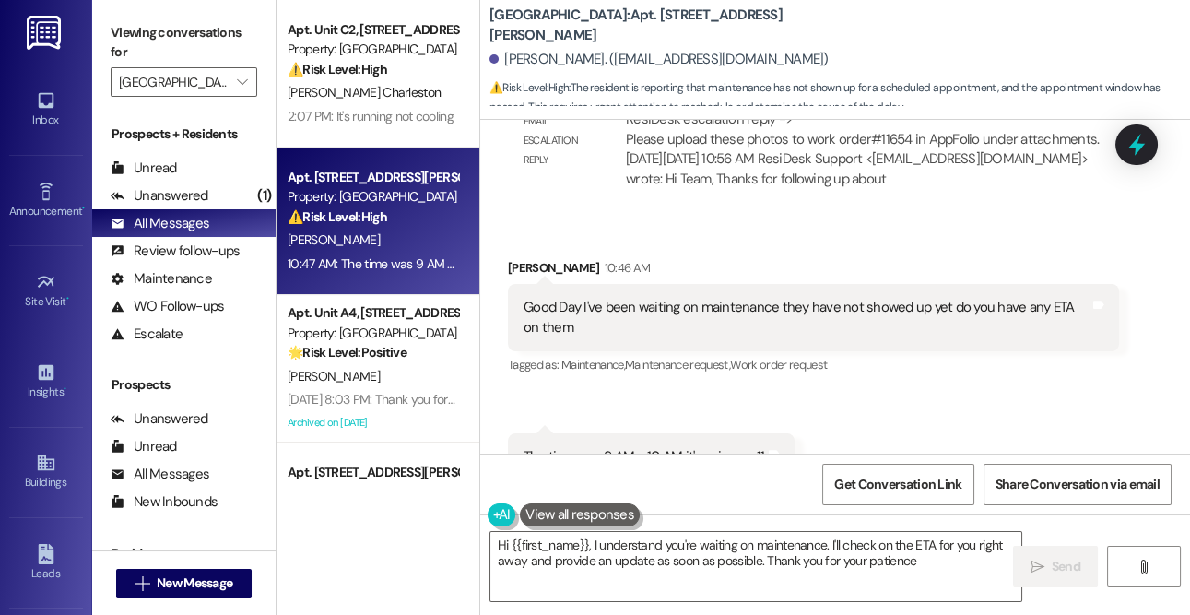
type textarea "Hi {{first_name}}, I understand you're waiting on maintenance. I'll check on th…"
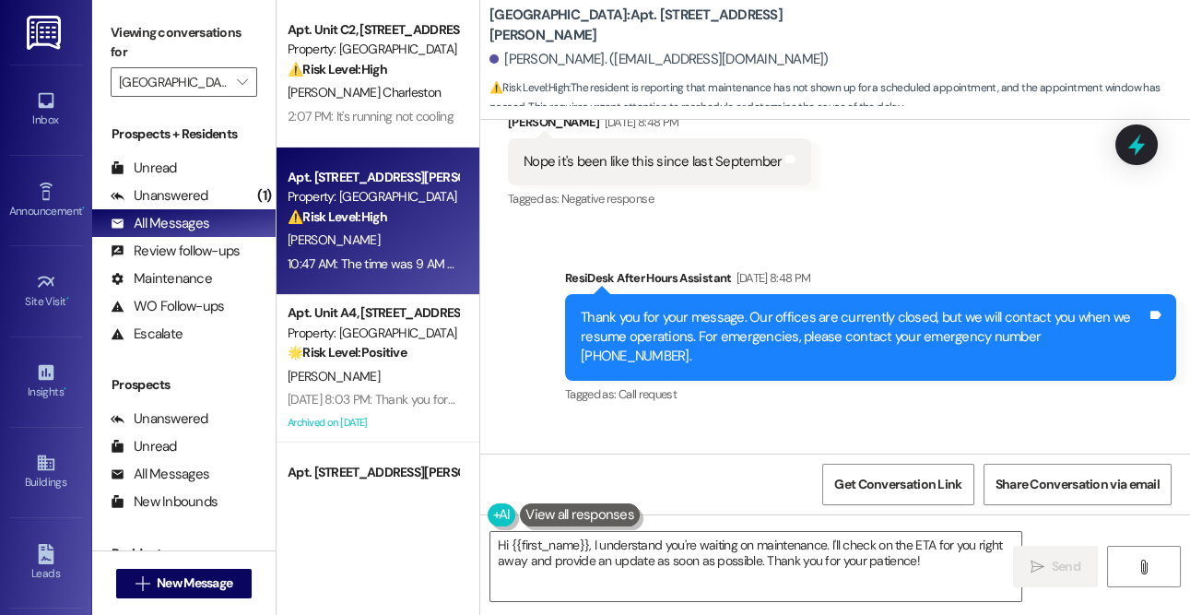
scroll to position [1720, 0]
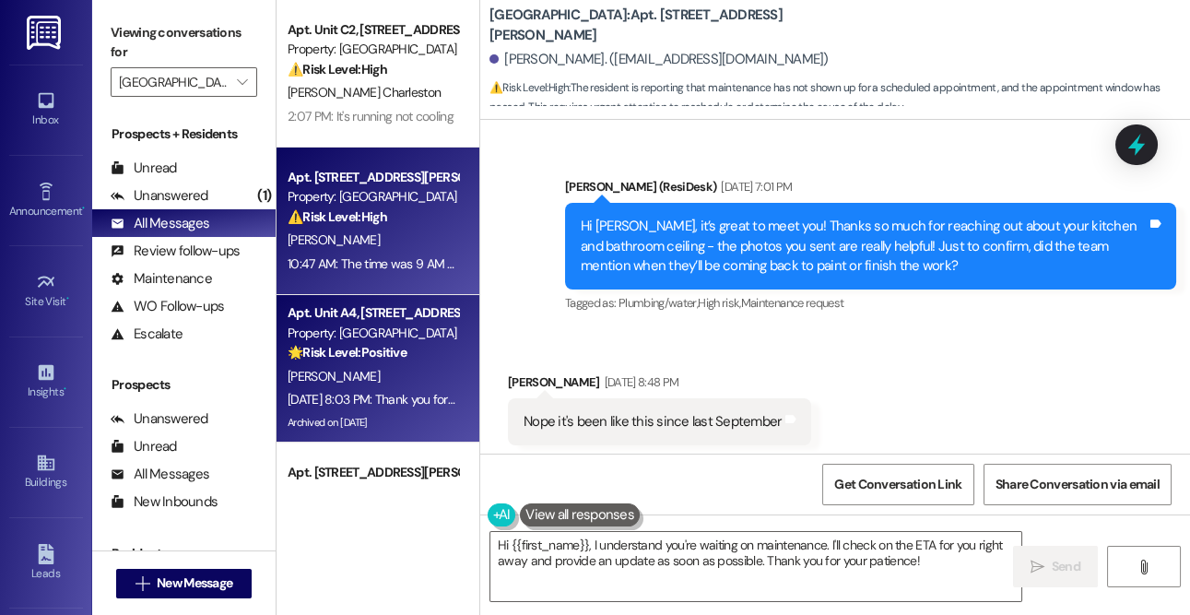
click at [406, 337] on div "Property: [GEOGRAPHIC_DATA]" at bounding box center [373, 333] width 171 height 19
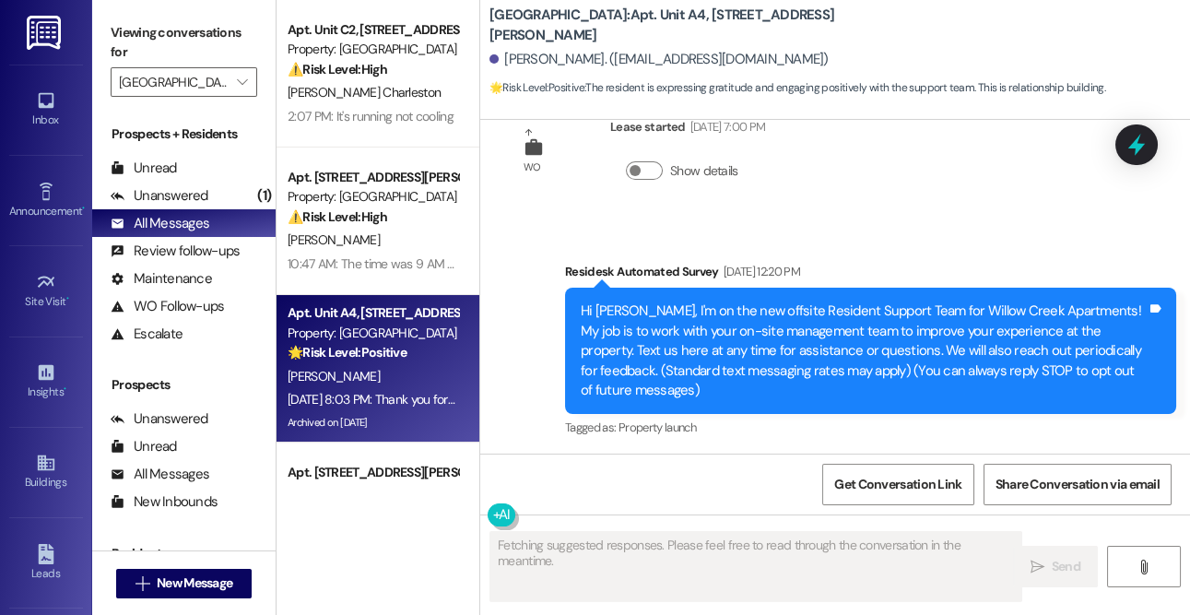
scroll to position [0, 0]
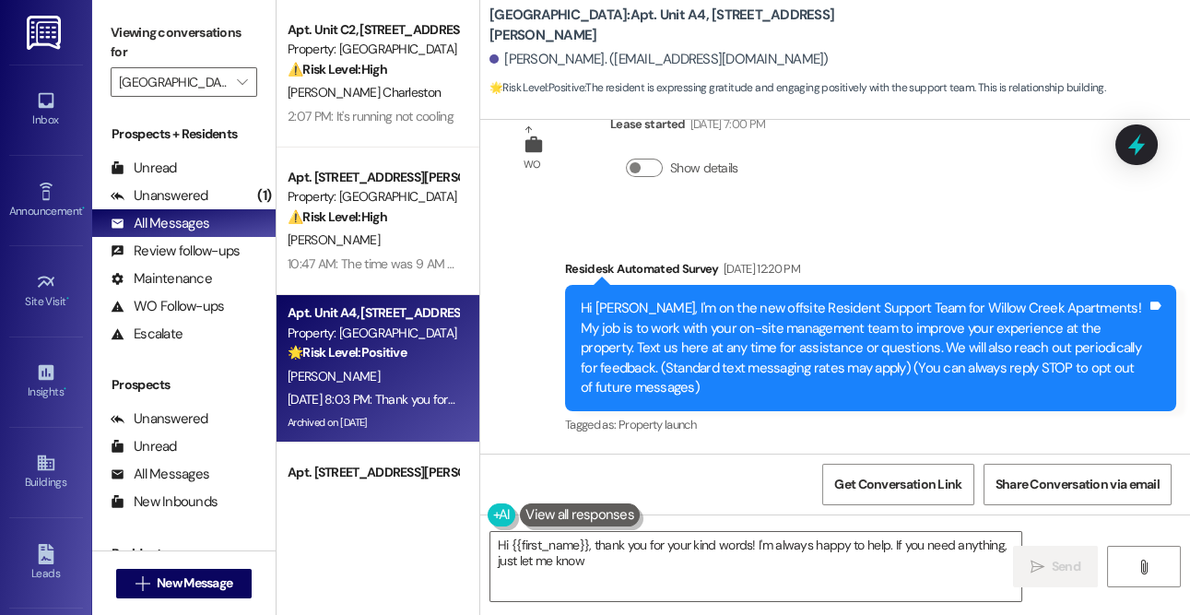
type textarea "Hi {{first_name}}, thank you for your kind words! I'm always happy to help. If …"
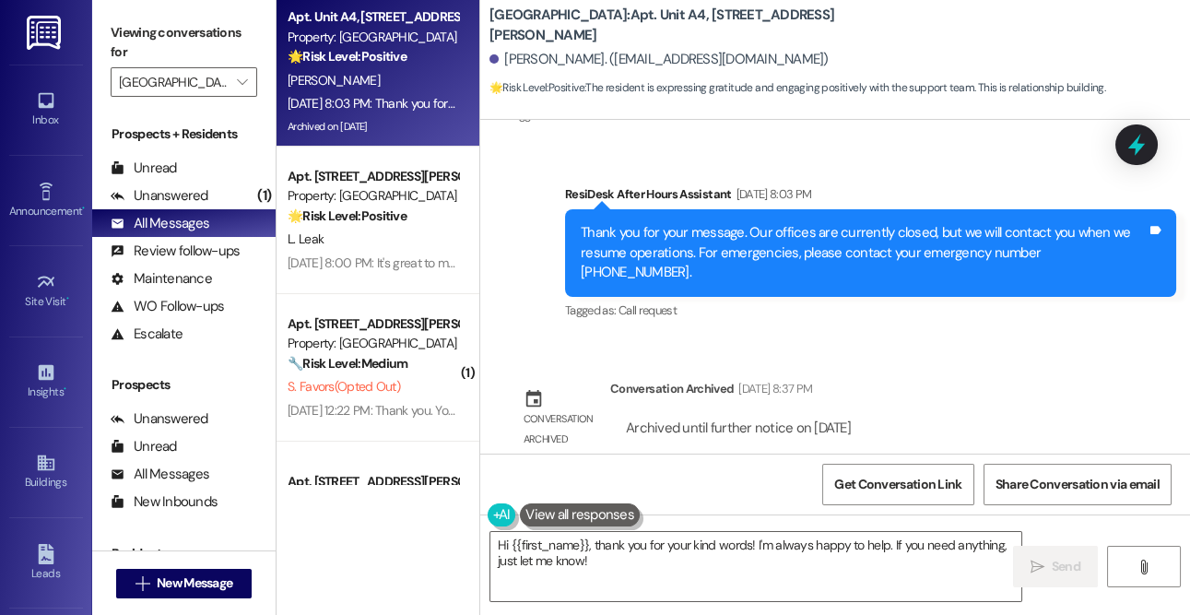
scroll to position [332, 0]
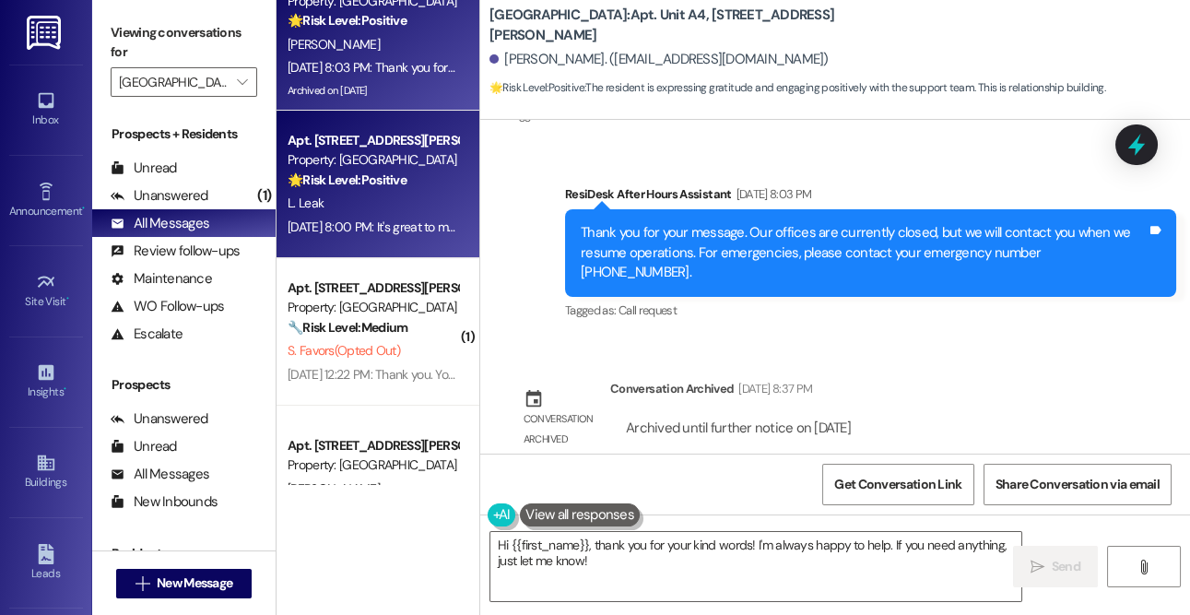
click at [349, 176] on strong "🌟 Risk Level: Positive" at bounding box center [347, 179] width 119 height 17
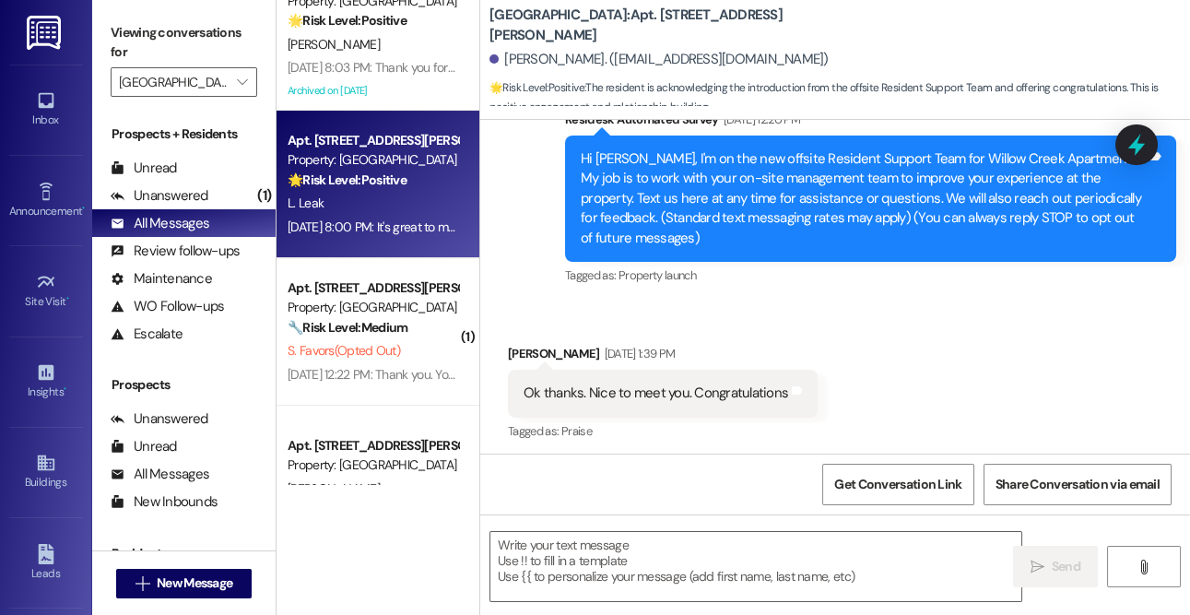
scroll to position [180, 0]
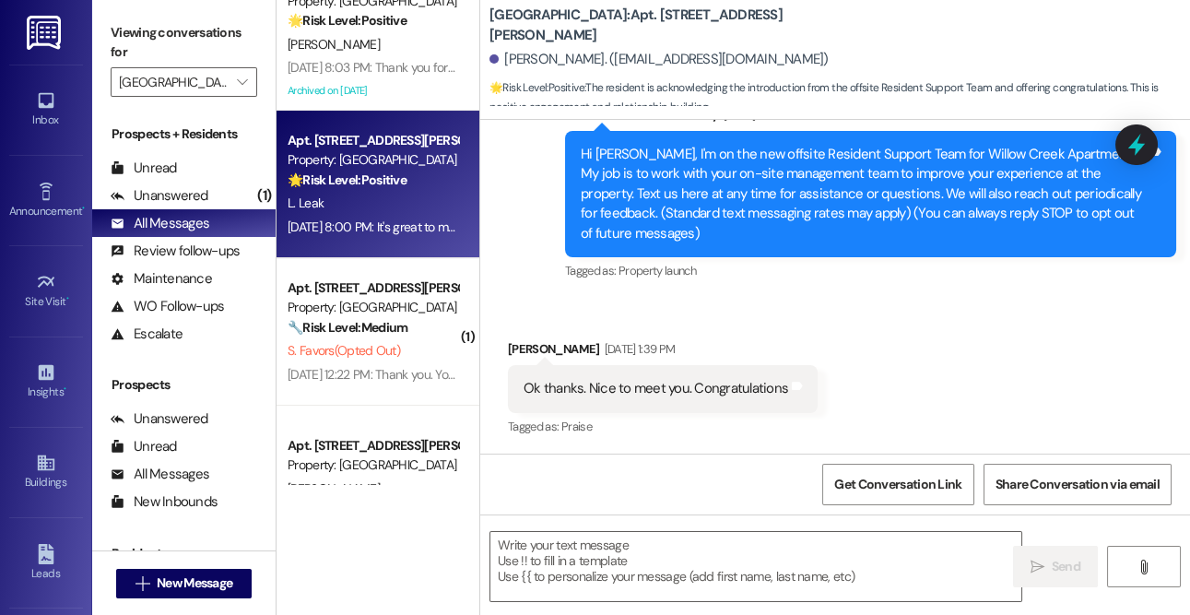
type textarea "Fetching suggested responses. Please feel free to read through the conversation…"
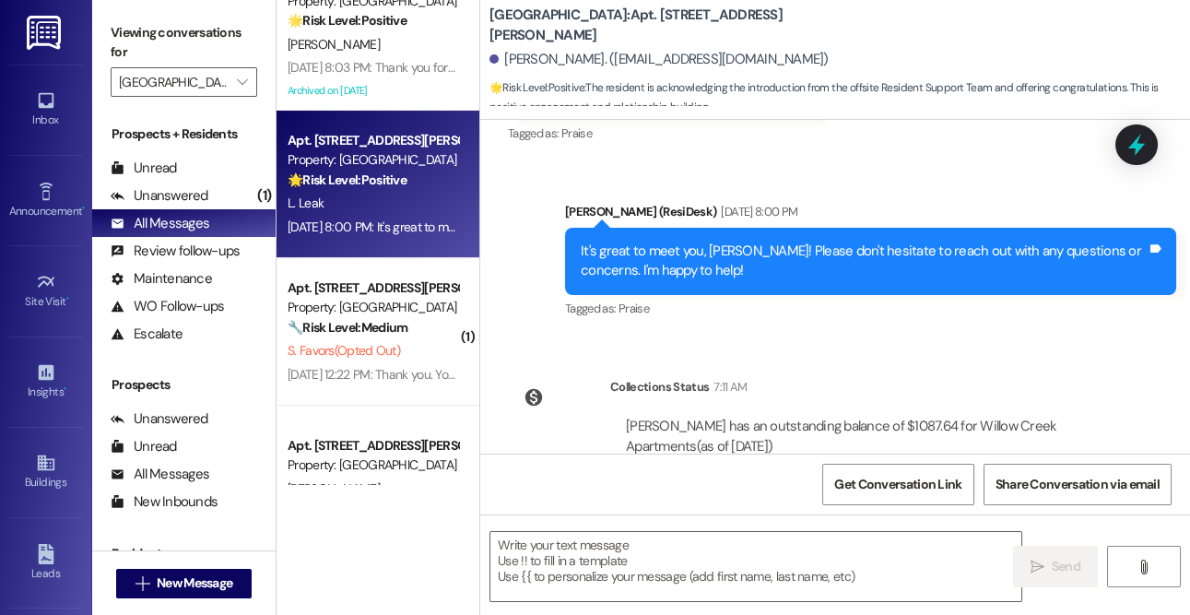
scroll to position [545, 0]
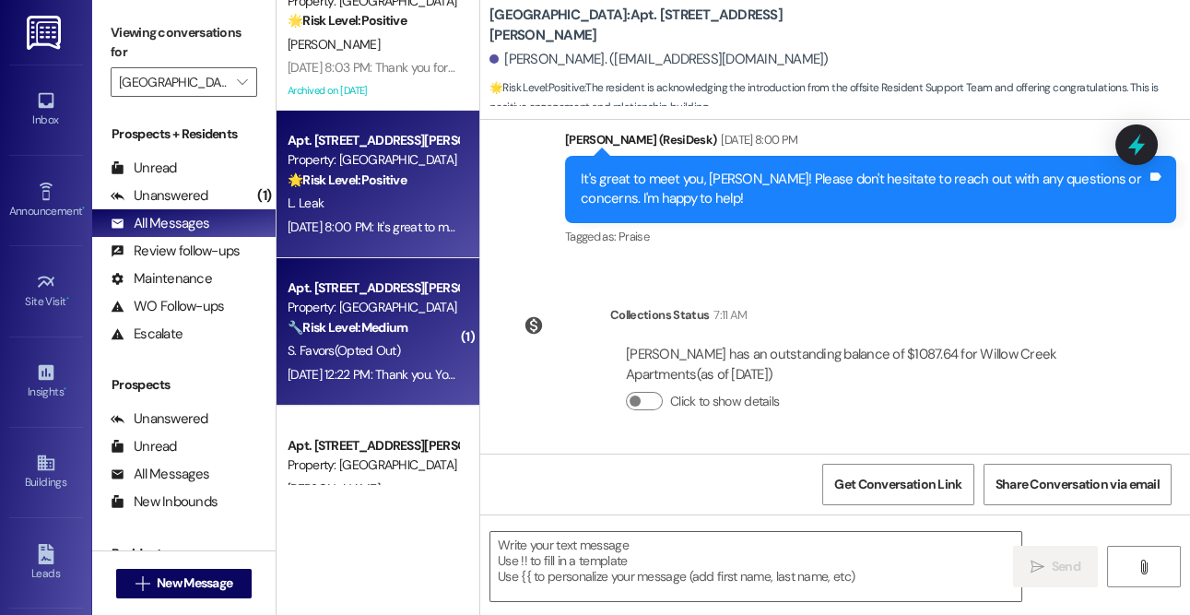
click at [435, 339] on div "S. Favors (Opted Out)" at bounding box center [373, 350] width 174 height 23
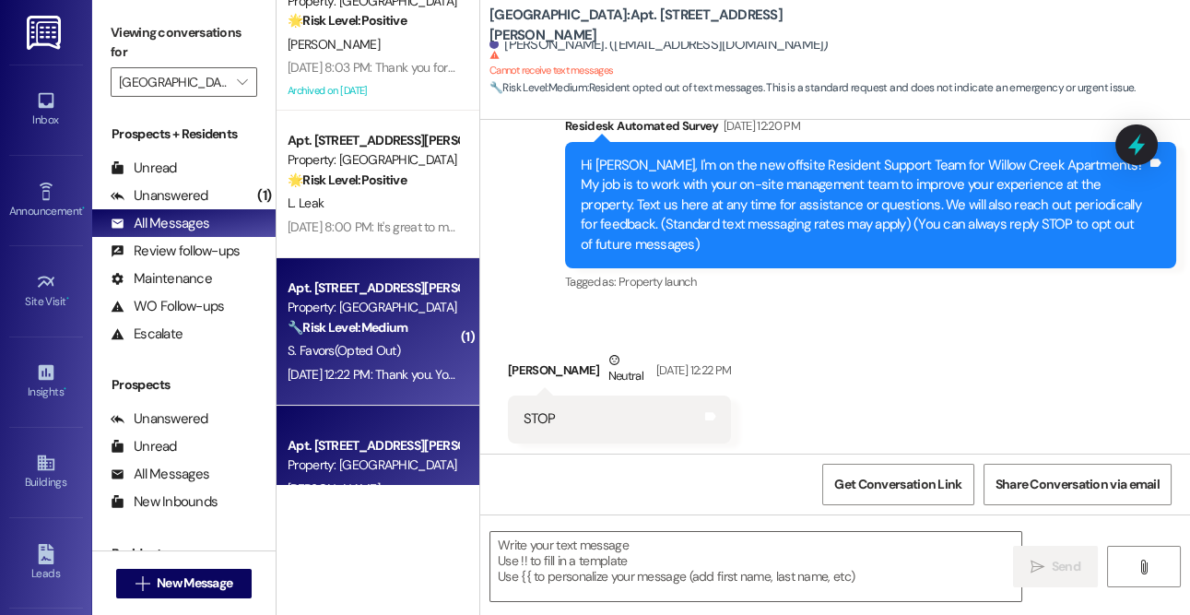
type textarea "Fetching suggested responses. Please feel free to read through the conversation…"
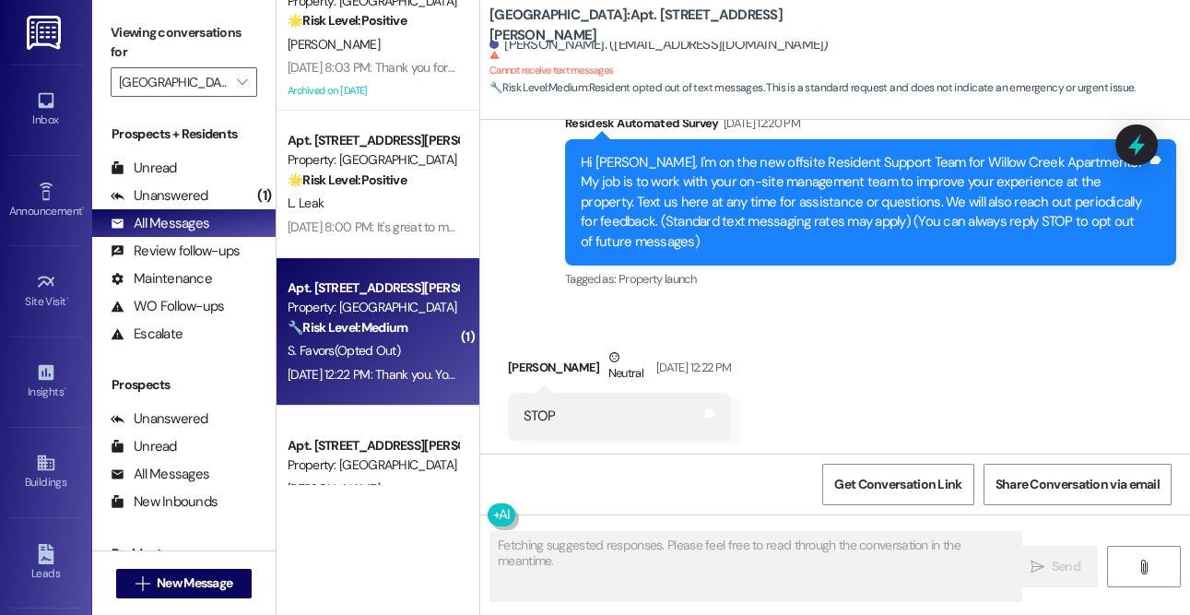
click at [386, 465] on div "Property: [GEOGRAPHIC_DATA]" at bounding box center [373, 464] width 171 height 19
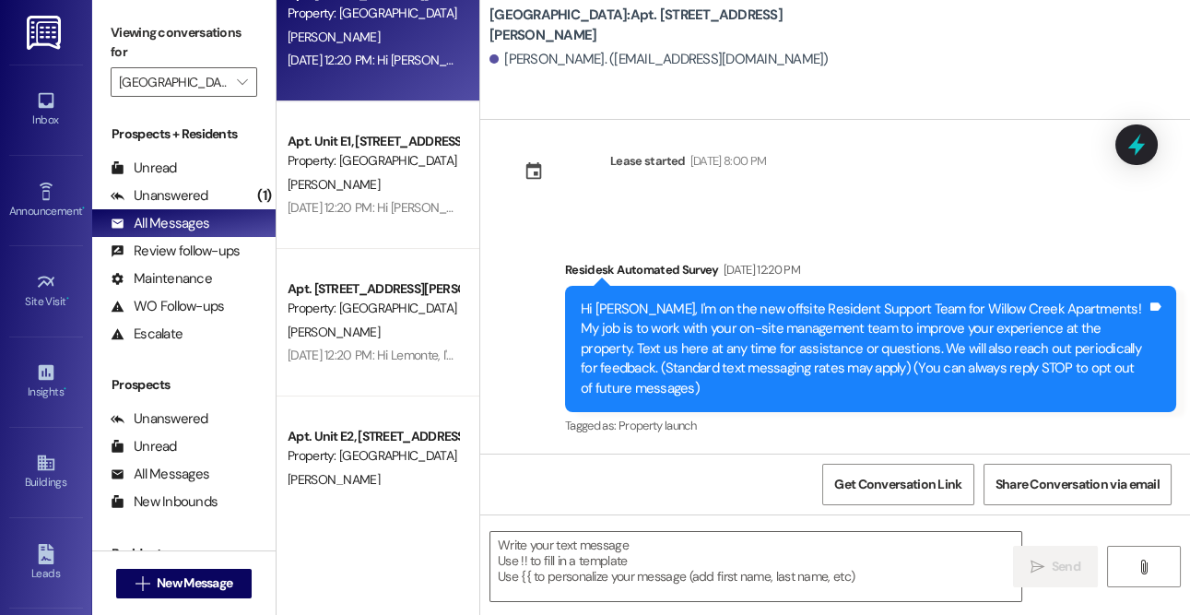
scroll to position [860, 0]
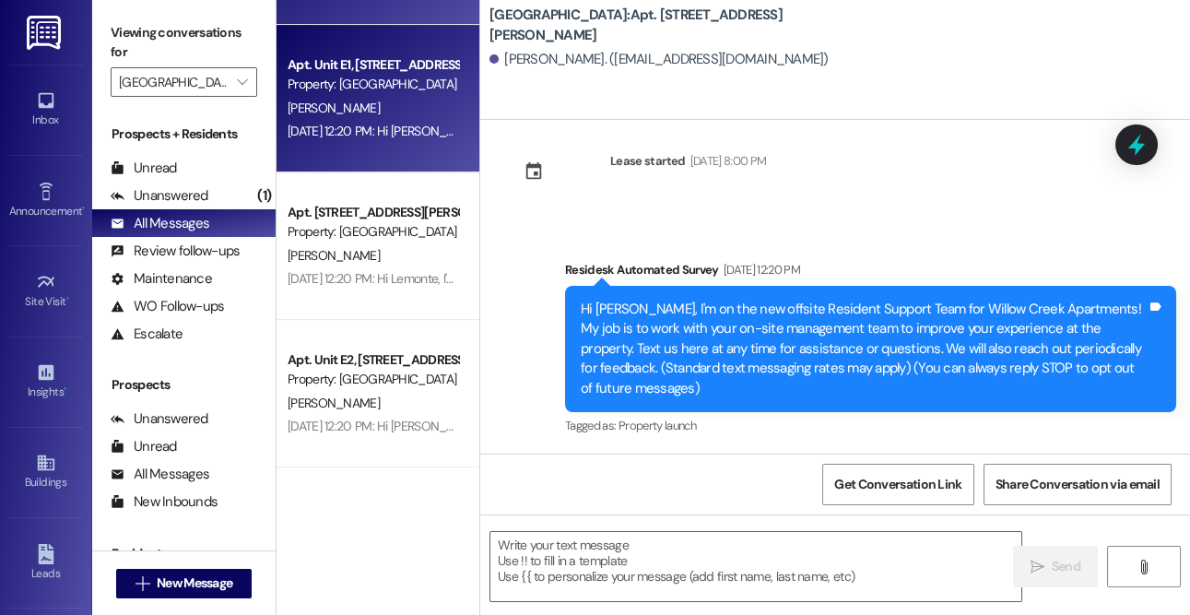
click at [320, 167] on div "Apt. [GEOGRAPHIC_DATA], [STREET_ADDRESS][PERSON_NAME] Property: [GEOGRAPHIC_DAT…" at bounding box center [378, 99] width 203 height 148
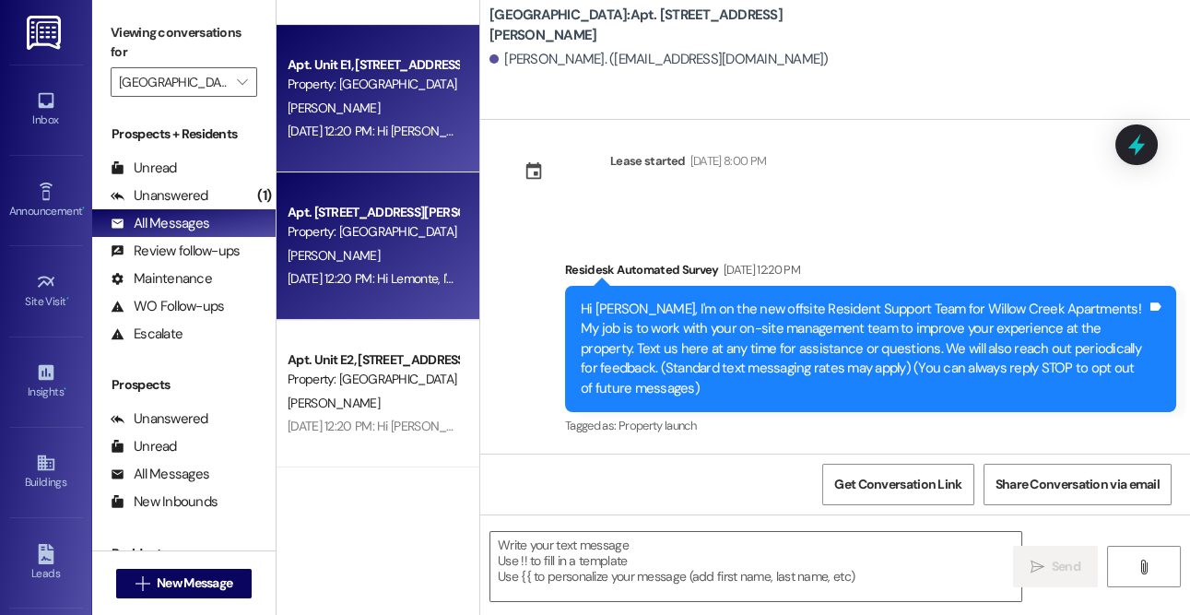
type textarea "Fetching suggested responses. Please feel free to read through the conversation…"
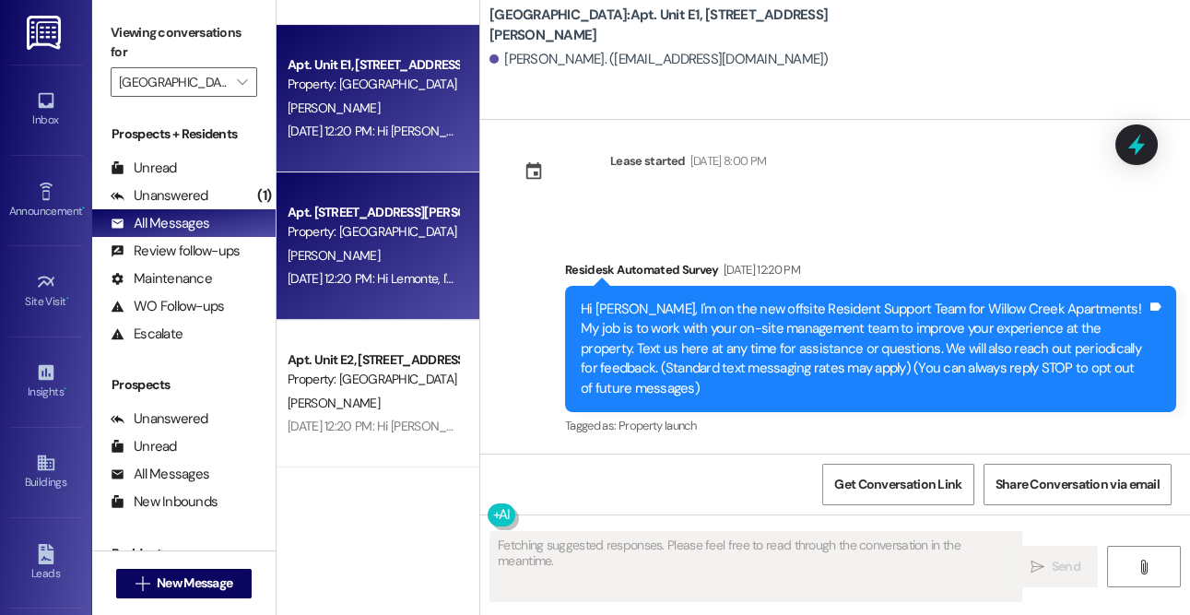
click at [383, 254] on div "[PERSON_NAME]" at bounding box center [373, 255] width 174 height 23
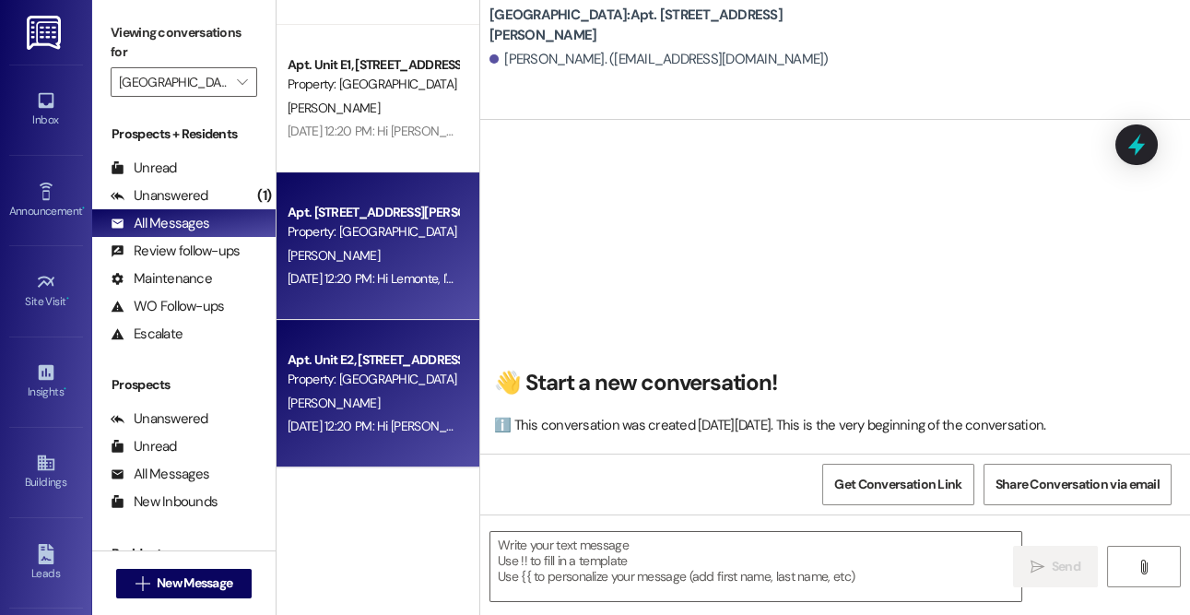
click at [397, 361] on div "Apt. Unit E2, [STREET_ADDRESS][PERSON_NAME]" at bounding box center [373, 359] width 171 height 19
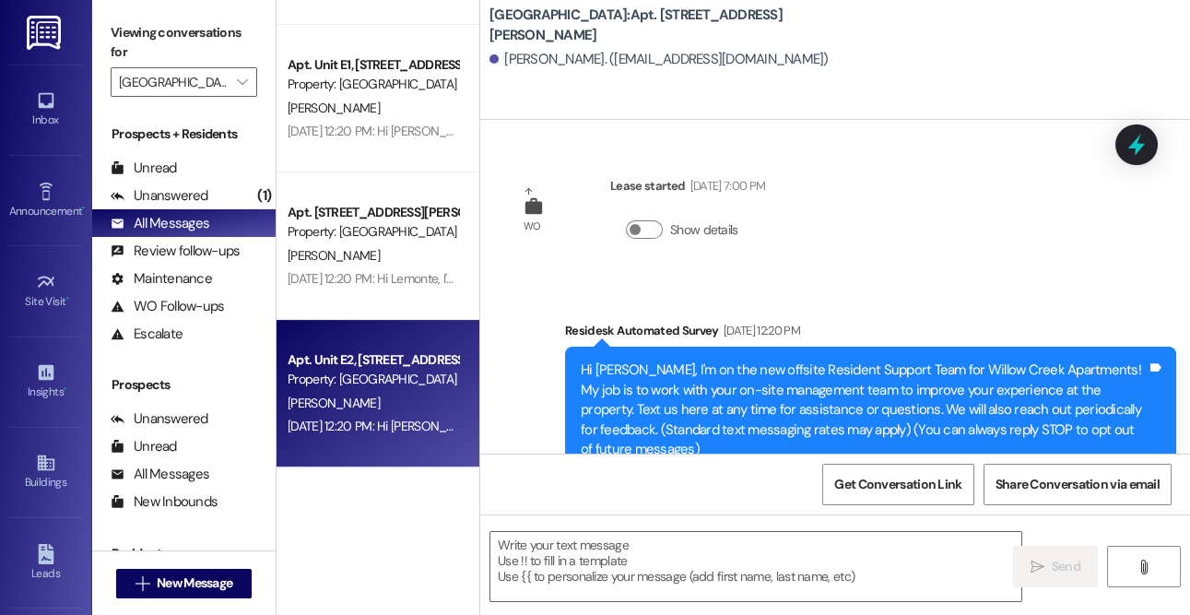
type textarea "Fetching suggested responses. Please feel free to read through the conversation…"
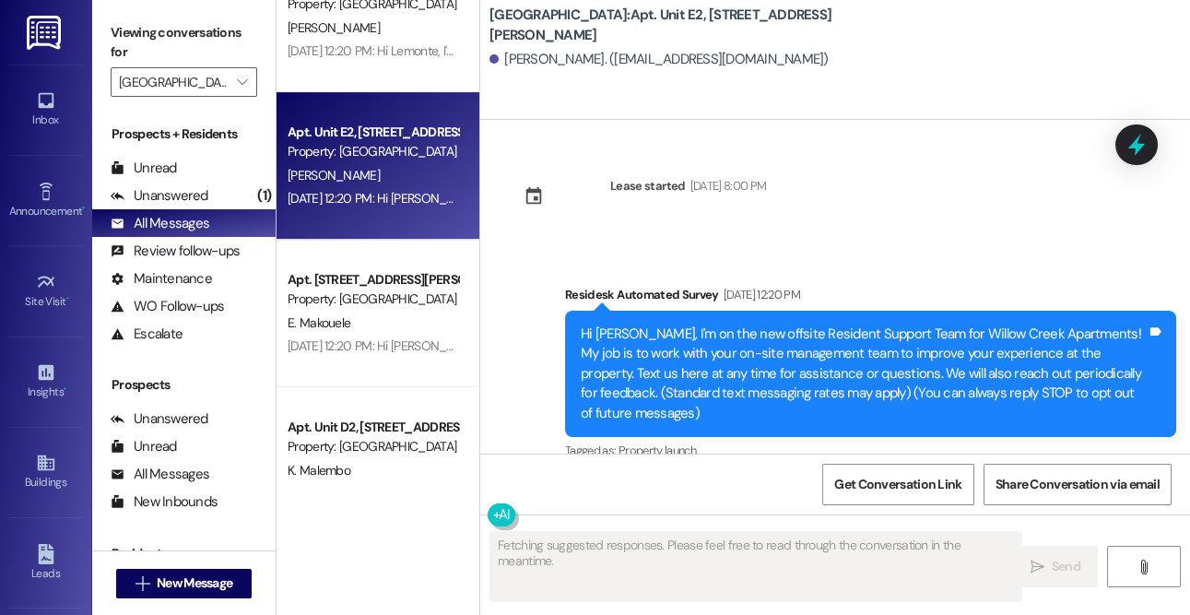
scroll to position [1097, 0]
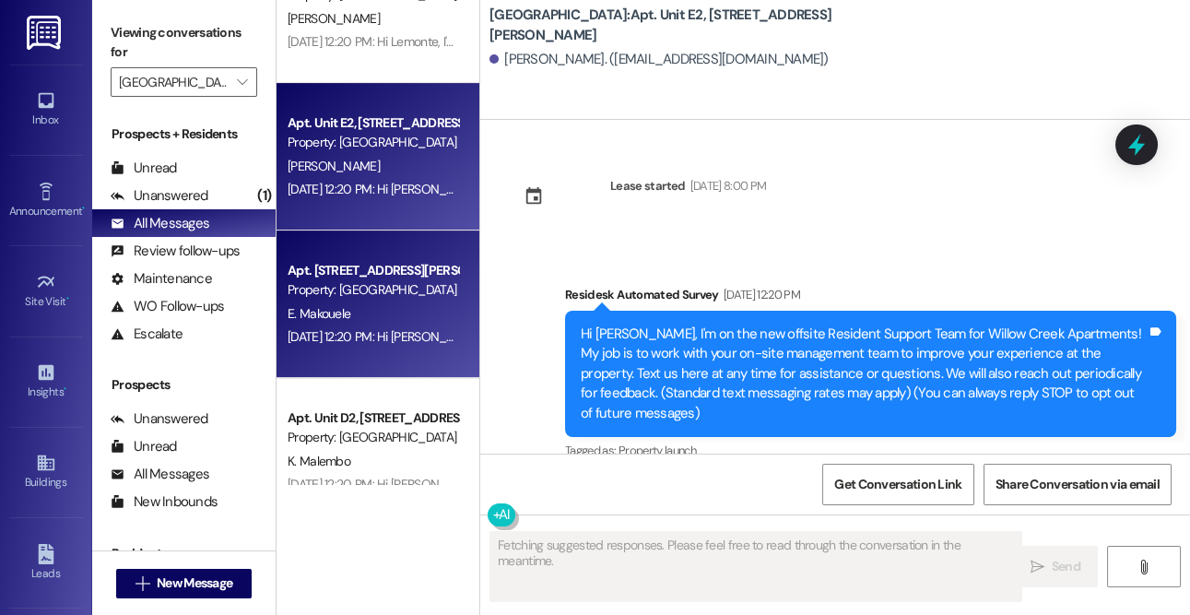
click at [387, 318] on div "E. Makouele" at bounding box center [373, 313] width 174 height 23
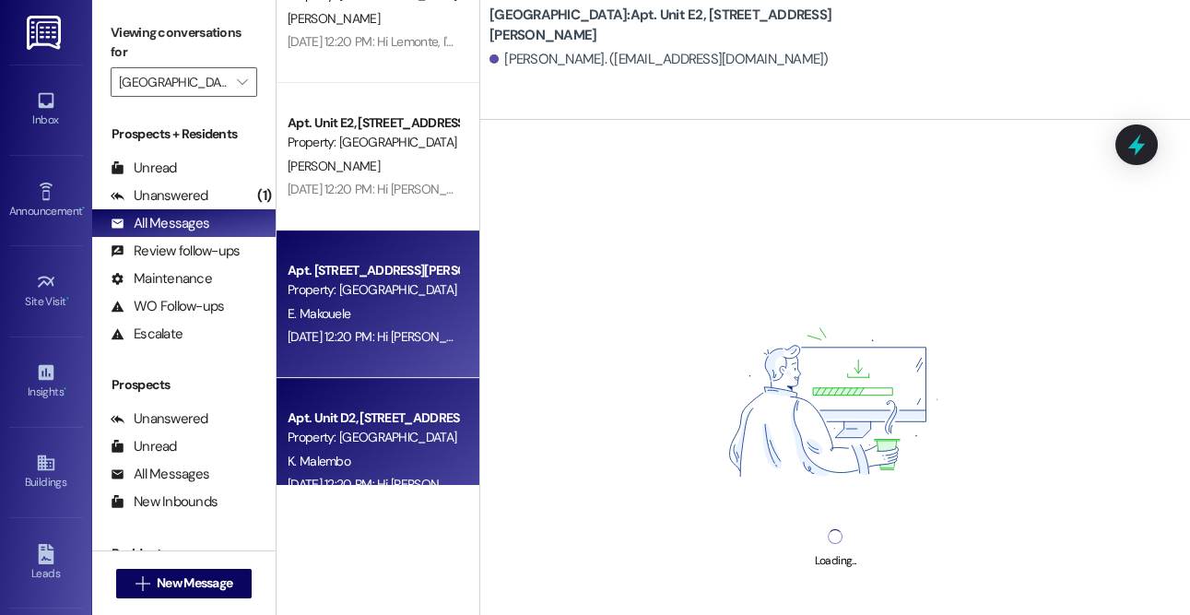
click at [404, 394] on div "Apt. Unit D2, [STREET_ADDRESS][PERSON_NAME] Property: [GEOGRAPHIC_DATA] K. Male…" at bounding box center [378, 452] width 203 height 148
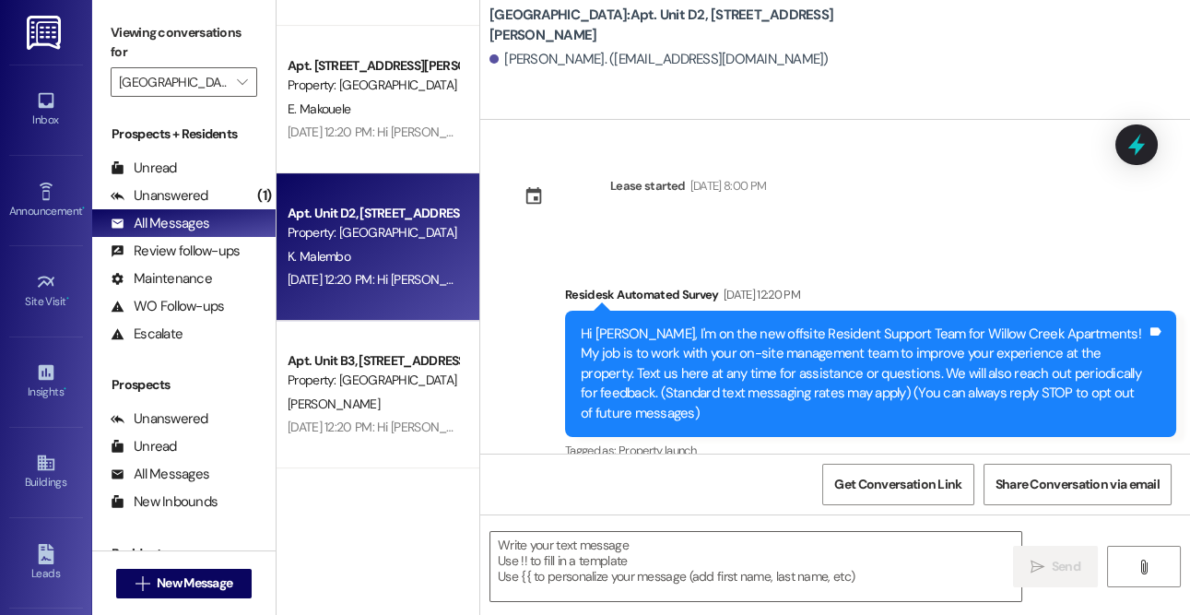
scroll to position [1306, 0]
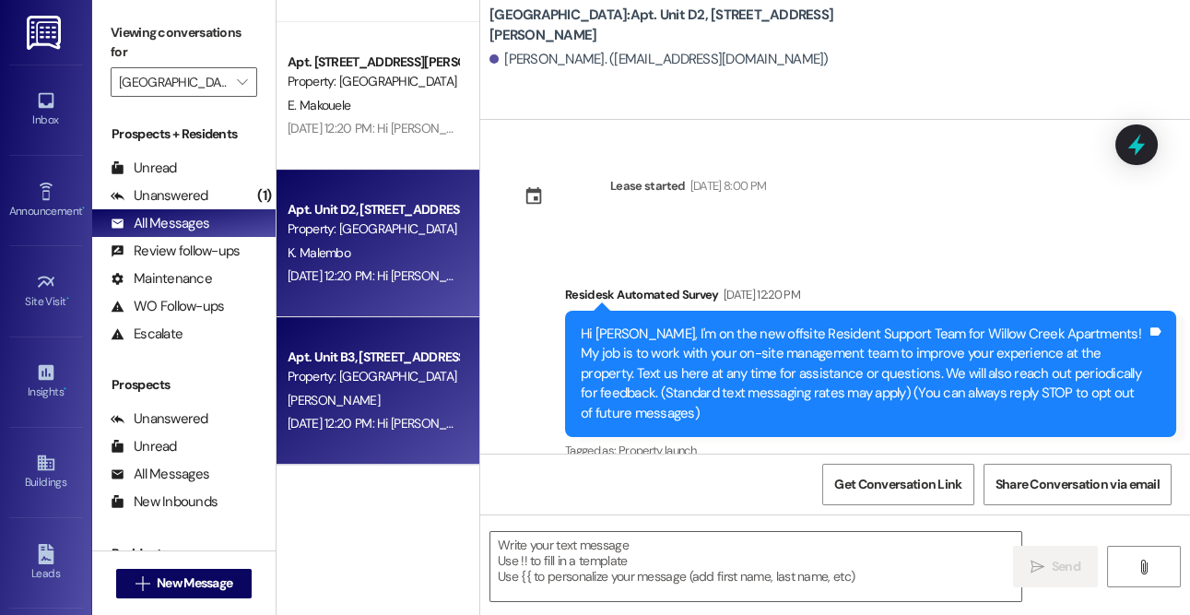
type textarea "Fetching suggested responses. Please feel free to read through the conversation…"
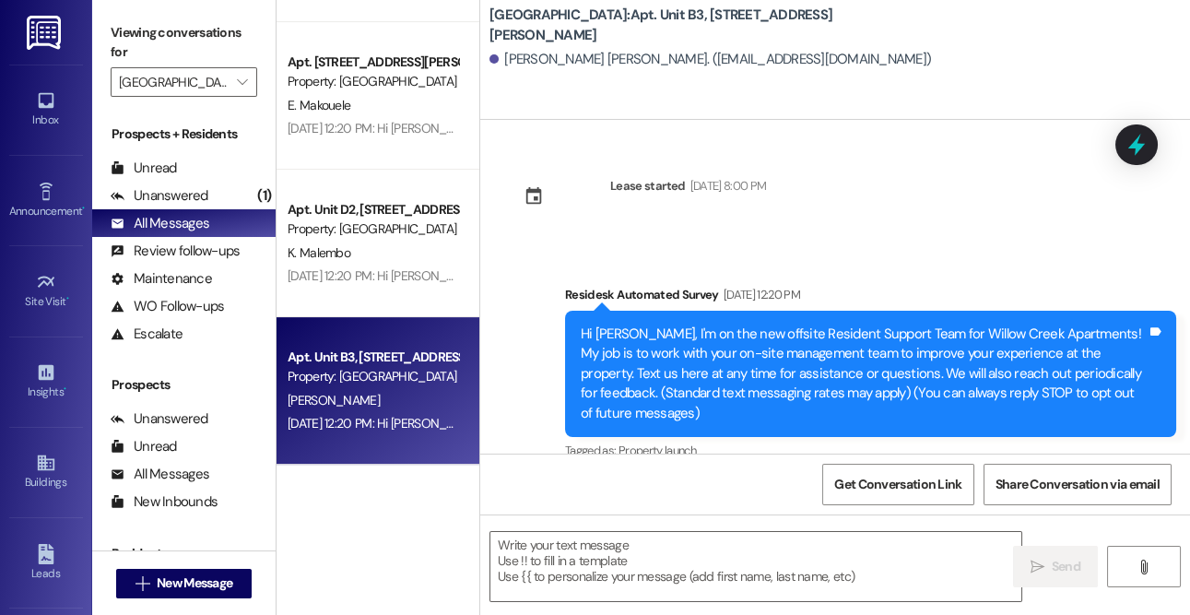
type textarea "Fetching suggested responses. Please feel free to read through the conversation…"
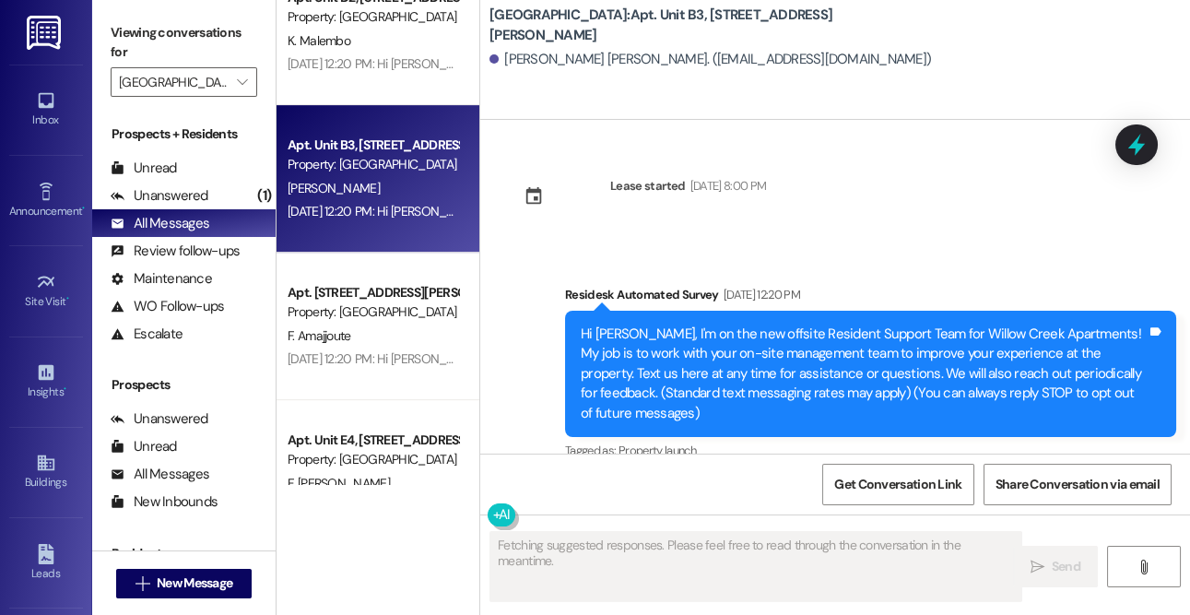
scroll to position [1540, 0]
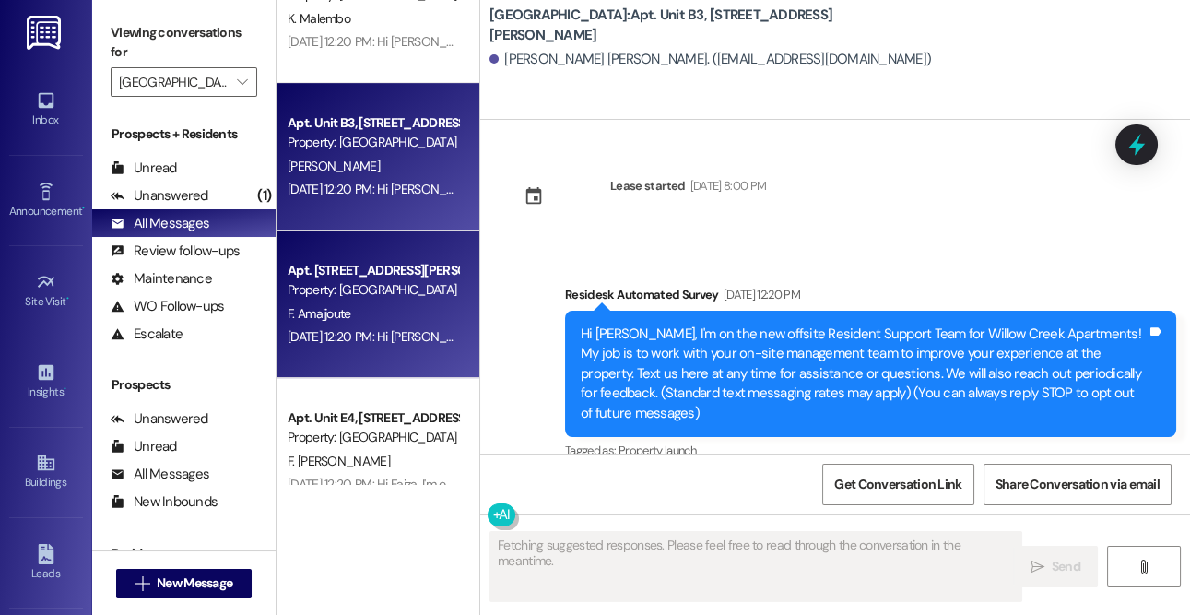
click at [349, 284] on div "Property: [GEOGRAPHIC_DATA]" at bounding box center [373, 289] width 171 height 19
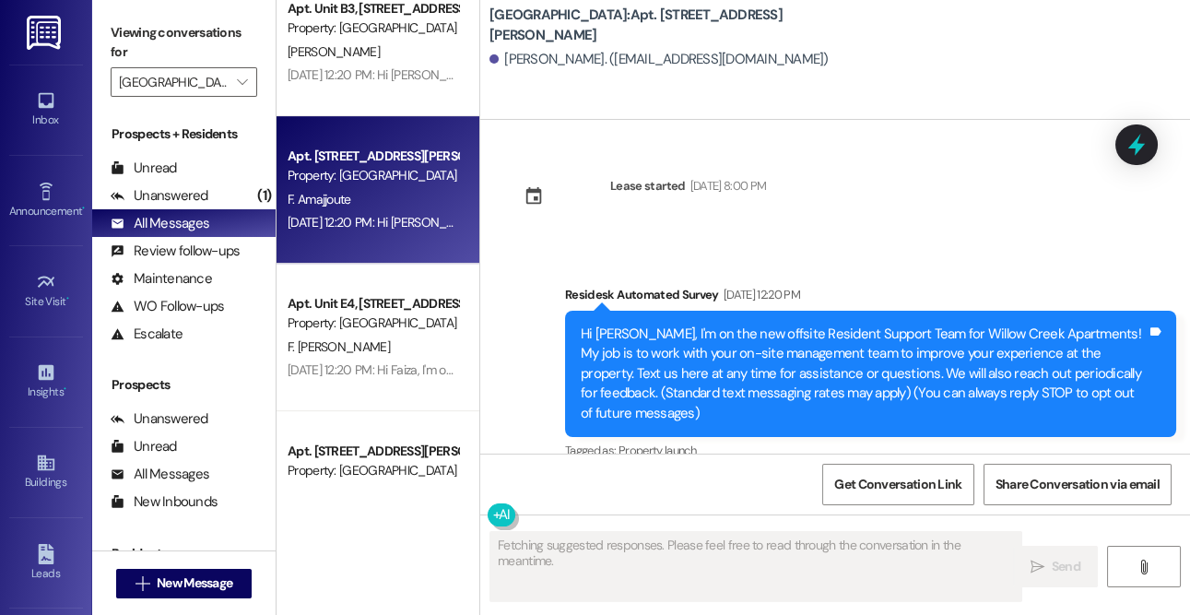
scroll to position [1743, 0]
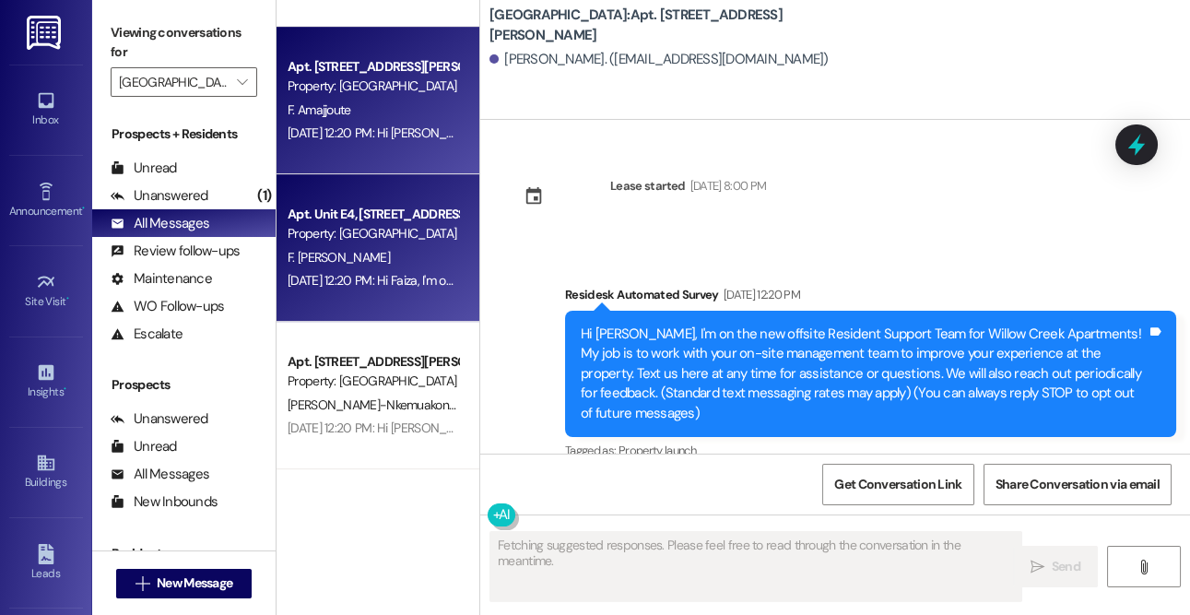
click at [339, 247] on div "F. [PERSON_NAME]" at bounding box center [373, 257] width 174 height 23
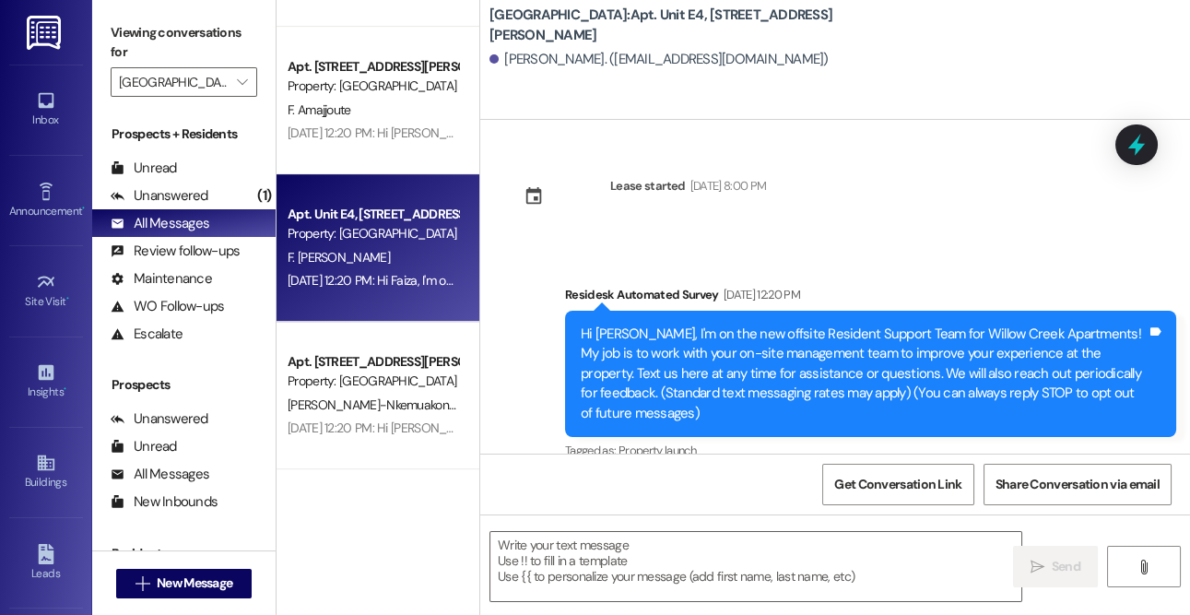
type textarea "Fetching suggested responses. Please feel free to read through the conversation…"
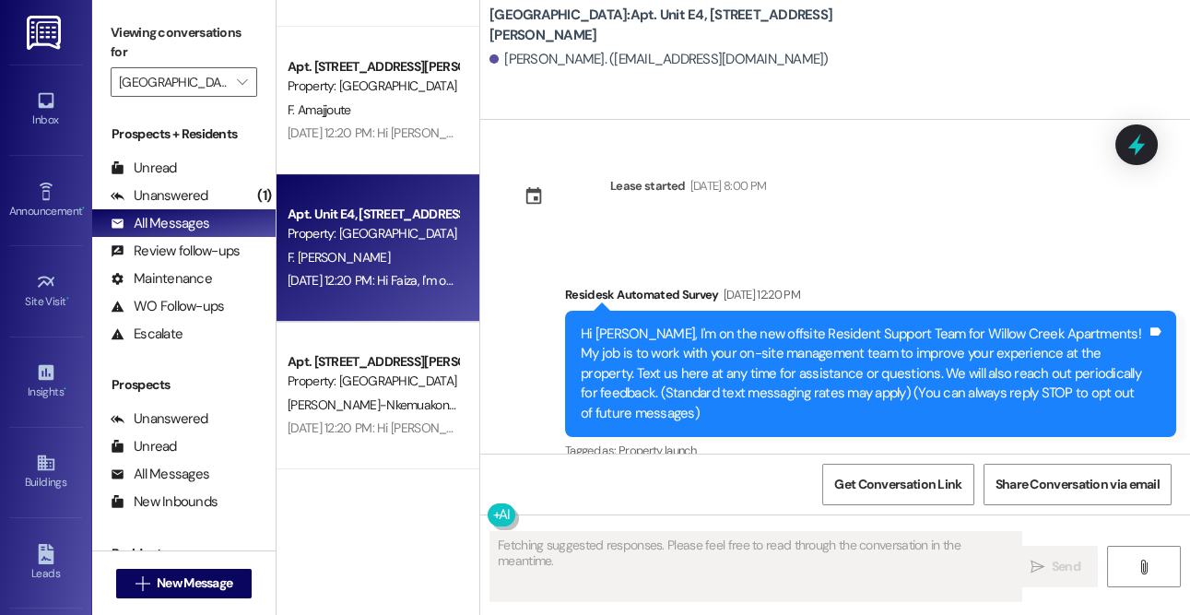
scroll to position [25, 0]
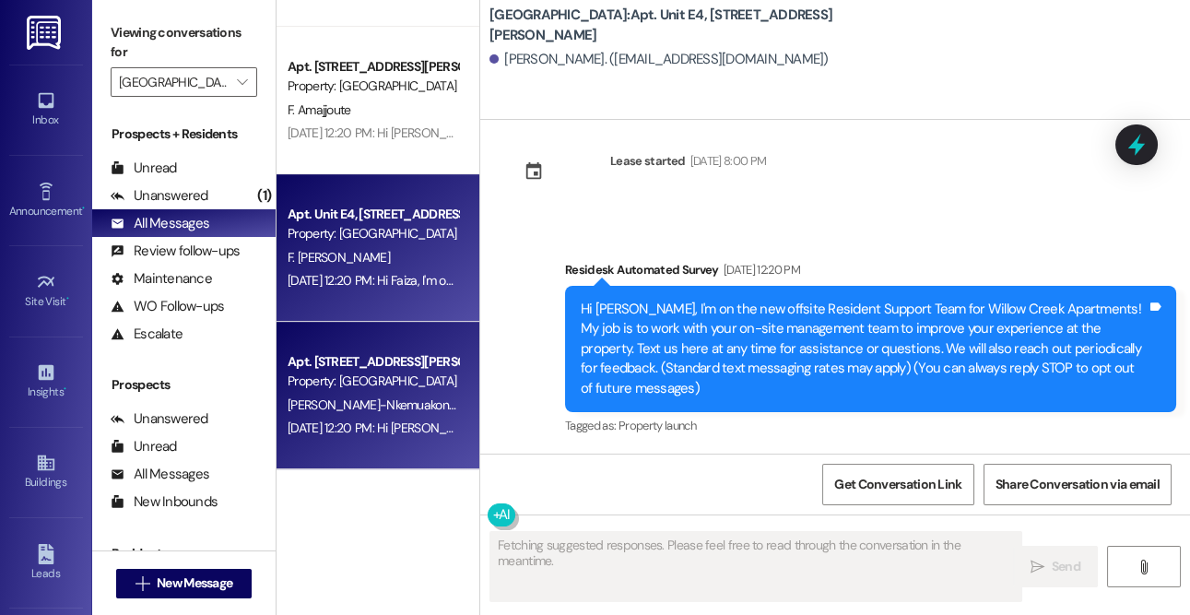
click at [378, 374] on div "Property: [GEOGRAPHIC_DATA]" at bounding box center [373, 381] width 171 height 19
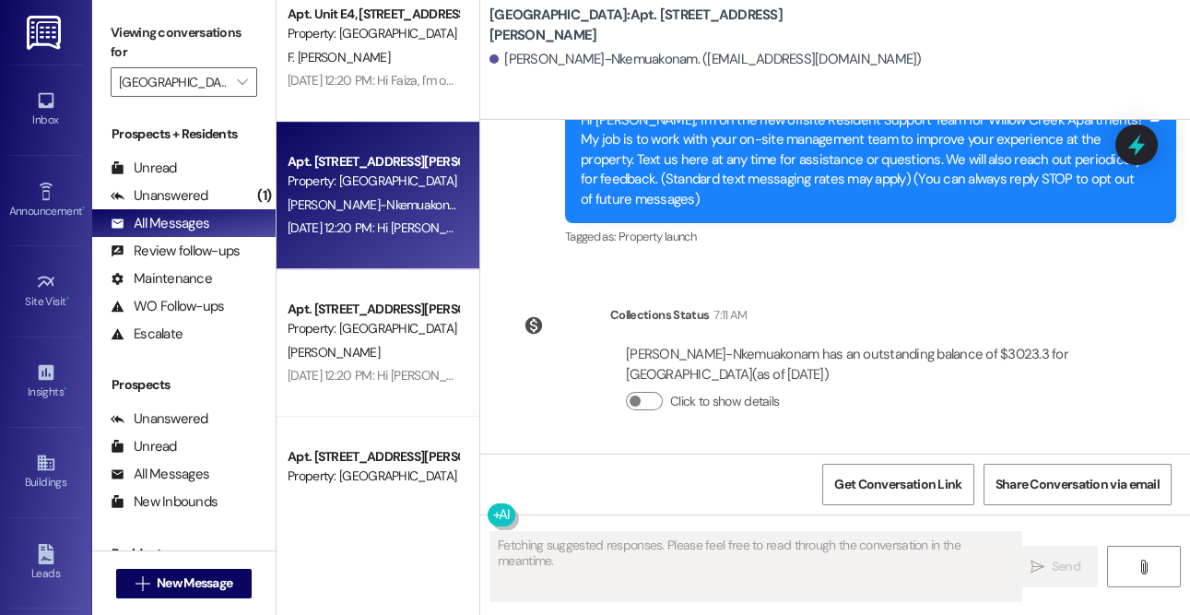
scroll to position [2024, 0]
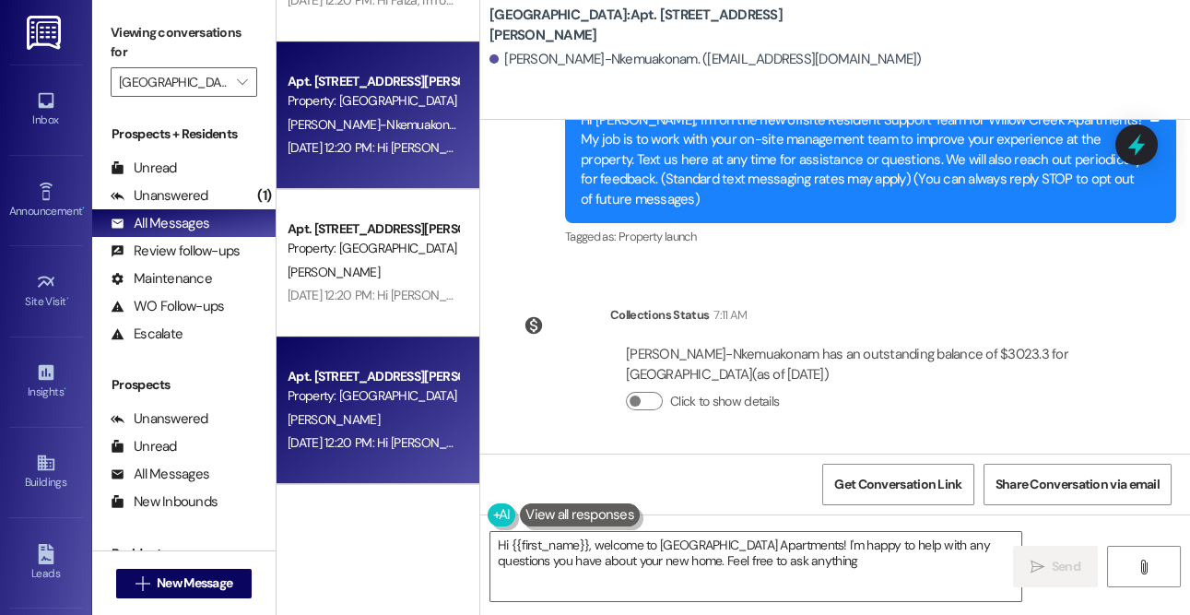
type textarea "Hi {{first_name}}, welcome to [GEOGRAPHIC_DATA] Apartments! I'm happy to help w…"
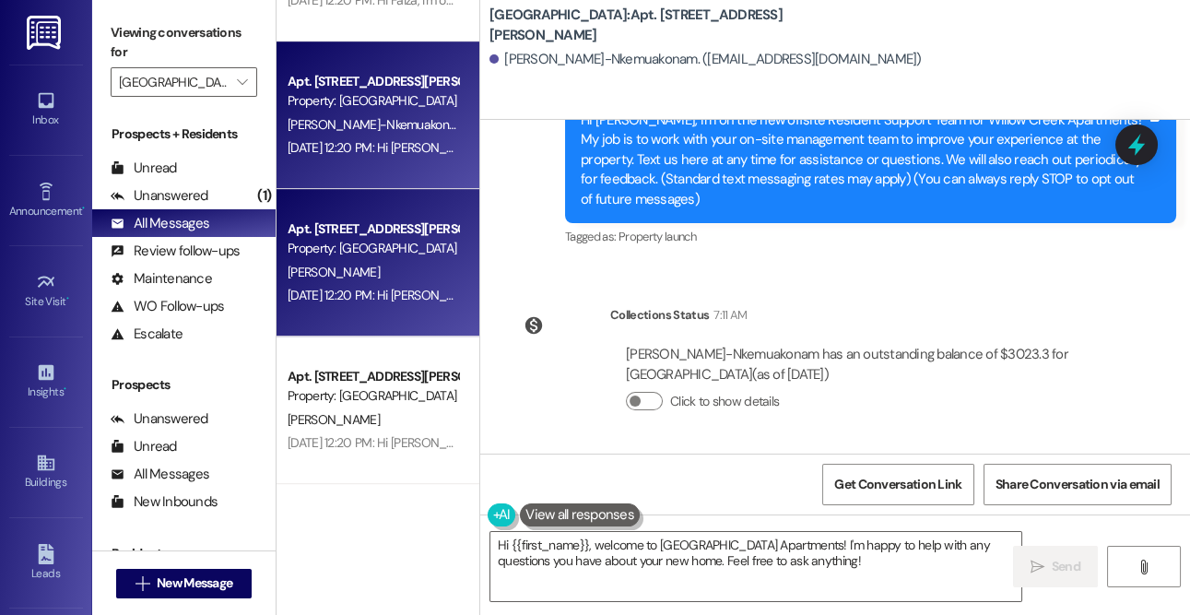
click at [360, 278] on div "[PERSON_NAME]" at bounding box center [373, 272] width 174 height 23
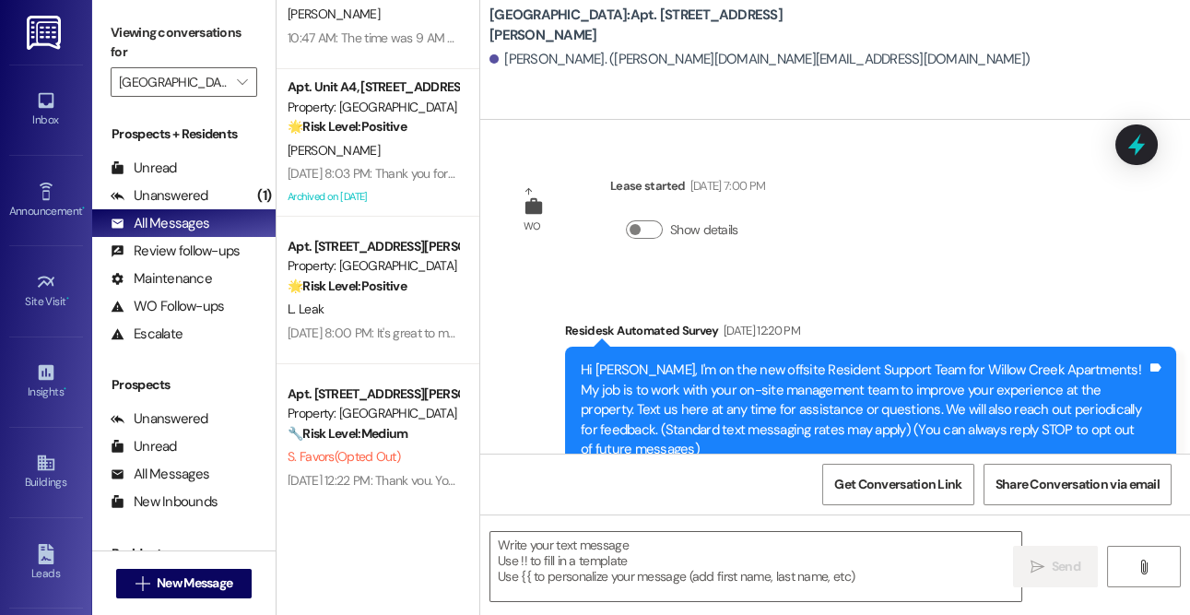
scroll to position [0, 0]
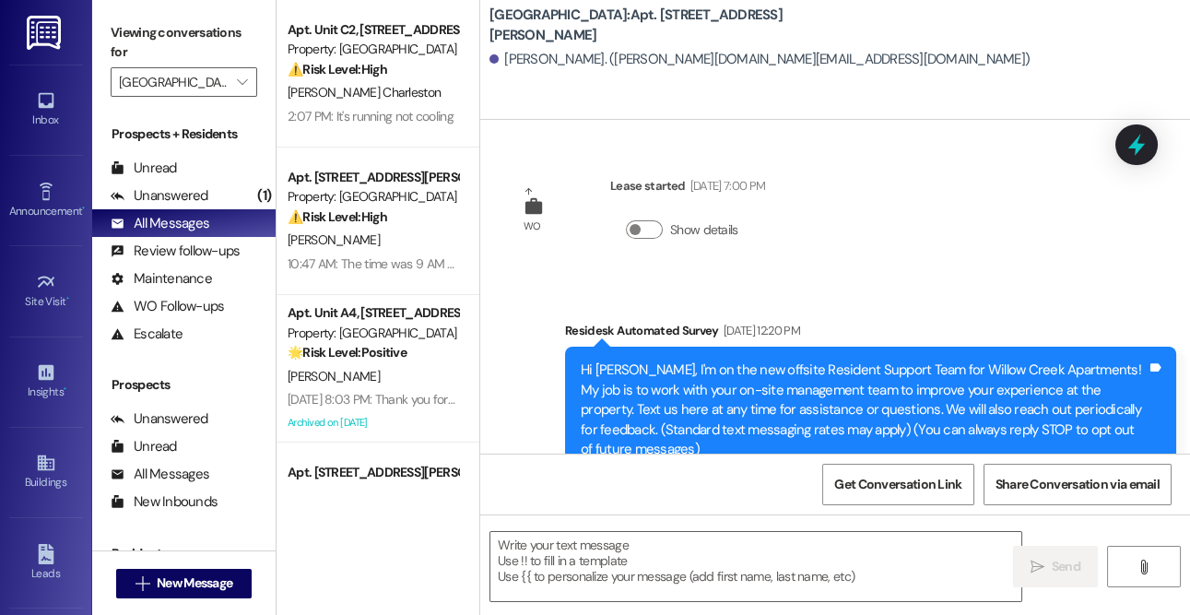
type textarea "Fetching suggested responses. Please feel free to read through the conversation…"
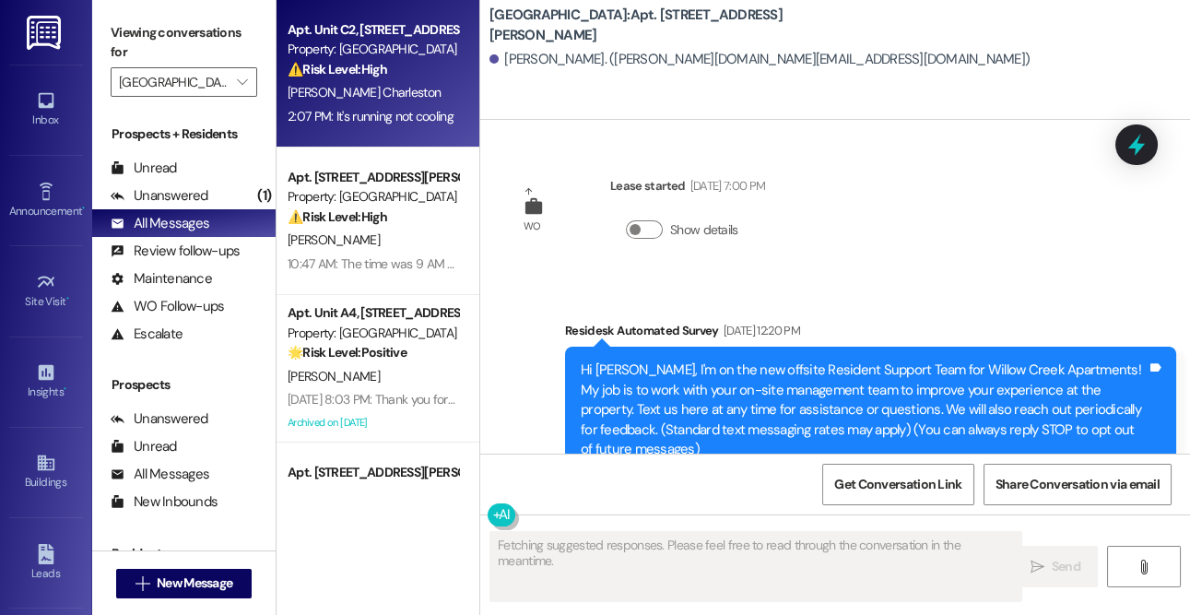
click at [352, 84] on span "[PERSON_NAME] Charleston" at bounding box center [364, 92] width 153 height 17
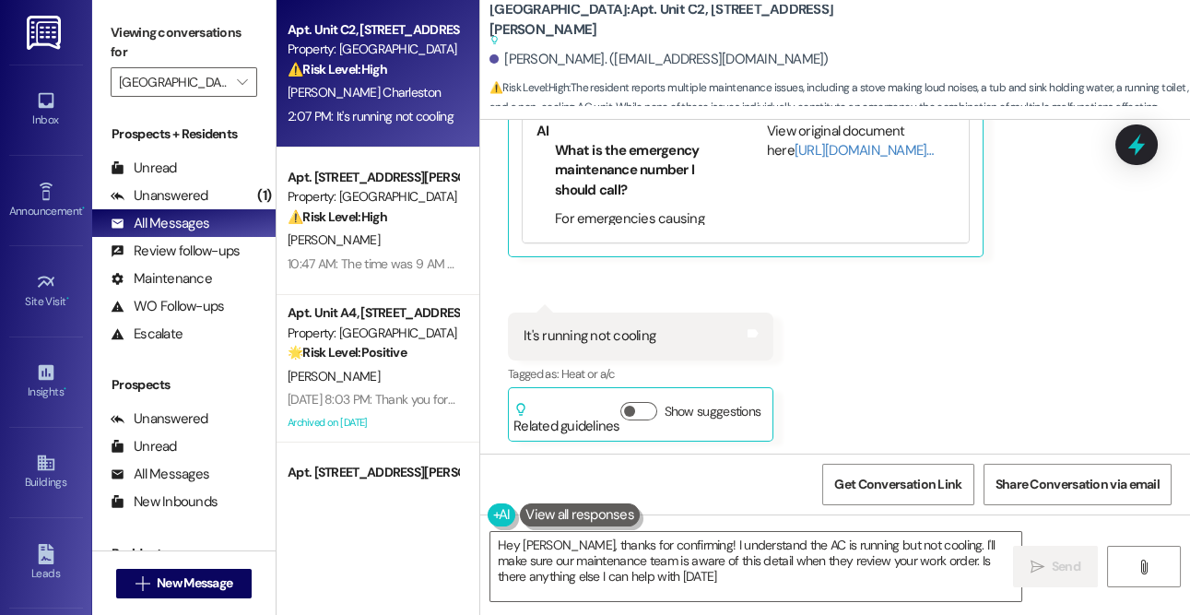
type textarea "Hey [PERSON_NAME], thanks for confirming! I understand the AC is running but no…"
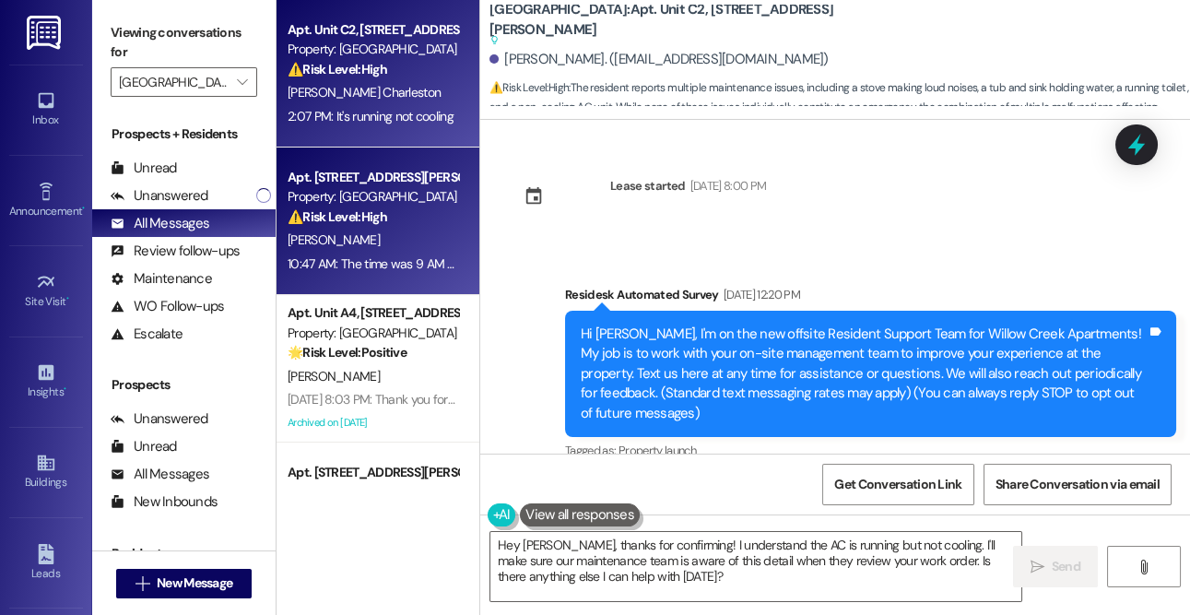
click at [401, 192] on div "Property: [GEOGRAPHIC_DATA]" at bounding box center [373, 196] width 171 height 19
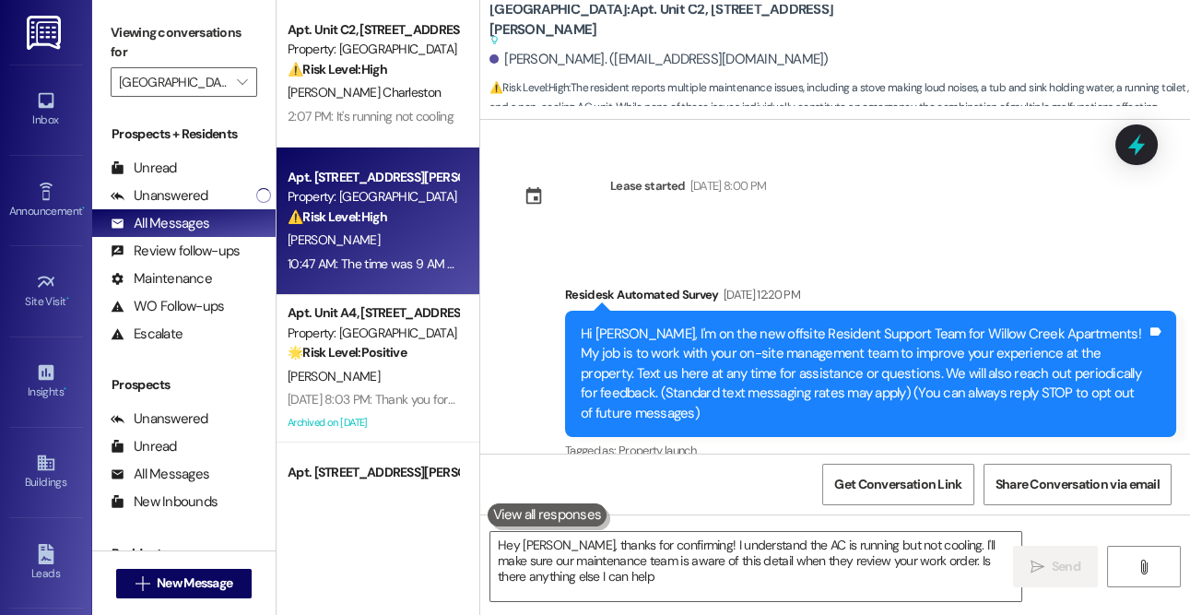
type textarea "Hey [PERSON_NAME], thanks for confirming! I understand the AC is running but no…"
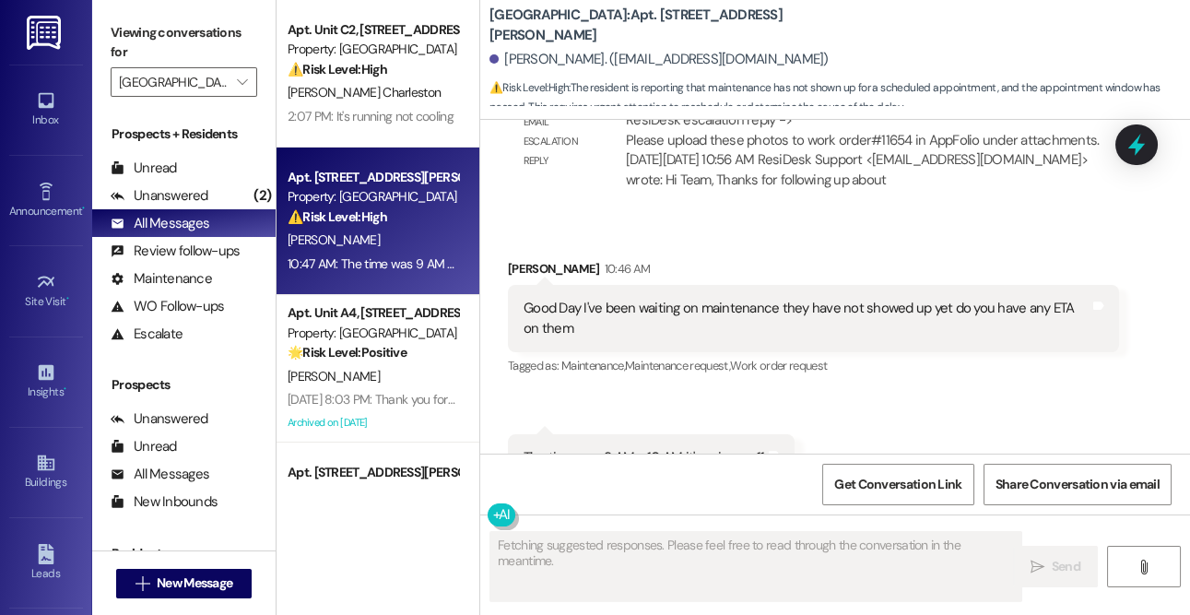
scroll to position [4011, 0]
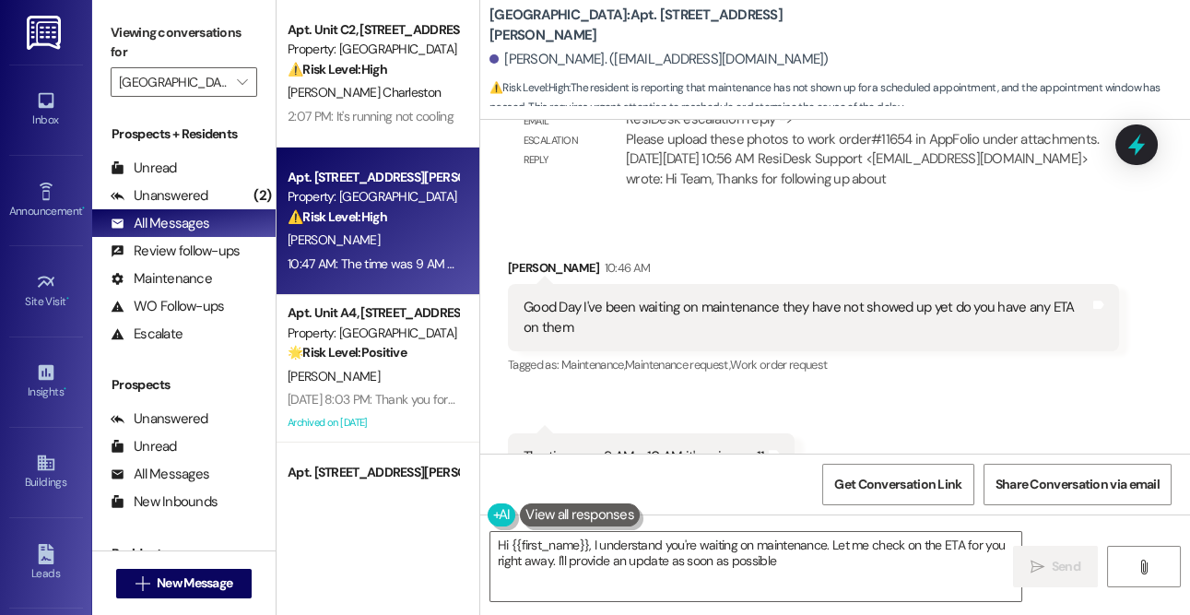
type textarea "Hi {{first_name}}, I understand you're waiting on maintenance. Let me check on …"
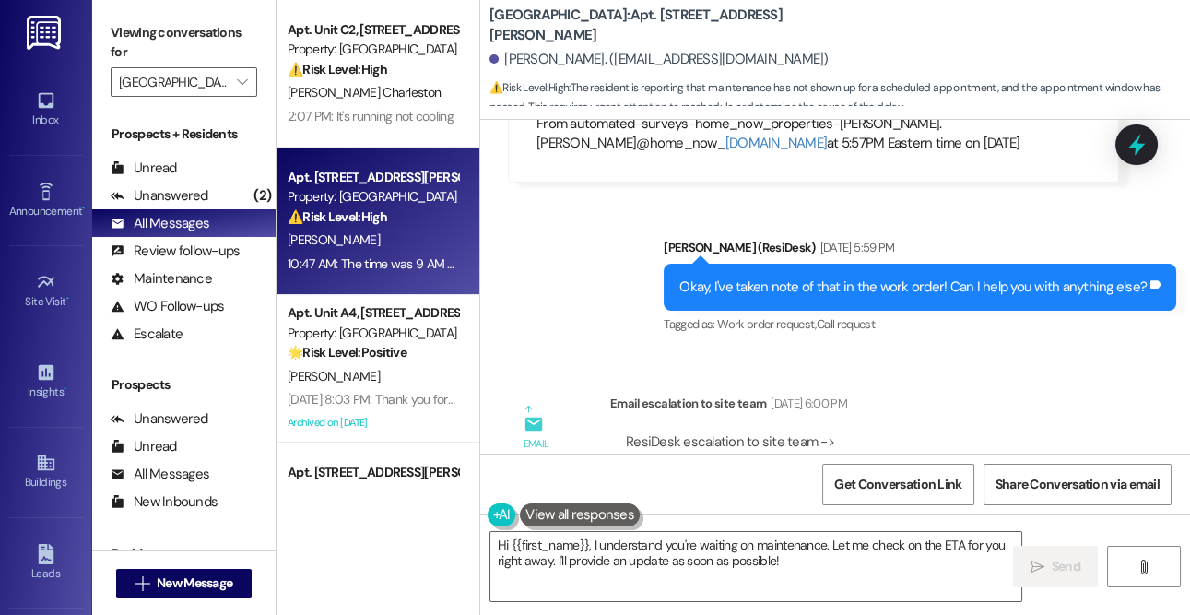
scroll to position [2714, 0]
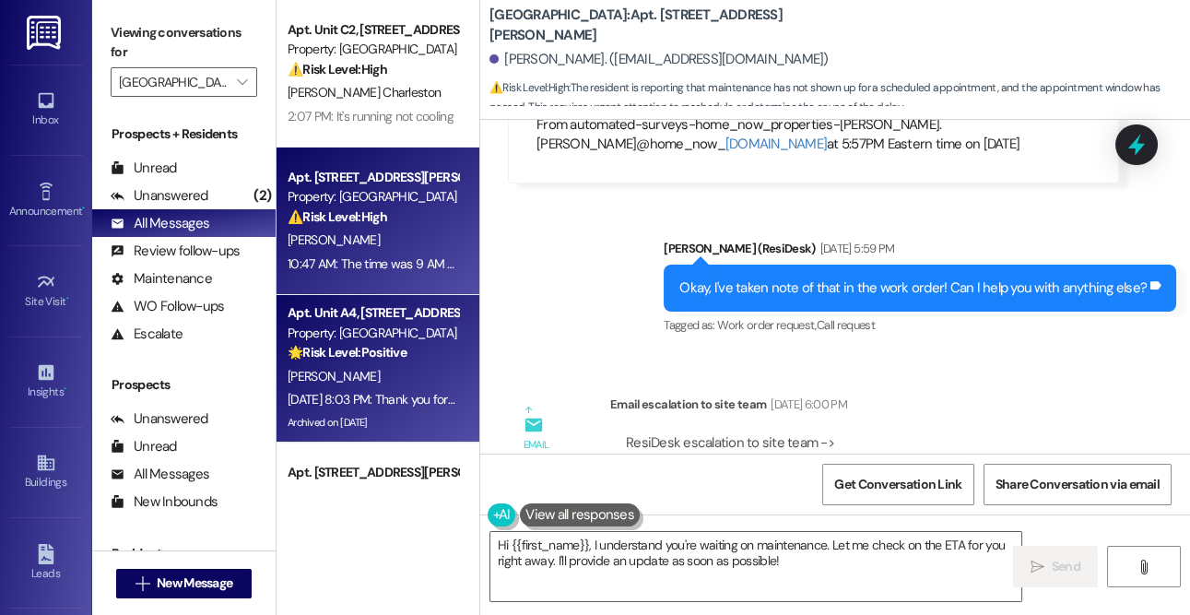
click at [316, 366] on div "[PERSON_NAME]" at bounding box center [373, 376] width 174 height 23
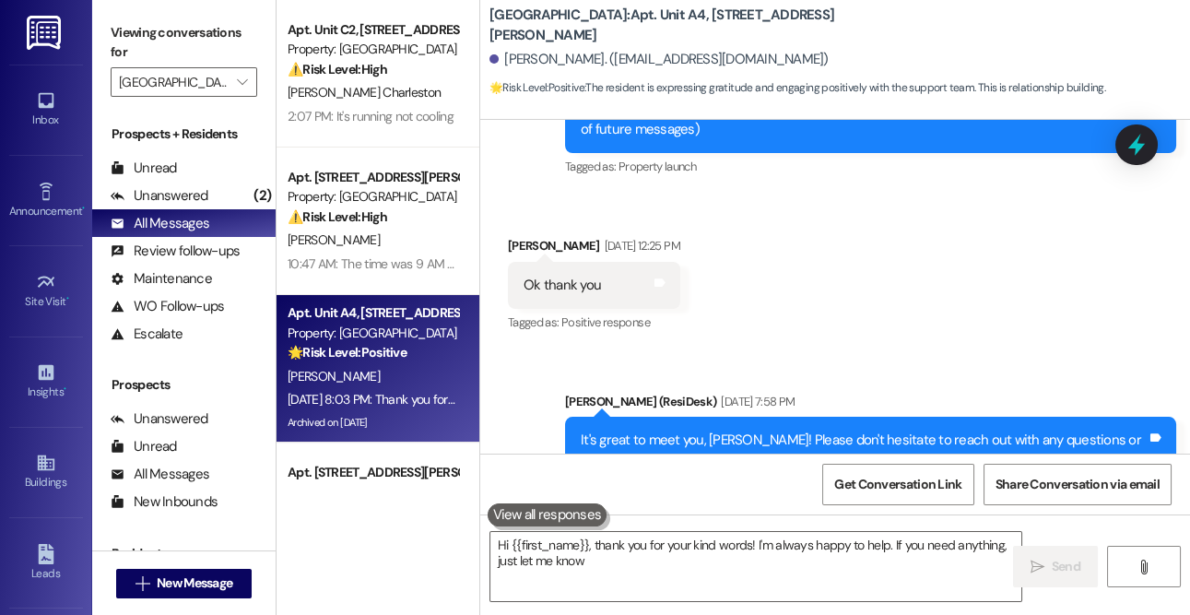
type textarea "Hi {{first_name}}, thank you for your kind words! I'm always happy to help. If …"
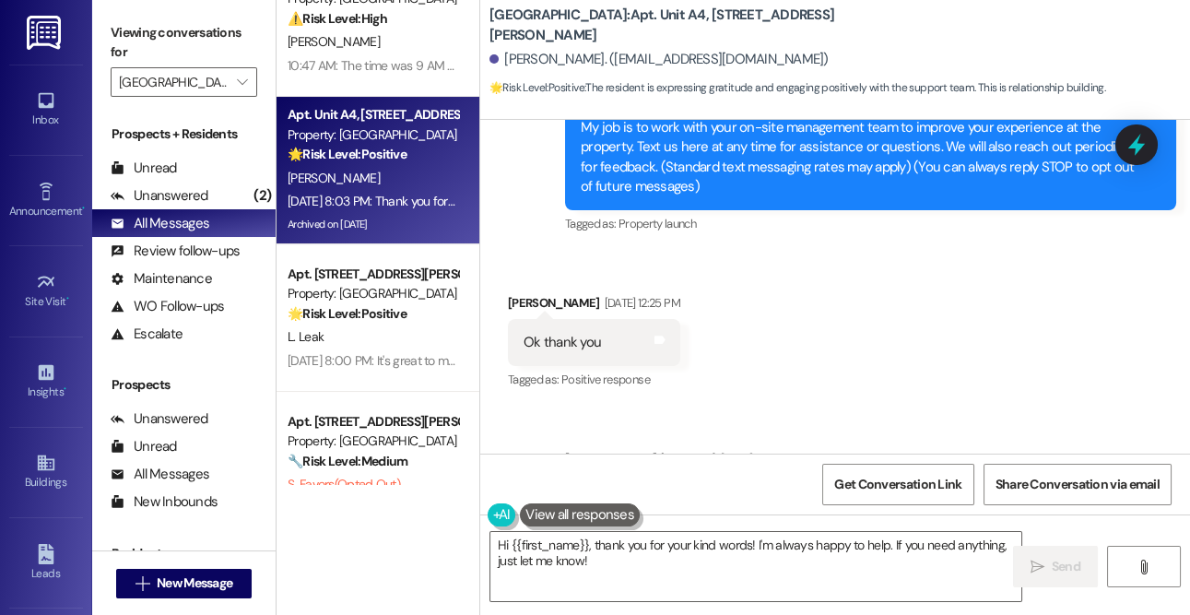
scroll to position [240, 0]
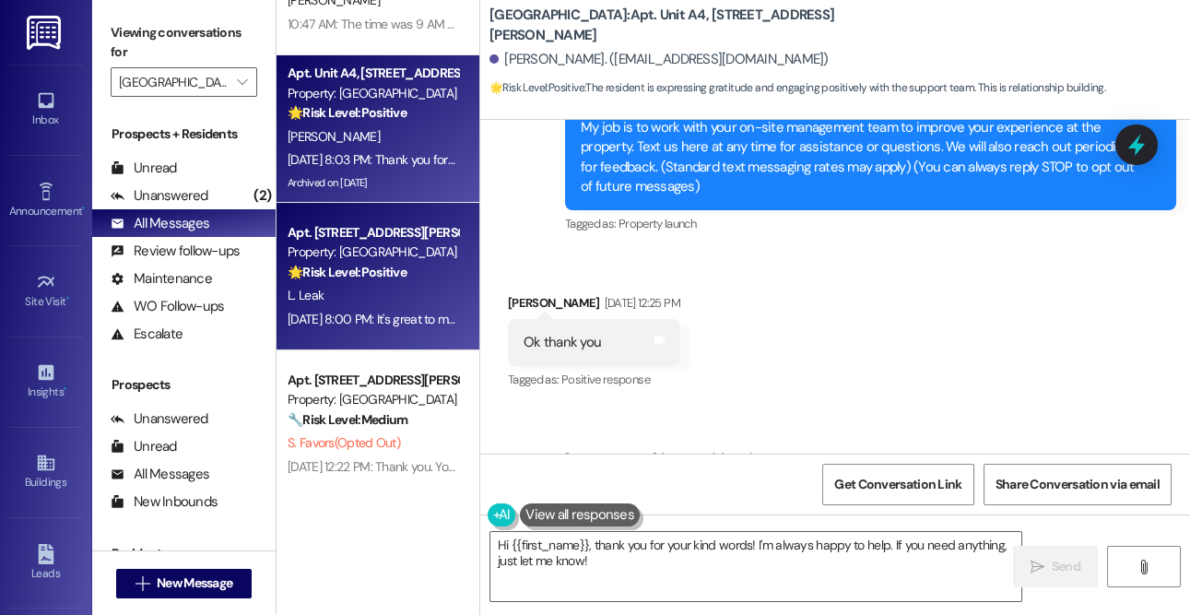
click at [380, 305] on div "L. Leak" at bounding box center [373, 295] width 174 height 23
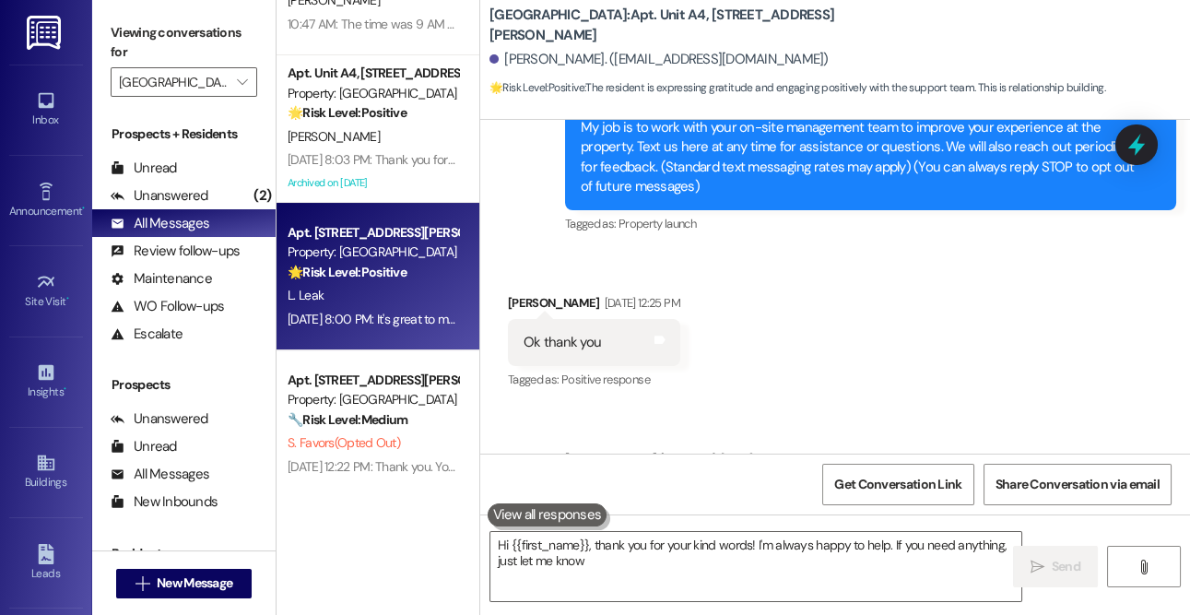
type textarea "Hi {{first_name}}, thank you for your kind words! I'm always happy to help. If …"
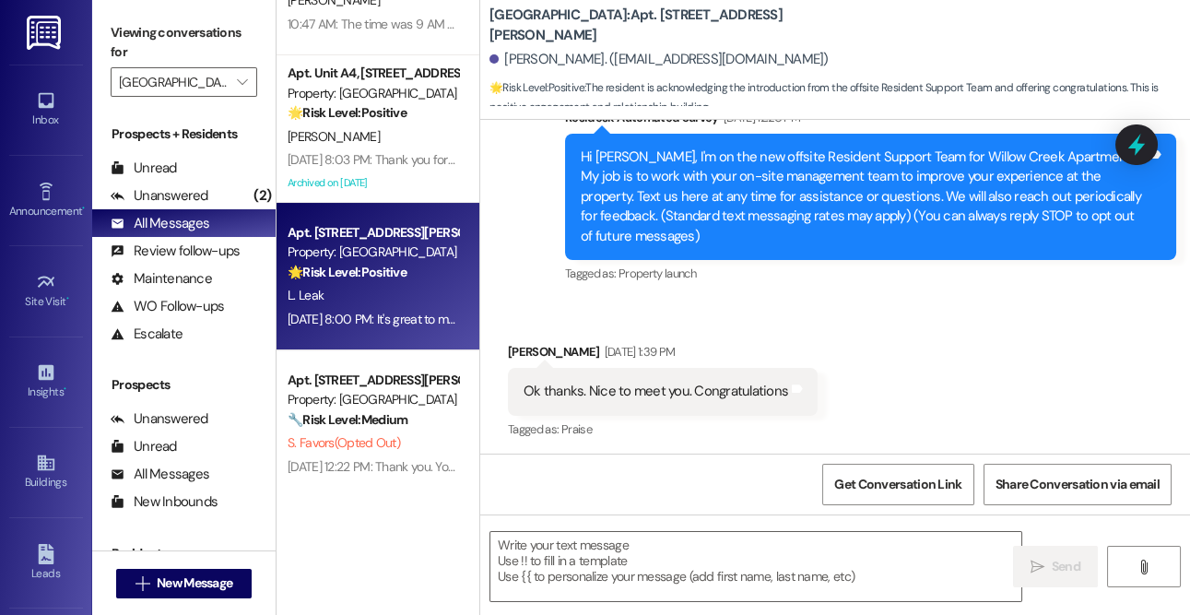
type textarea "Fetching suggested responses. Please feel free to read through the conversation…"
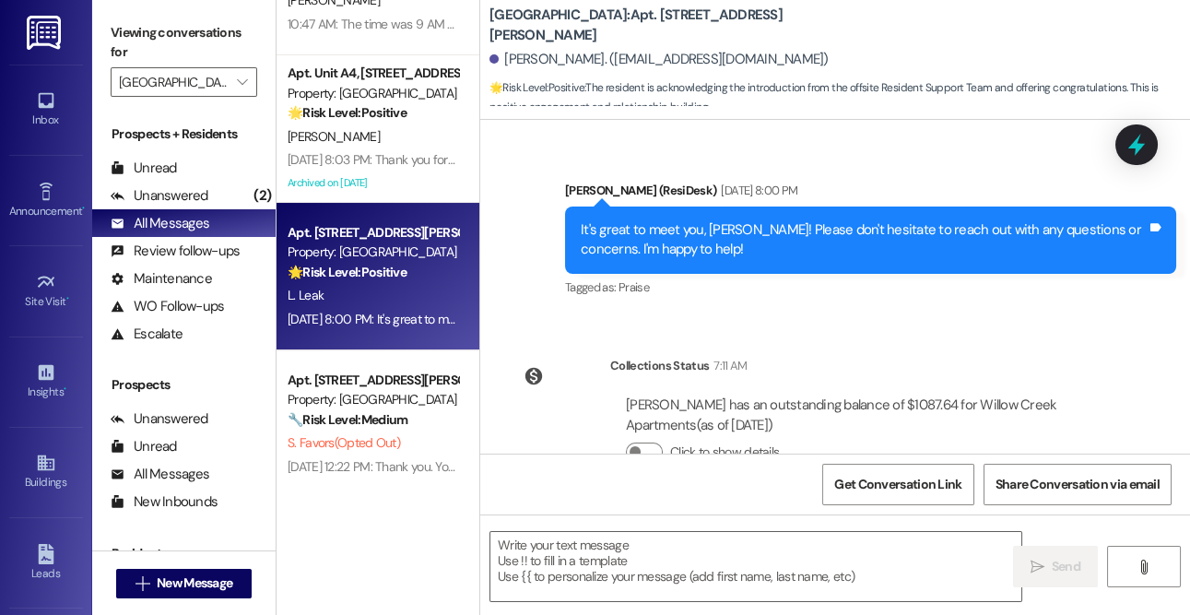
scroll to position [545, 0]
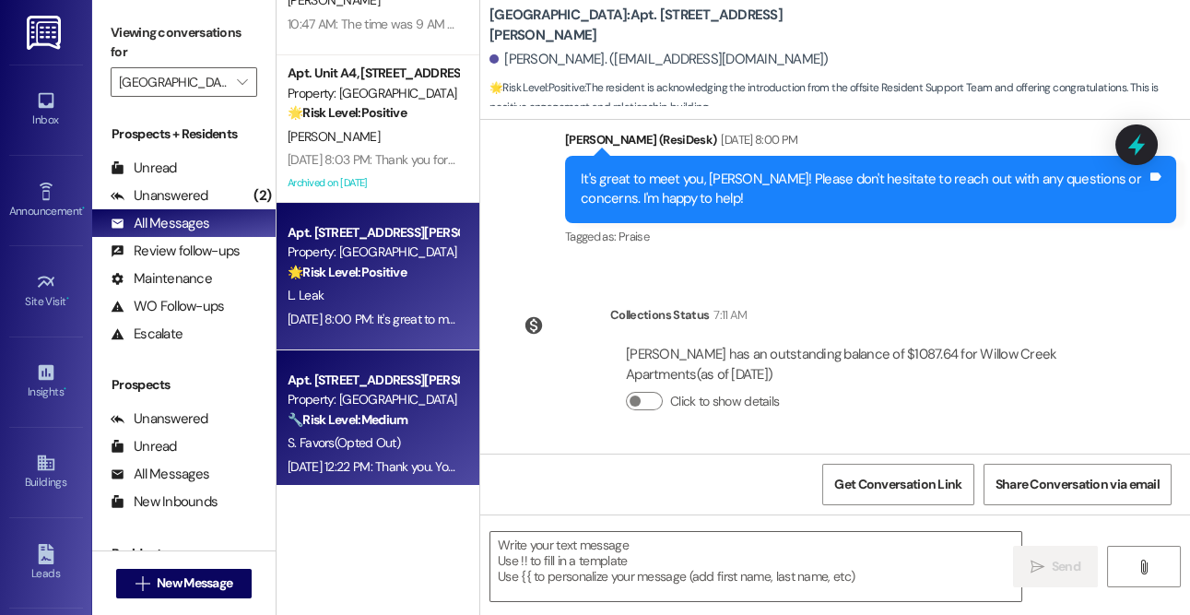
click at [351, 457] on div "[DATE] 12:22 PM: Thank you. You will no longer receive texts from this thread. …" at bounding box center [373, 466] width 174 height 23
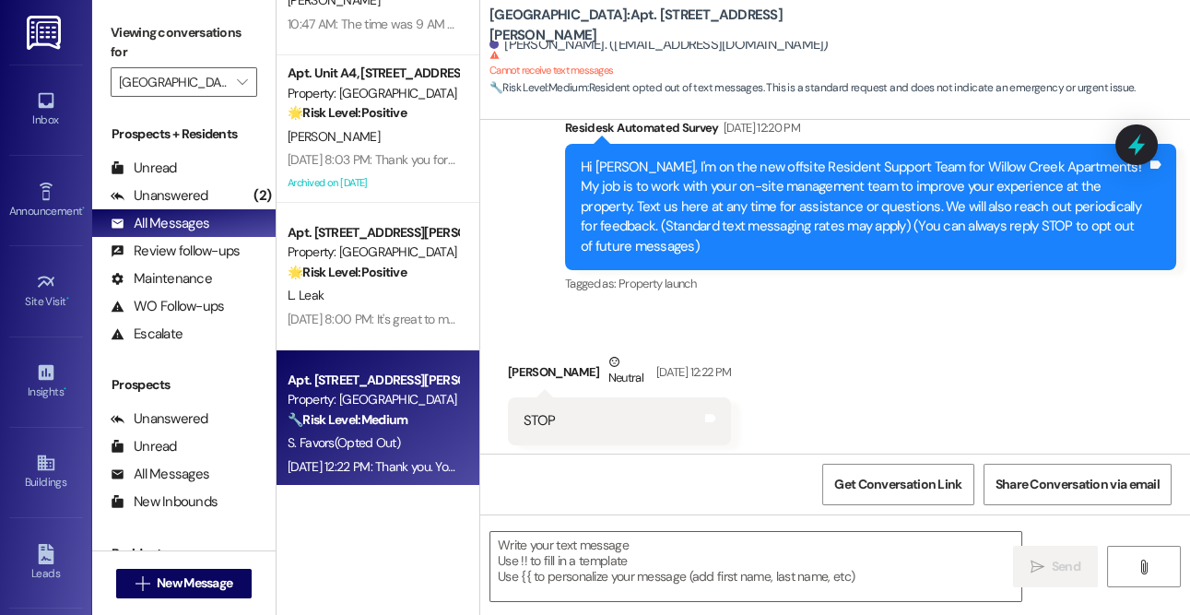
scroll to position [171, 0]
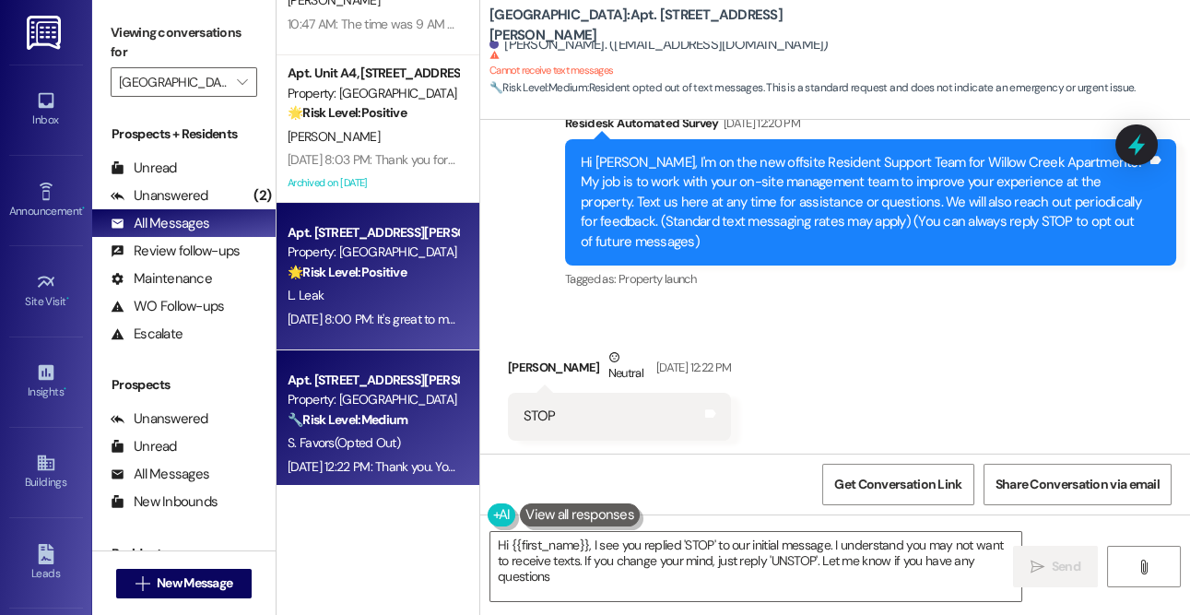
type textarea "Hi {{first_name}}, I see you replied 'STOP' to our initial message. I understan…"
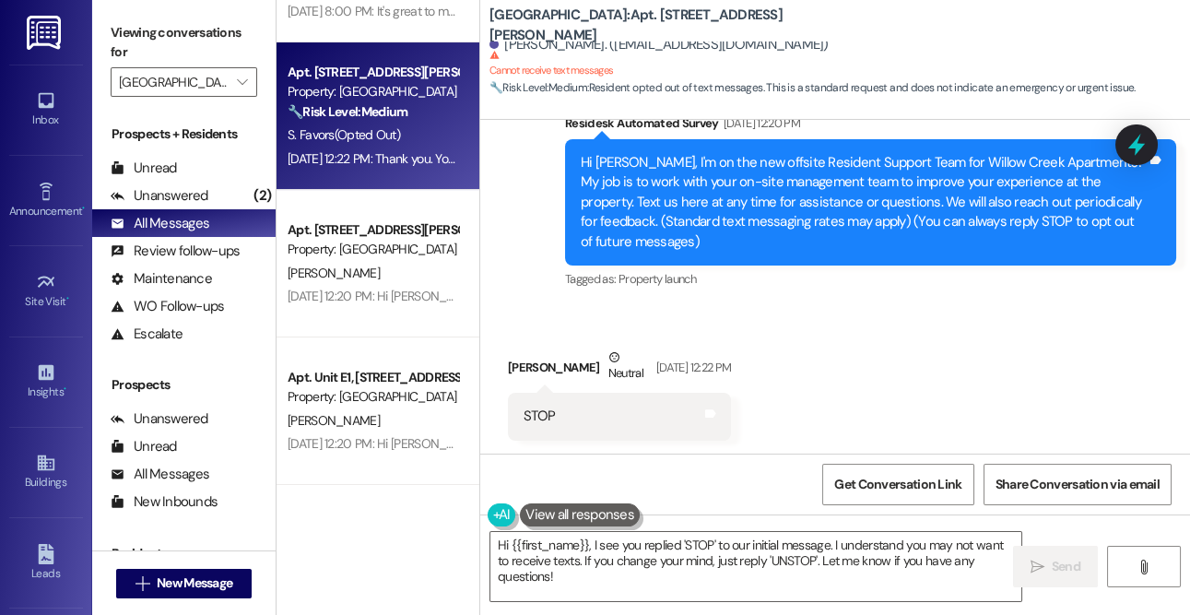
scroll to position [559, 0]
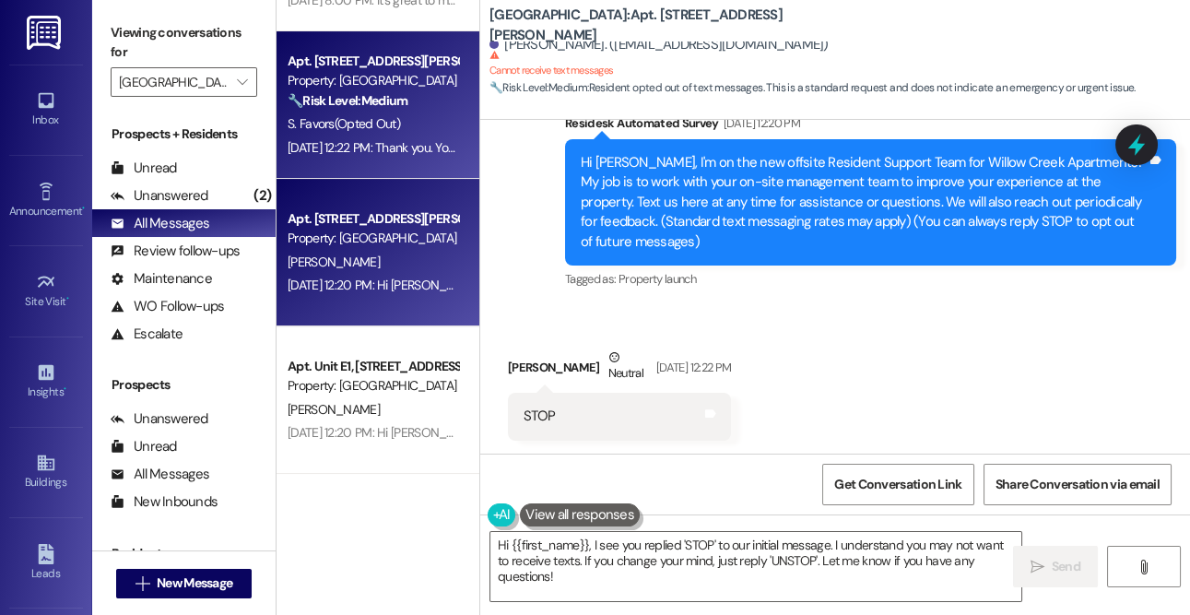
click at [367, 252] on div "[PERSON_NAME]" at bounding box center [373, 262] width 174 height 23
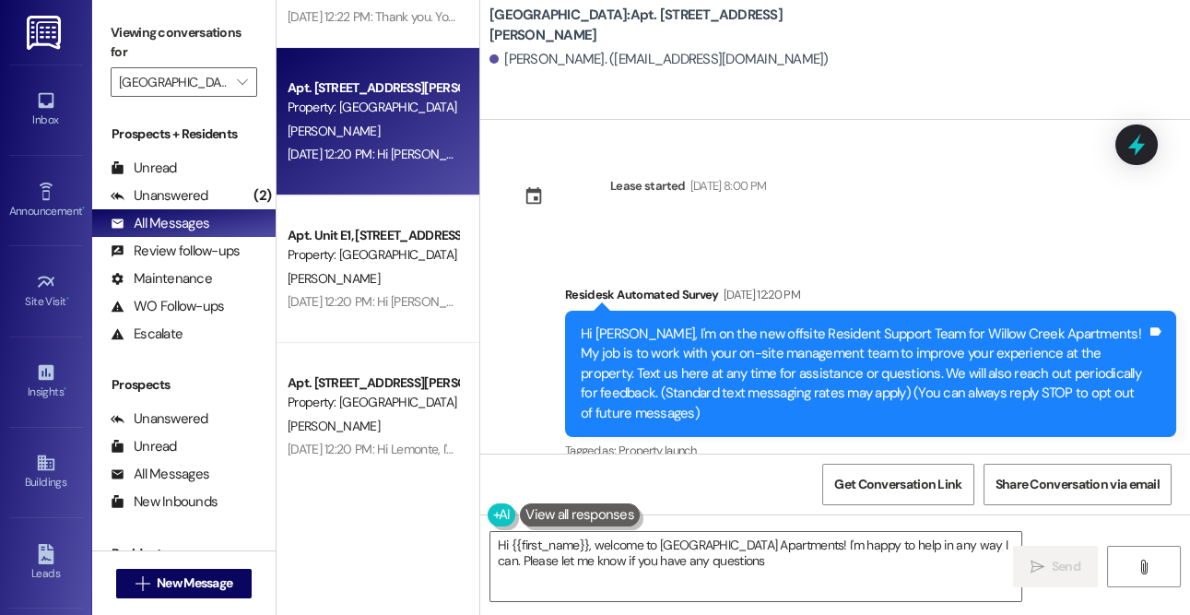
scroll to position [692, 0]
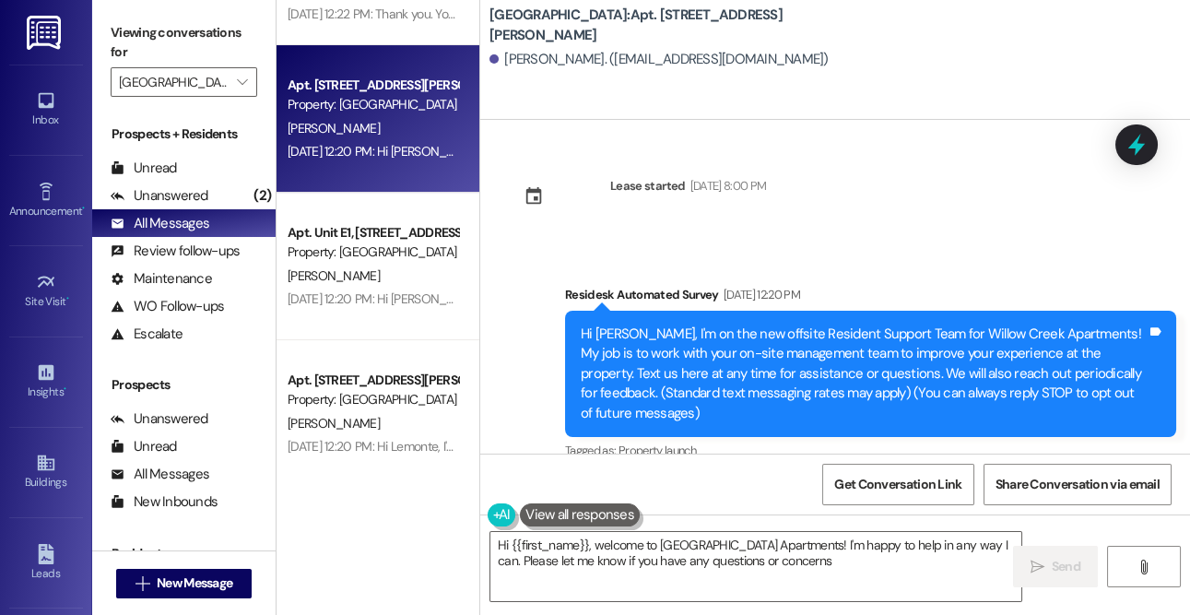
type textarea "Hi {{first_name}}, welcome to [GEOGRAPHIC_DATA] Apartments! I'm happy to help i…"
click at [367, 252] on div "Property: [GEOGRAPHIC_DATA]" at bounding box center [373, 251] width 171 height 19
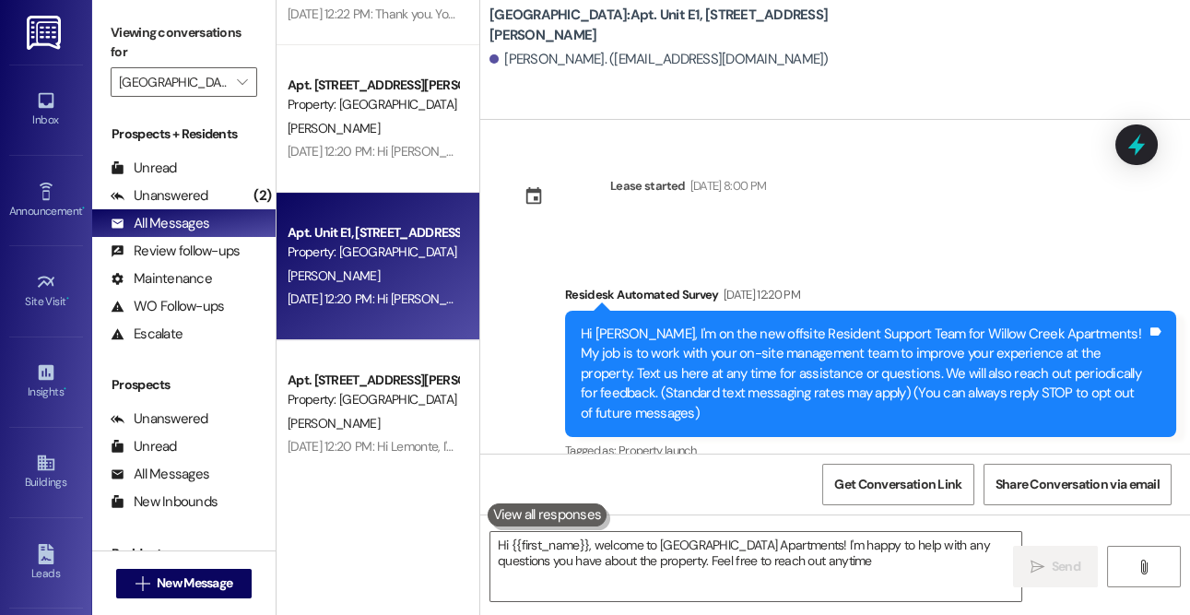
type textarea "Hi {{first_name}}, welcome to [GEOGRAPHIC_DATA] Apartments! I'm happy to help w…"
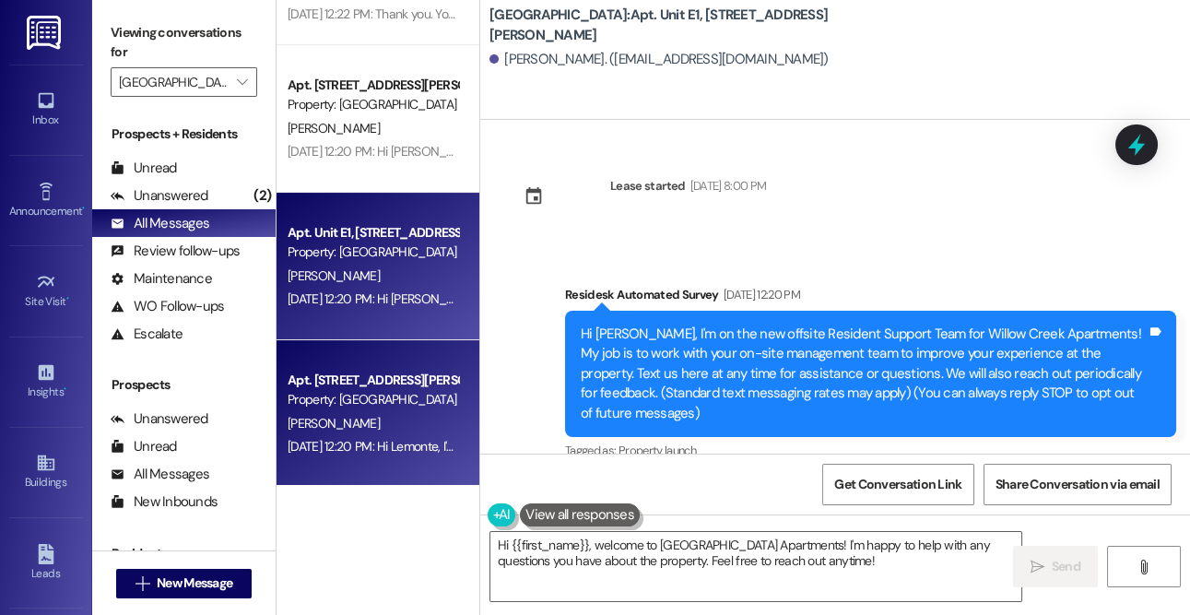
click at [375, 373] on div "Apt. [STREET_ADDRESS][PERSON_NAME]" at bounding box center [373, 380] width 171 height 19
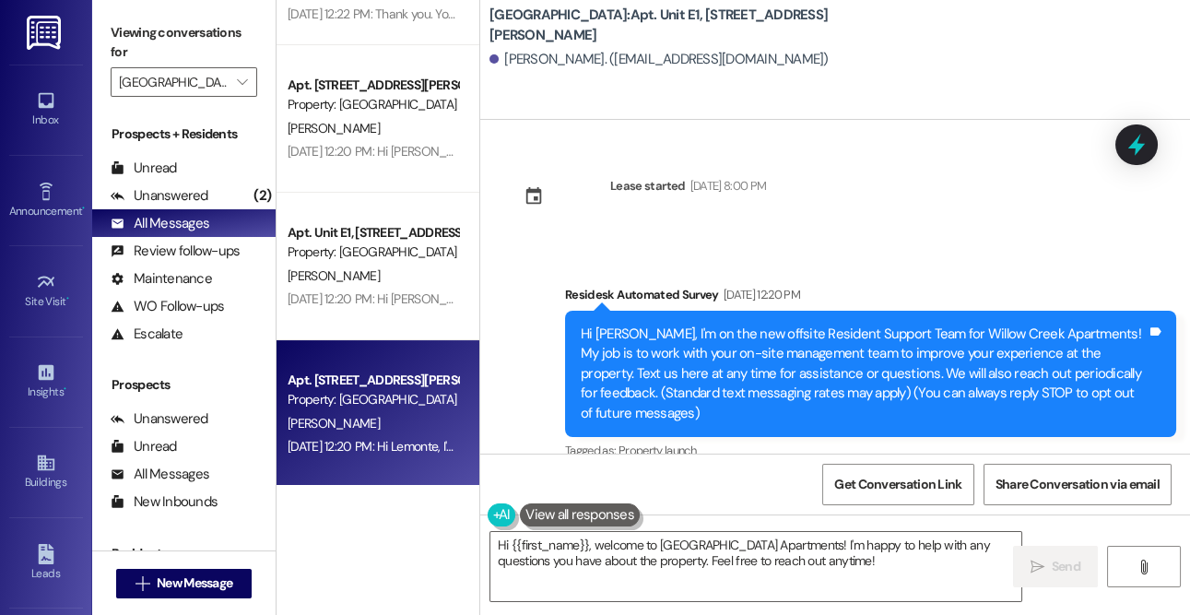
type textarea "Fetching suggested responses. Please feel free to read through the conversation…"
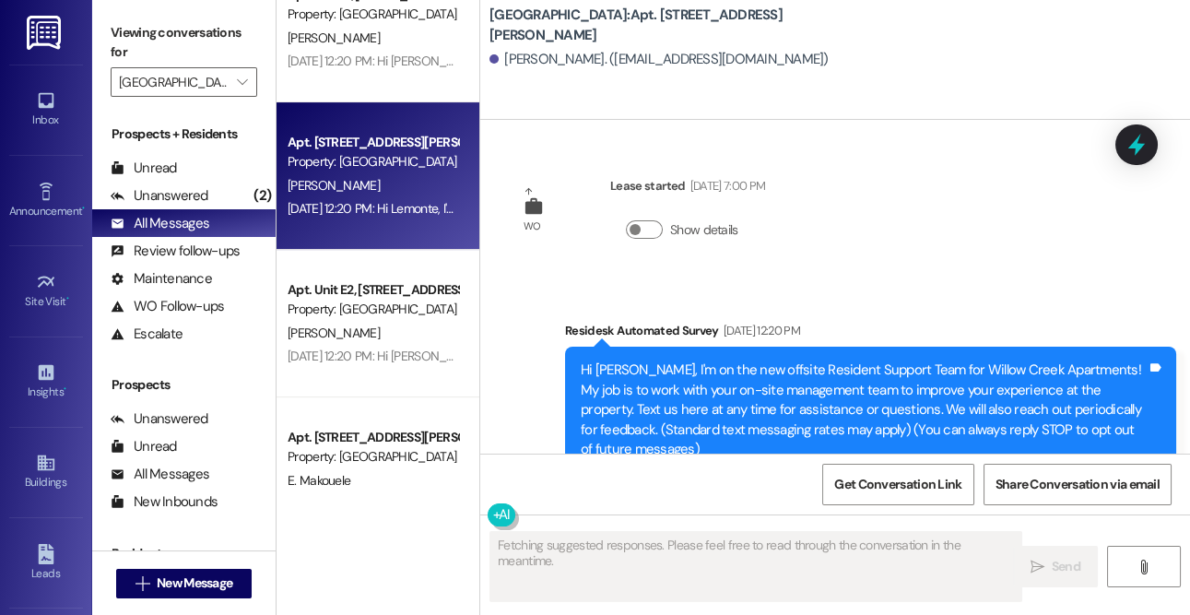
scroll to position [976, 0]
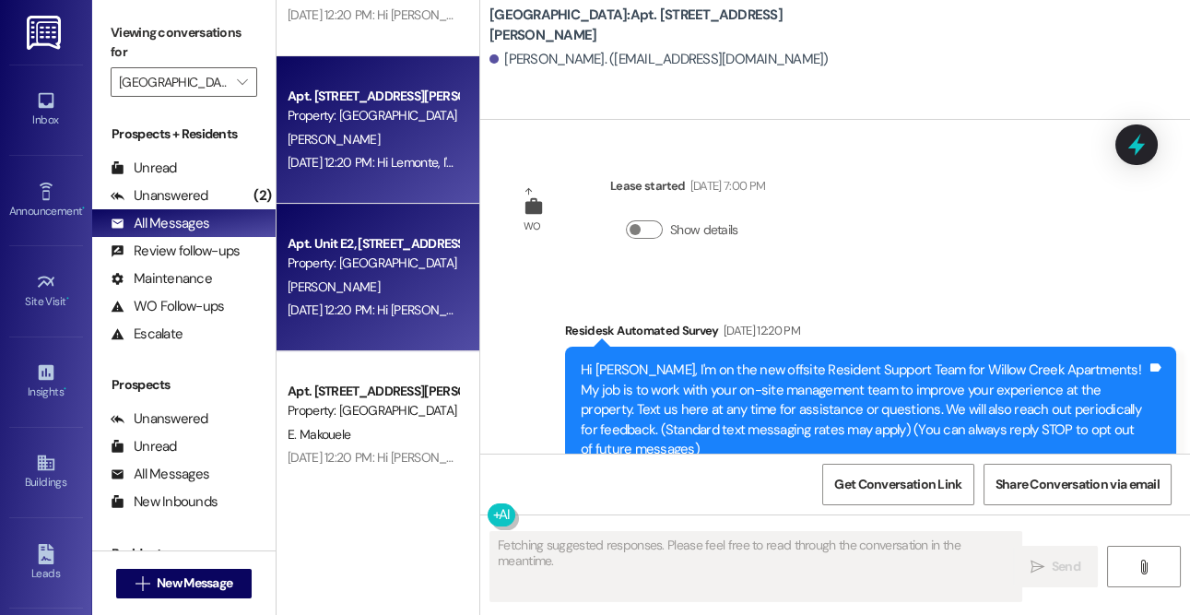
click at [360, 258] on div "Property: [GEOGRAPHIC_DATA]" at bounding box center [373, 263] width 171 height 19
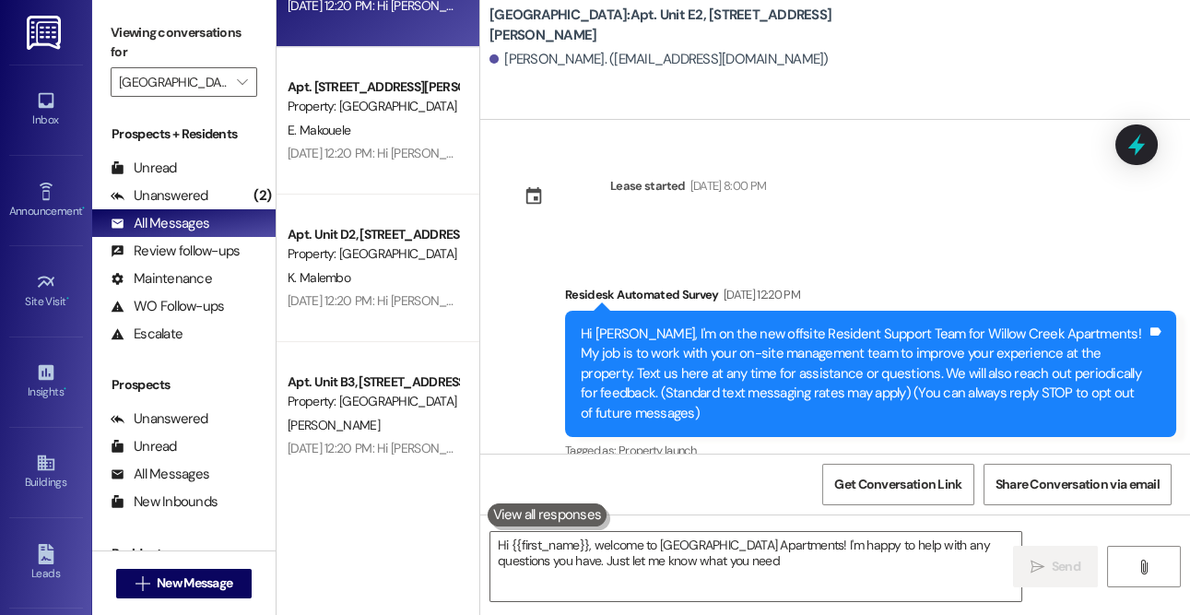
type textarea "Hi {{first_name}}, welcome to [GEOGRAPHIC_DATA] Apartments! I'm happy to help w…"
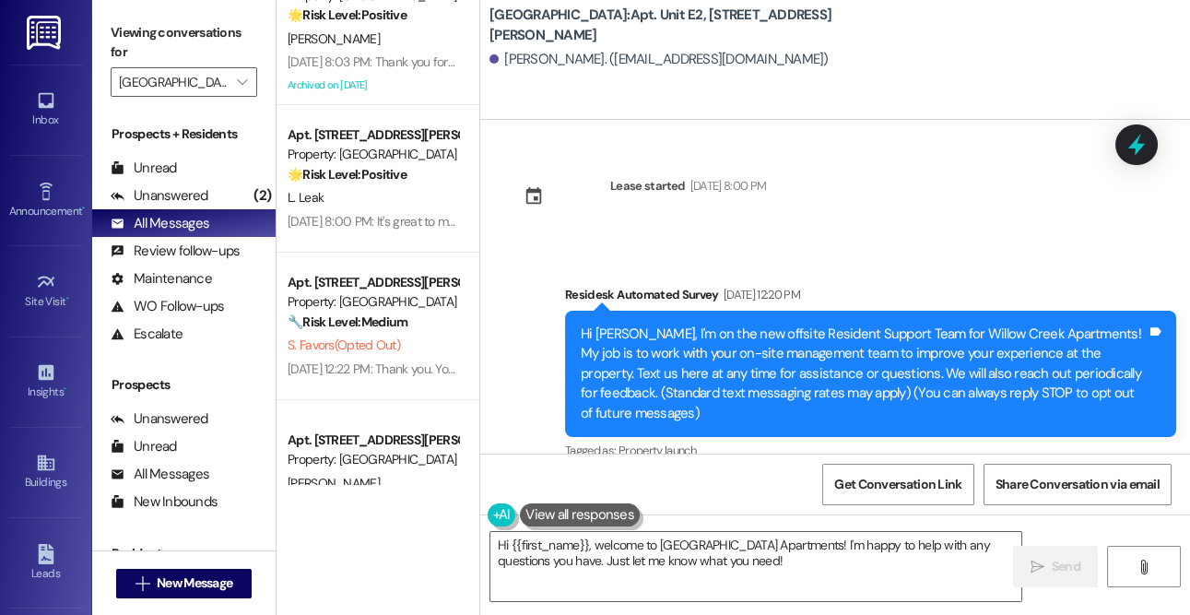
scroll to position [0, 0]
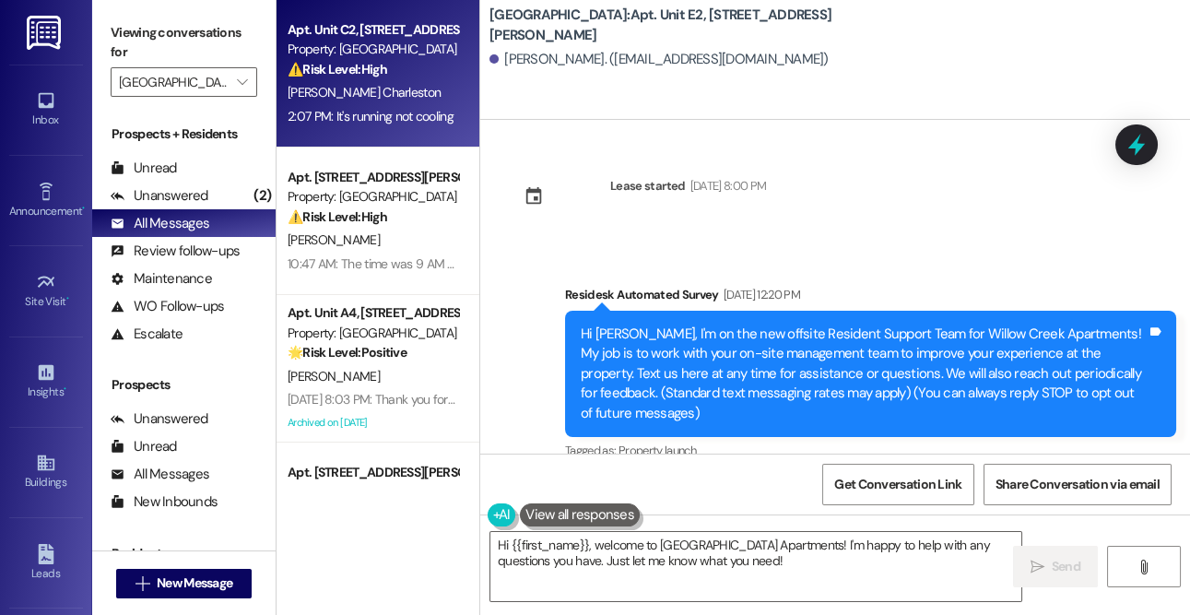
click at [374, 65] on strong "⚠️ Risk Level: High" at bounding box center [338, 69] width 100 height 17
type textarea "Hi {{first_name}}, welcome to [GEOGRAPHIC_DATA] Apartments! I'm happy to help w…"
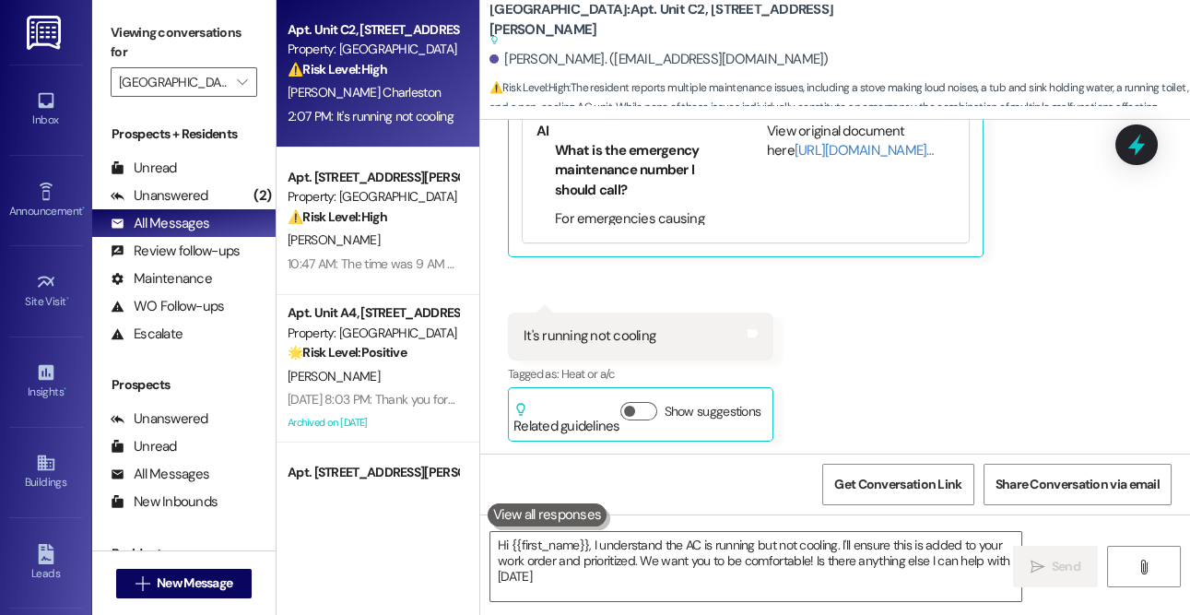
type textarea "Hi {{first_name}}, I understand the AC is running but not cooling. I'll ensure …"
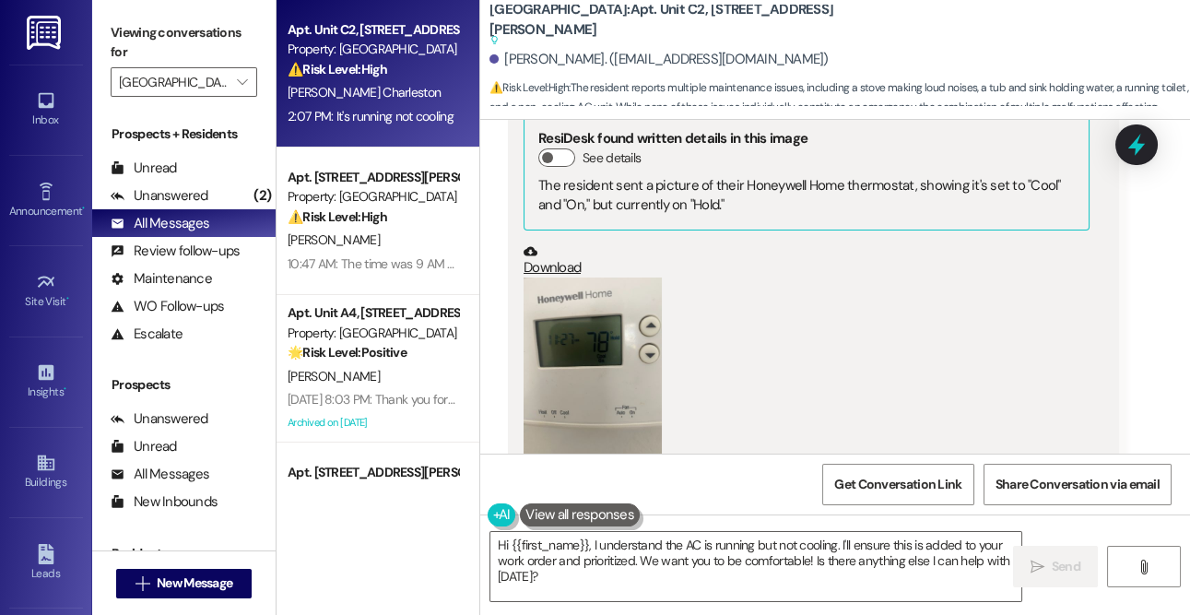
scroll to position [2137, 0]
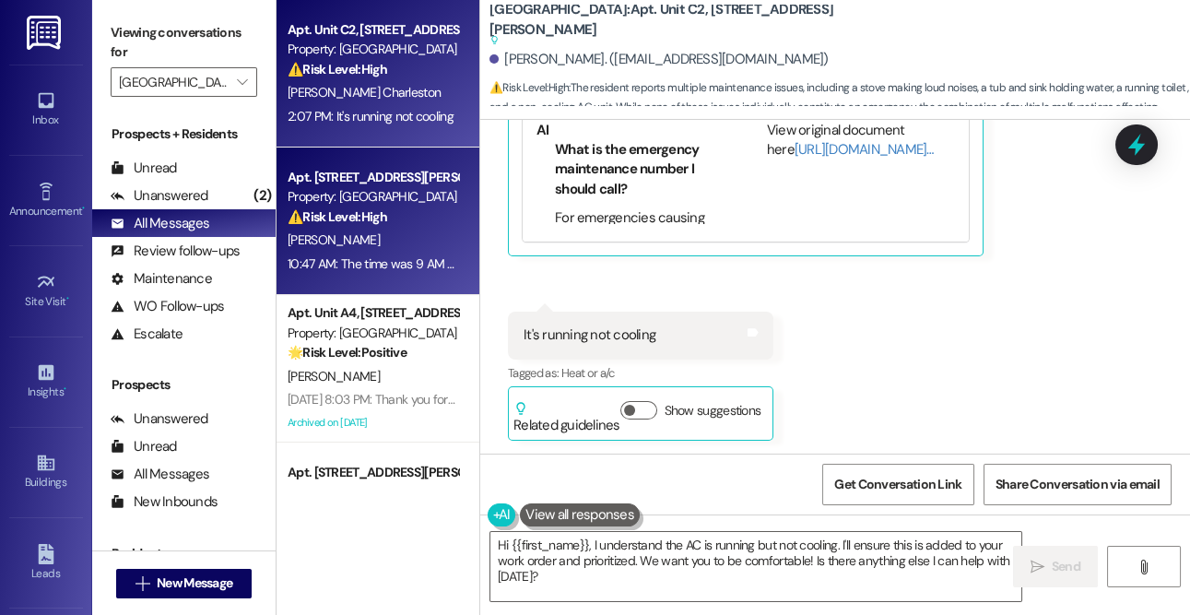
click at [396, 247] on div "[PERSON_NAME]" at bounding box center [373, 240] width 174 height 23
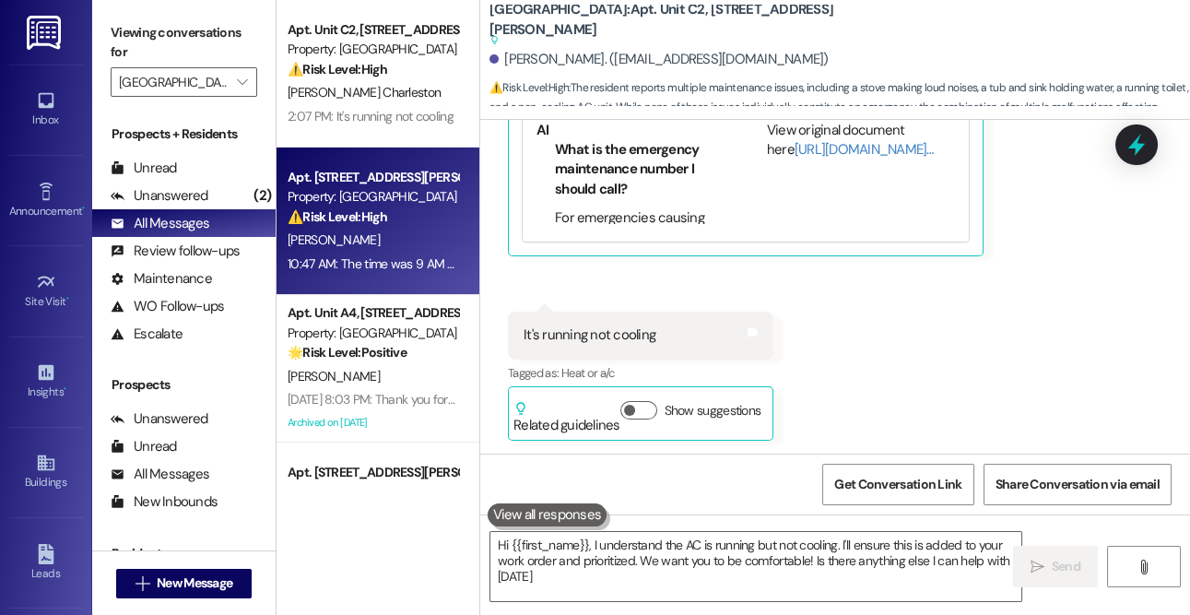
type textarea "Hi {{first_name}}, I understand the AC is running but not cooling. I'll ensure …"
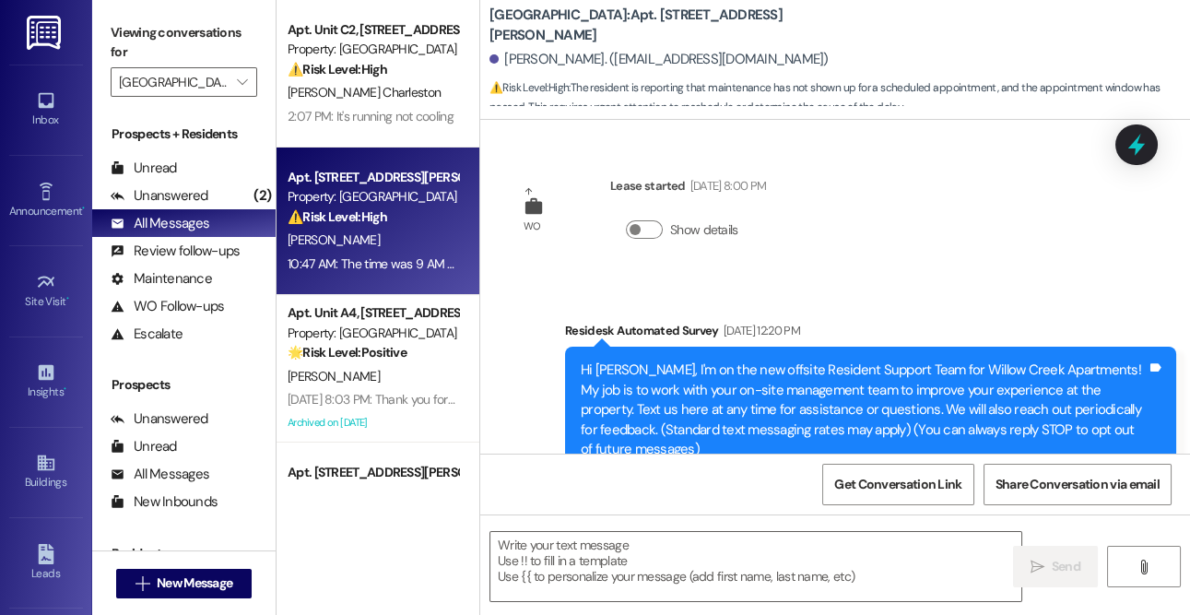
scroll to position [4010, 0]
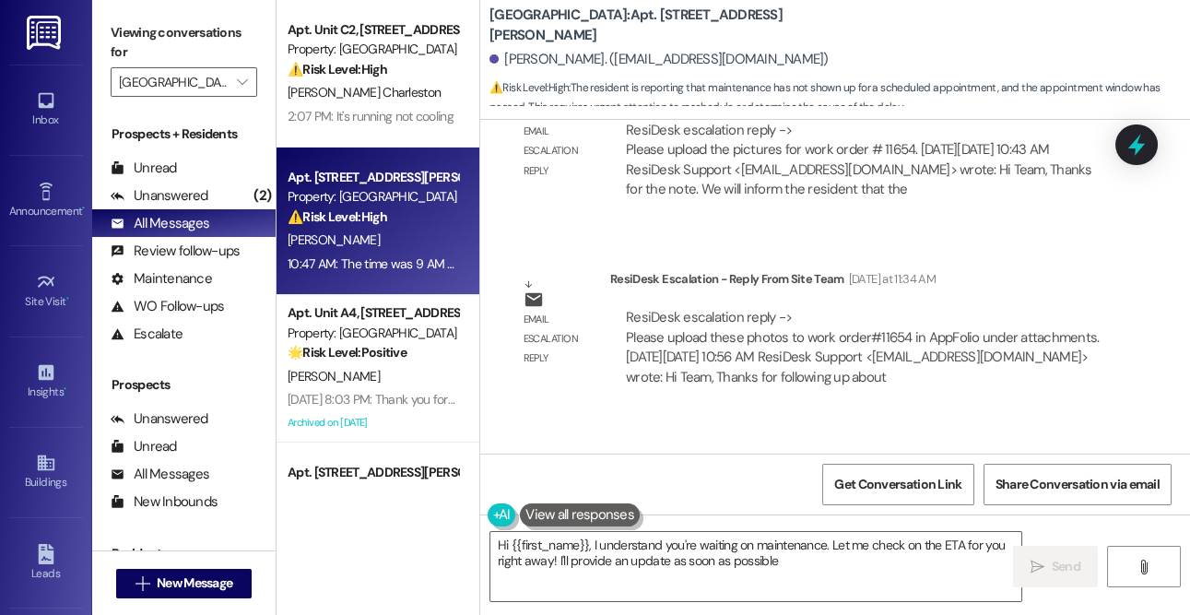
type textarea "Hi {{first_name}}, I understand you're waiting on maintenance. Let me check on …"
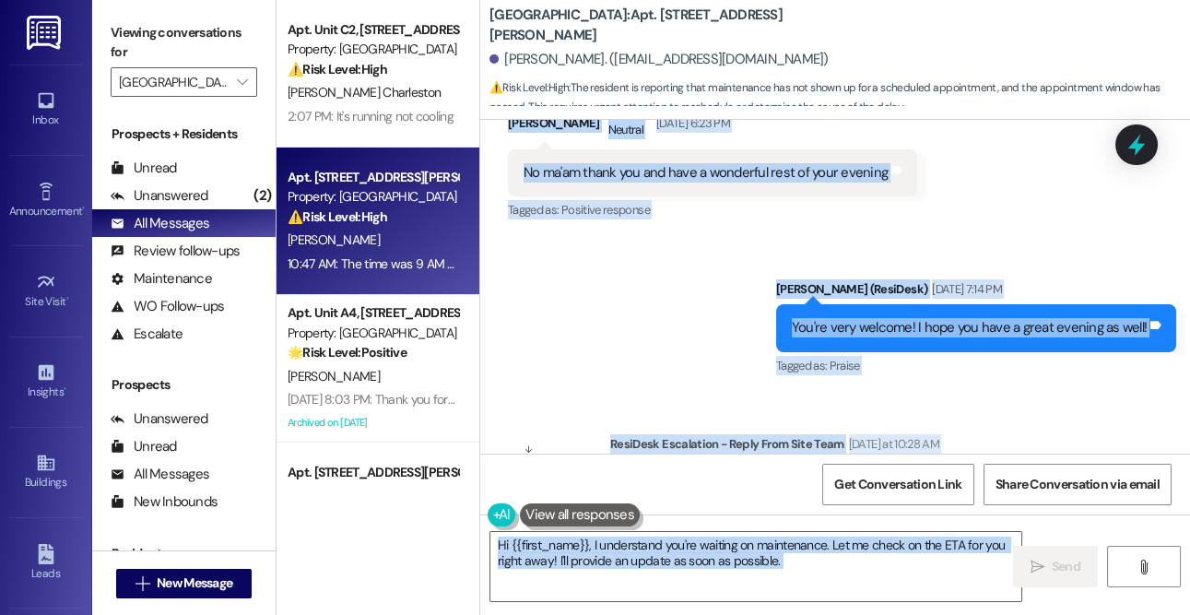
scroll to position [3267, 0]
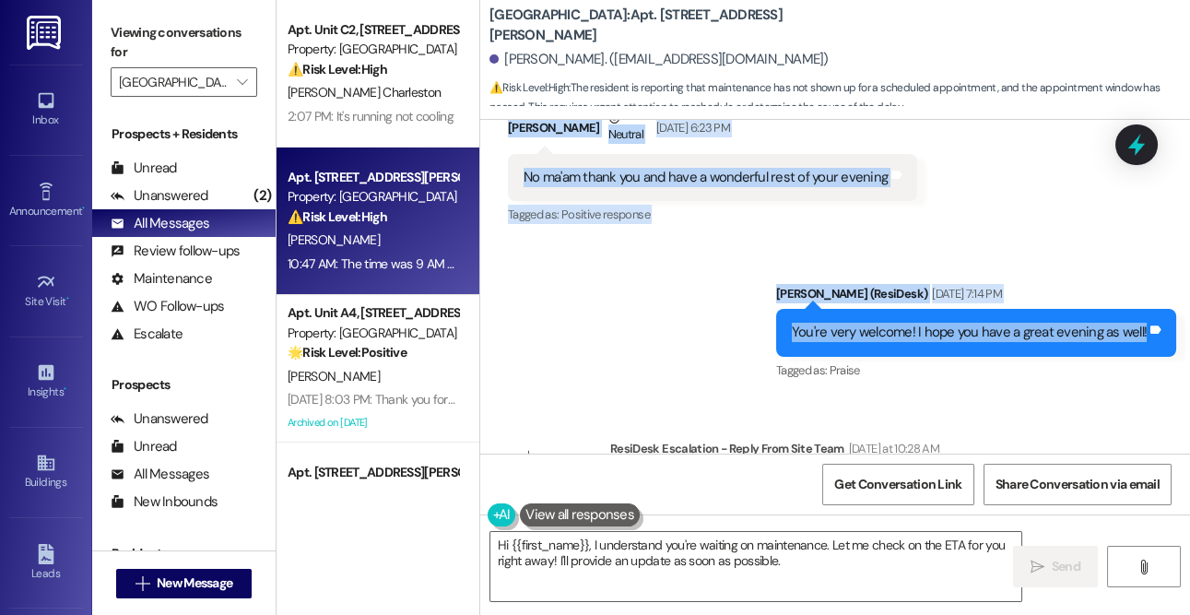
drag, startPoint x: 567, startPoint y: 219, endPoint x: 1136, endPoint y: 306, distance: 575.6
click at [1136, 306] on div "WO Lease started [DATE] 8:00 PM Show details Survey, sent via SMS Residesk Auto…" at bounding box center [835, 287] width 710 height 334
copy div "Residesk Automated Survey [DATE] 12:20 PM Hi [PERSON_NAME], I'm on the new offs…"
click at [717, 253] on div "Sent via SMS [PERSON_NAME] (ResiDesk) [DATE] 7:14 PM You're very welcome! I hop…" at bounding box center [835, 320] width 710 height 156
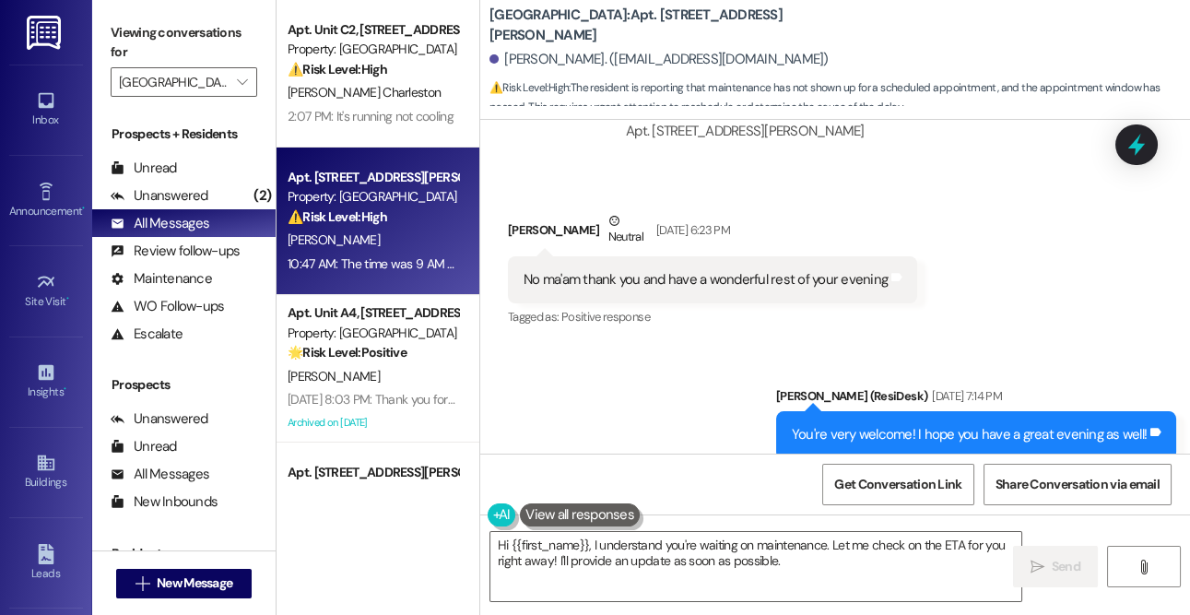
scroll to position [5, 0]
